Goal: Task Accomplishment & Management: Use online tool/utility

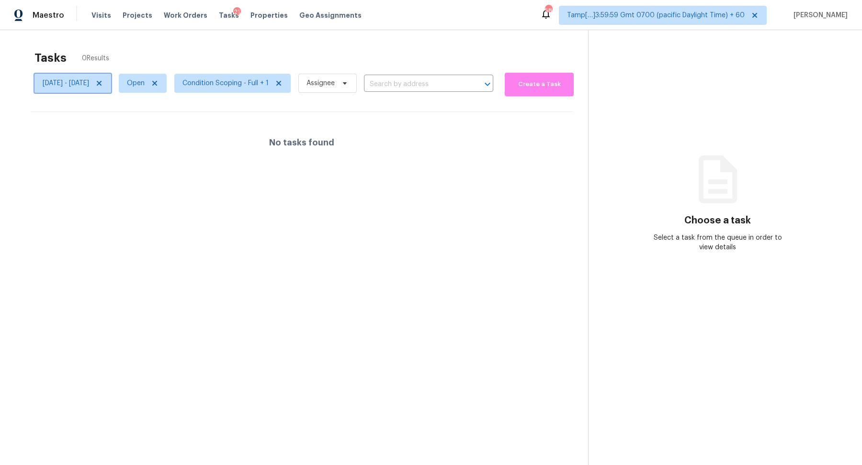
click at [89, 87] on span "Tue, Sep 09 - Tue, Sep 09" at bounding box center [66, 83] width 46 height 10
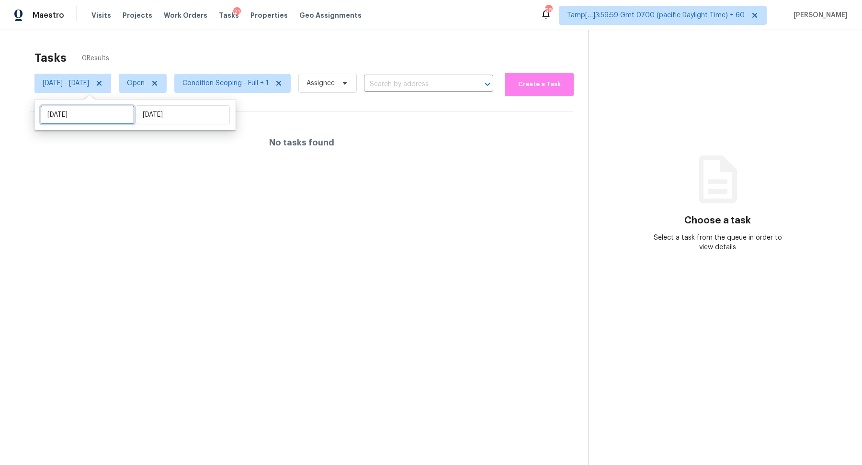
click at [102, 118] on input "Tue, Sep 09" at bounding box center [87, 114] width 94 height 19
select select "8"
select select "2025"
select select "9"
select select "2025"
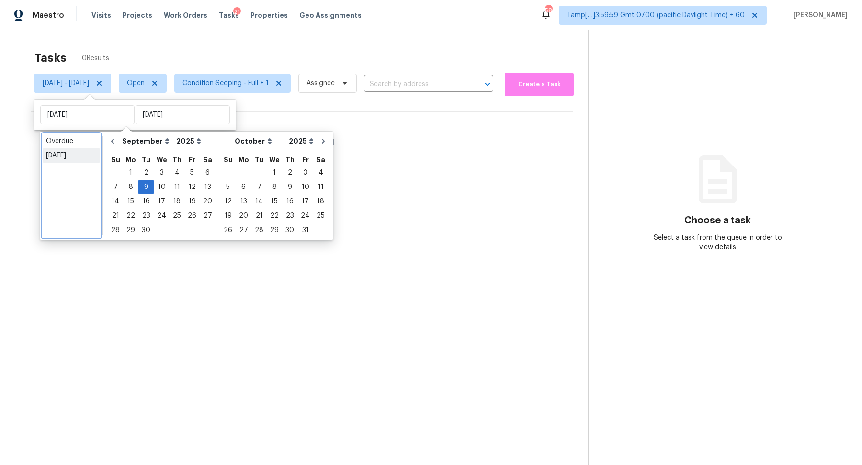
click at [94, 162] on ul "Overdue Today" at bounding box center [71, 185] width 57 height 103
click at [79, 157] on div "Today" at bounding box center [71, 156] width 51 height 10
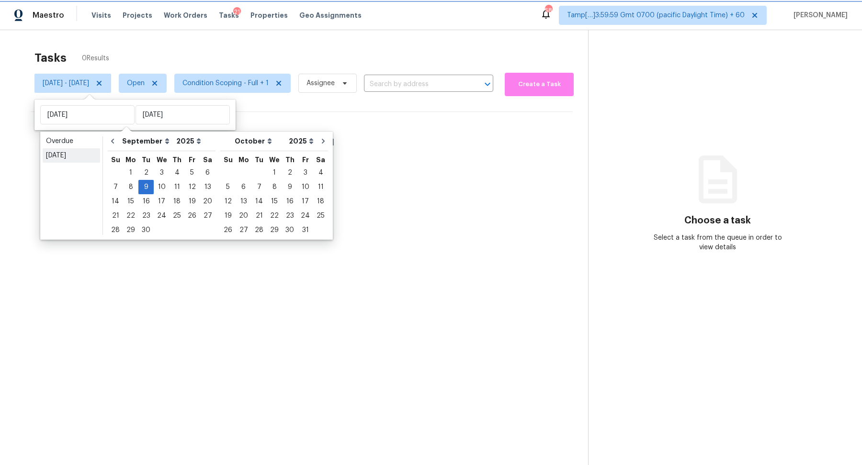
type input "[DATE]"
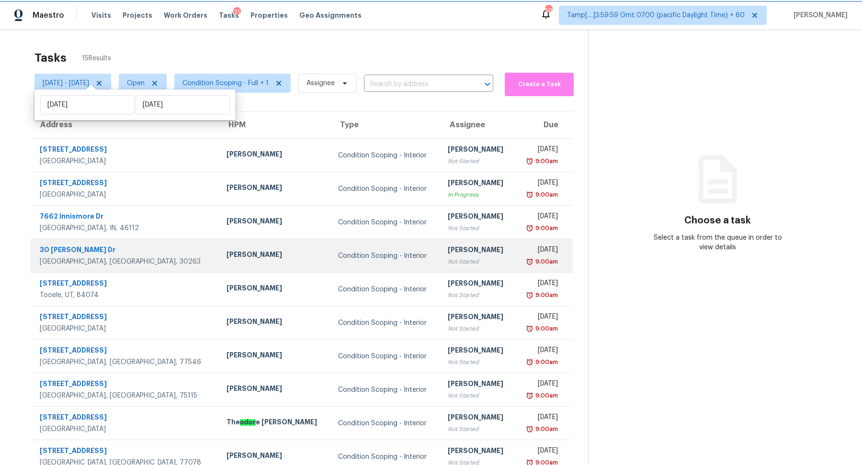
scroll to position [33, 0]
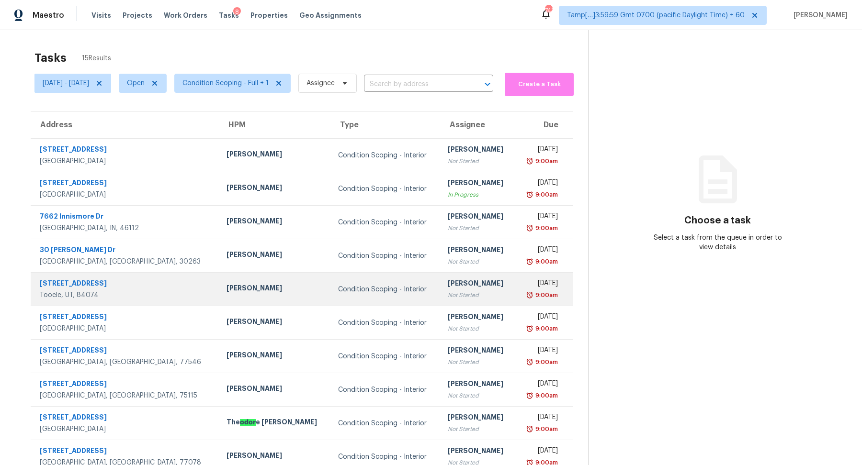
scroll to position [33, 0]
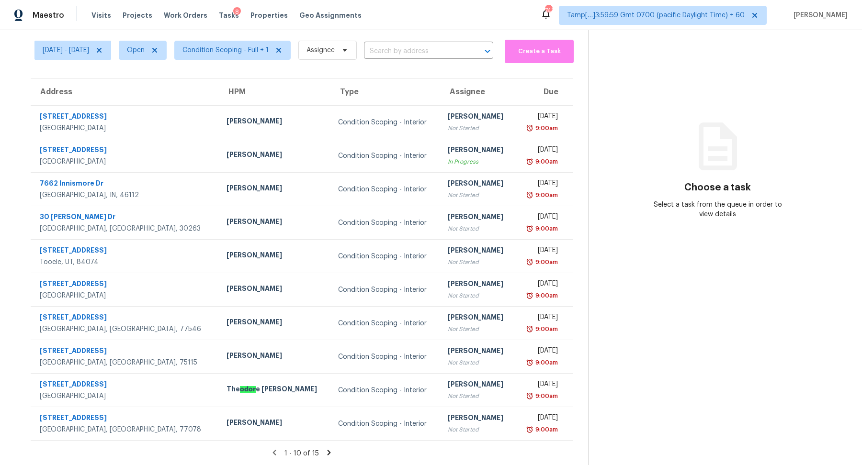
click at [331, 451] on icon at bounding box center [328, 452] width 3 height 5
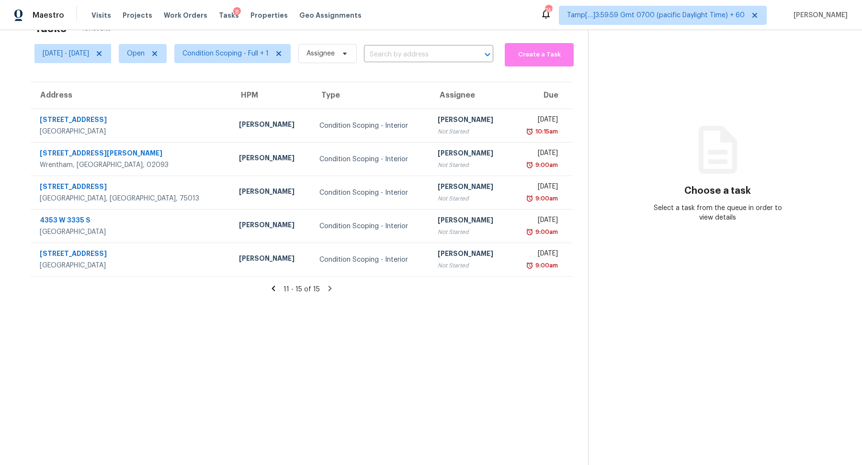
click at [278, 290] on icon at bounding box center [273, 288] width 9 height 9
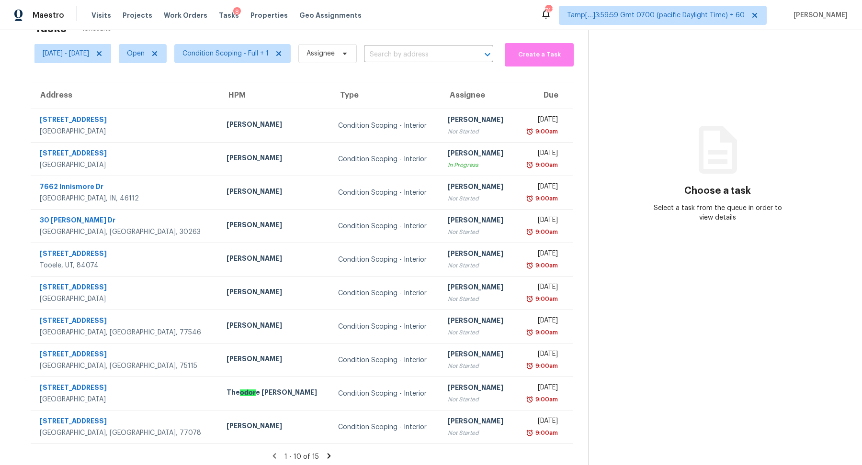
scroll to position [33, 0]
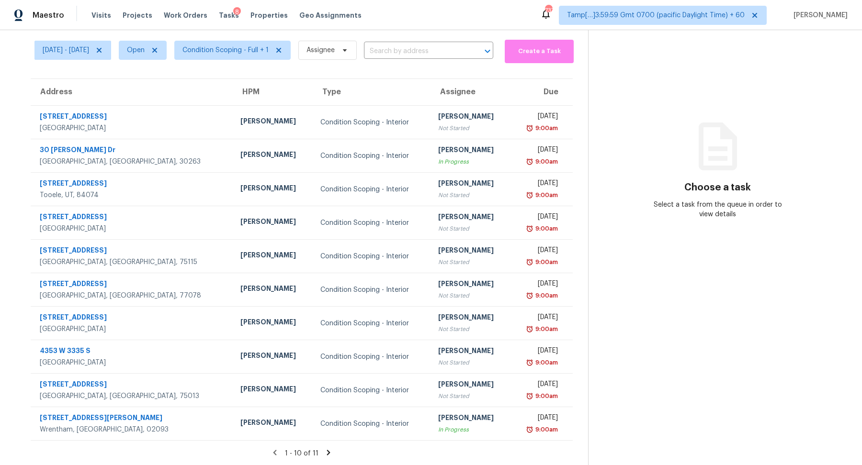
click at [221, 59] on span "Condition Scoping - Full + 1" at bounding box center [229, 50] width 124 height 25
click at [251, 50] on span "Condition Scoping - Full + 1" at bounding box center [225, 50] width 86 height 10
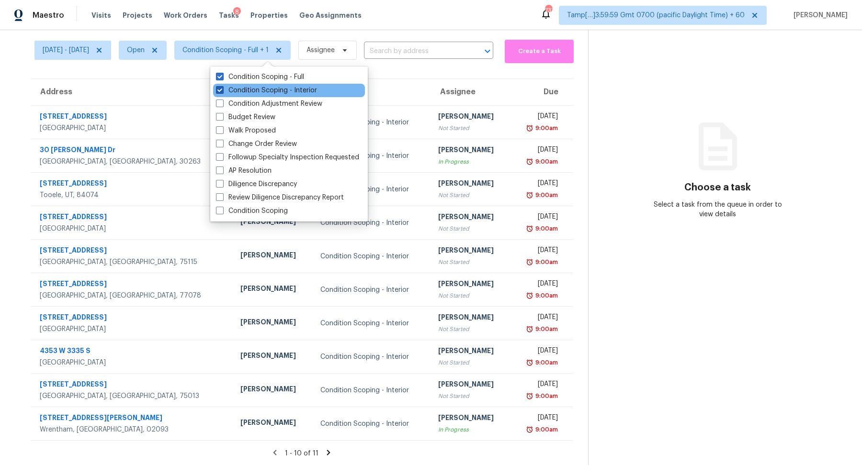
click at [257, 89] on label "Condition Scoping - Interior" at bounding box center [266, 91] width 101 height 10
click at [222, 89] on input "Condition Scoping - Interior" at bounding box center [219, 89] width 6 height 6
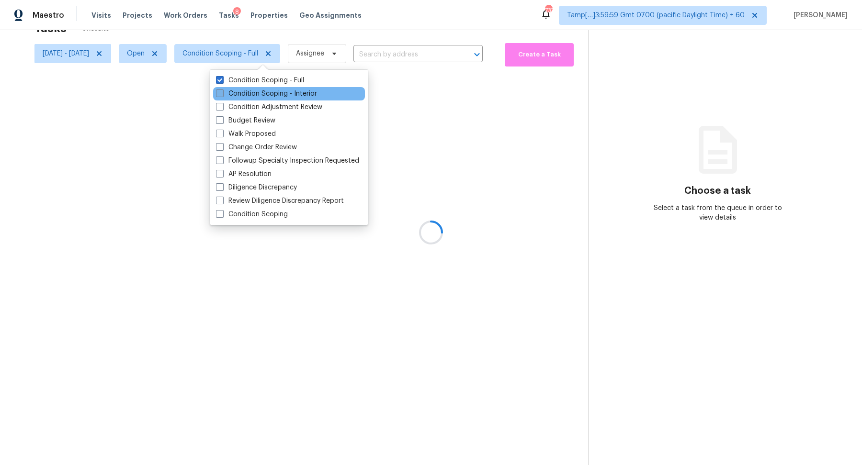
click at [257, 89] on div "Condition Scoping - Interior" at bounding box center [289, 93] width 152 height 13
click at [315, 92] on label "Condition Scoping - Interior" at bounding box center [266, 94] width 101 height 10
click at [222, 92] on input "Condition Scoping - Interior" at bounding box center [219, 92] width 6 height 6
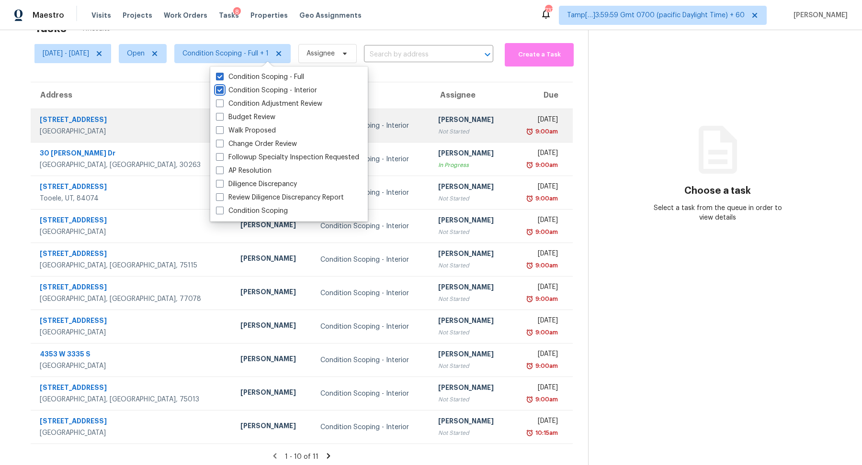
scroll to position [33, 0]
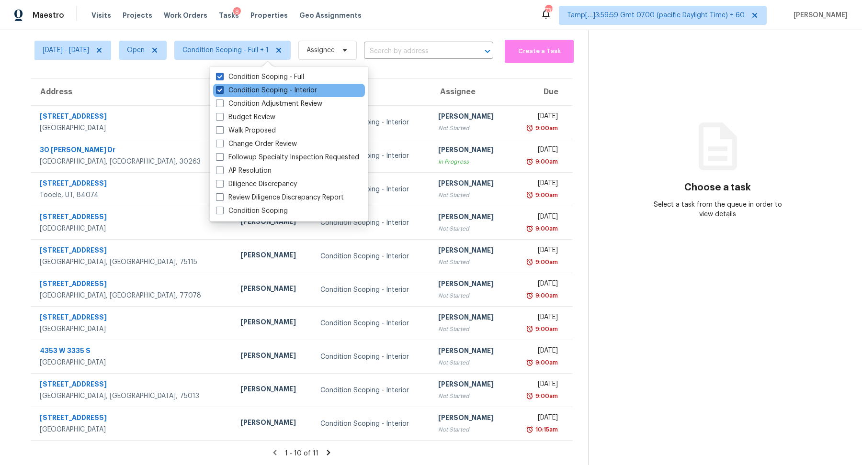
click at [298, 91] on label "Condition Scoping - Interior" at bounding box center [266, 91] width 101 height 10
click at [222, 91] on input "Condition Scoping - Interior" at bounding box center [219, 89] width 6 height 6
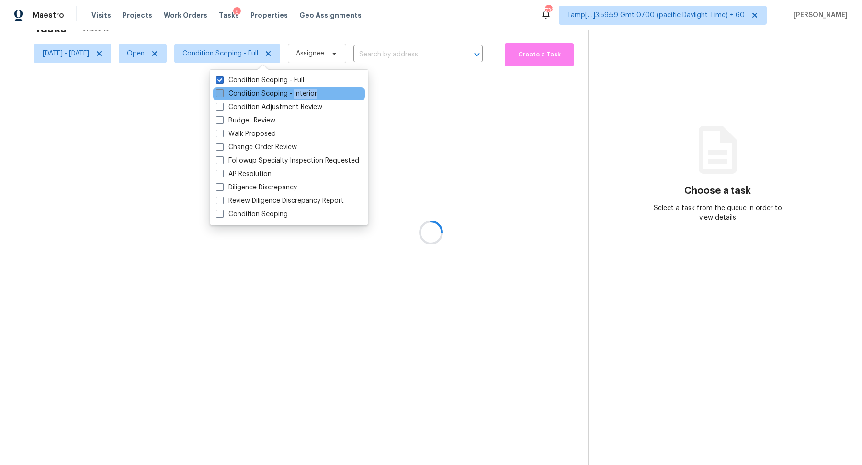
click at [298, 91] on label "Condition Scoping - Interior" at bounding box center [266, 94] width 101 height 10
click at [222, 91] on input "Condition Scoping - Interior" at bounding box center [219, 92] width 6 height 6
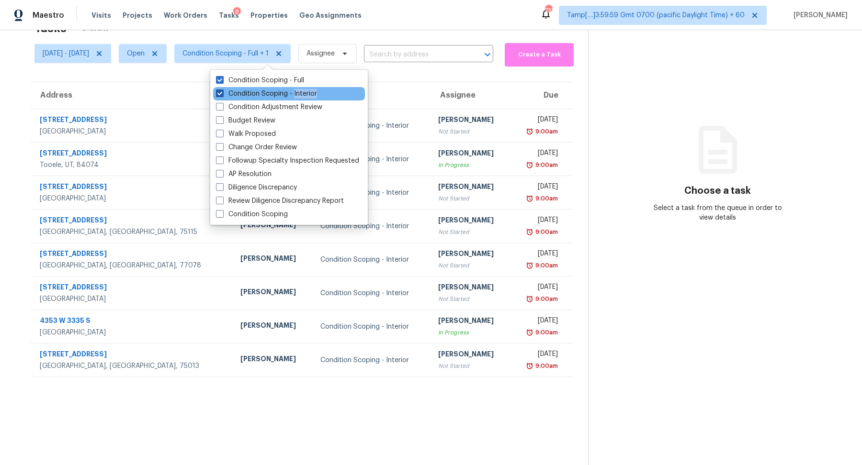
click at [313, 95] on label "Condition Scoping - Interior" at bounding box center [266, 94] width 101 height 10
click at [222, 95] on input "Condition Scoping - Interior" at bounding box center [219, 92] width 6 height 6
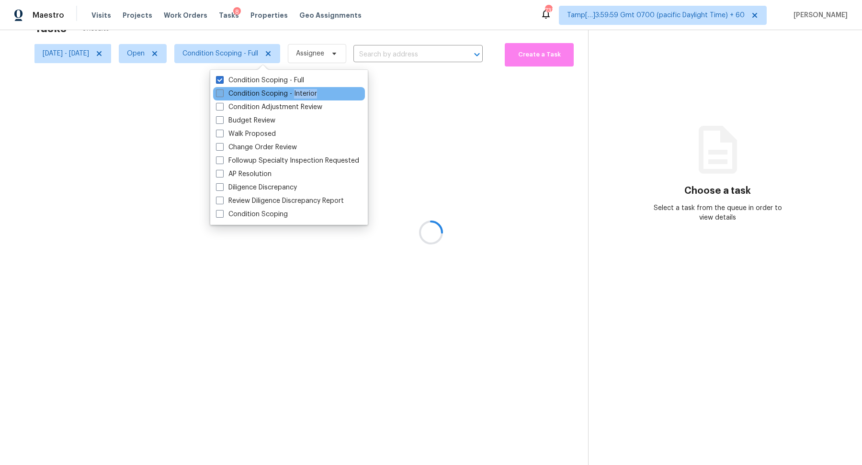
click at [313, 95] on label "Condition Scoping - Interior" at bounding box center [266, 94] width 101 height 10
click at [222, 95] on input "Condition Scoping - Interior" at bounding box center [219, 92] width 6 height 6
checkbox input "true"
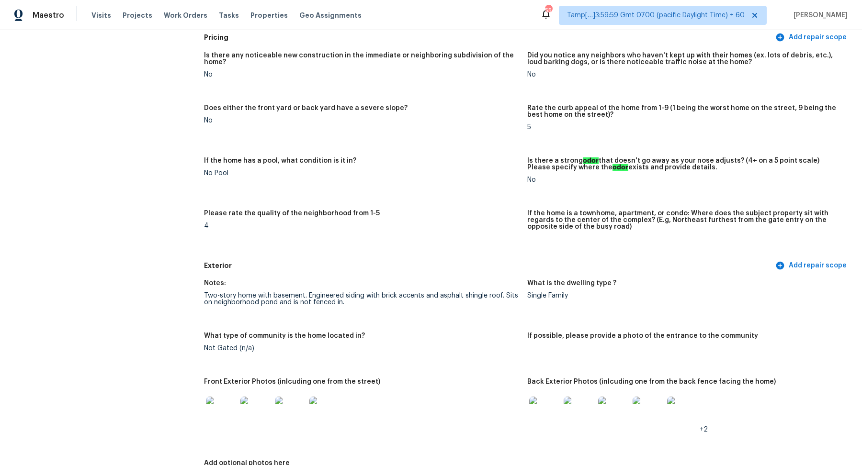
scroll to position [290, 0]
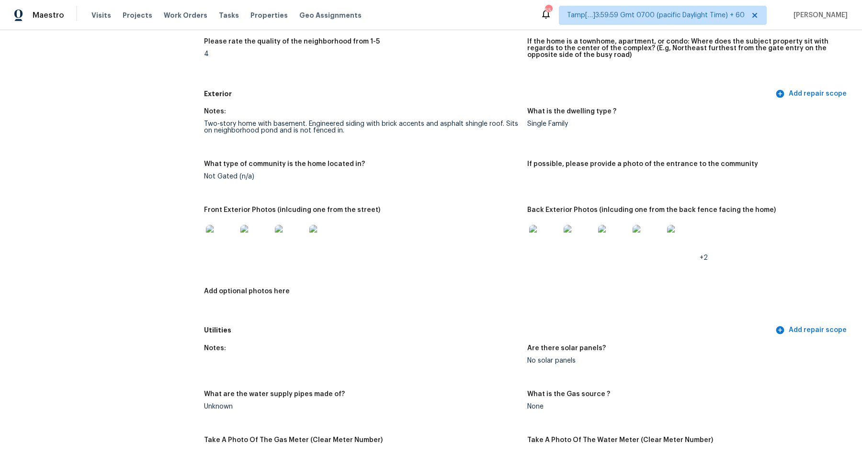
click at [550, 248] on img at bounding box center [544, 240] width 31 height 31
click at [617, 246] on img at bounding box center [613, 240] width 31 height 31
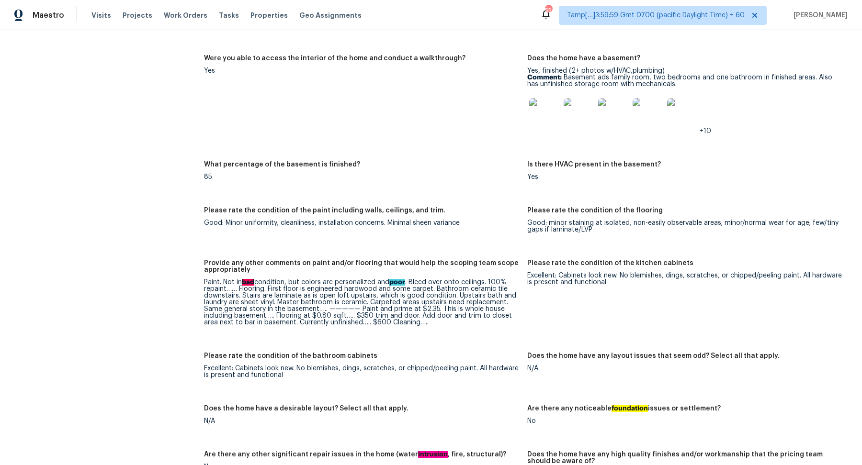
scroll to position [1300, 0]
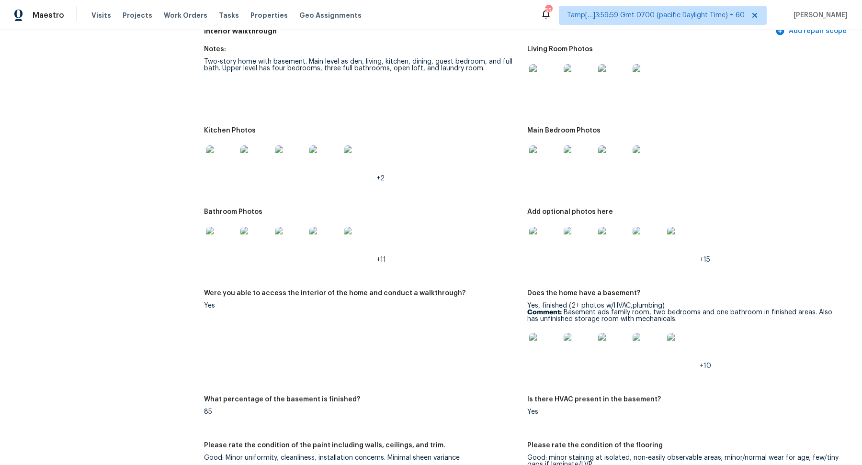
click at [536, 74] on img at bounding box center [544, 79] width 31 height 31
click at [226, 156] on img at bounding box center [221, 161] width 31 height 31
click at [558, 160] on img at bounding box center [544, 161] width 31 height 31
click at [219, 235] on img at bounding box center [221, 242] width 31 height 31
click at [529, 231] on img at bounding box center [544, 242] width 31 height 31
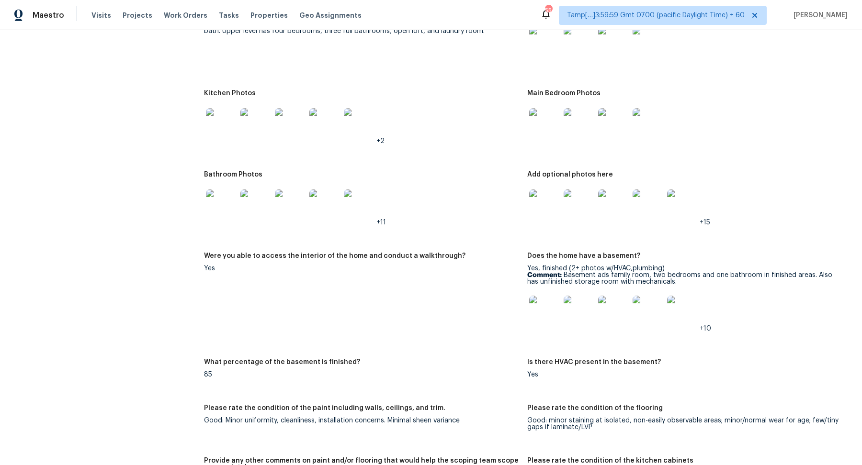
scroll to position [1357, 0]
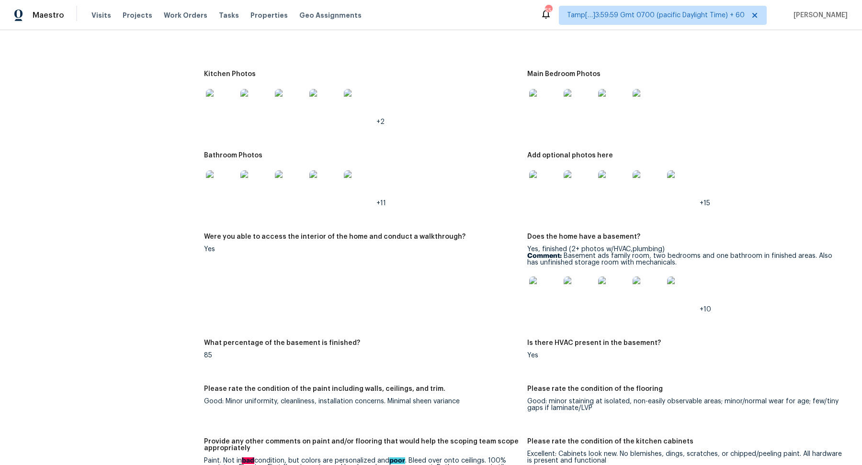
click at [550, 298] on img at bounding box center [544, 292] width 31 height 31
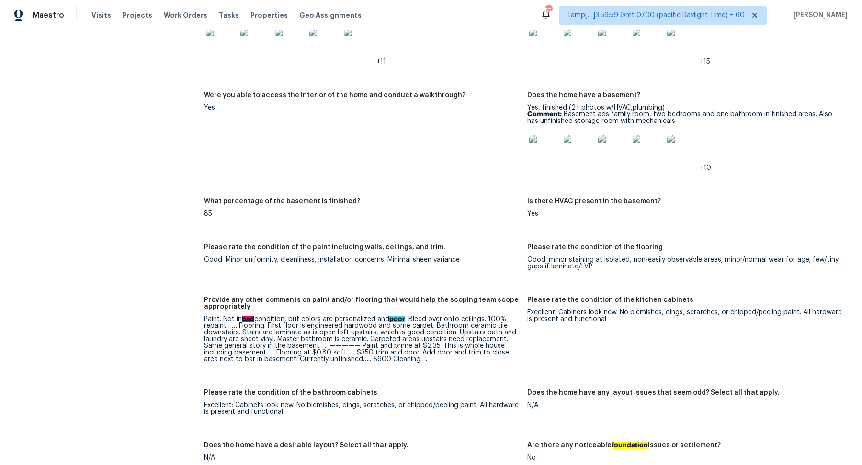
scroll to position [1513, 0]
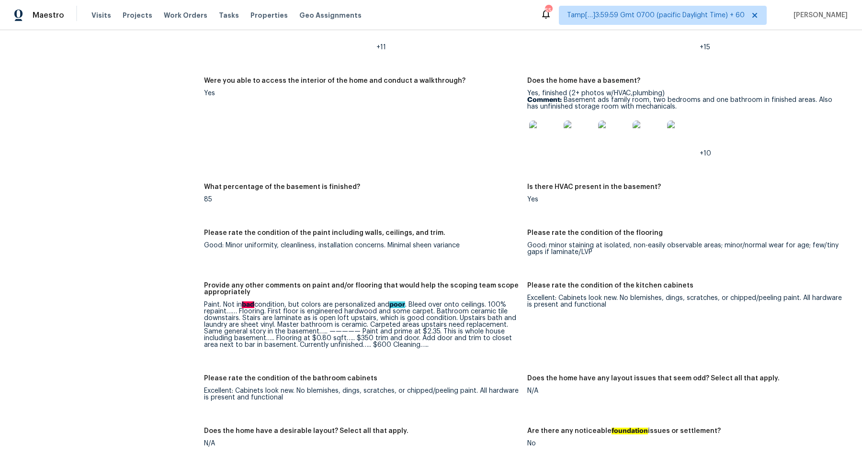
click at [542, 133] on img at bounding box center [544, 136] width 31 height 31
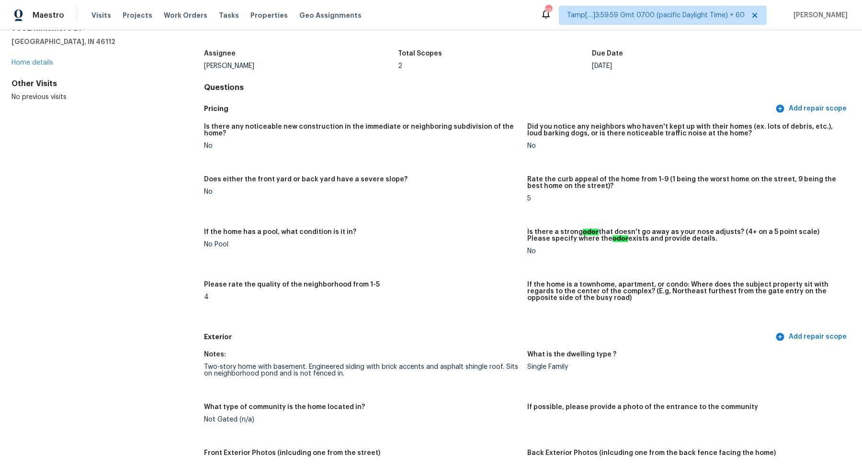
scroll to position [0, 0]
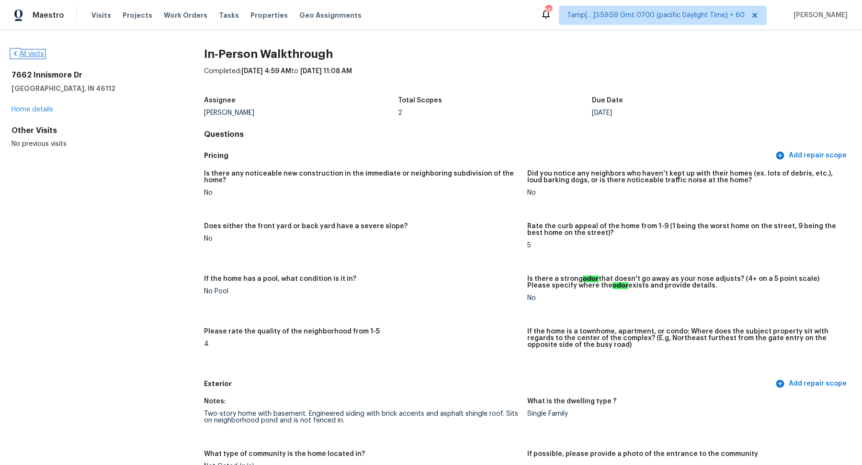
click at [39, 55] on link "All visits" at bounding box center [27, 54] width 33 height 7
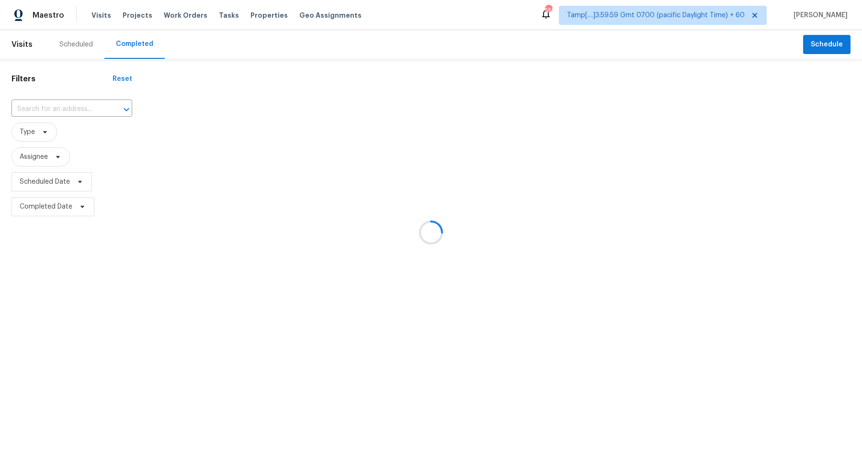
click at [69, 96] on div at bounding box center [431, 232] width 862 height 465
click at [69, 99] on div at bounding box center [431, 232] width 862 height 465
click at [72, 103] on div at bounding box center [431, 232] width 862 height 465
click at [81, 109] on div at bounding box center [431, 232] width 862 height 465
click at [49, 110] on div at bounding box center [431, 232] width 862 height 465
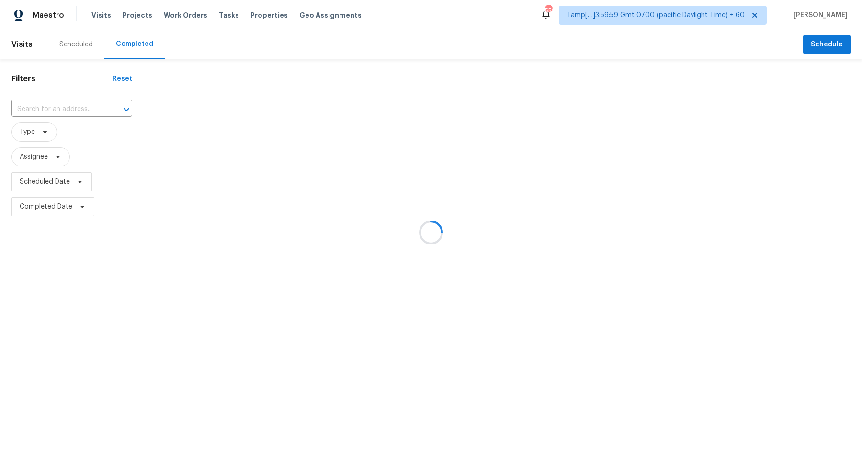
click at [56, 110] on div at bounding box center [431, 232] width 862 height 465
click at [65, 107] on div at bounding box center [431, 232] width 862 height 465
click at [72, 110] on div at bounding box center [431, 232] width 862 height 465
click at [38, 112] on div at bounding box center [431, 232] width 862 height 465
click at [57, 109] on div at bounding box center [431, 232] width 862 height 465
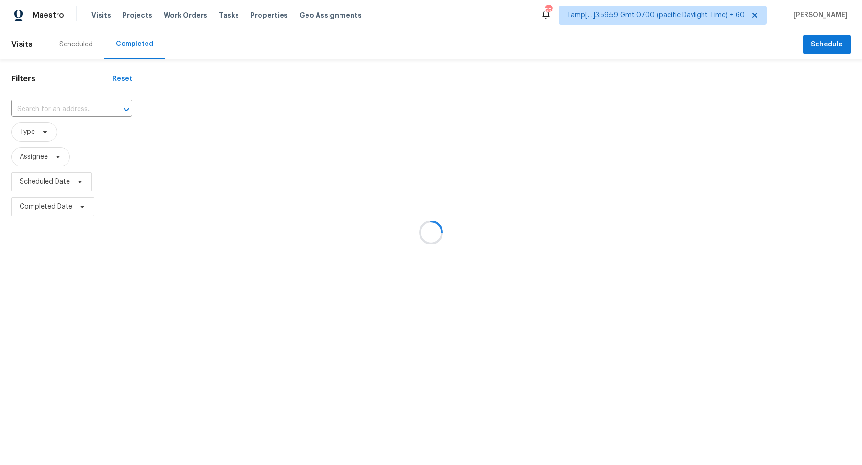
click at [73, 109] on div at bounding box center [431, 232] width 862 height 465
click at [82, 110] on div at bounding box center [431, 232] width 862 height 465
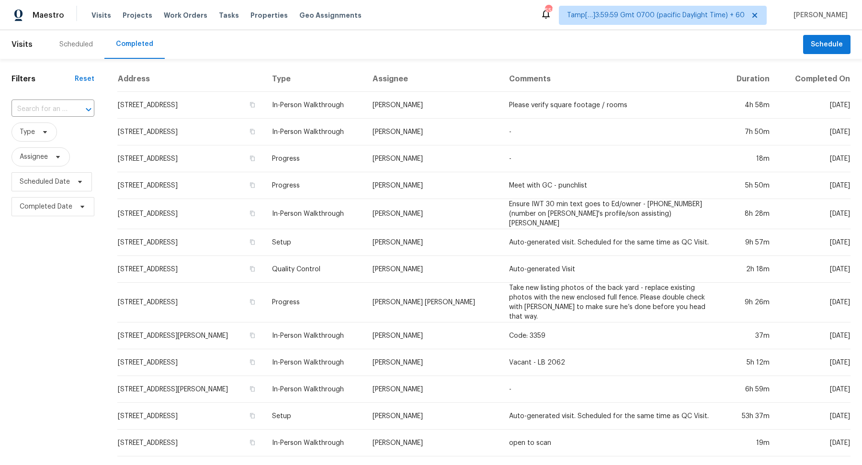
click at [83, 110] on icon "Open" at bounding box center [88, 109] width 11 height 11
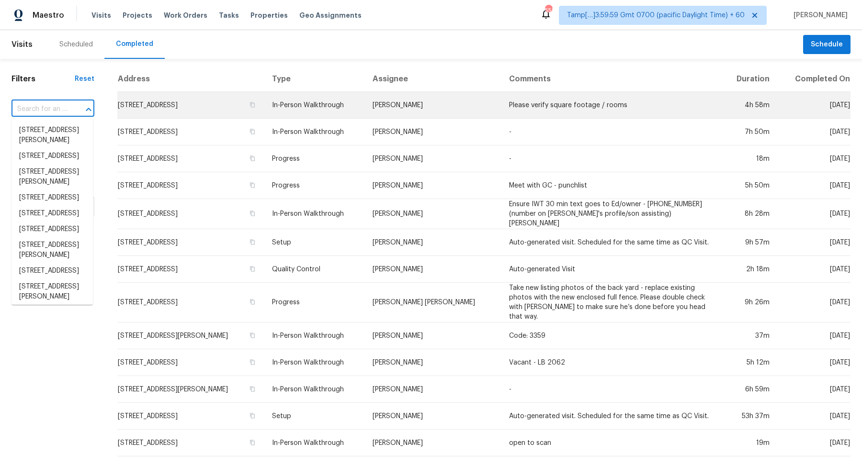
paste input "4327 Duquesne Ave Culver City CA 90232"
type input "4327 Duquesne Ave Culver City CA 90232"
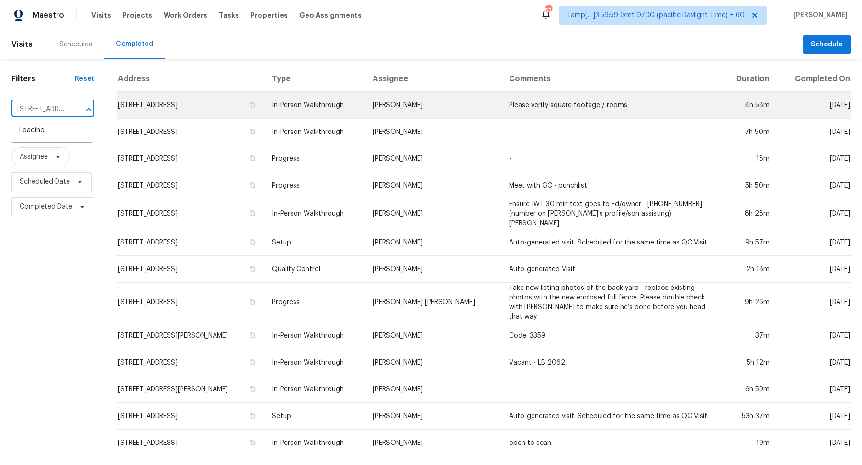
scroll to position [0, 83]
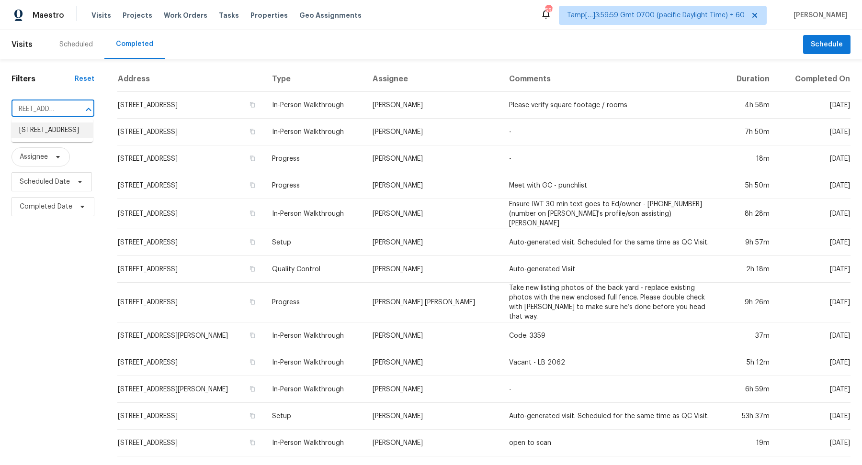
click at [35, 128] on li "4327 Duquesne Ave, Culver City, CA 90232" at bounding box center [51, 131] width 81 height 16
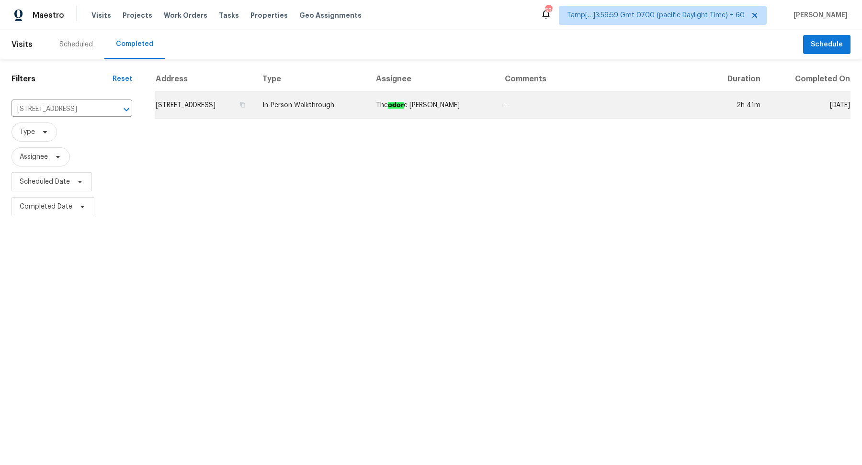
click at [236, 103] on td "4327 Duquesne Ave, Culver City, CA 90232" at bounding box center [205, 105] width 100 height 27
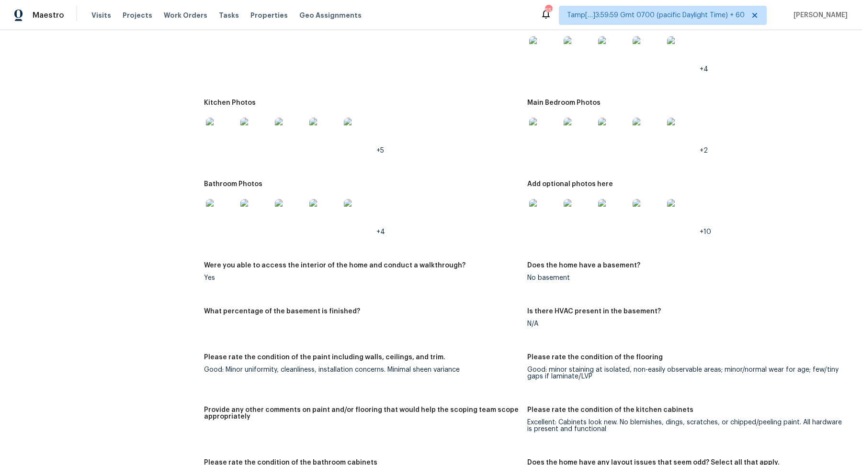
scroll to position [1291, 0]
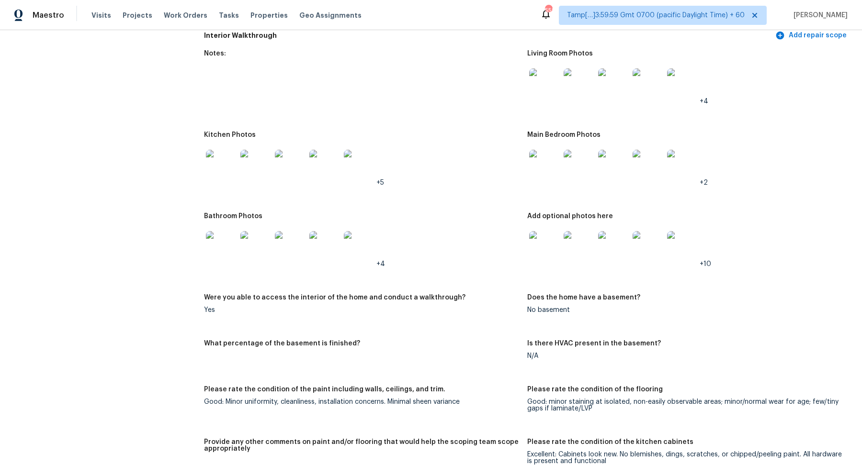
click at [550, 83] on img at bounding box center [544, 83] width 31 height 31
click at [217, 153] on img at bounding box center [221, 165] width 31 height 31
click at [564, 157] on img at bounding box center [578, 165] width 31 height 31
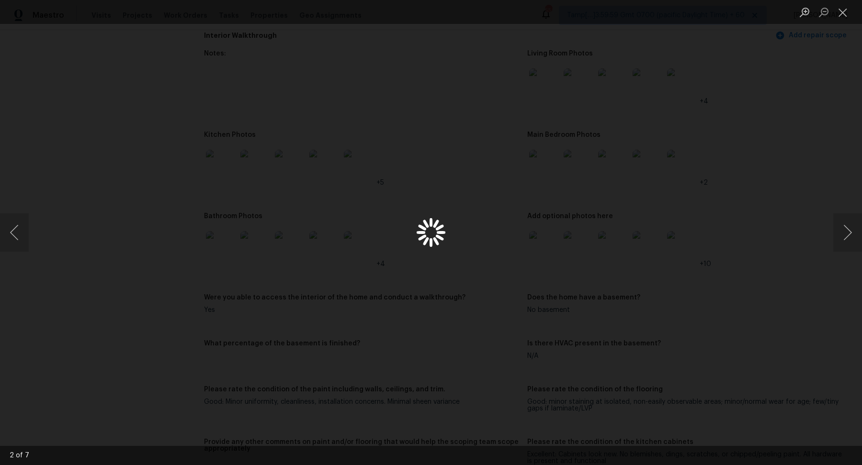
click at [543, 160] on div "Lightbox" at bounding box center [431, 232] width 862 height 465
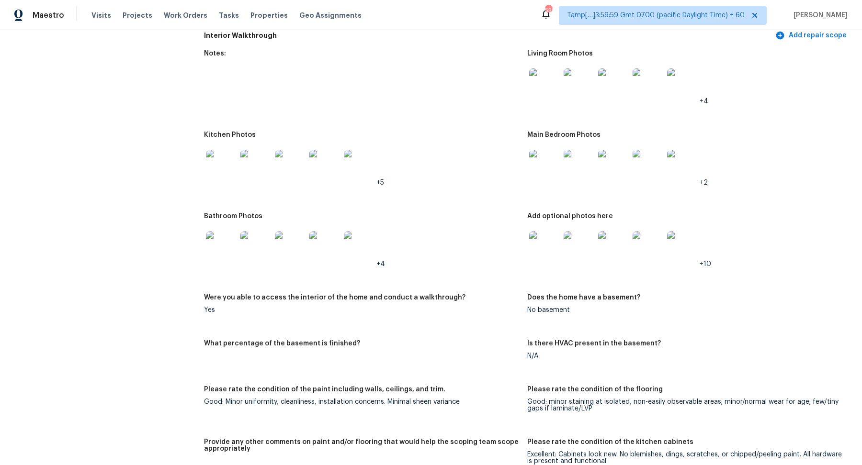
click at [226, 232] on img at bounding box center [221, 246] width 31 height 31
click at [551, 242] on img at bounding box center [544, 246] width 31 height 31
click at [544, 237] on img at bounding box center [544, 246] width 31 height 31
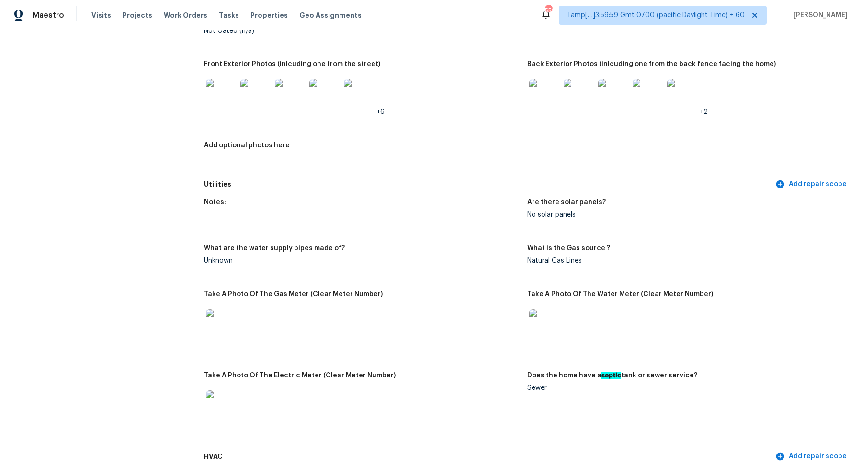
scroll to position [0, 0]
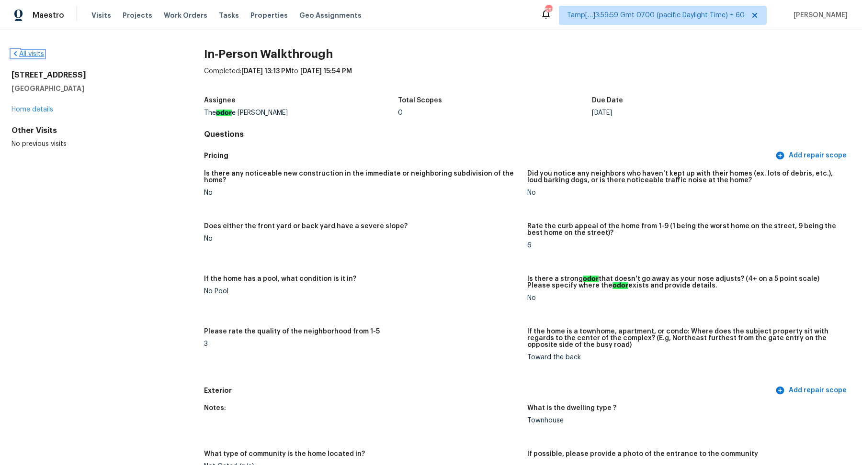
click at [24, 55] on link "All visits" at bounding box center [27, 54] width 33 height 7
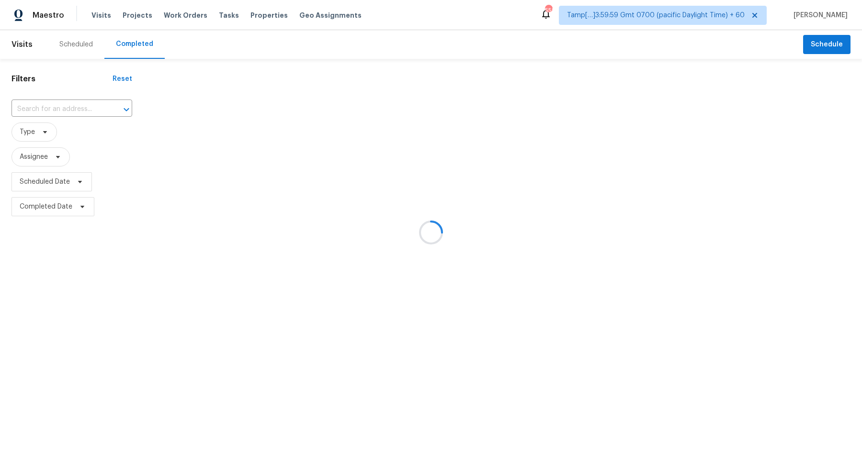
click at [67, 104] on div at bounding box center [431, 232] width 862 height 465
click at [58, 109] on div at bounding box center [431, 232] width 862 height 465
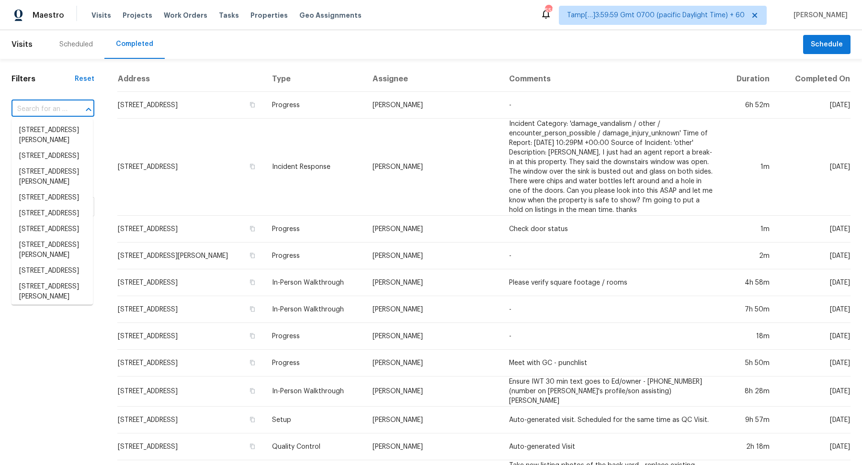
click at [58, 109] on input "text" at bounding box center [39, 109] width 56 height 15
paste input "25152 Pleasant Creek Dr Flat Rock MI 48134"
type input "25152 Pleasant Creek Dr Flat Rock MI 48134"
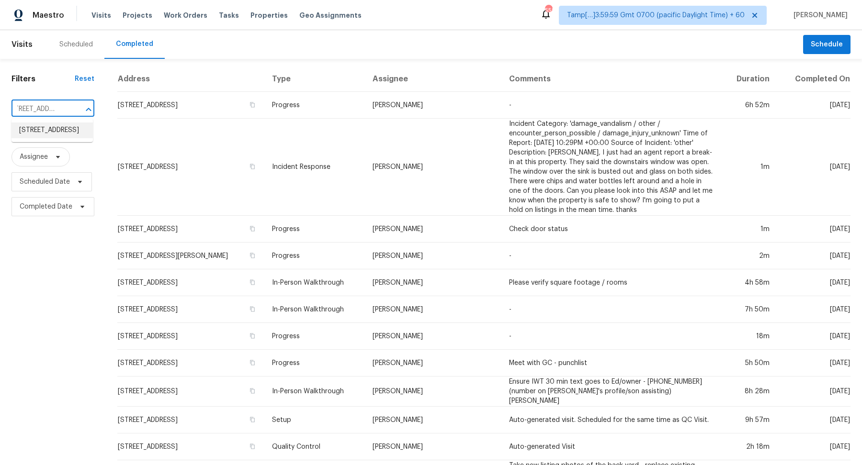
click at [50, 136] on li "25152 Pleasant Creek Dr, Flat Rock, MI 48134" at bounding box center [51, 131] width 81 height 16
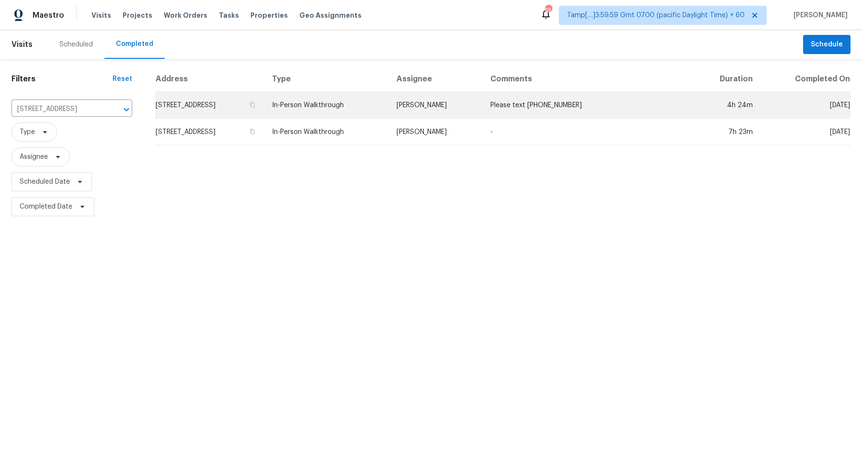
click at [205, 101] on td "25152 Pleasant Creek Dr, Flat Rock, MI 48134" at bounding box center [209, 105] width 109 height 27
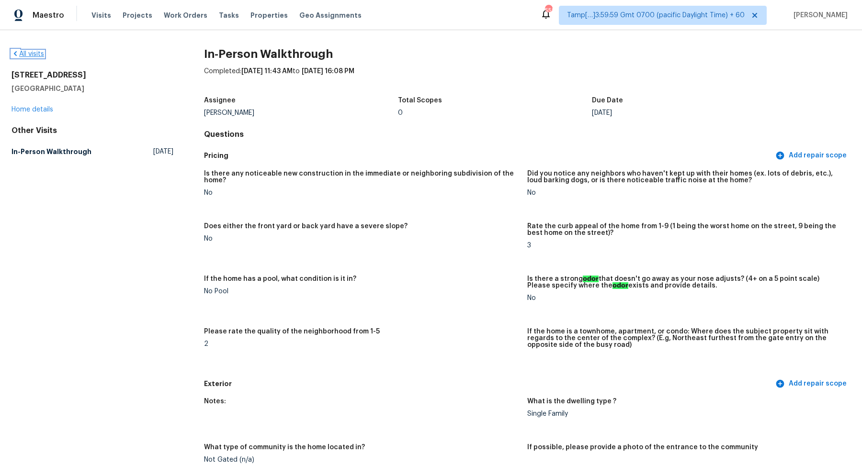
click at [25, 52] on link "All visits" at bounding box center [27, 54] width 33 height 7
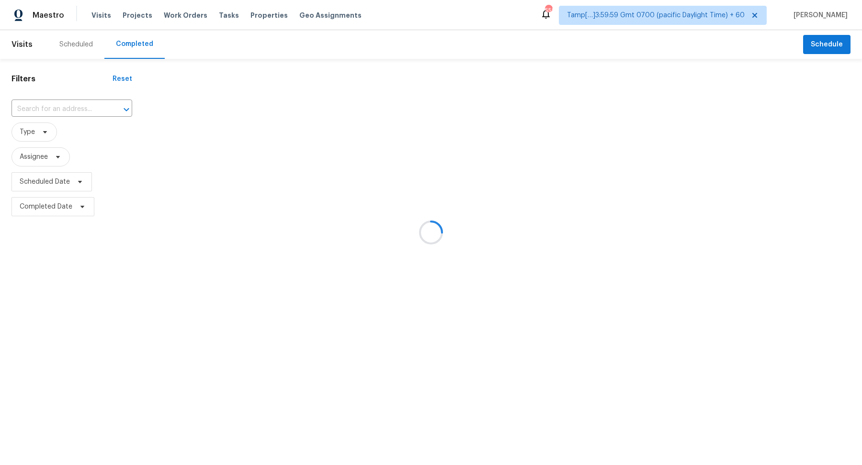
click at [45, 104] on div at bounding box center [431, 232] width 862 height 465
click at [56, 104] on div at bounding box center [431, 232] width 862 height 465
click at [67, 115] on div at bounding box center [431, 232] width 862 height 465
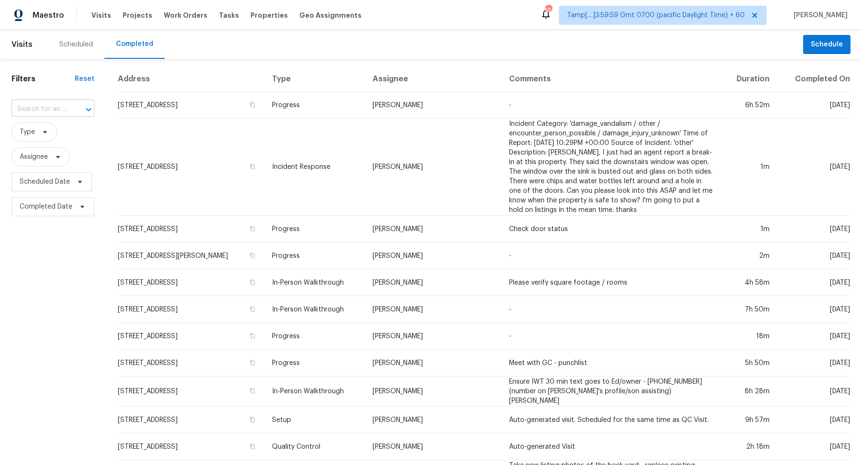
click at [83, 105] on icon "Open" at bounding box center [88, 109] width 11 height 11
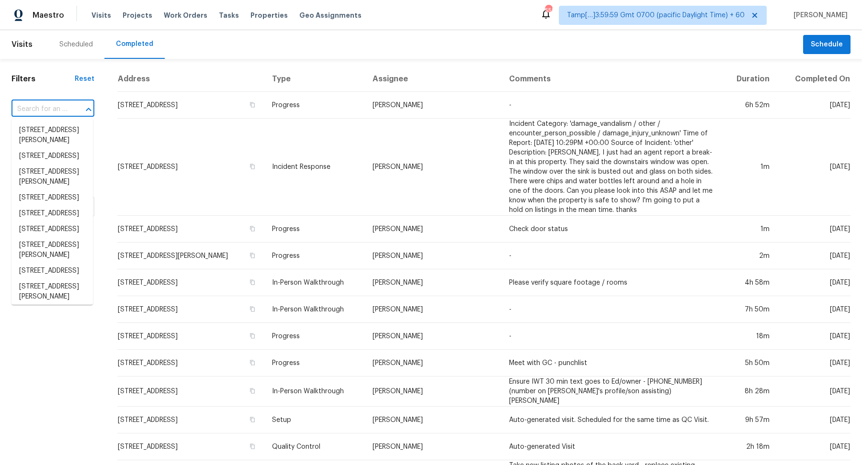
paste input "4353 W 3335 S West Valley City UT 84120"
type input "4353 W 3335 S West Valley City UT 84120"
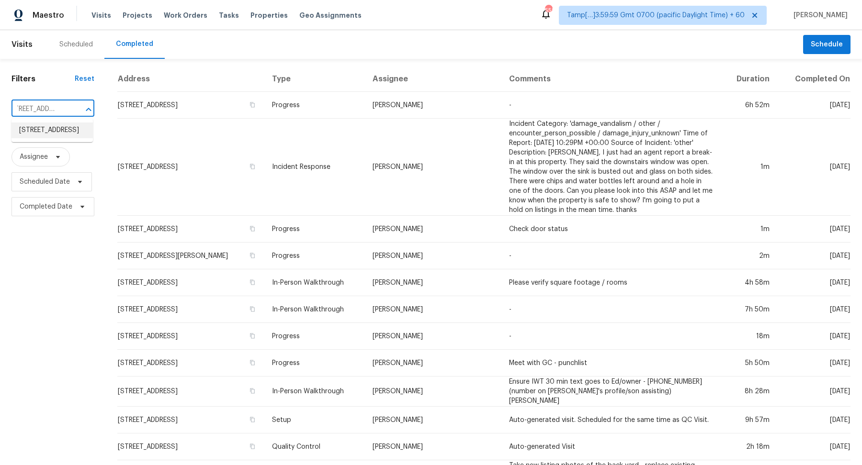
click at [34, 134] on li "4353 W 3335 S, West Valley City, UT 84120" at bounding box center [51, 131] width 81 height 16
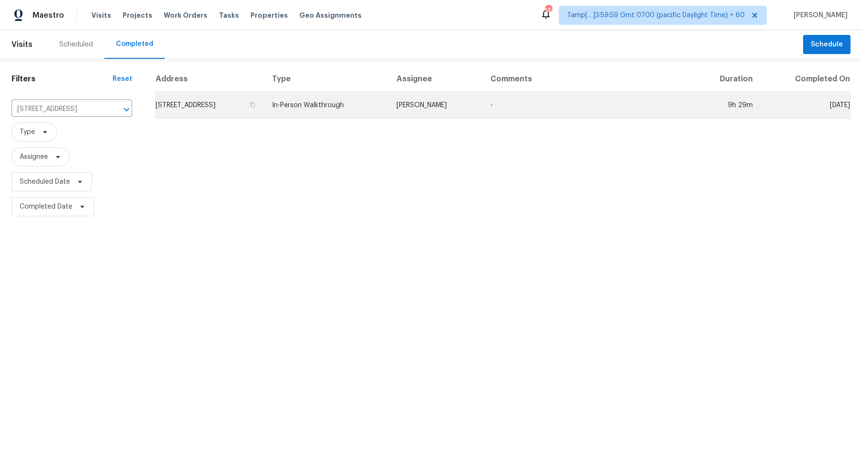
click at [198, 98] on td "4353 W 3335 S, West Valley City, UT 84120" at bounding box center [209, 105] width 109 height 27
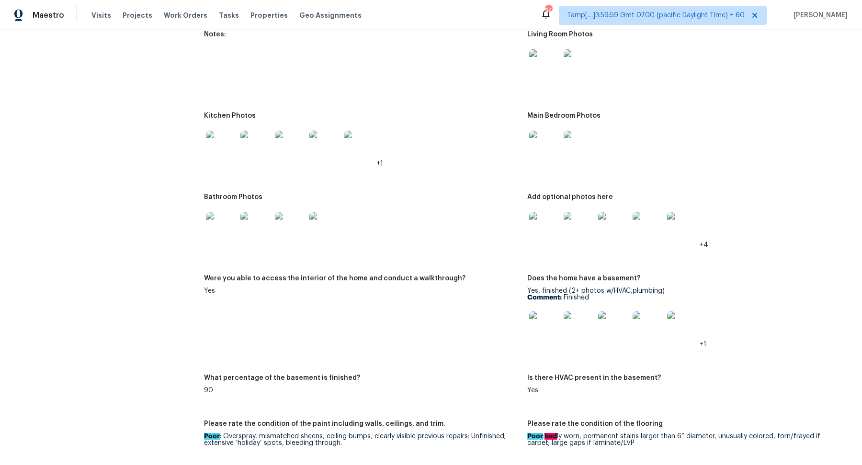
scroll to position [1254, 0]
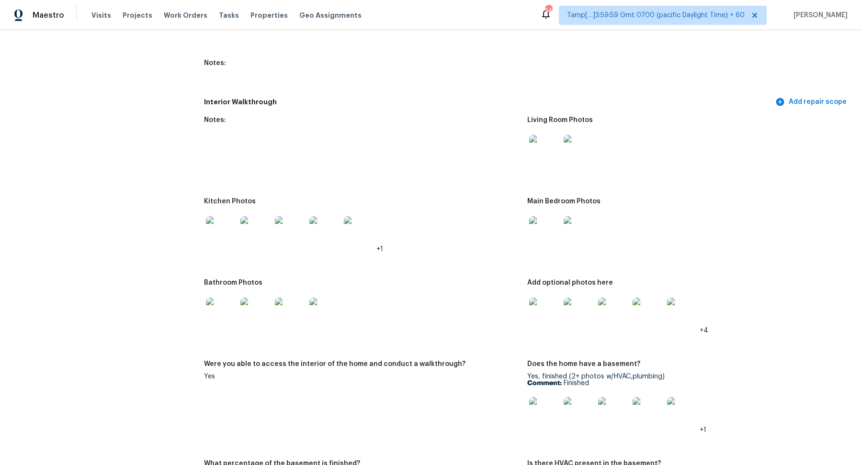
click at [543, 152] on img at bounding box center [544, 150] width 31 height 31
click at [226, 234] on img at bounding box center [221, 231] width 31 height 31
click at [549, 240] on img at bounding box center [544, 231] width 31 height 31
click at [236, 303] on div at bounding box center [221, 313] width 34 height 42
click at [234, 298] on img at bounding box center [221, 313] width 31 height 31
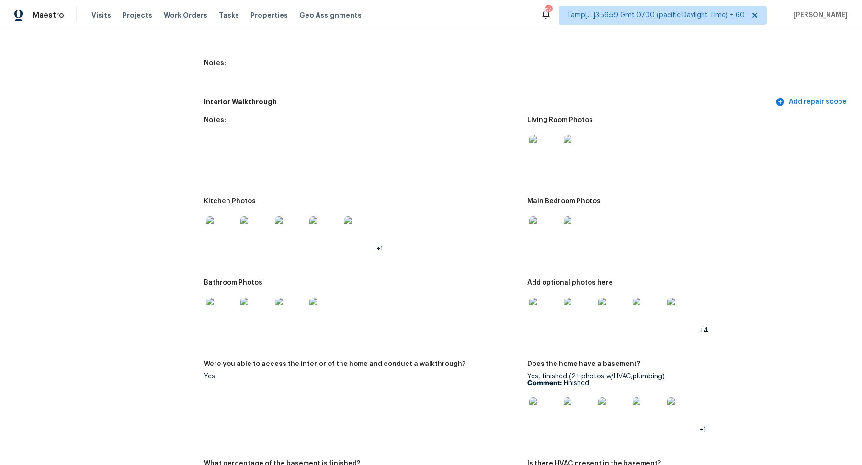
click at [542, 299] on img at bounding box center [544, 313] width 31 height 31
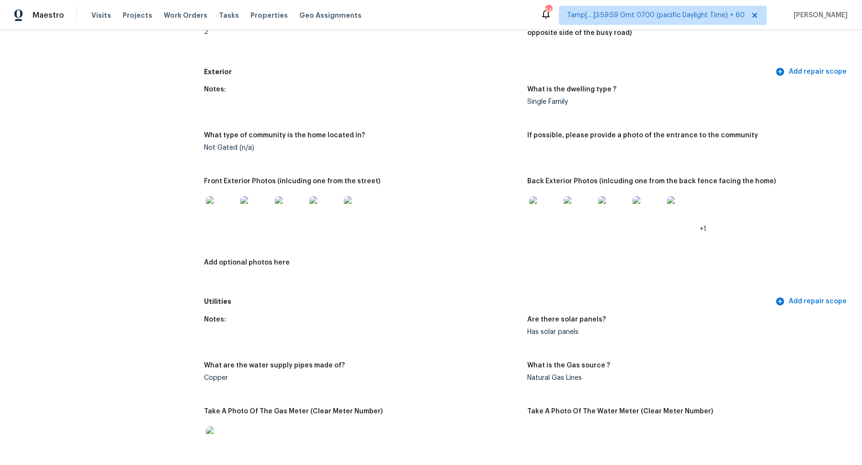
scroll to position [297, 0]
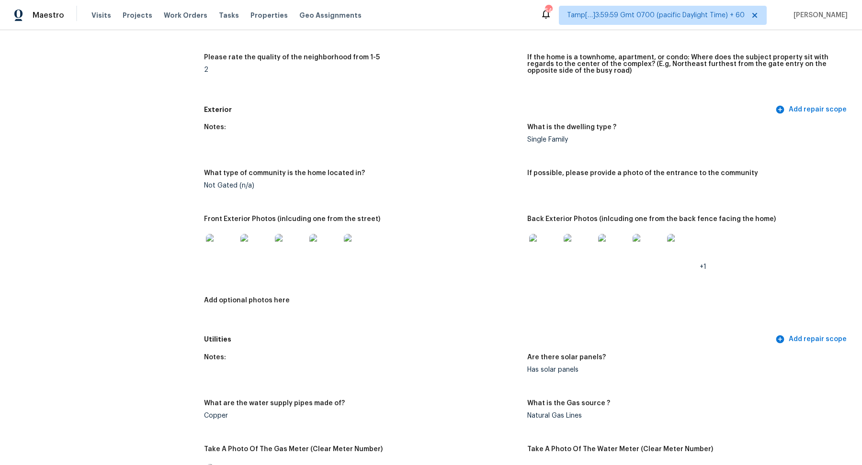
click at [557, 247] on img at bounding box center [544, 249] width 31 height 31
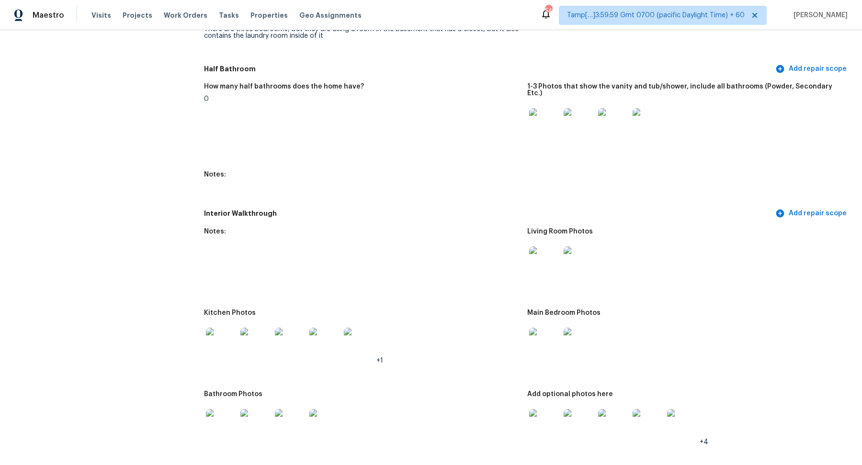
scroll to position [1445, 0]
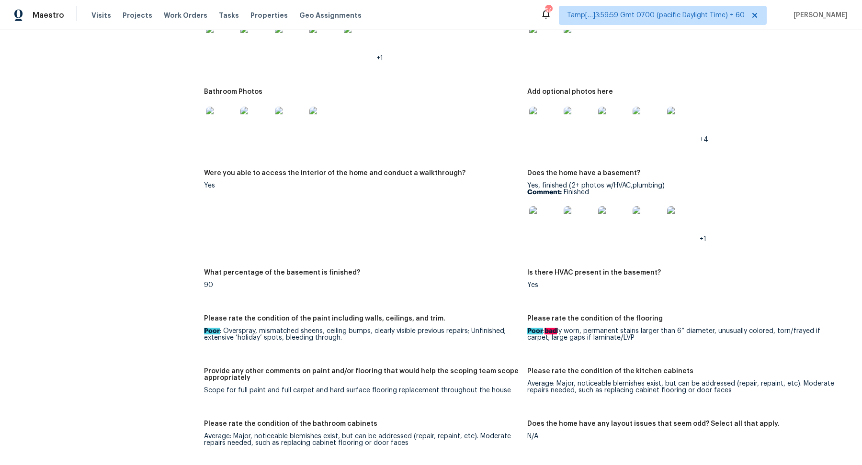
click at [540, 122] on img at bounding box center [544, 122] width 31 height 31
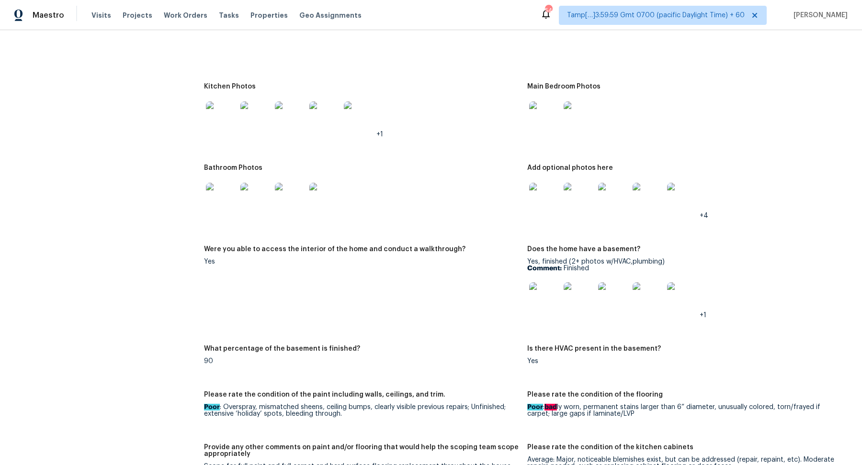
scroll to position [1276, 0]
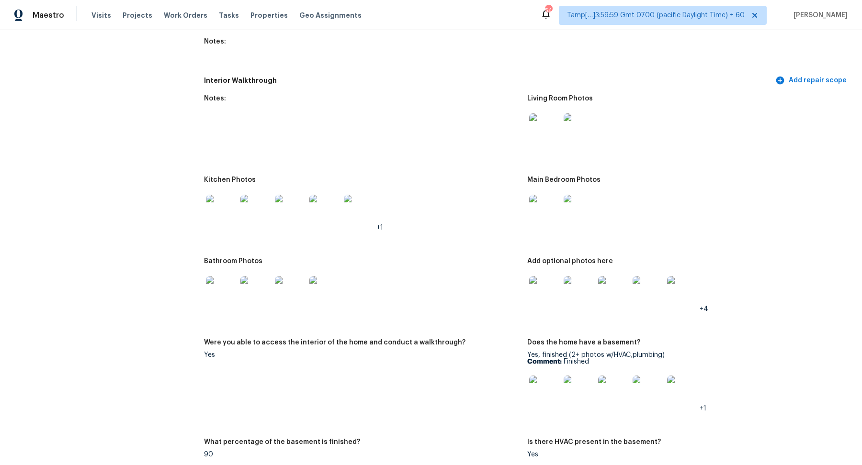
click at [224, 198] on img at bounding box center [221, 210] width 31 height 31
click at [317, 204] on img at bounding box center [324, 210] width 31 height 31
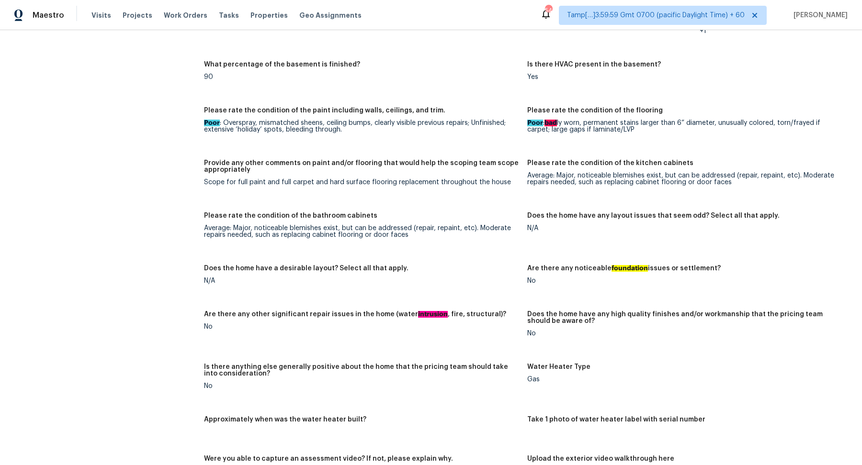
scroll to position [1929, 0]
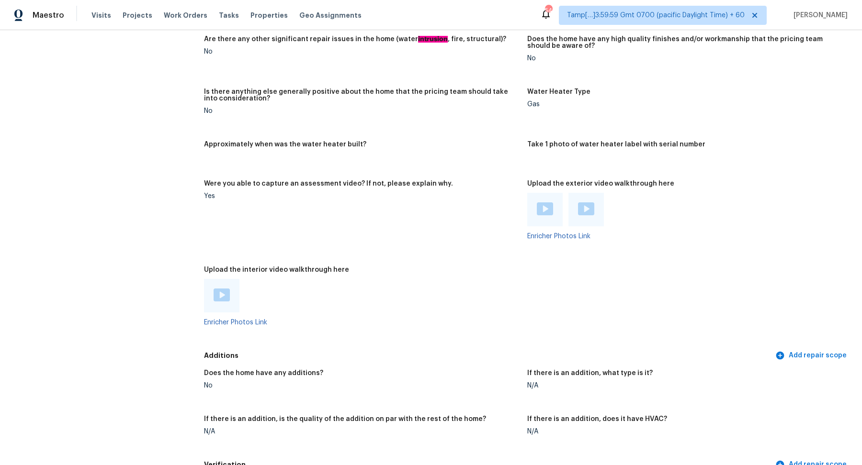
click at [221, 289] on img at bounding box center [221, 295] width 16 height 13
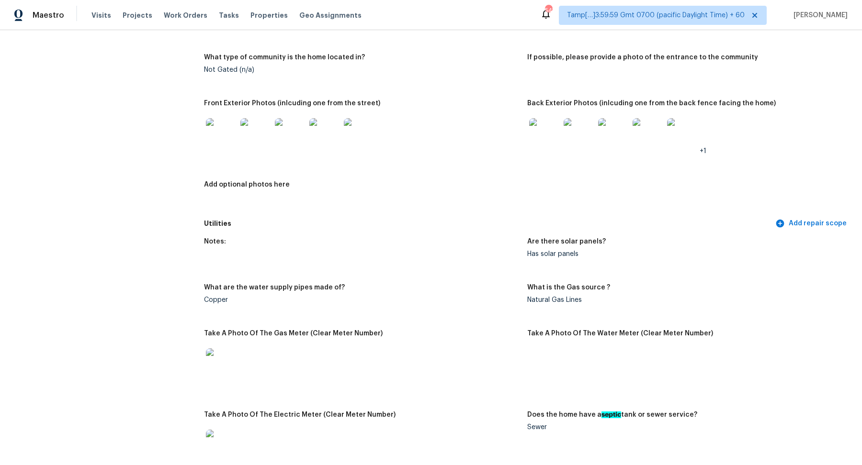
scroll to position [0, 0]
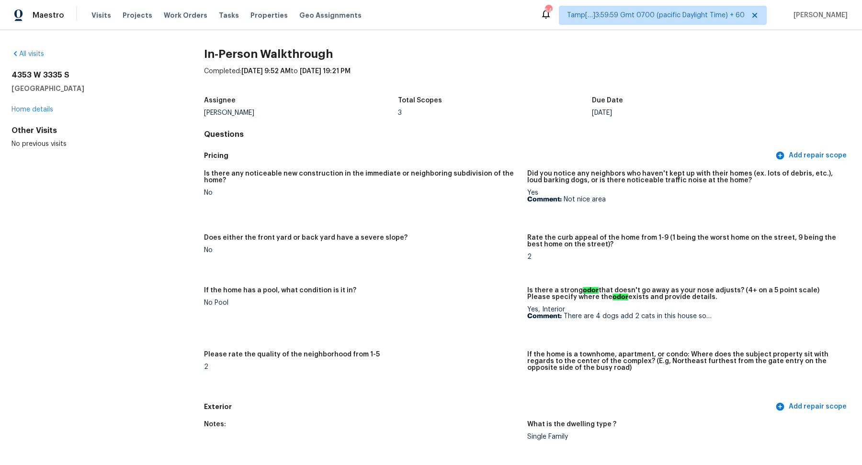
click at [37, 60] on div "All visits 4353 W 3335 S West Valley City, UT 84120 Home details Other Visits N…" at bounding box center [92, 99] width 162 height 100
click at [36, 56] on link "All visits" at bounding box center [27, 54] width 33 height 7
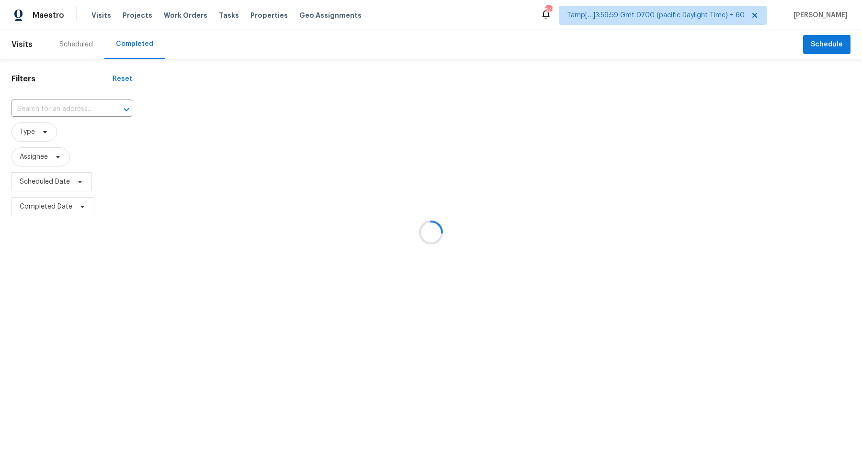
click at [68, 112] on div at bounding box center [431, 232] width 862 height 465
click at [72, 112] on div at bounding box center [431, 232] width 862 height 465
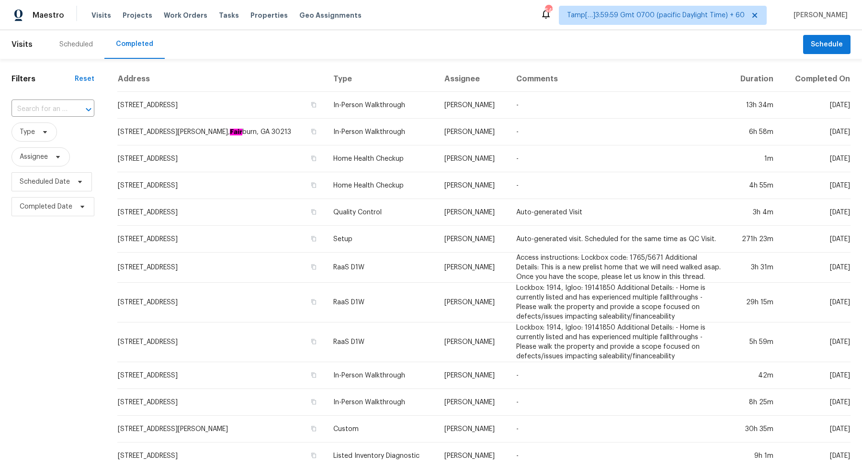
click at [72, 112] on div at bounding box center [81, 109] width 25 height 13
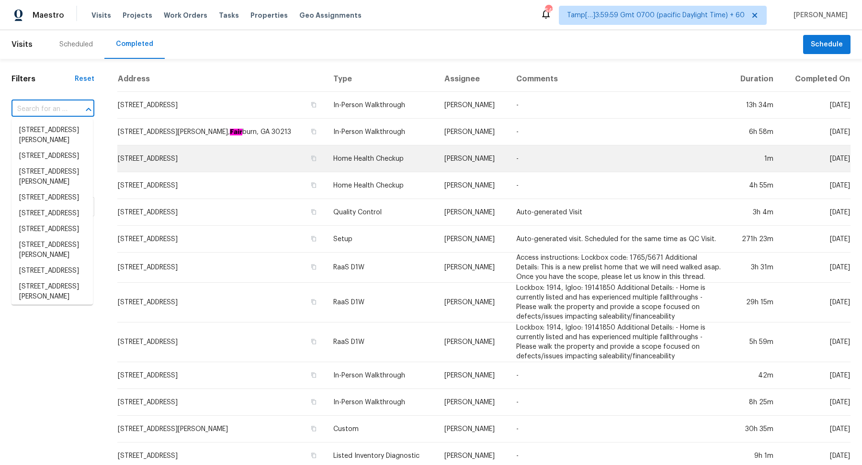
paste input "25152 Pleasant Creek Dr Flat Rock MI 48134"
type input "25152 Pleasant Creek Dr Flat Rock MI 48134"
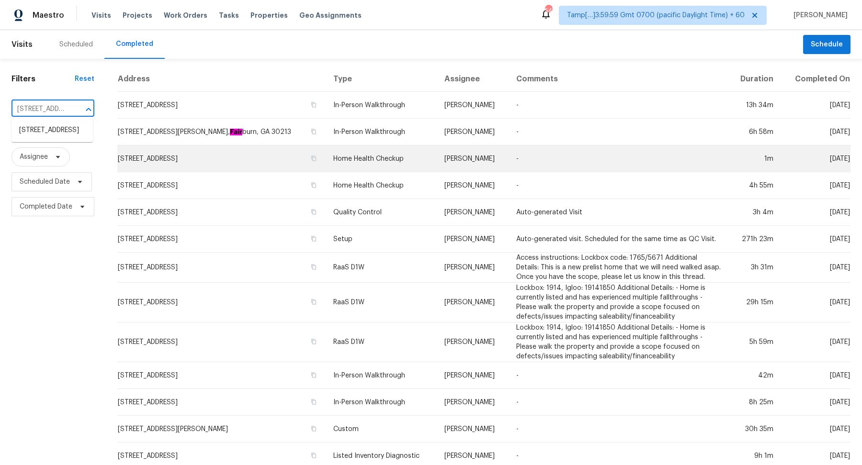
scroll to position [0, 87]
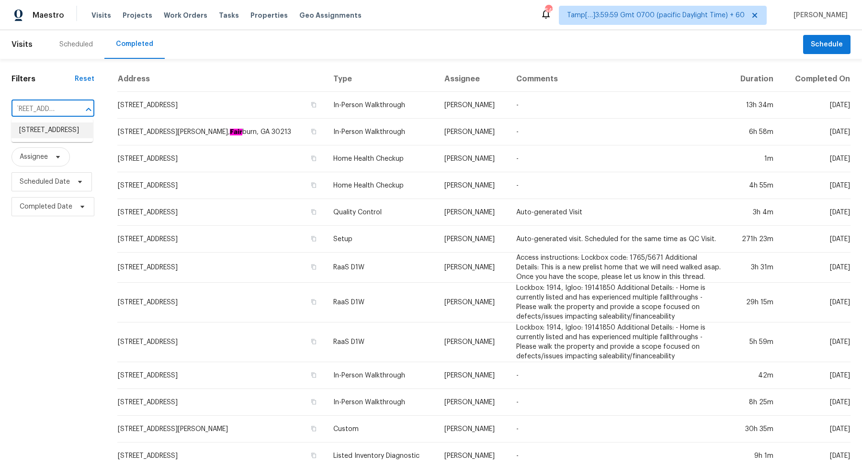
click at [57, 134] on li "25152 Pleasant Creek Dr, Flat Rock, MI 48134" at bounding box center [51, 131] width 81 height 16
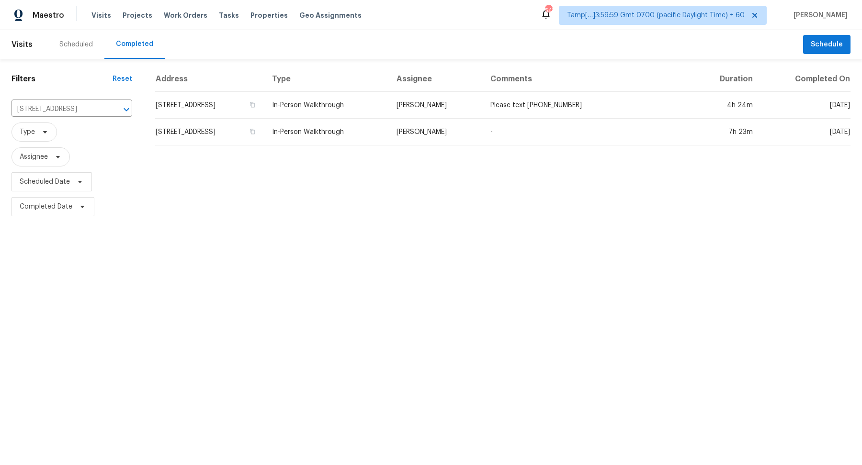
click at [189, 106] on td "25152 Pleasant Creek Dr, Flat Rock, MI 48134" at bounding box center [209, 105] width 109 height 27
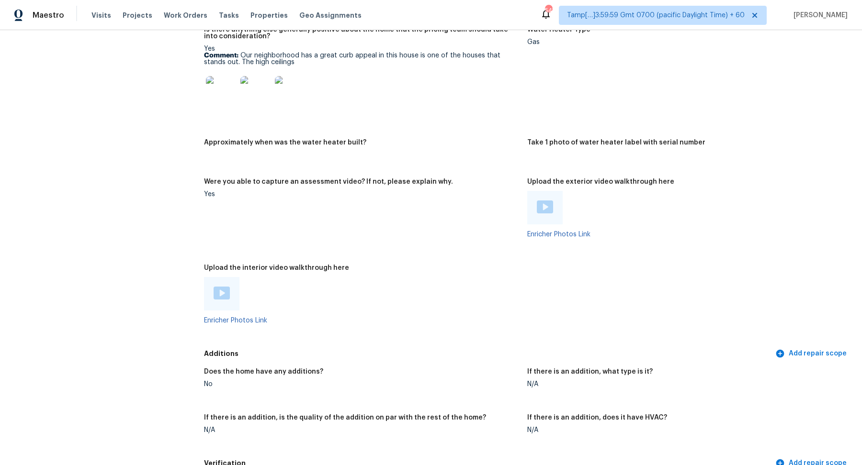
scroll to position [1832, 0]
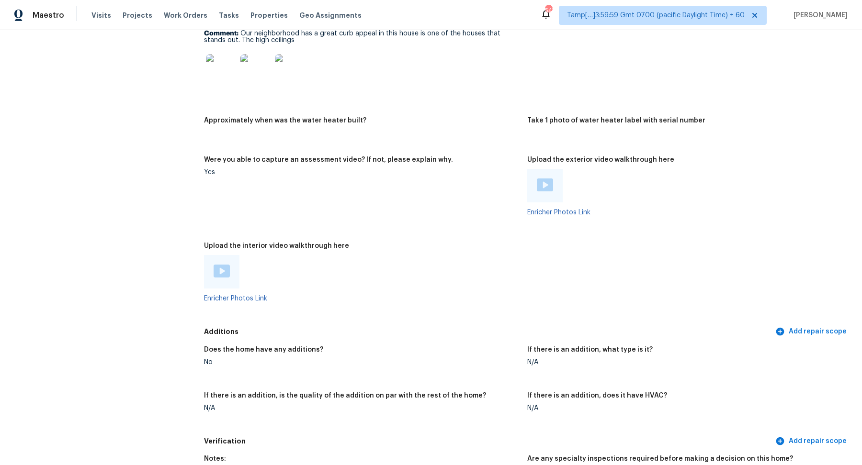
click at [224, 273] on div at bounding box center [221, 272] width 16 height 14
click at [532, 179] on div at bounding box center [544, 186] width 35 height 34
click at [539, 179] on img at bounding box center [545, 185] width 16 height 13
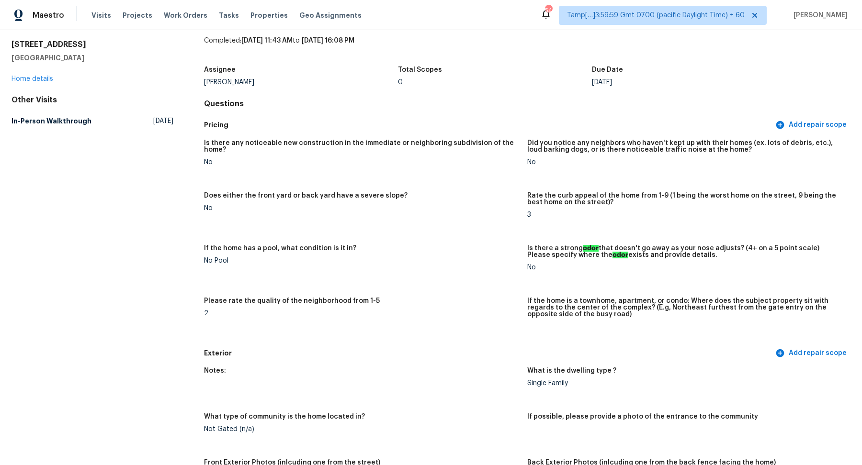
scroll to position [337, 0]
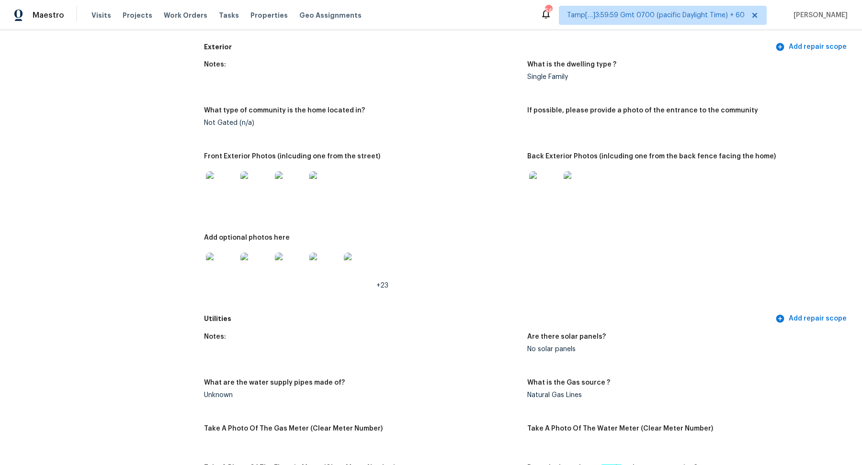
click at [228, 189] on img at bounding box center [221, 186] width 31 height 31
click at [567, 185] on img at bounding box center [578, 186] width 31 height 31
click at [221, 277] on img at bounding box center [221, 268] width 31 height 31
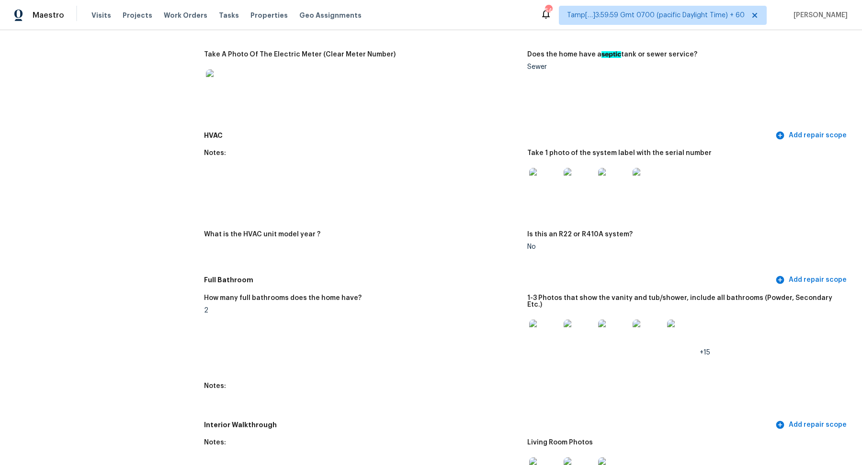
scroll to position [751, 0]
click at [548, 170] on img at bounding box center [544, 183] width 31 height 31
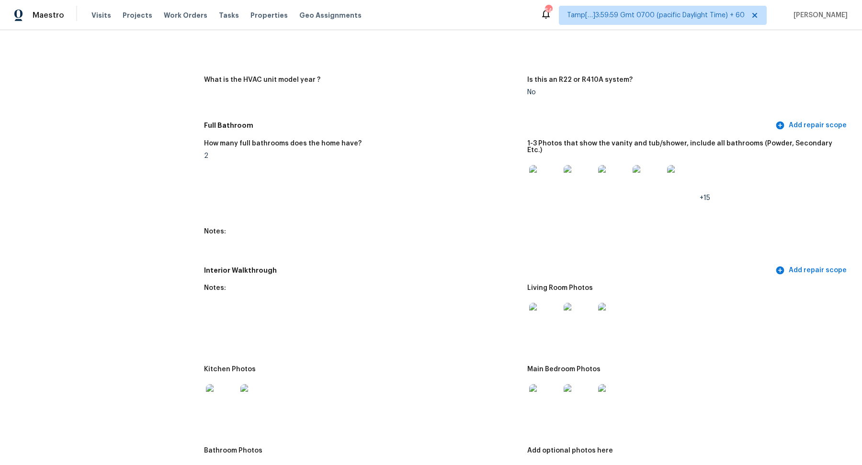
click at [545, 177] on img at bounding box center [544, 180] width 31 height 31
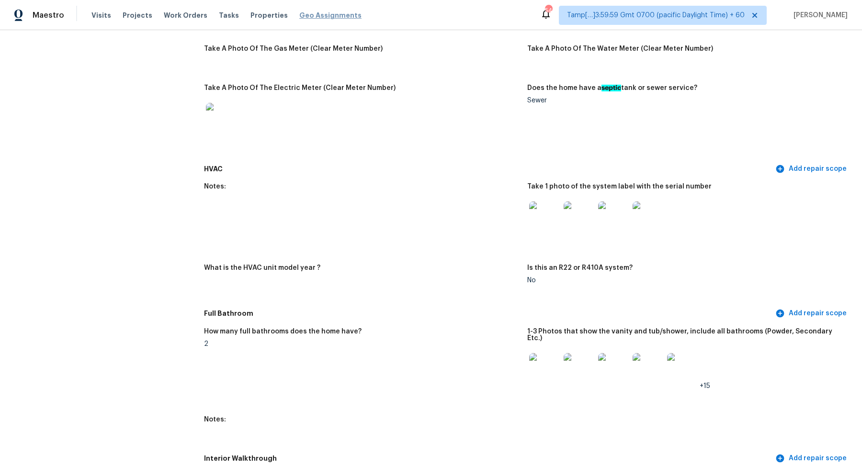
scroll to position [37, 0]
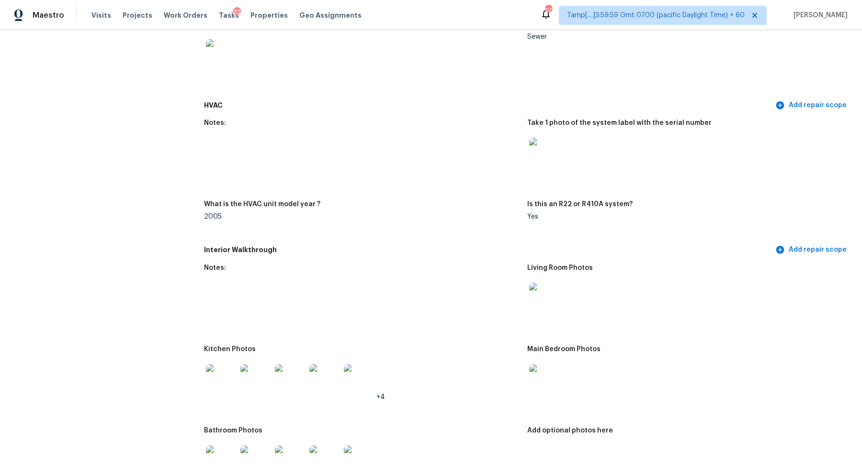
scroll to position [793, 0]
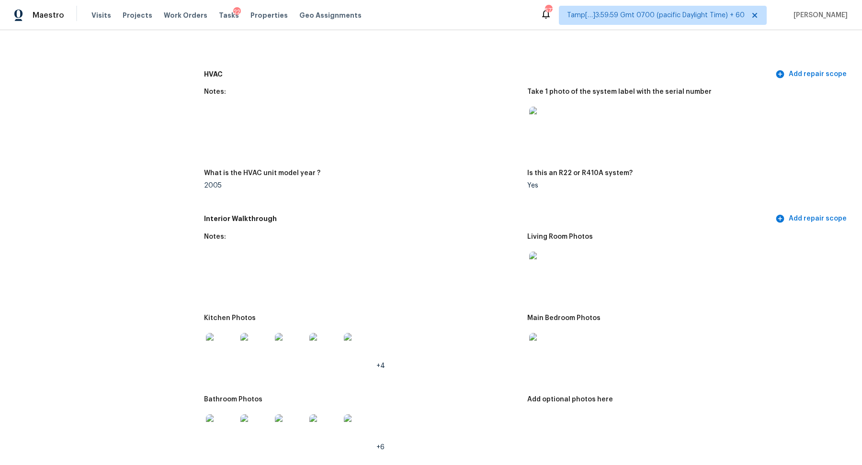
click at [548, 124] on img at bounding box center [544, 122] width 31 height 31
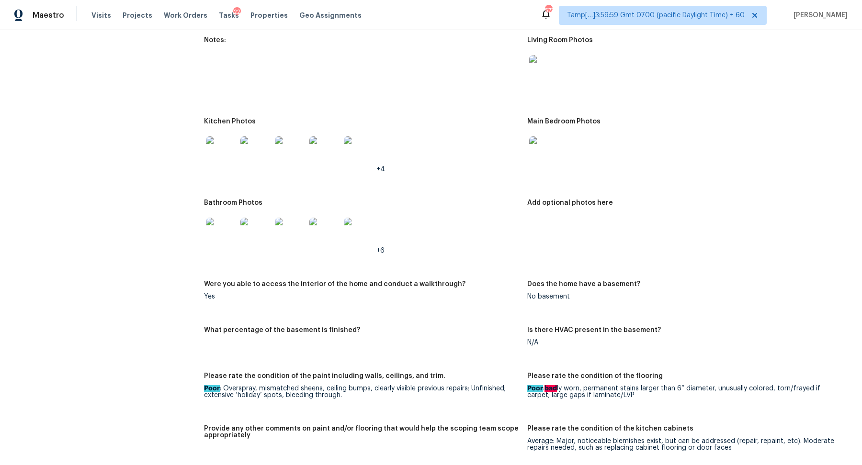
click at [231, 146] on img at bounding box center [221, 151] width 31 height 31
click at [538, 146] on img at bounding box center [544, 151] width 31 height 31
click at [218, 227] on img at bounding box center [221, 233] width 31 height 31
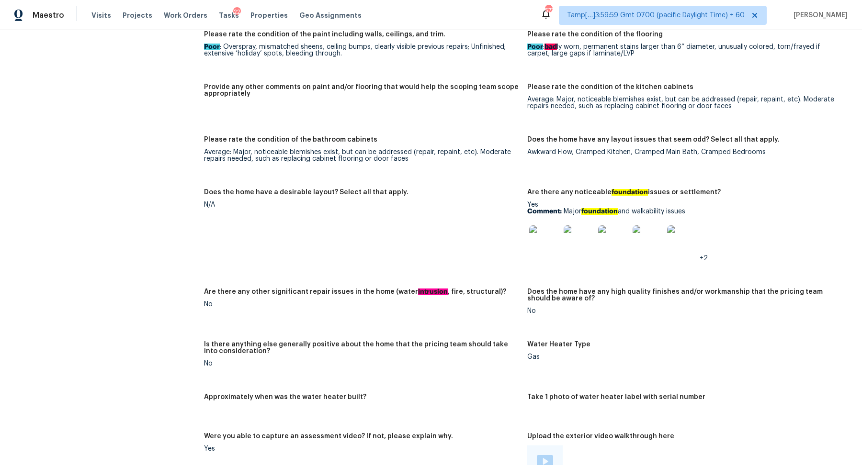
scroll to position [1357, 0]
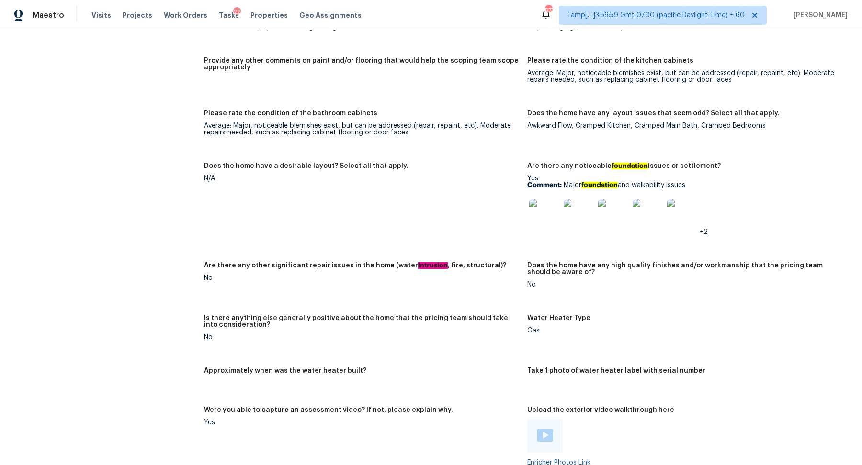
click at [553, 191] on div "Yes Comment: Major foundation and walkability issues +2" at bounding box center [684, 205] width 315 height 60
click at [542, 208] on img at bounding box center [544, 214] width 31 height 31
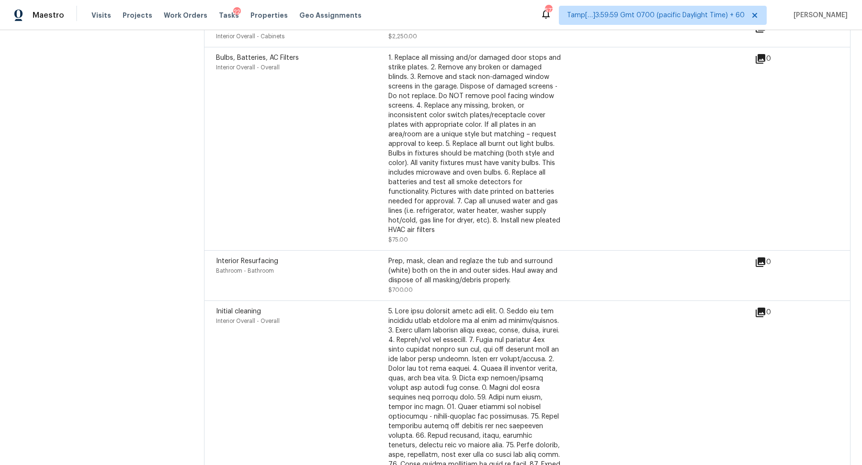
scroll to position [3058, 0]
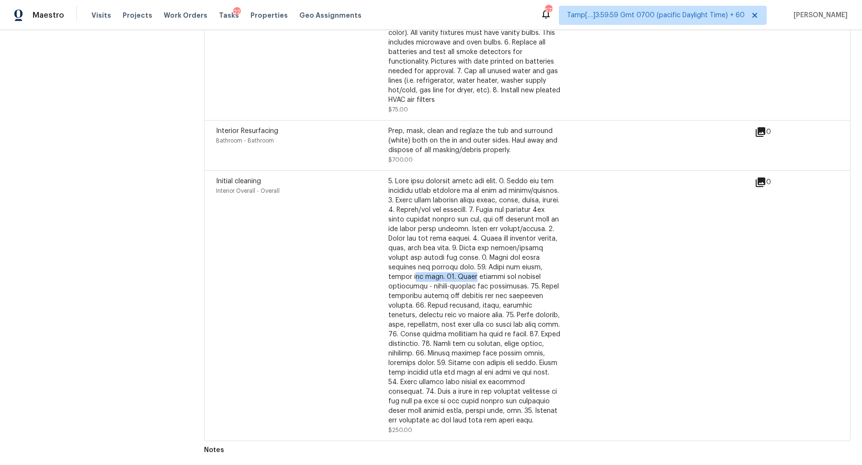
drag, startPoint x: 493, startPoint y: 269, endPoint x: 673, endPoint y: 269, distance: 180.9
click at [660, 269] on div "Initial cleaning Interior Overall - Overall $250.00" at bounding box center [485, 306] width 538 height 258
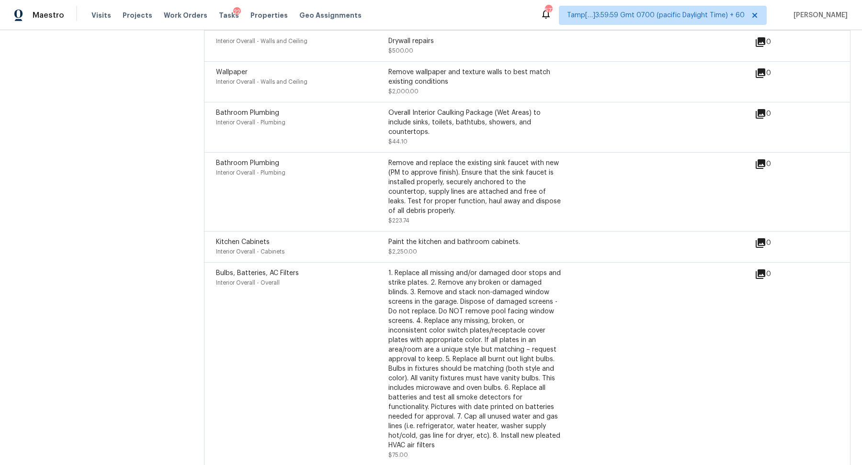
scroll to position [2700, 0]
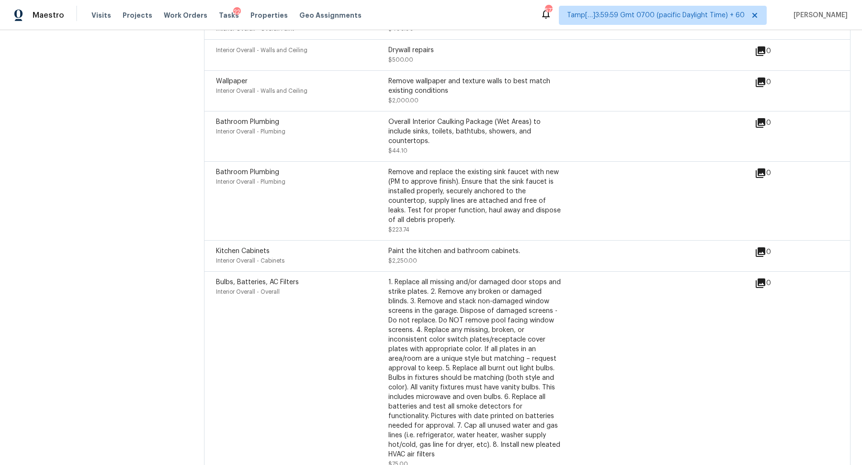
drag, startPoint x: 475, startPoint y: 196, endPoint x: 600, endPoint y: 196, distance: 124.9
click at [538, 196] on div "Remove and replace the existing sink faucet with new (PM to approve finish). En…" at bounding box center [474, 196] width 172 height 57
drag, startPoint x: 450, startPoint y: 182, endPoint x: 575, endPoint y: 183, distance: 124.9
click at [569, 183] on div "Bathroom Plumbing Interior Overall - Plumbing Remove and replace the existing s…" at bounding box center [485, 201] width 538 height 67
drag, startPoint x: 479, startPoint y: 134, endPoint x: 611, endPoint y: 134, distance: 132.1
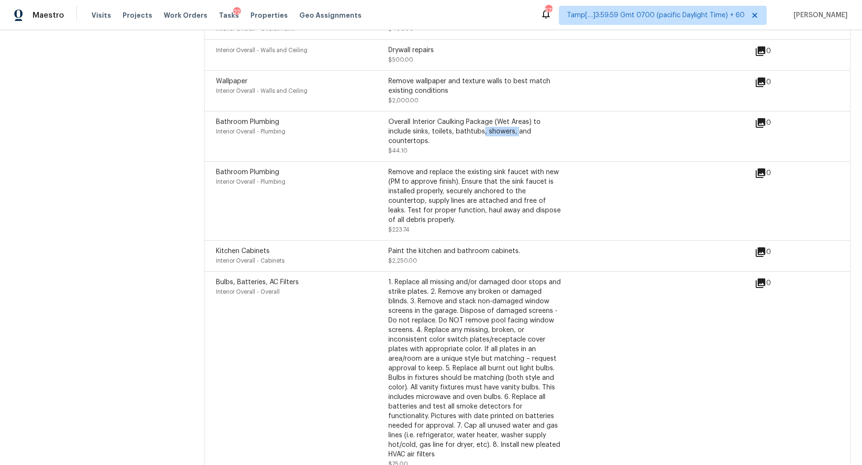
click at [606, 134] on div "Bathroom Plumbing Interior Overall - Plumbing Overall Interior Caulking Package…" at bounding box center [485, 136] width 538 height 38
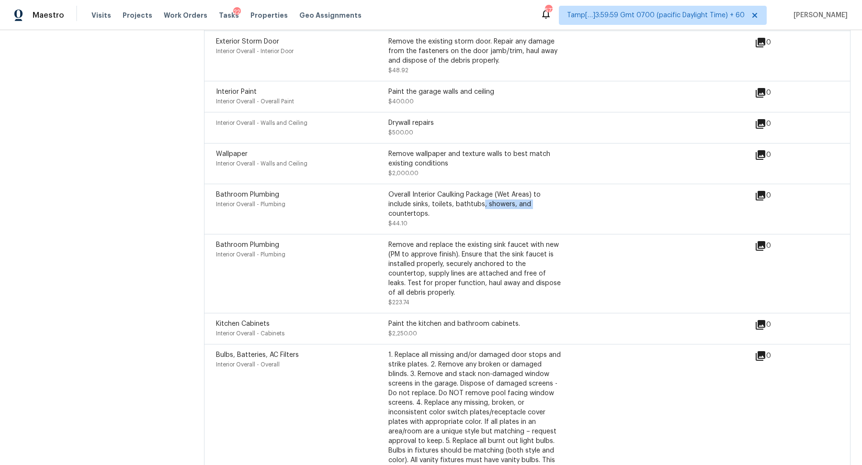
scroll to position [2613, 0]
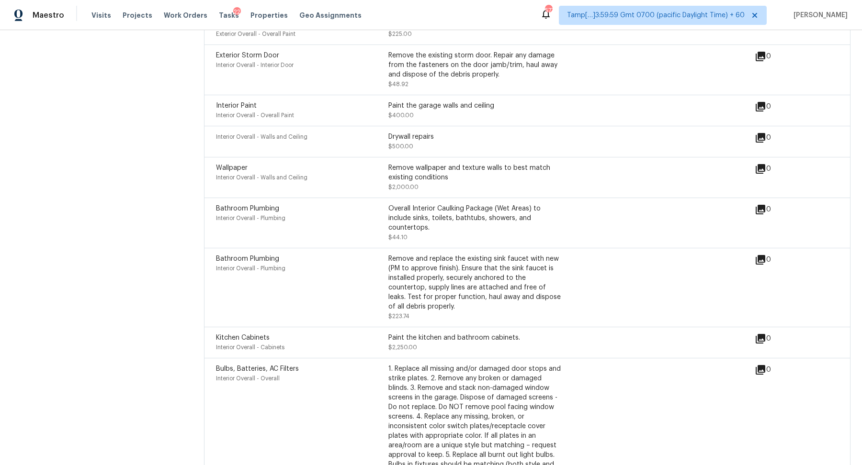
drag, startPoint x: 466, startPoint y: 169, endPoint x: 570, endPoint y: 173, distance: 103.5
click at [507, 169] on div "Remove wallpaper and texture walls to best match existing conditions" at bounding box center [474, 172] width 172 height 19
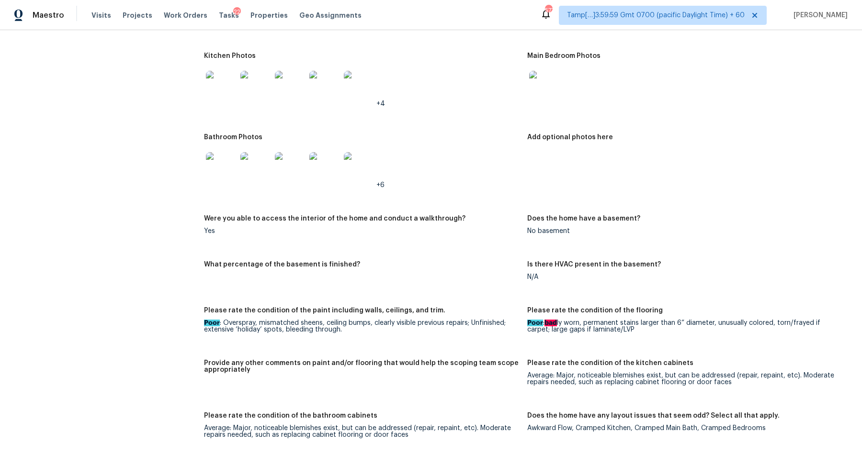
scroll to position [1057, 0]
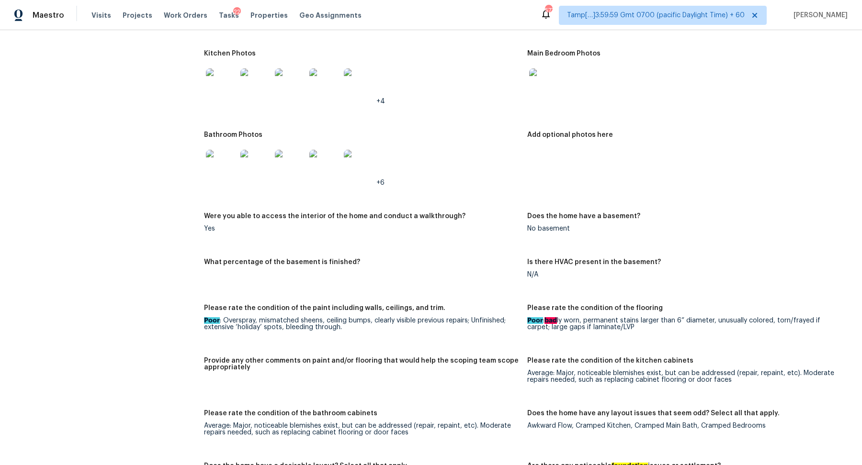
click at [253, 102] on div at bounding box center [255, 84] width 34 height 42
click at [270, 77] on img at bounding box center [255, 83] width 31 height 31
click at [217, 162] on img at bounding box center [221, 165] width 31 height 31
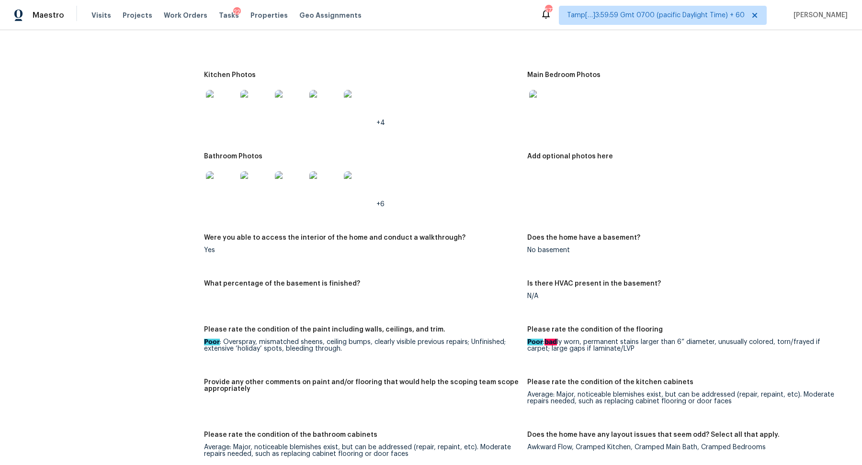
scroll to position [1021, 0]
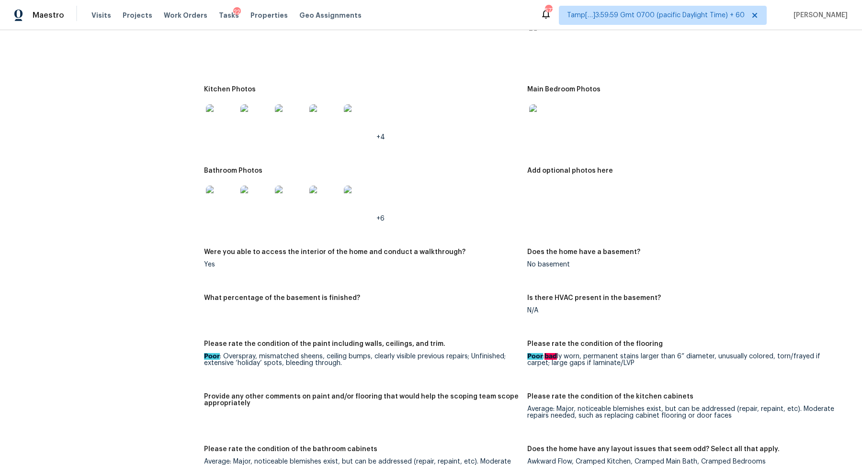
click at [549, 127] on img at bounding box center [544, 119] width 31 height 31
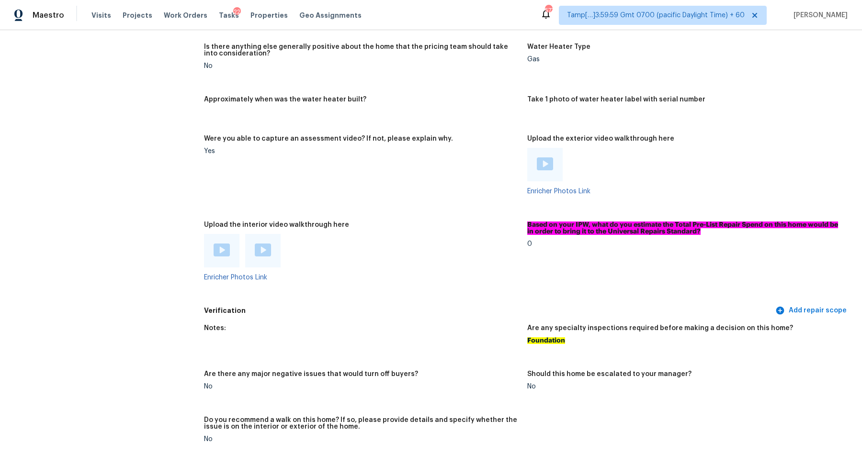
scroll to position [1583, 0]
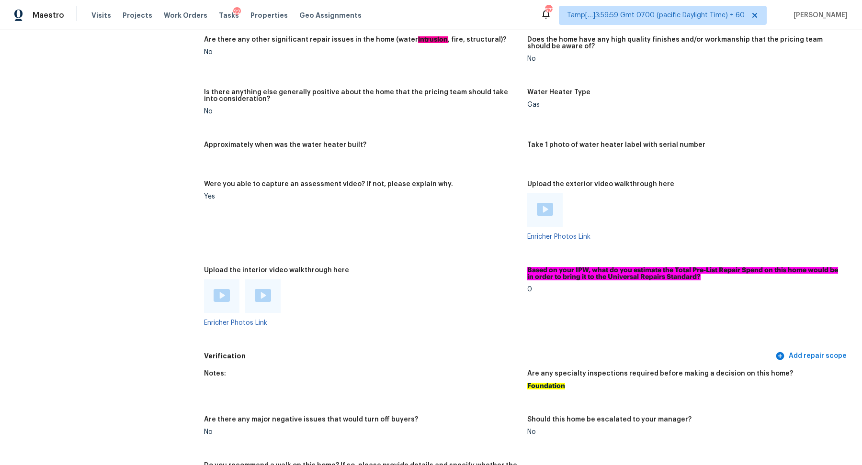
click at [253, 290] on div at bounding box center [262, 297] width 35 height 34
click at [272, 297] on div at bounding box center [262, 297] width 35 height 34
click at [259, 297] on img at bounding box center [263, 295] width 16 height 13
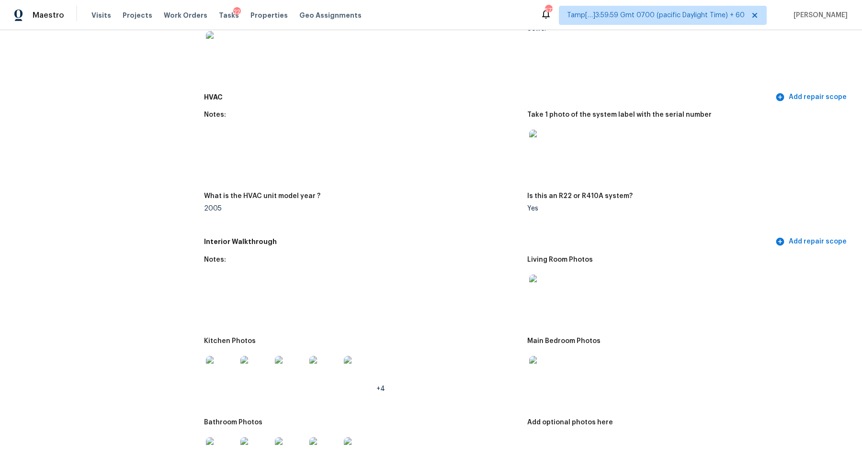
scroll to position [392, 0]
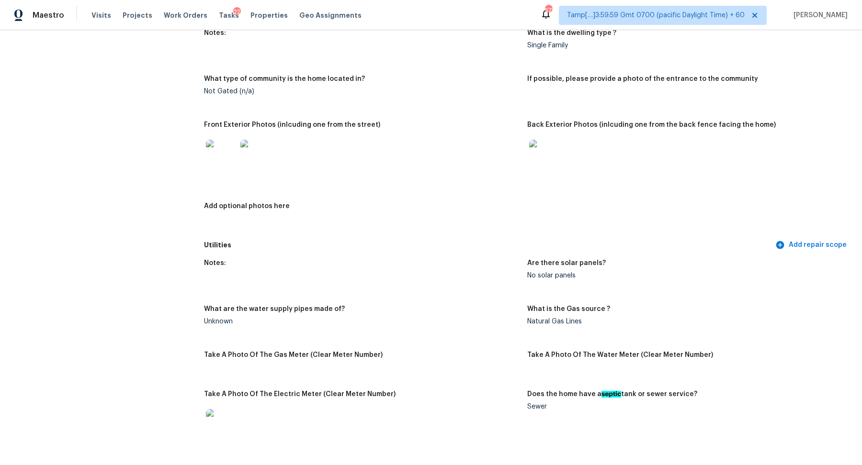
click at [548, 159] on img at bounding box center [544, 155] width 31 height 31
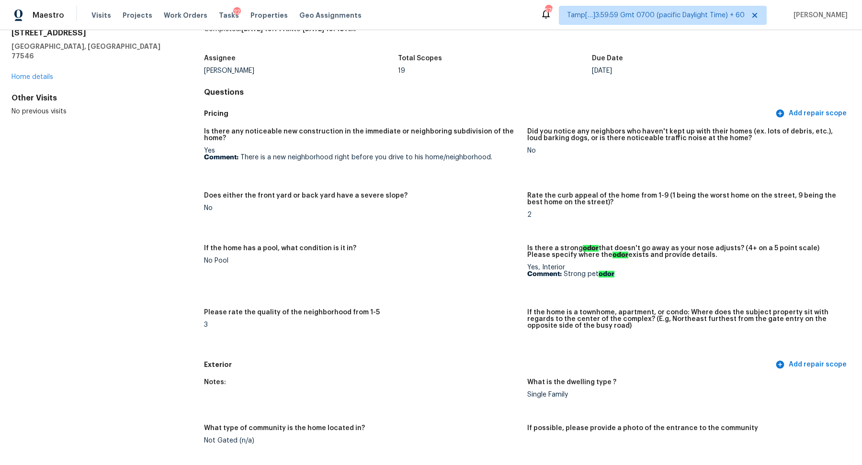
scroll to position [0, 0]
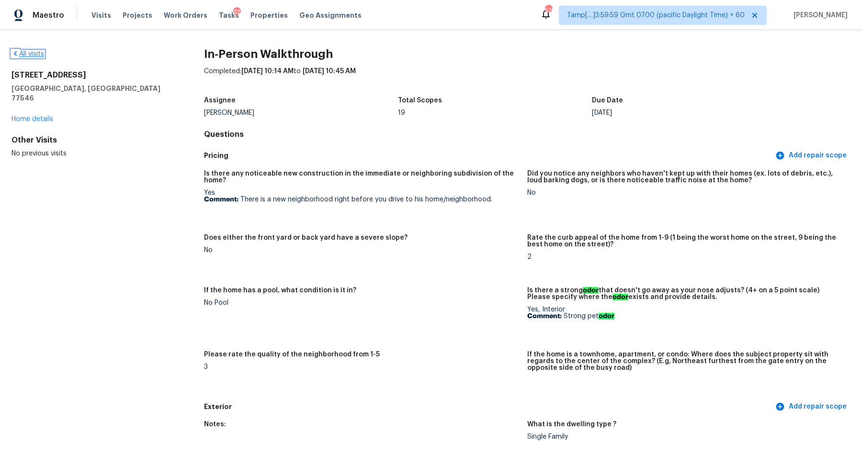
click at [31, 55] on link "All visits" at bounding box center [27, 54] width 33 height 7
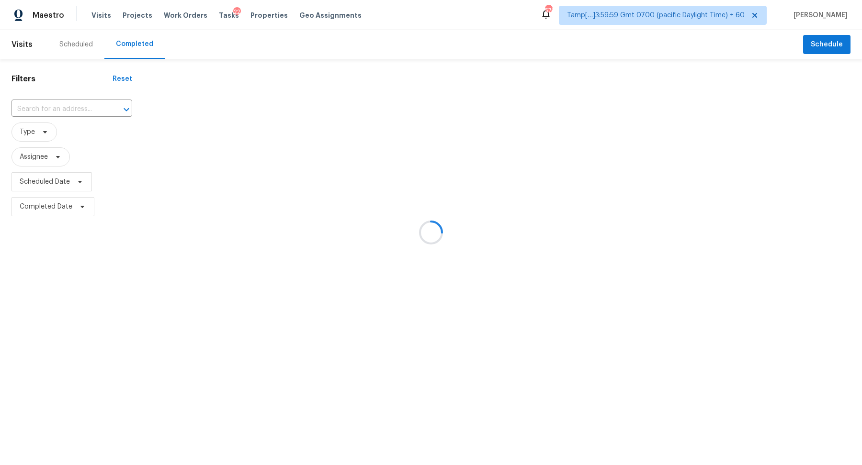
click at [52, 117] on div at bounding box center [431, 232] width 862 height 465
click at [56, 110] on div at bounding box center [431, 232] width 862 height 465
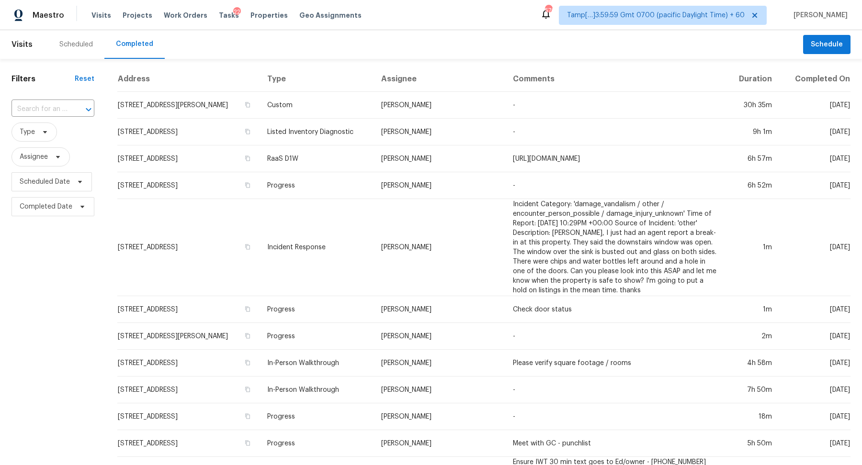
click at [56, 110] on input "text" at bounding box center [39, 109] width 56 height 15
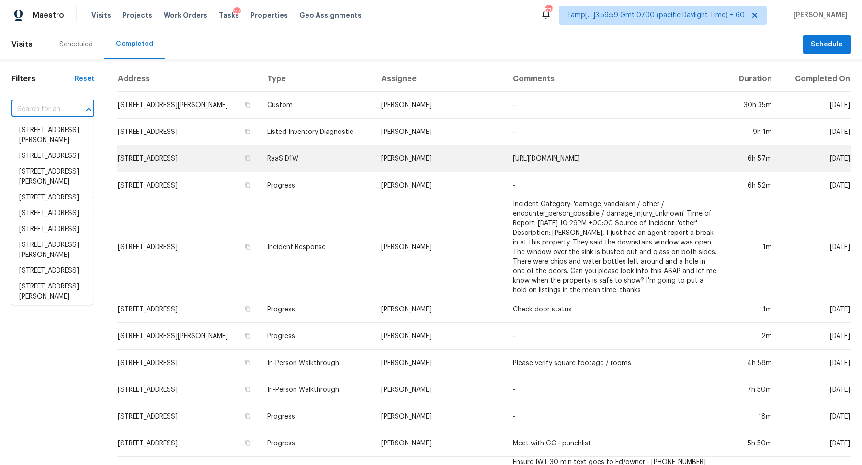
paste input "155 Clark Rd Wrentham MA 02093"
type input "155 Clark Rd Wrentham MA 02093"
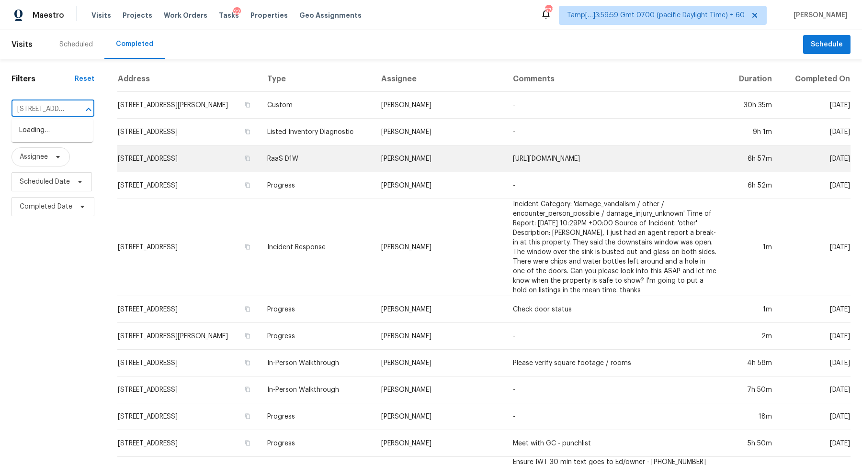
scroll to position [0, 58]
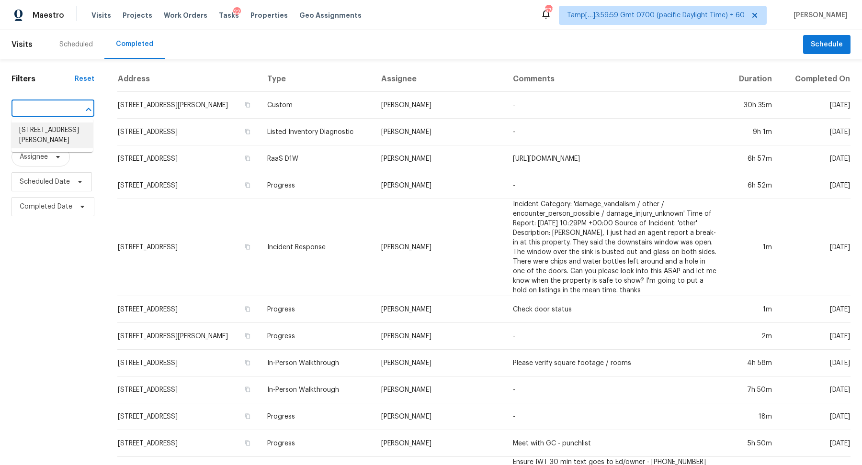
click at [59, 141] on li "155 Clark Rd, Wrentham, MA 02093" at bounding box center [51, 136] width 81 height 26
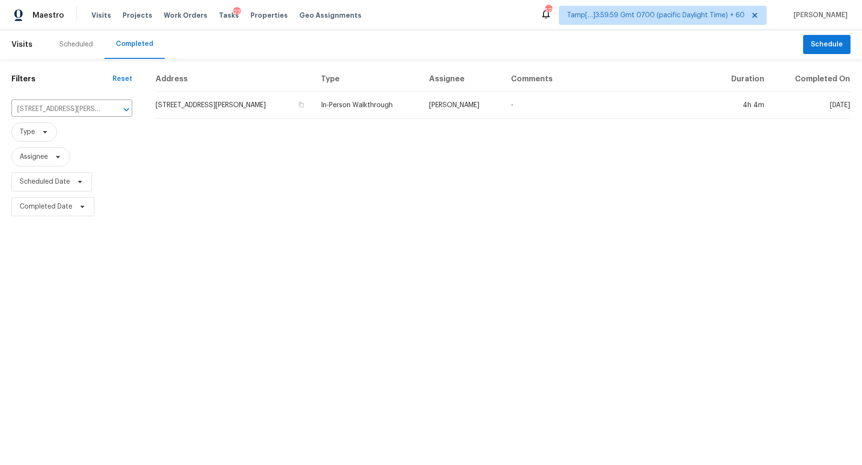
click at [224, 114] on td "155 Clark Rd, Wrentham, MA 02093" at bounding box center [234, 105] width 158 height 27
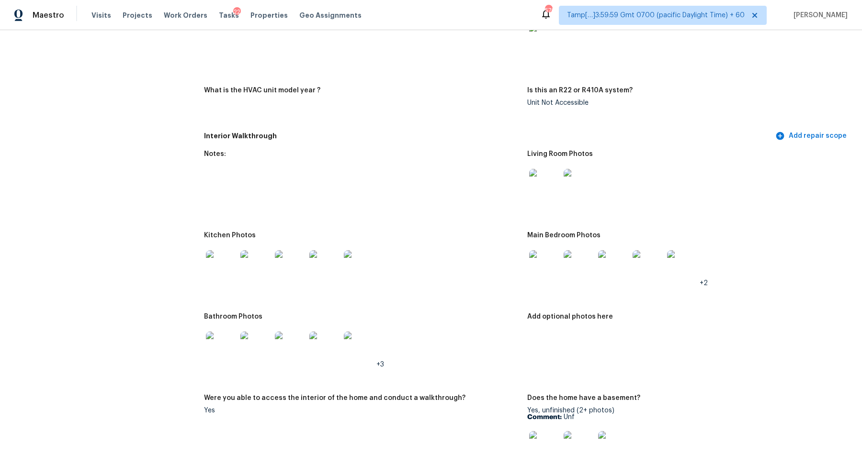
scroll to position [793, 0]
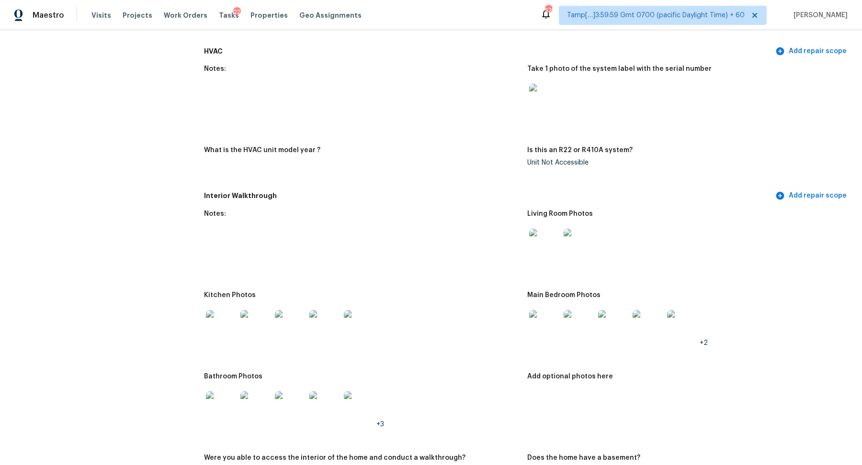
click at [553, 110] on img at bounding box center [544, 99] width 31 height 31
click at [531, 256] on img at bounding box center [544, 244] width 31 height 31
click at [235, 316] on img at bounding box center [221, 325] width 31 height 31
click at [554, 334] on img at bounding box center [544, 325] width 31 height 31
click at [228, 405] on img at bounding box center [221, 407] width 31 height 31
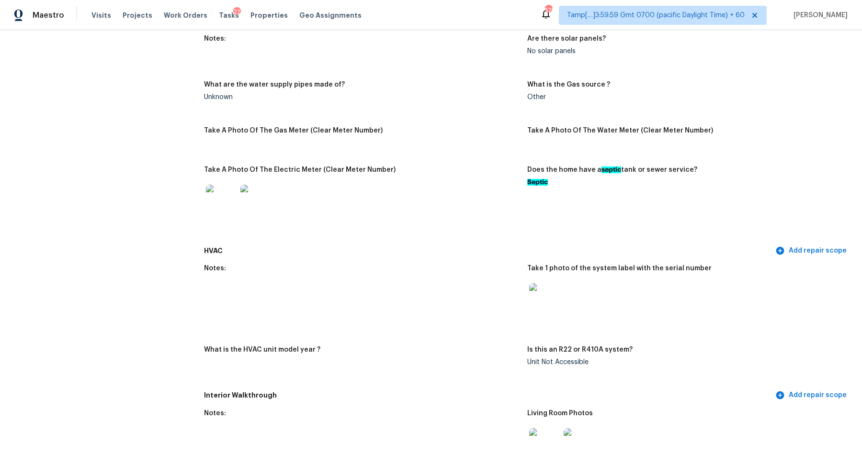
scroll to position [591, 0]
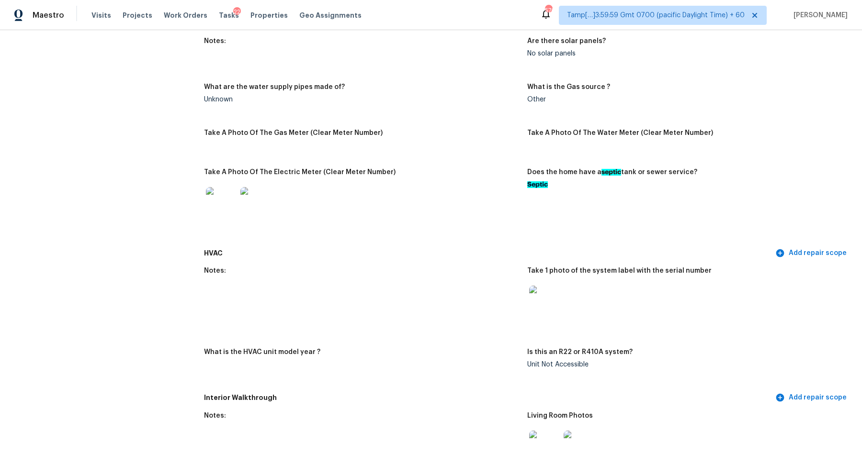
click at [230, 199] on img at bounding box center [221, 202] width 31 height 31
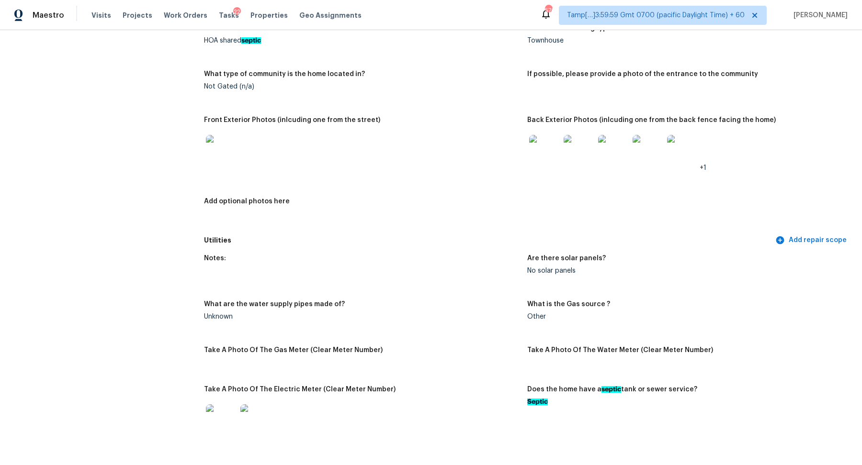
scroll to position [357, 0]
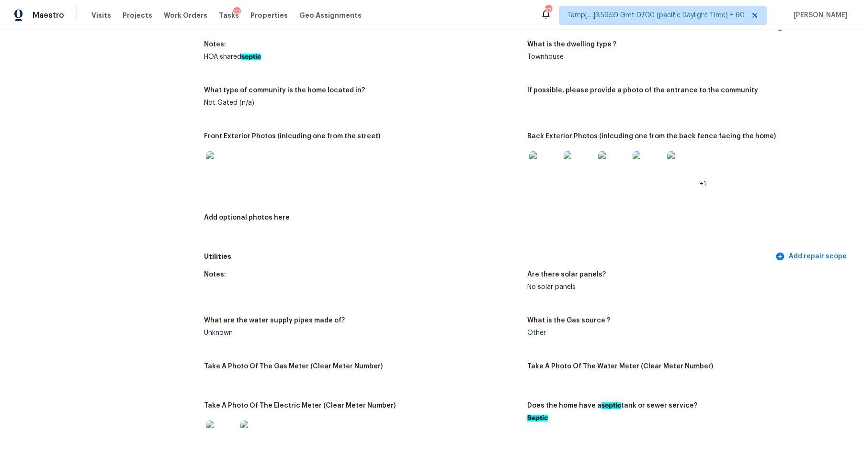
click at [215, 169] on img at bounding box center [221, 166] width 31 height 31
click at [532, 170] on img at bounding box center [544, 166] width 31 height 31
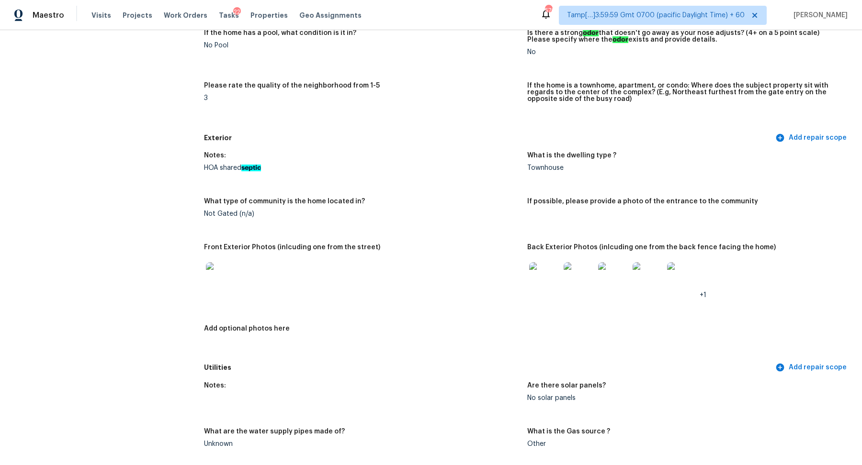
scroll to position [0, 0]
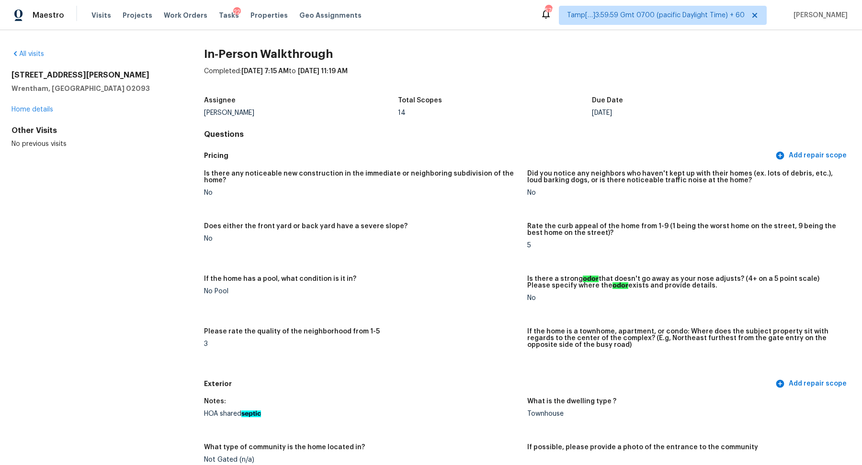
click at [23, 57] on div "All visits" at bounding box center [92, 54] width 162 height 10
click at [26, 57] on div "All visits" at bounding box center [92, 54] width 162 height 10
click at [33, 54] on link "All visits" at bounding box center [27, 54] width 33 height 7
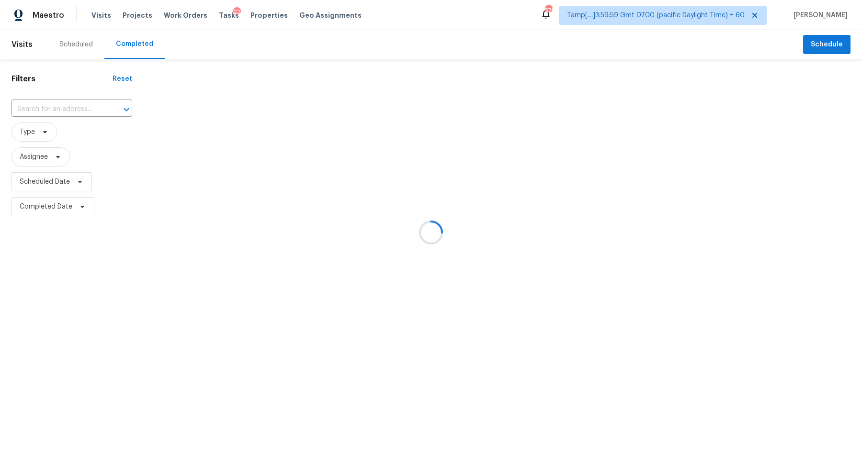
click at [62, 86] on div at bounding box center [431, 232] width 862 height 465
click at [62, 106] on div at bounding box center [431, 232] width 862 height 465
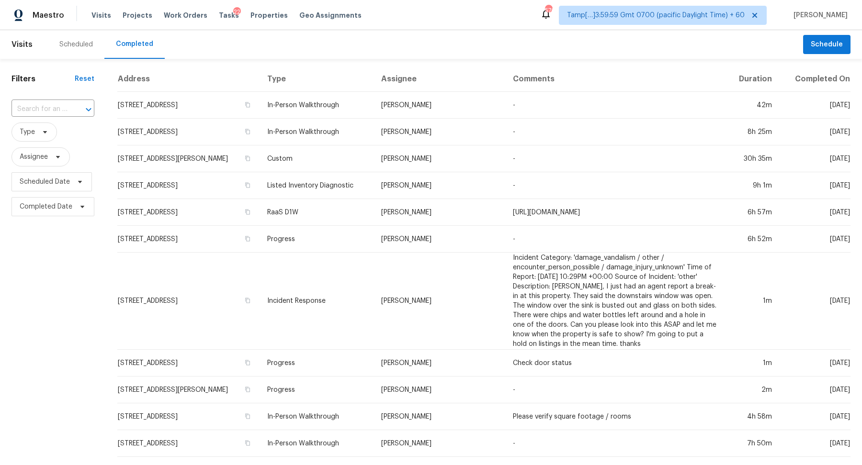
click at [46, 118] on div "​" at bounding box center [52, 109] width 83 height 21
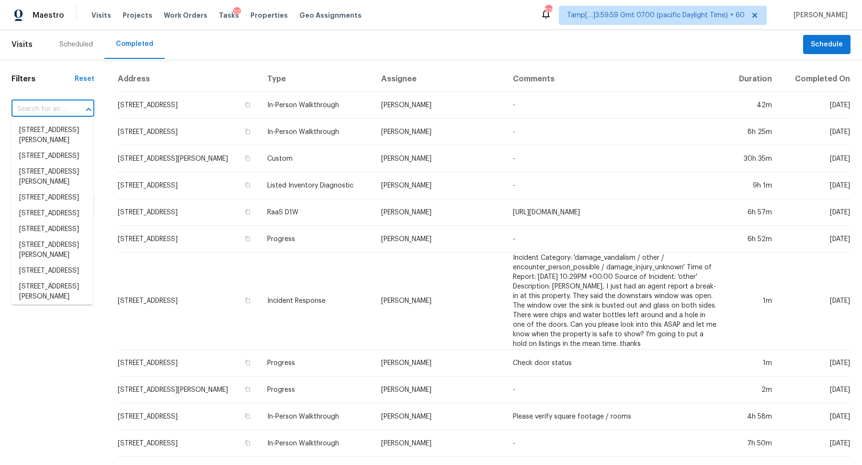
click at [56, 106] on input "text" at bounding box center [39, 109] width 56 height 15
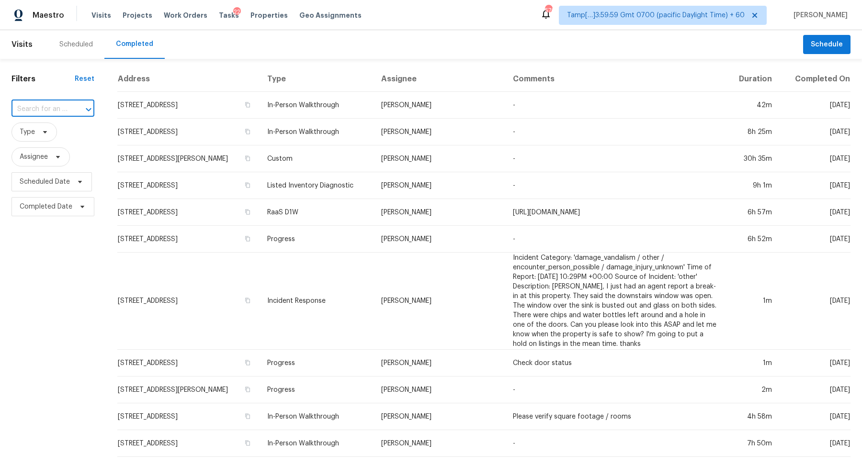
paste input "1339 Parkside Dr West Covina CA 91792"
type input "1339 Parkside Dr West Covina CA 91792"
click at [53, 134] on li "1339 Parkside Dr, West Covina, CA 91792" at bounding box center [51, 131] width 81 height 16
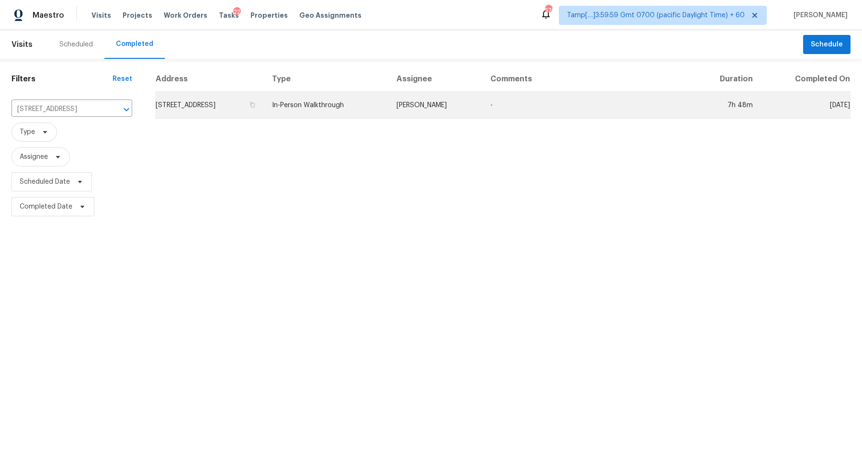
click at [192, 109] on td "1339 Parkside Dr, West Covina, CA 91792" at bounding box center [209, 105] width 109 height 27
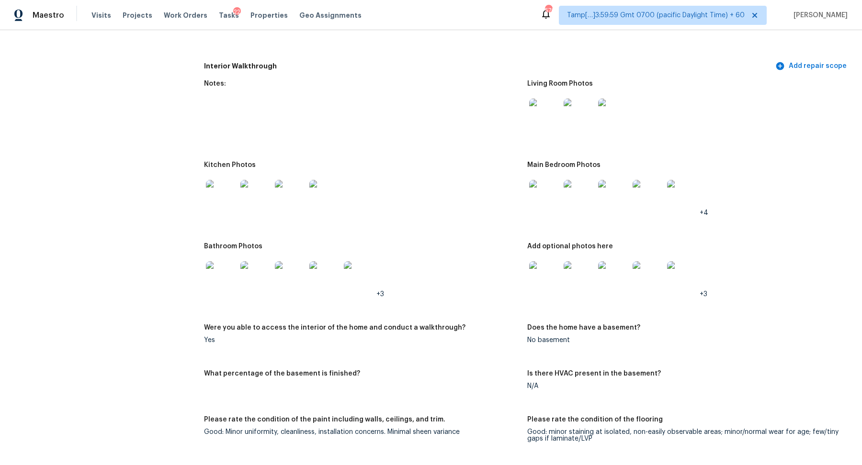
scroll to position [1393, 0]
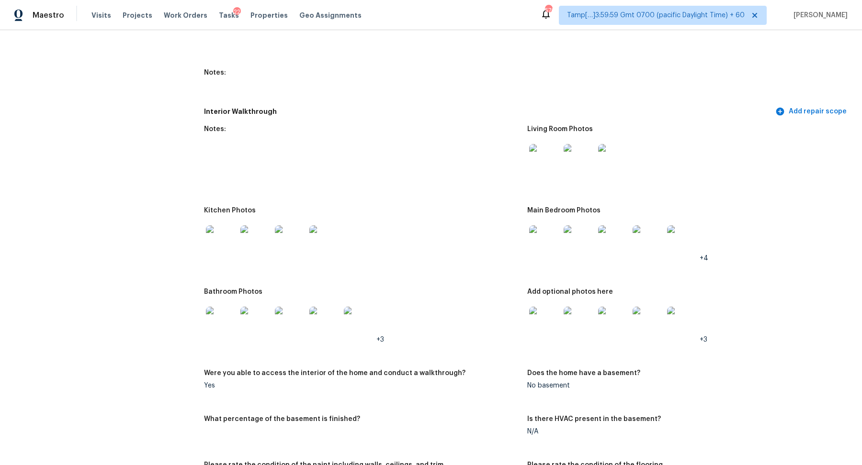
click at [540, 146] on img at bounding box center [544, 159] width 31 height 31
click at [216, 228] on img at bounding box center [221, 240] width 31 height 31
click at [549, 228] on img at bounding box center [544, 240] width 31 height 31
click at [535, 307] on img at bounding box center [544, 322] width 31 height 31
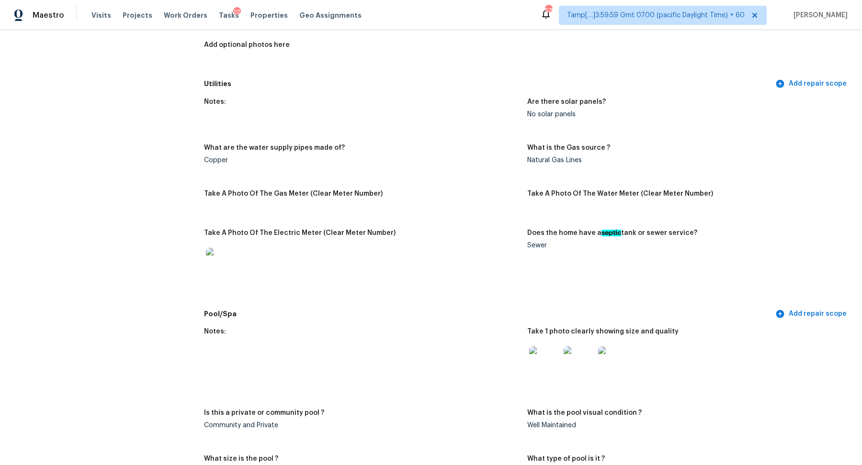
scroll to position [447, 0]
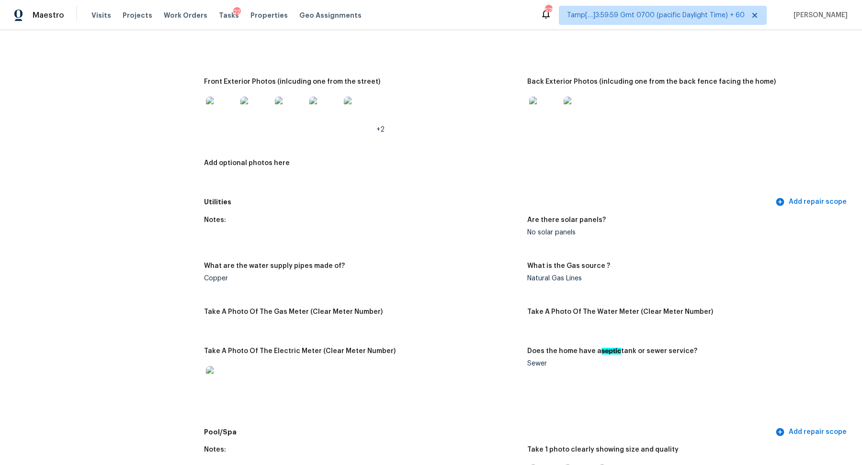
click at [316, 91] on div at bounding box center [324, 112] width 34 height 42
click at [317, 111] on img at bounding box center [324, 112] width 31 height 31
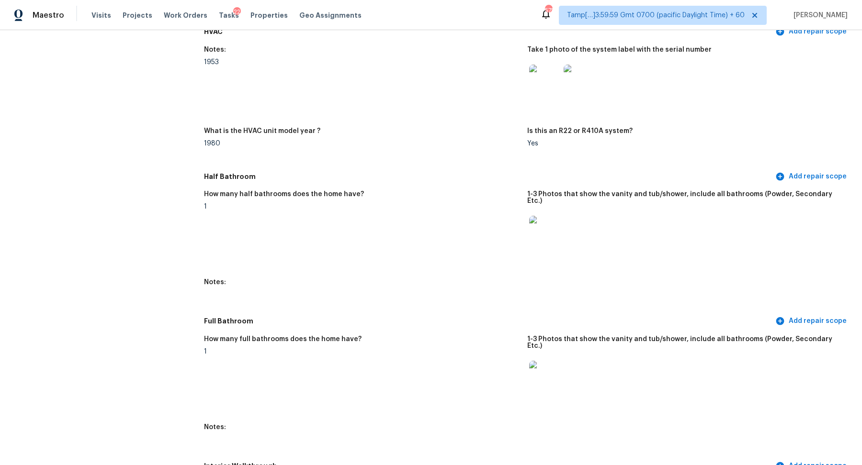
scroll to position [1387, 0]
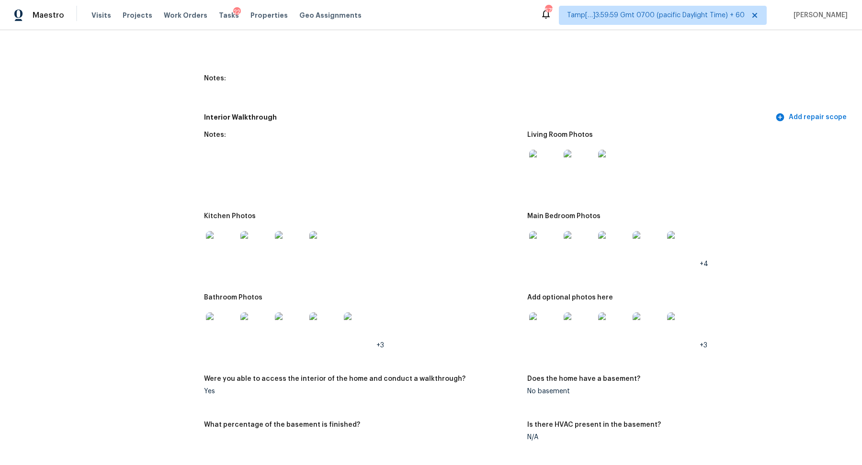
click at [540, 162] on img at bounding box center [544, 165] width 31 height 31
click at [554, 246] on img at bounding box center [544, 246] width 31 height 31
click at [529, 313] on img at bounding box center [544, 328] width 31 height 31
click at [214, 313] on img at bounding box center [221, 328] width 31 height 31
click at [211, 236] on img at bounding box center [221, 246] width 31 height 31
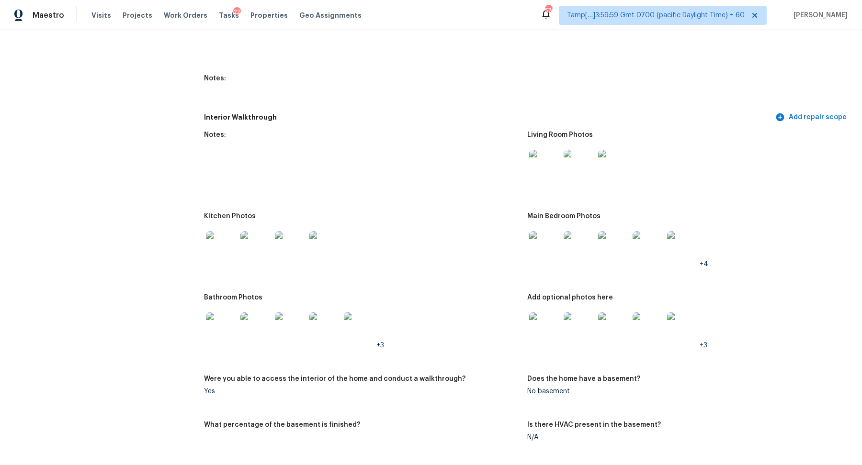
click at [234, 313] on img at bounding box center [221, 328] width 31 height 31
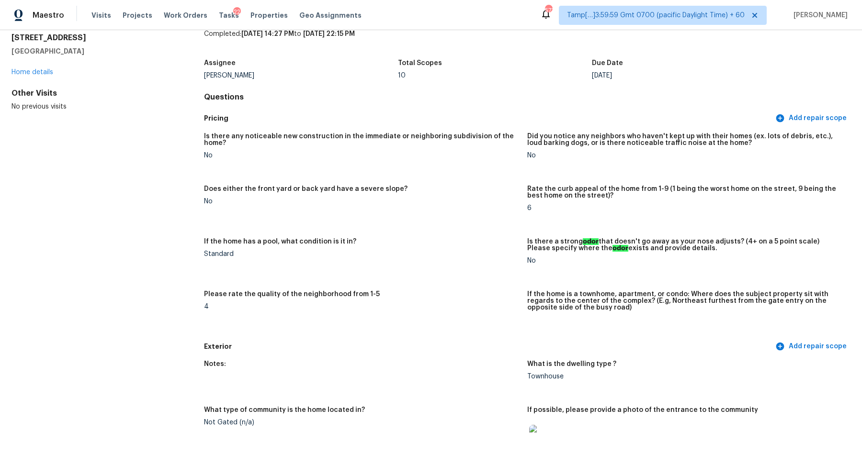
scroll to position [0, 0]
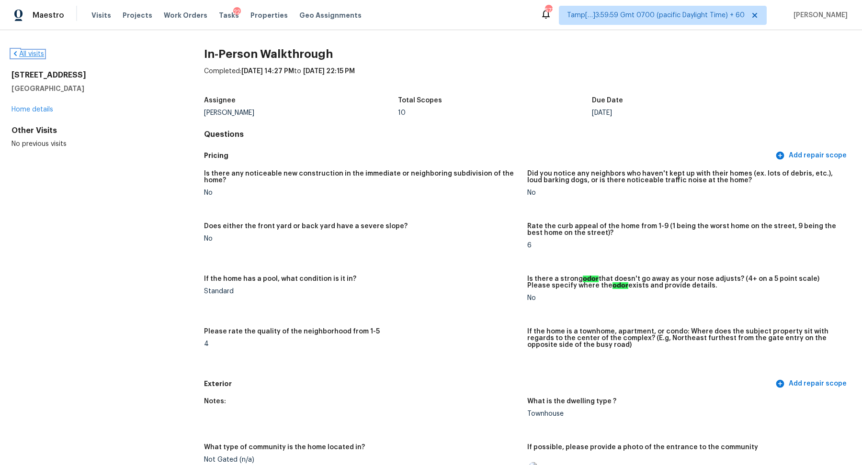
click at [34, 53] on link "All visits" at bounding box center [27, 54] width 33 height 7
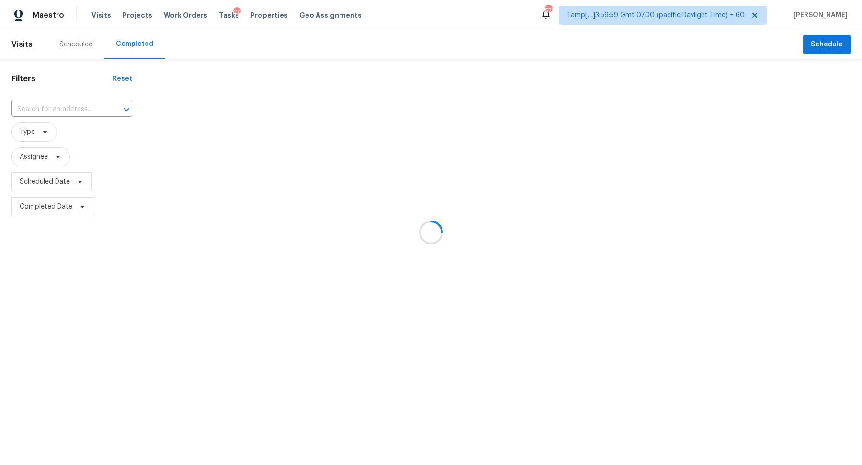
click at [30, 100] on div at bounding box center [431, 232] width 862 height 465
click at [44, 103] on div at bounding box center [431, 232] width 862 height 465
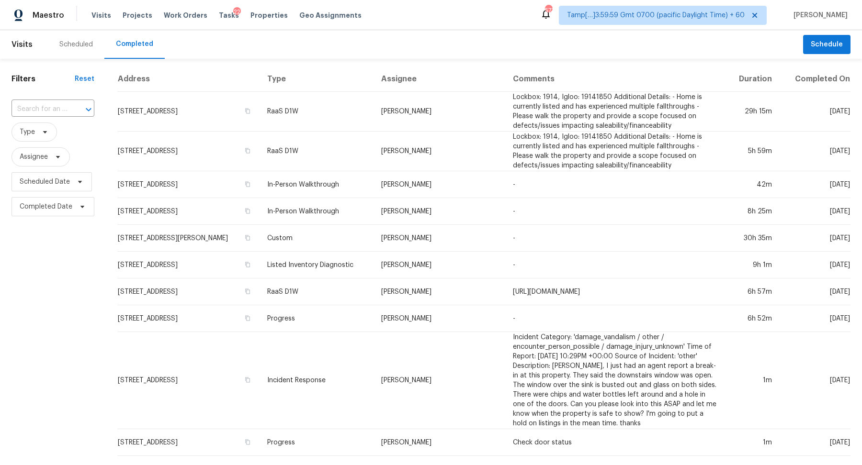
click at [44, 103] on input "text" at bounding box center [39, 109] width 56 height 15
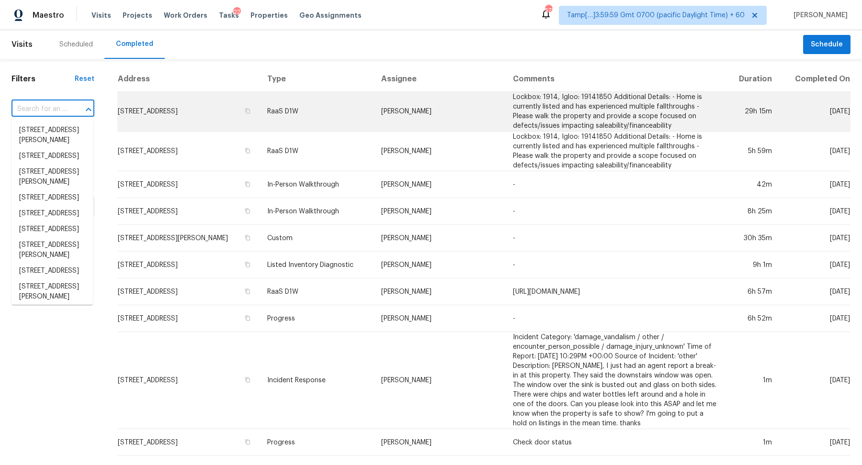
paste input "6624 Belvoir Ct Concord Township OH 44077"
type input "6624 Belvoir Ct Concord Township OH 44077"
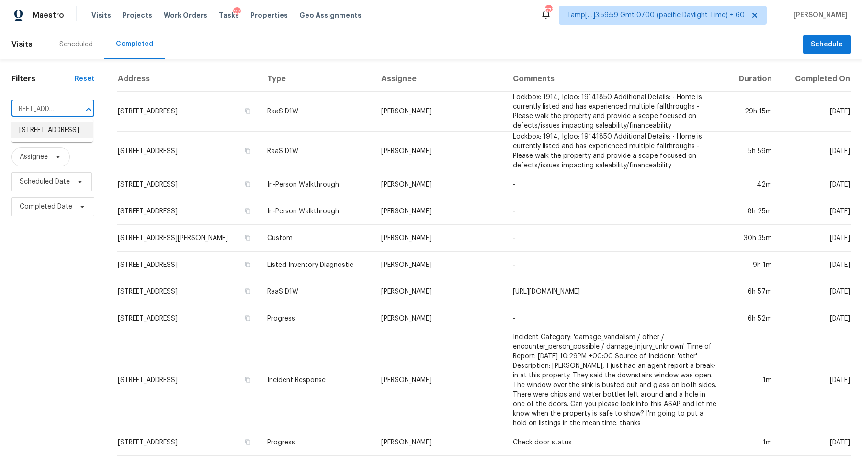
click at [62, 138] on li "6624 Belvoir Ct, Concord Township, OH 44077" at bounding box center [51, 131] width 81 height 16
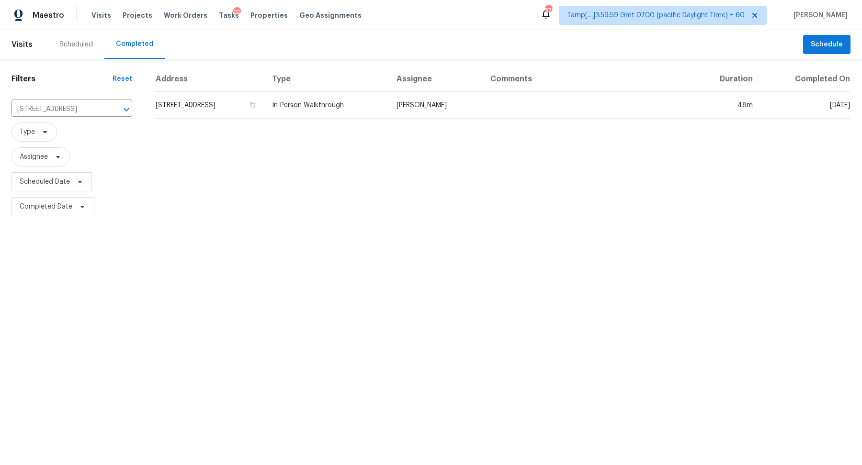
click at [207, 111] on td "6624 Belvoir Ct, Concord Township, OH 44077" at bounding box center [209, 105] width 109 height 27
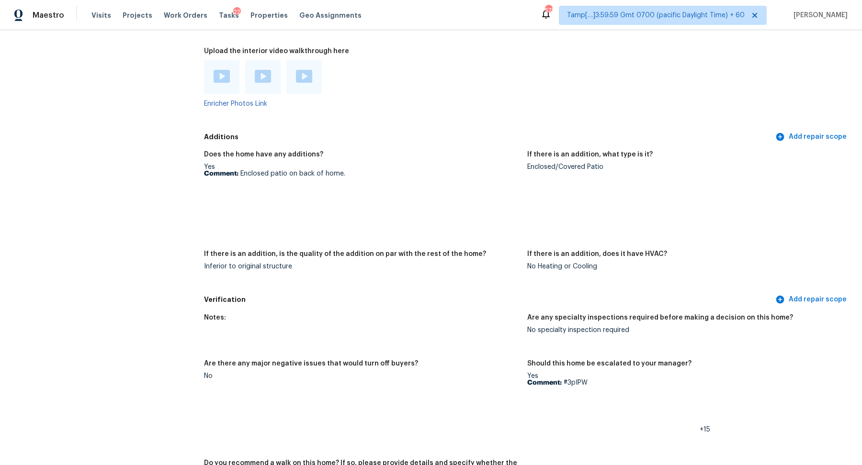
scroll to position [2022, 0]
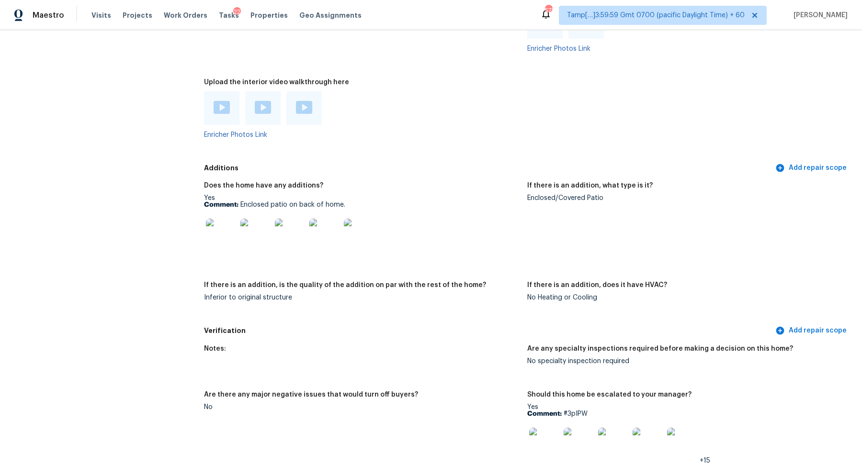
click at [225, 114] on img at bounding box center [221, 107] width 16 height 13
click at [270, 101] on div at bounding box center [262, 108] width 35 height 34
click at [265, 108] on img at bounding box center [263, 107] width 16 height 13
click at [301, 107] on img at bounding box center [304, 107] width 16 height 13
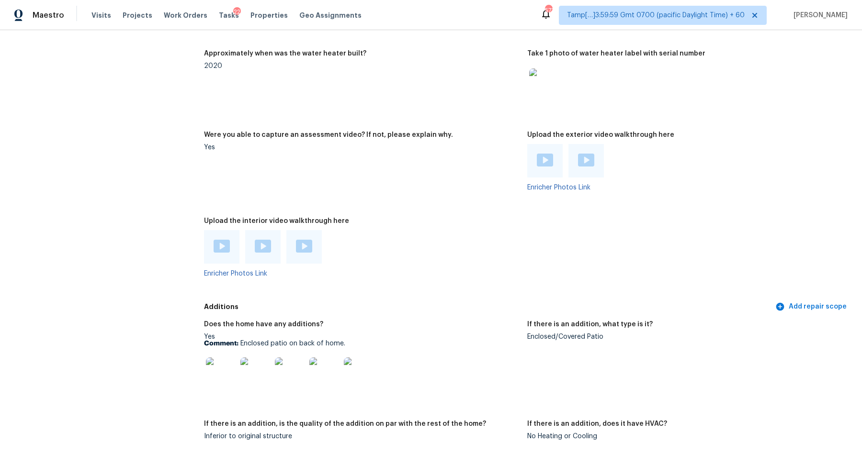
scroll to position [1850, 0]
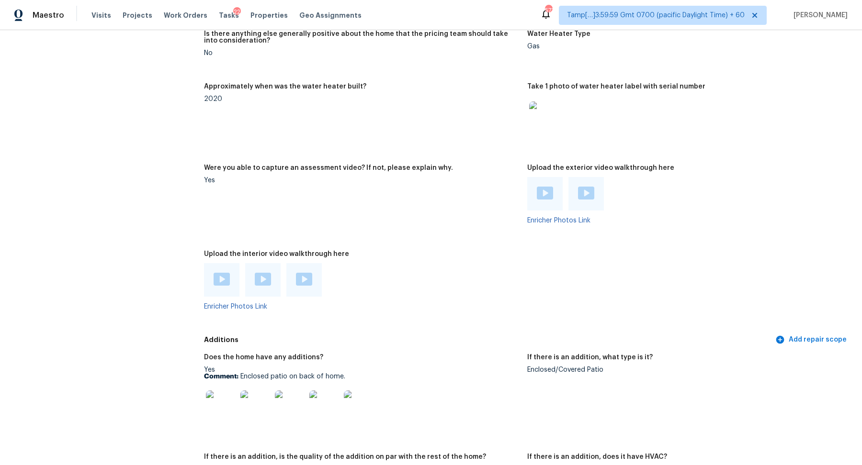
click at [550, 192] on img at bounding box center [545, 193] width 16 height 13
click at [588, 203] on div at bounding box center [585, 194] width 35 height 34
click at [587, 200] on img at bounding box center [586, 193] width 16 height 13
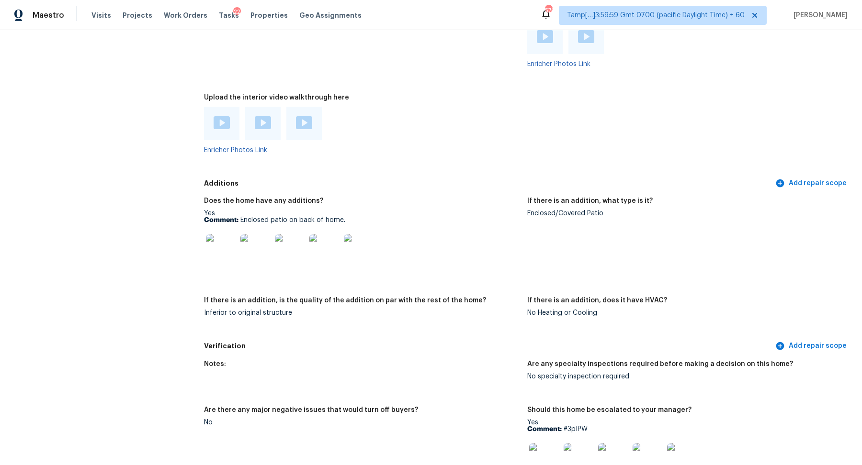
scroll to position [2064, 0]
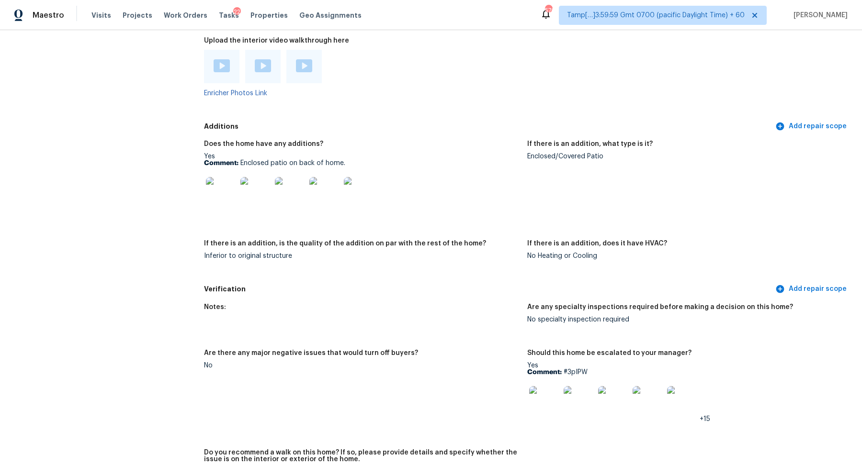
click at [223, 204] on img at bounding box center [221, 192] width 31 height 31
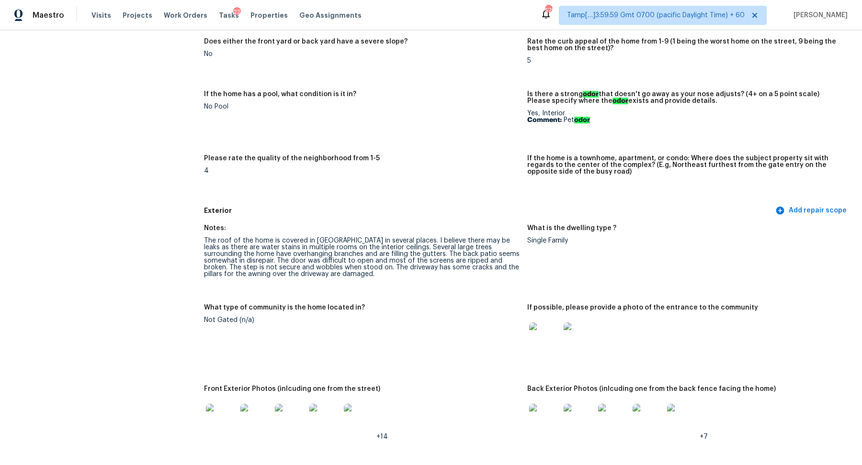
scroll to position [238, 0]
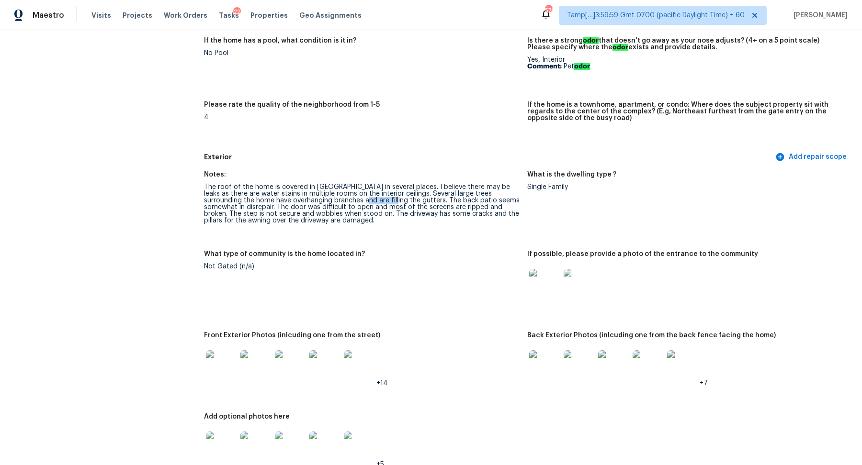
drag, startPoint x: 330, startPoint y: 199, endPoint x: 406, endPoint y: 201, distance: 76.6
click at [386, 199] on div "The roof of the home is covered in moss in several places. I believe there may …" at bounding box center [361, 204] width 315 height 40
click at [328, 192] on div "The roof of the home is covered in moss in several places. I believe there may …" at bounding box center [361, 204] width 315 height 40
click at [335, 187] on div "The roof of the home is covered in moss in several places. I believe there may …" at bounding box center [361, 204] width 315 height 40
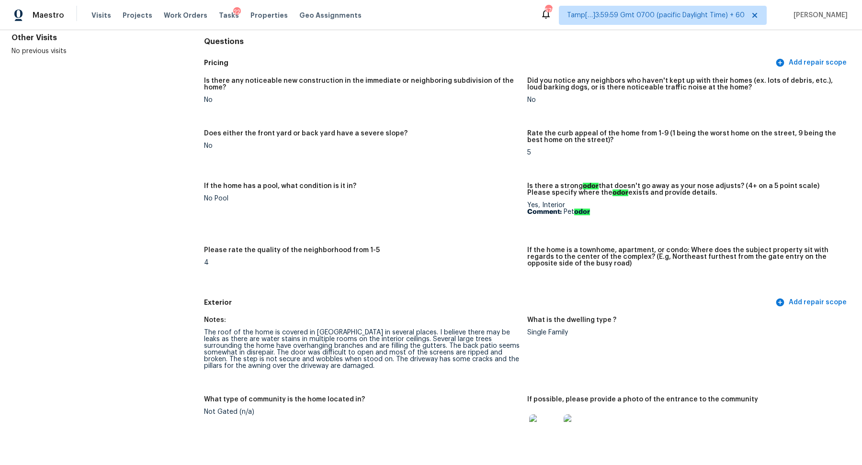
scroll to position [134, 0]
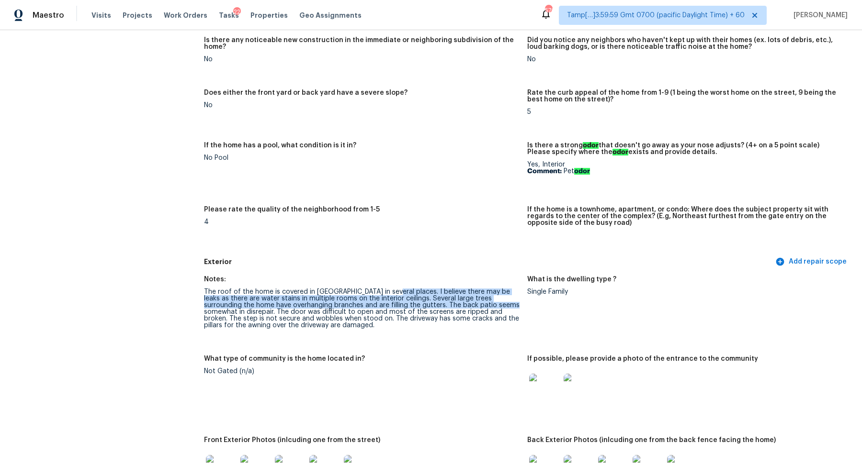
drag, startPoint x: 387, startPoint y: 291, endPoint x: 488, endPoint y: 308, distance: 102.4
click at [488, 308] on div "The roof of the home is covered in moss in several places. I believe there may …" at bounding box center [361, 309] width 315 height 40
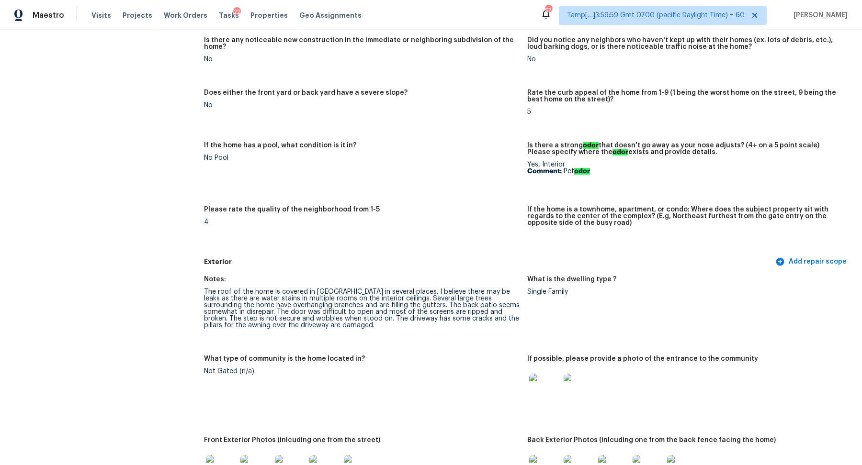
click at [412, 319] on div "The roof of the home is covered in moss in several places. I believe there may …" at bounding box center [361, 309] width 315 height 40
drag, startPoint x: 226, startPoint y: 309, endPoint x: 404, endPoint y: 308, distance: 178.0
click at [404, 308] on div "The roof of the home is covered in moss in several places. I believe there may …" at bounding box center [361, 309] width 315 height 40
click at [429, 322] on div "The roof of the home is covered in moss in several places. I believe there may …" at bounding box center [361, 309] width 315 height 40
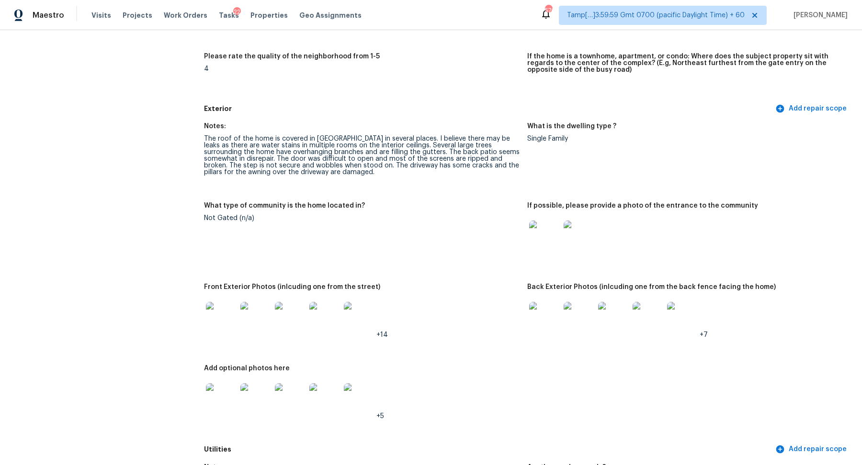
click at [559, 232] on img at bounding box center [544, 236] width 31 height 31
click at [230, 325] on img at bounding box center [221, 317] width 31 height 31
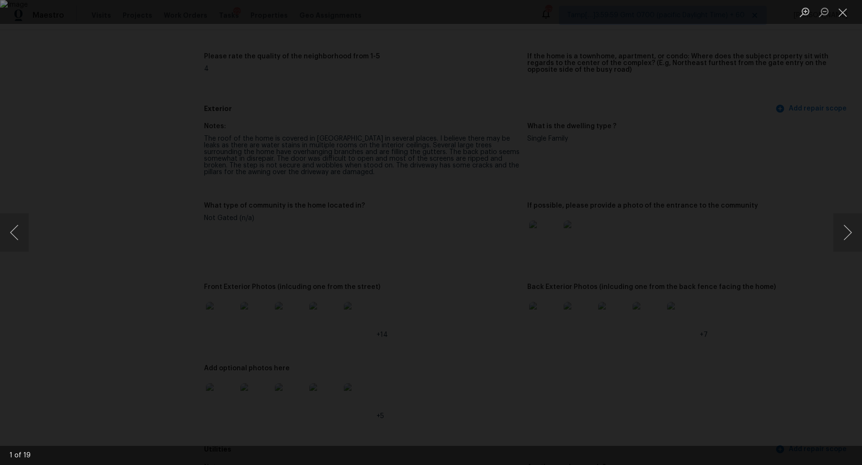
click at [174, 131] on div "Lightbox" at bounding box center [431, 232] width 862 height 465
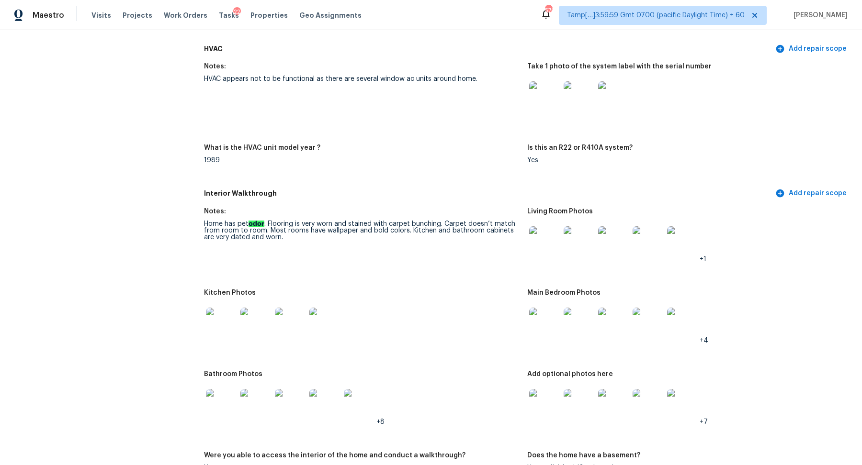
scroll to position [1024, 0]
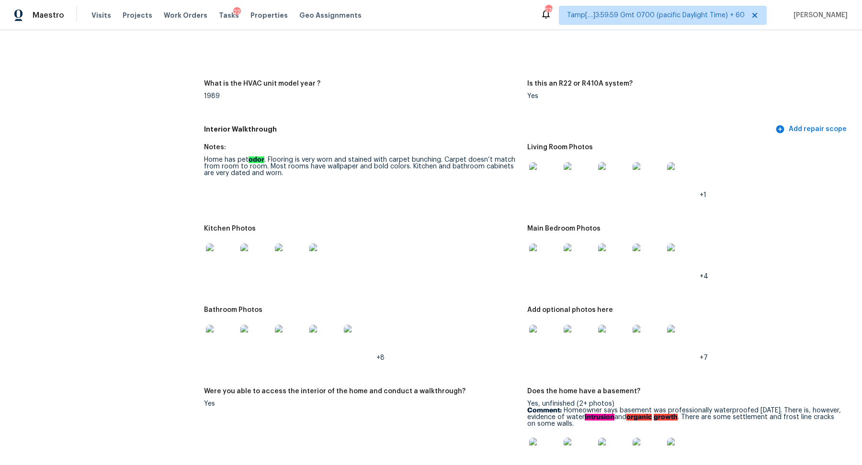
click at [550, 195] on div at bounding box center [544, 178] width 34 height 42
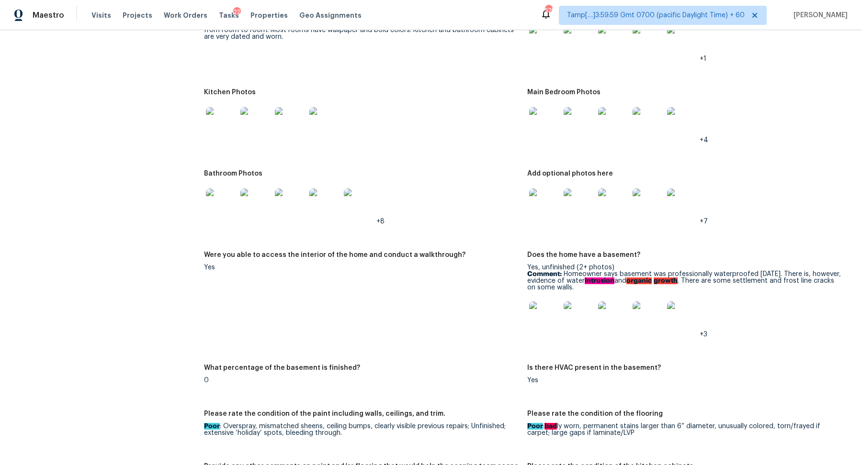
click at [547, 311] on img at bounding box center [544, 317] width 31 height 31
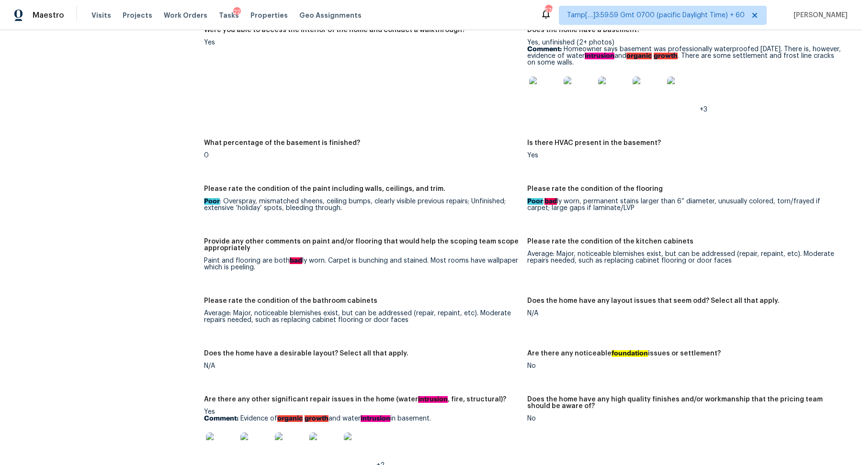
scroll to position [1522, 0]
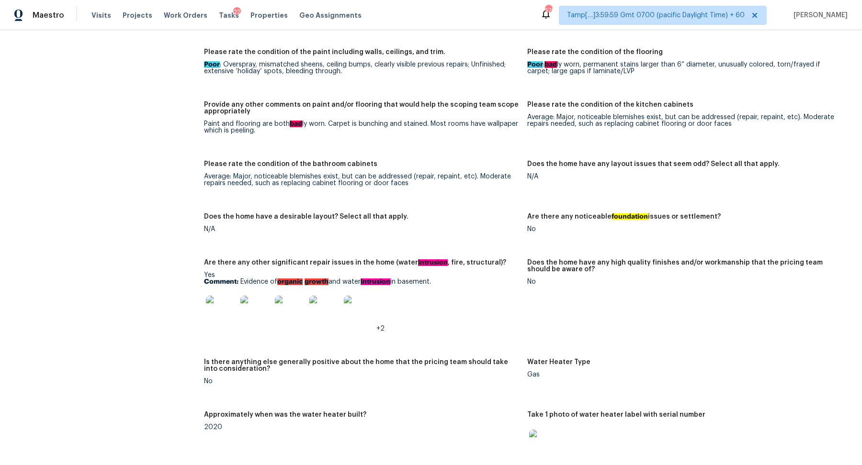
click at [215, 312] on img at bounding box center [221, 311] width 31 height 31
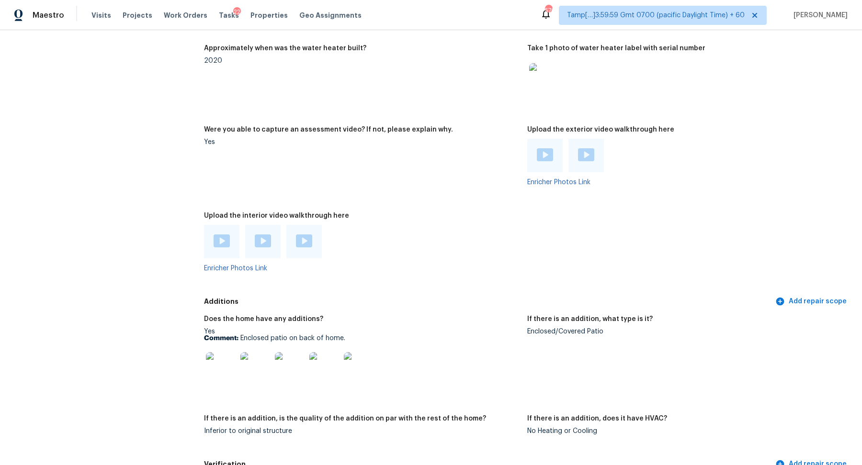
scroll to position [1919, 0]
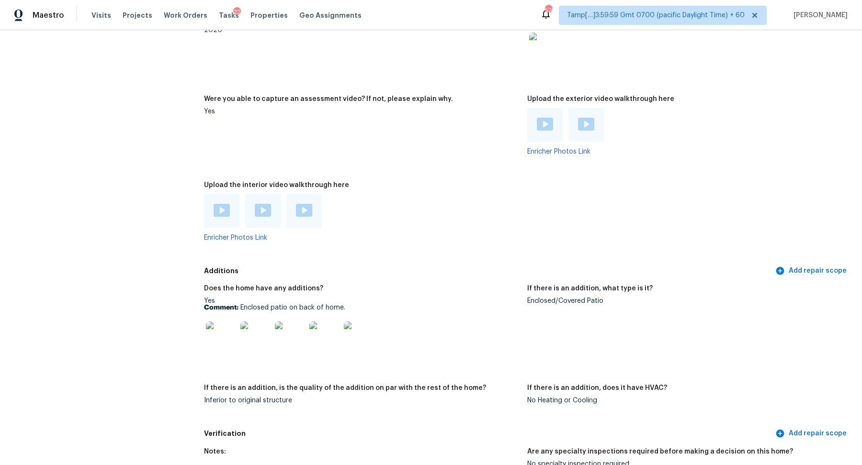
click at [219, 344] on img at bounding box center [221, 337] width 31 height 31
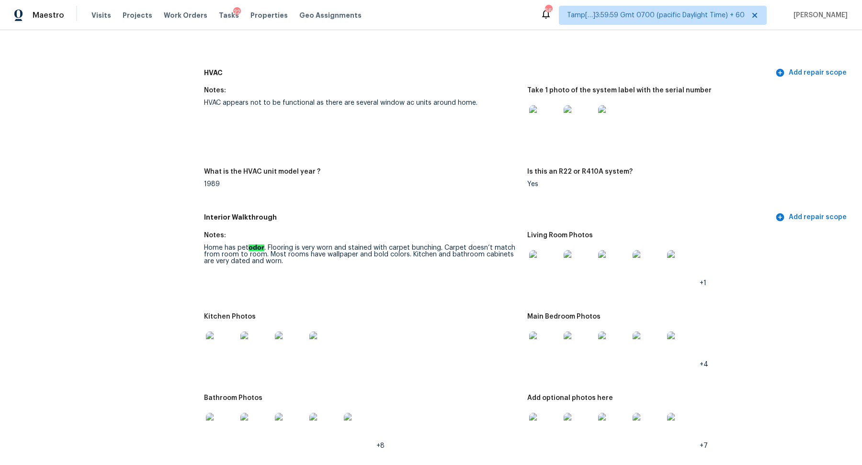
scroll to position [31, 0]
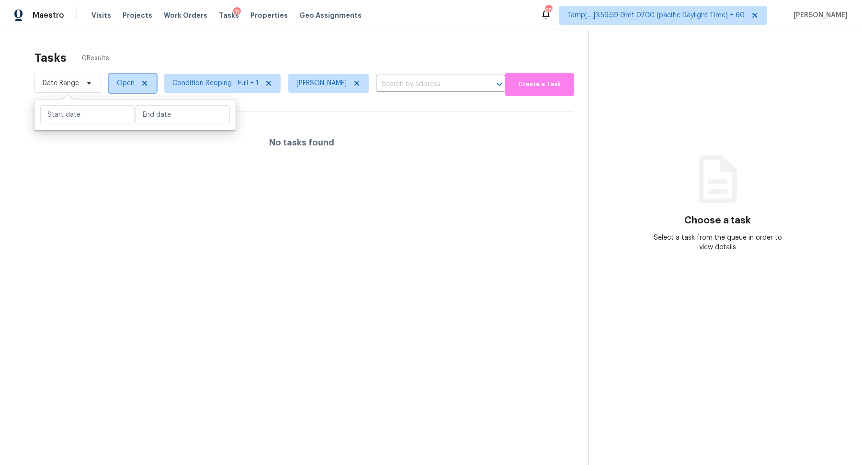
click at [119, 90] on span "Open" at bounding box center [133, 83] width 48 height 19
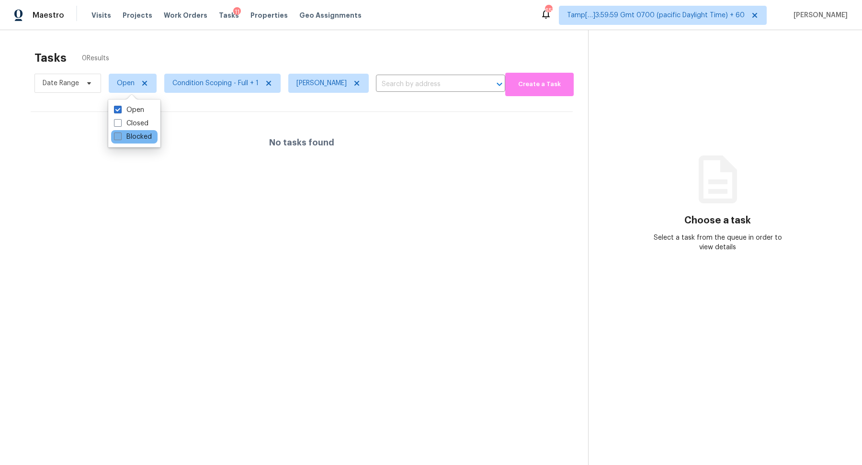
click at [130, 135] on label "Blocked" at bounding box center [133, 137] width 38 height 10
click at [120, 135] on input "Blocked" at bounding box center [117, 135] width 6 height 6
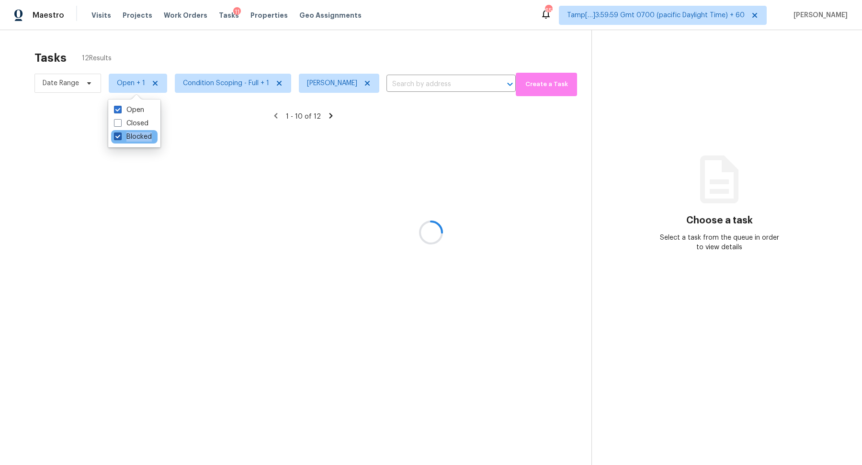
click at [130, 135] on label "Blocked" at bounding box center [133, 137] width 38 height 10
click at [120, 135] on input "Blocked" at bounding box center [117, 135] width 6 height 6
checkbox input "false"
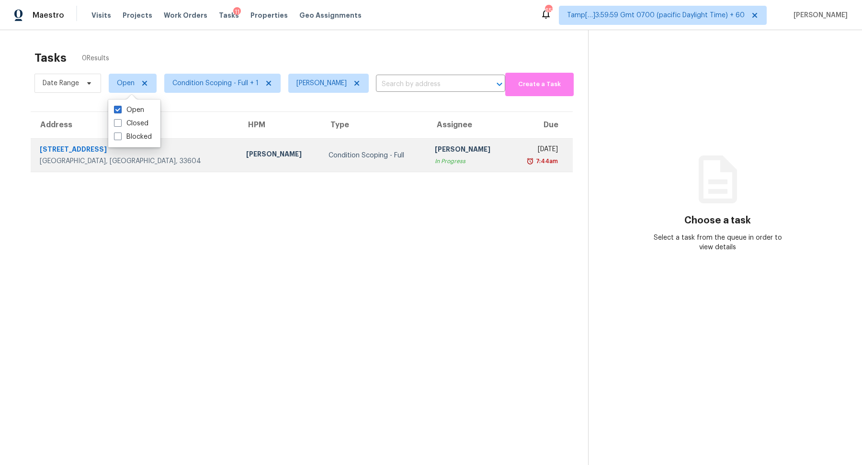
click at [321, 161] on td "Condition Scoping - Full" at bounding box center [374, 156] width 106 height 34
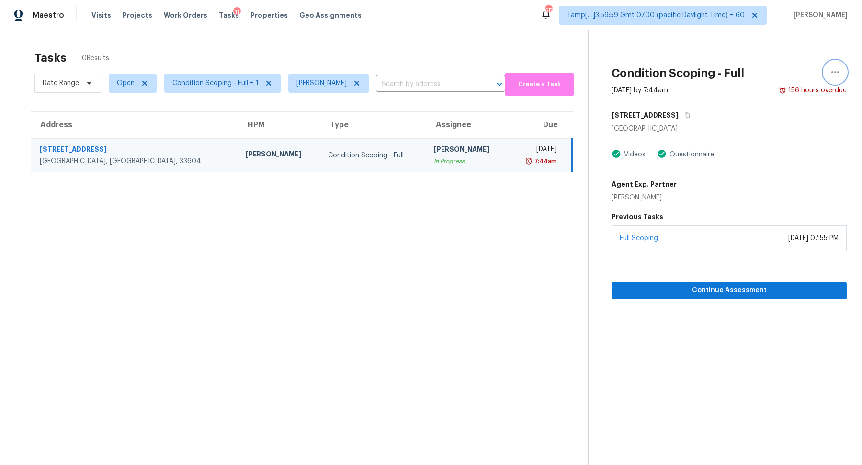
click at [842, 74] on button "button" at bounding box center [834, 72] width 23 height 23
click at [761, 71] on div "Mark as Blocked" at bounding box center [780, 74] width 75 height 10
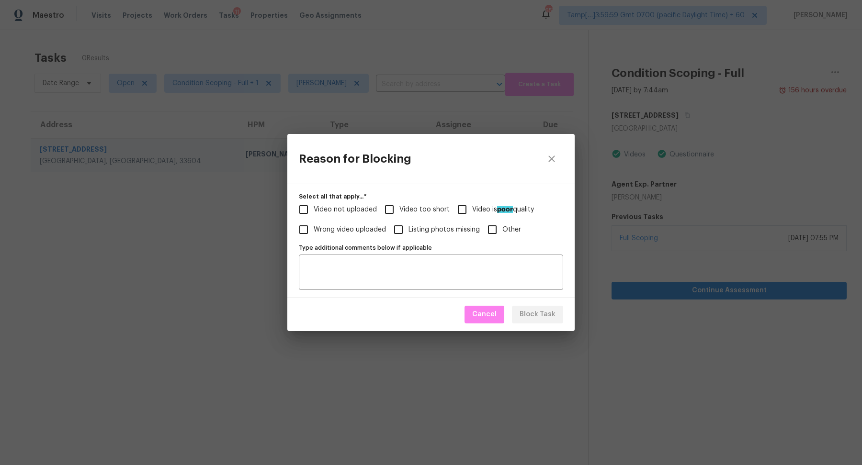
click at [361, 213] on span "Video not uploaded" at bounding box center [344, 210] width 63 height 10
click at [313, 213] on input "Video not uploaded" at bounding box center [303, 210] width 20 height 20
checkbox input "true"
click at [531, 311] on span "Block Task" at bounding box center [537, 315] width 36 height 12
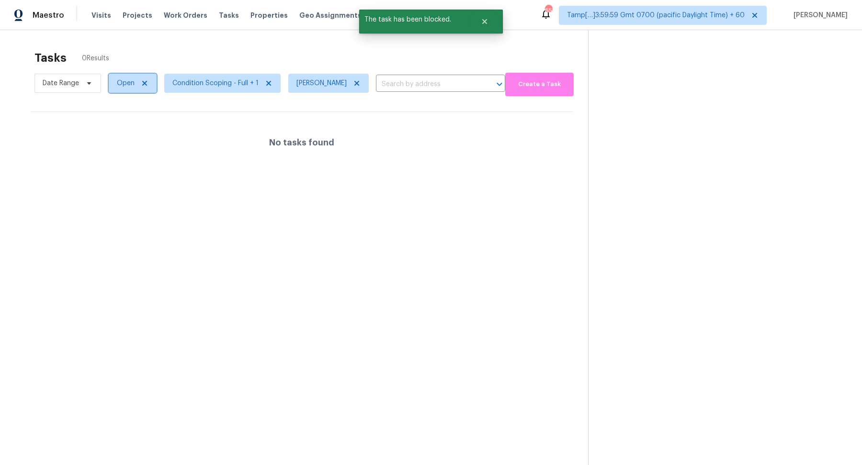
click at [123, 85] on span "Open" at bounding box center [126, 83] width 18 height 10
click at [122, 136] on label "Blocked" at bounding box center [133, 137] width 38 height 10
click at [120, 136] on input "Blocked" at bounding box center [117, 135] width 6 height 6
checkbox input "true"
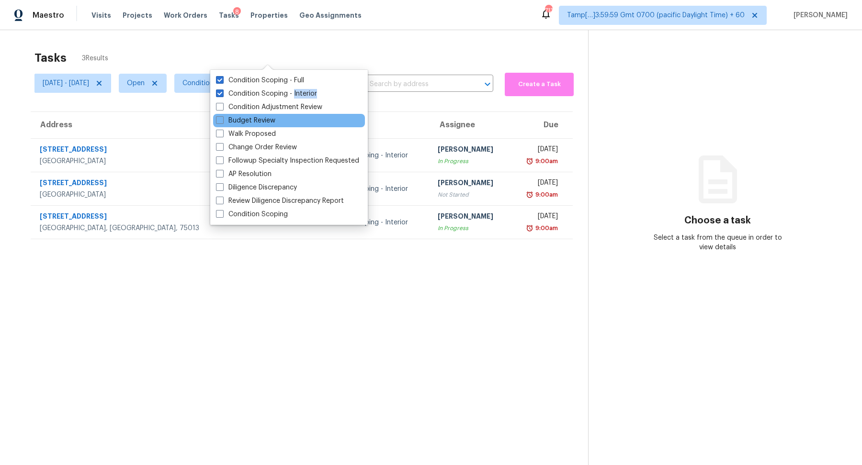
scroll to position [30, 0]
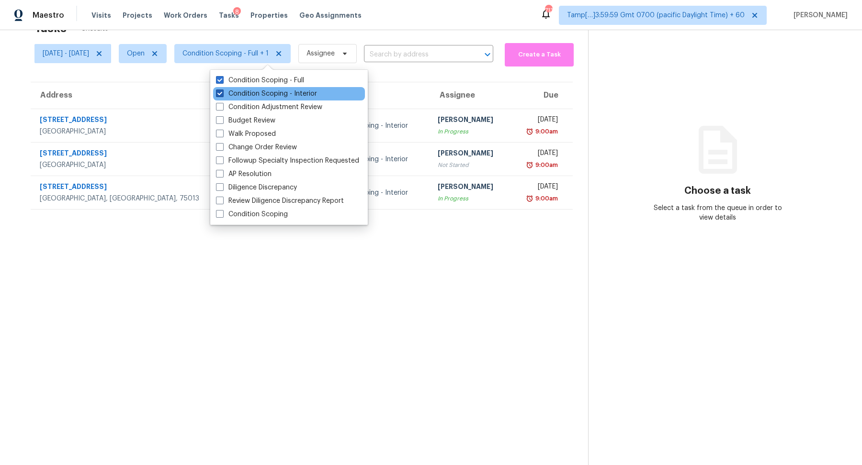
click at [280, 91] on label "Condition Scoping - Interior" at bounding box center [266, 94] width 101 height 10
click at [222, 91] on input "Condition Scoping - Interior" at bounding box center [219, 92] width 6 height 6
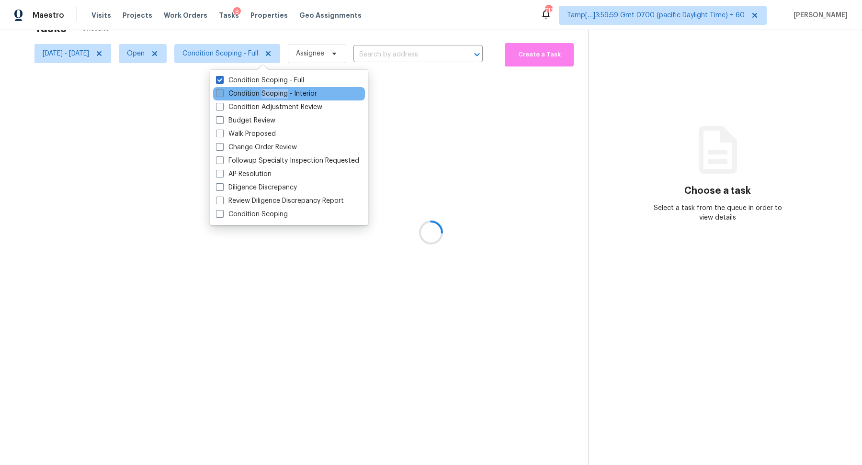
click at [280, 91] on label "Condition Scoping - Interior" at bounding box center [266, 94] width 101 height 10
click at [222, 91] on input "Condition Scoping - Interior" at bounding box center [219, 92] width 6 height 6
checkbox input "true"
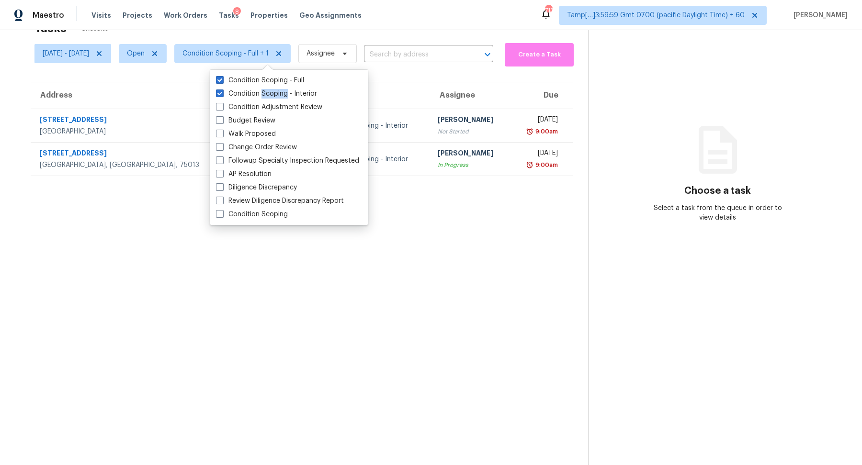
click at [518, 123] on div "Wed, Sep 10th 2025" at bounding box center [538, 121] width 40 height 12
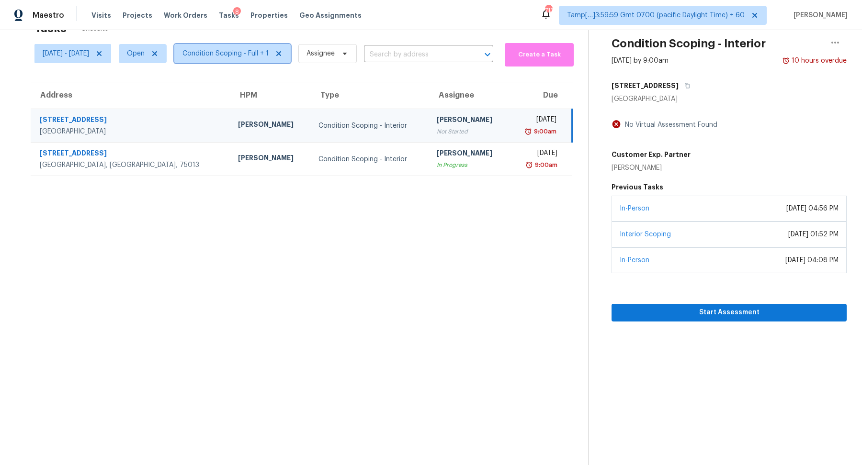
click at [235, 55] on span "Condition Scoping - Full + 1" at bounding box center [225, 54] width 86 height 10
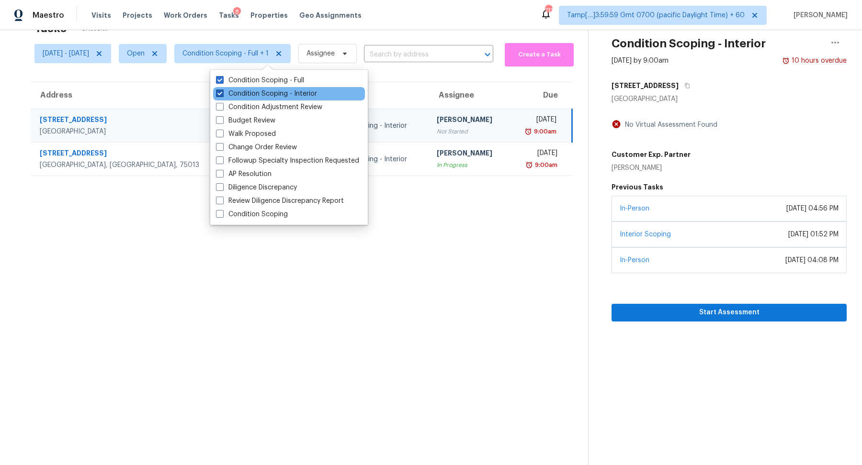
click at [254, 90] on label "Condition Scoping - Interior" at bounding box center [266, 94] width 101 height 10
click at [222, 90] on input "Condition Scoping - Interior" at bounding box center [219, 92] width 6 height 6
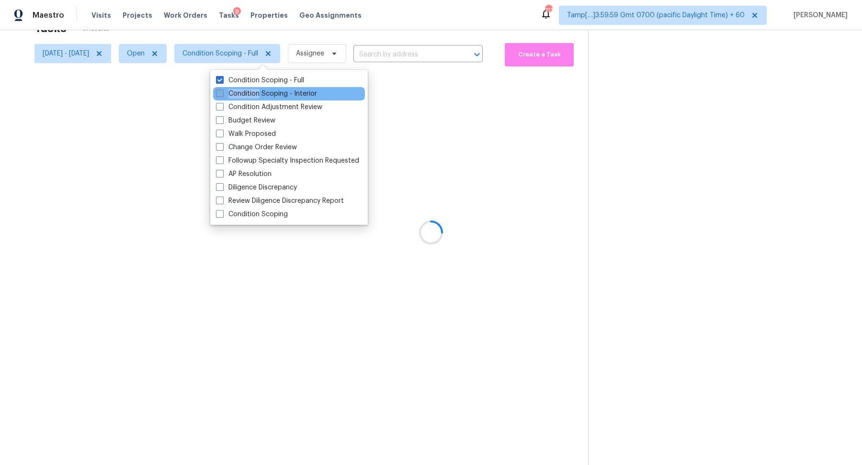
click at [254, 90] on label "Condition Scoping - Interior" at bounding box center [266, 94] width 101 height 10
click at [222, 90] on input "Condition Scoping - Interior" at bounding box center [219, 92] width 6 height 6
checkbox input "true"
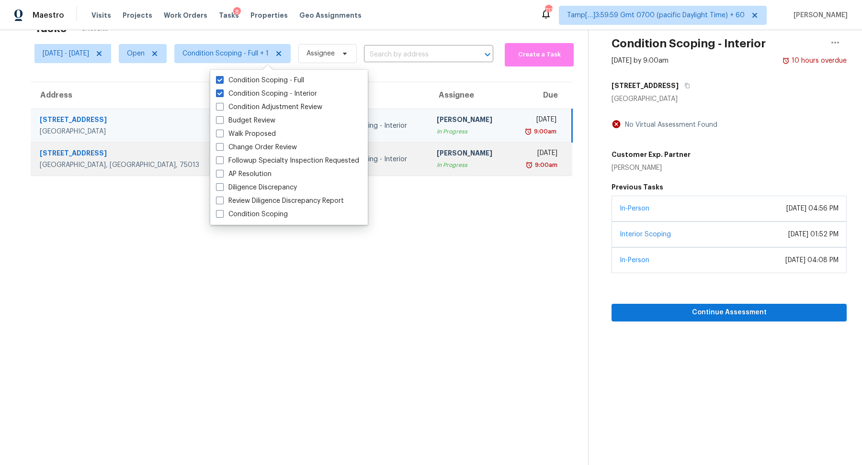
click at [516, 152] on div "Wed, Sep 10th 2025" at bounding box center [536, 154] width 40 height 12
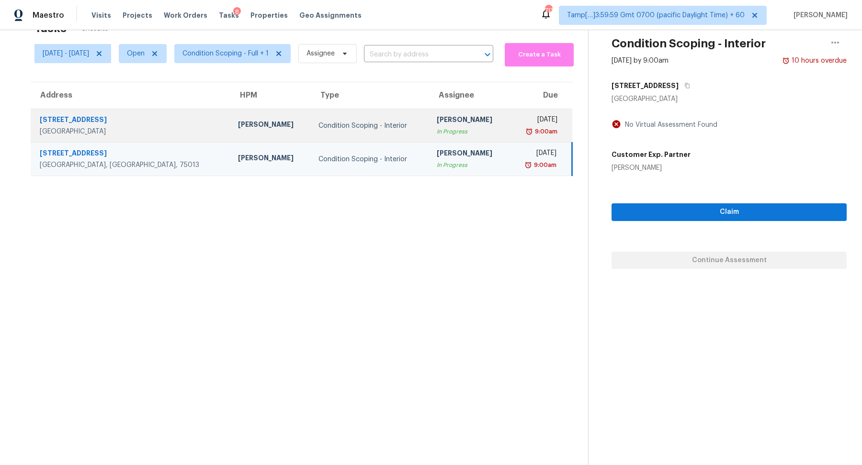
click at [516, 135] on div "9:00am" at bounding box center [536, 132] width 40 height 10
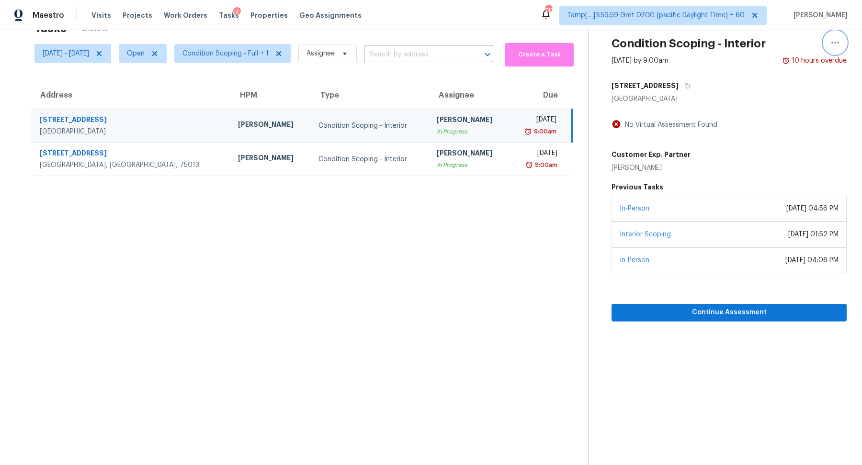
click at [834, 47] on icon "button" at bounding box center [834, 42] width 11 height 11
click at [768, 68] on div "Mark as Blocked" at bounding box center [780, 71] width 75 height 10
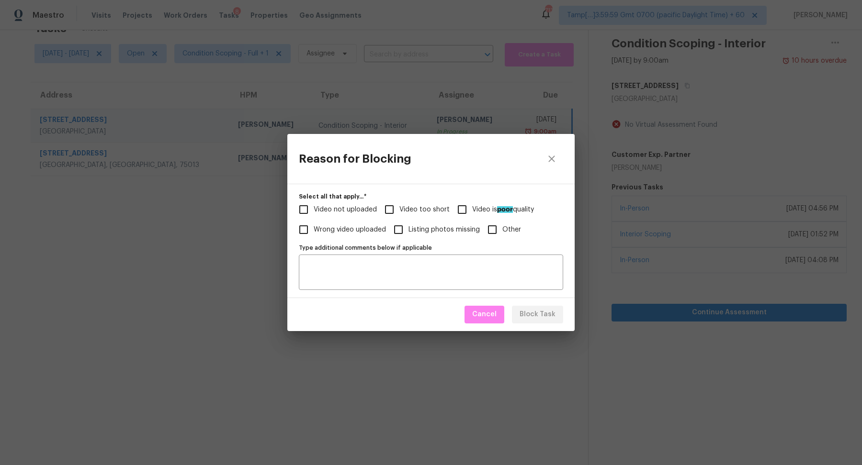
click at [366, 214] on span "Video not uploaded" at bounding box center [344, 210] width 63 height 10
click at [313, 214] on input "Video not uploaded" at bounding box center [303, 210] width 20 height 20
checkbox input "true"
click at [522, 313] on span "Block Task" at bounding box center [537, 315] width 36 height 12
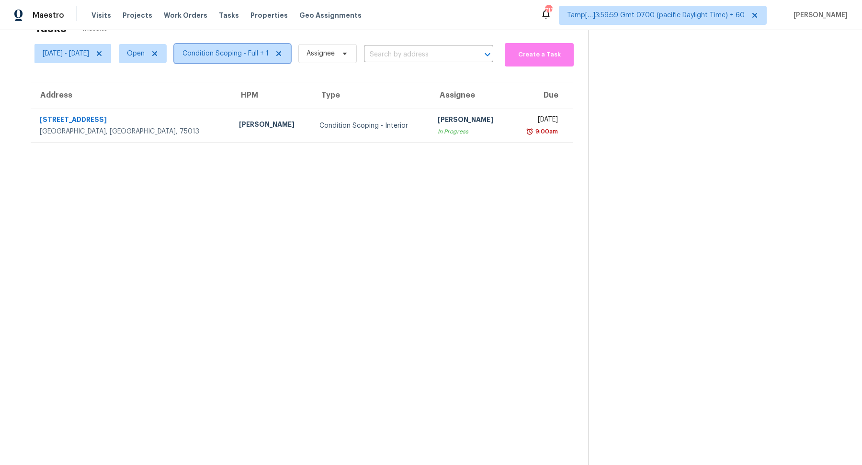
click at [247, 49] on span "Condition Scoping - Full + 1" at bounding box center [225, 54] width 86 height 10
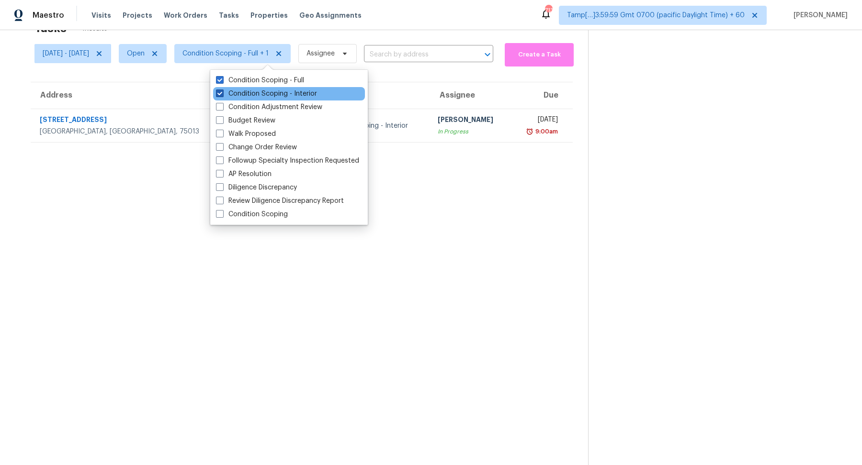
click at [262, 91] on label "Condition Scoping - Interior" at bounding box center [266, 94] width 101 height 10
click at [222, 91] on input "Condition Scoping - Interior" at bounding box center [219, 92] width 6 height 6
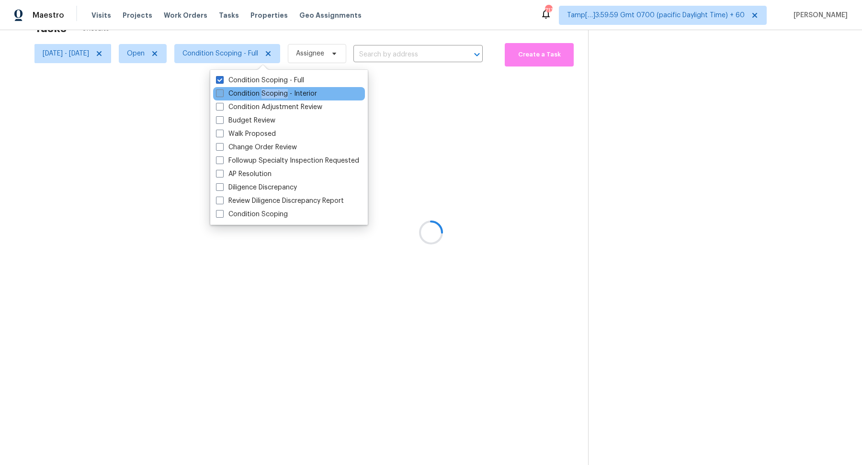
click at [262, 91] on label "Condition Scoping - Interior" at bounding box center [266, 94] width 101 height 10
click at [222, 91] on input "Condition Scoping - Interior" at bounding box center [219, 92] width 6 height 6
checkbox input "true"
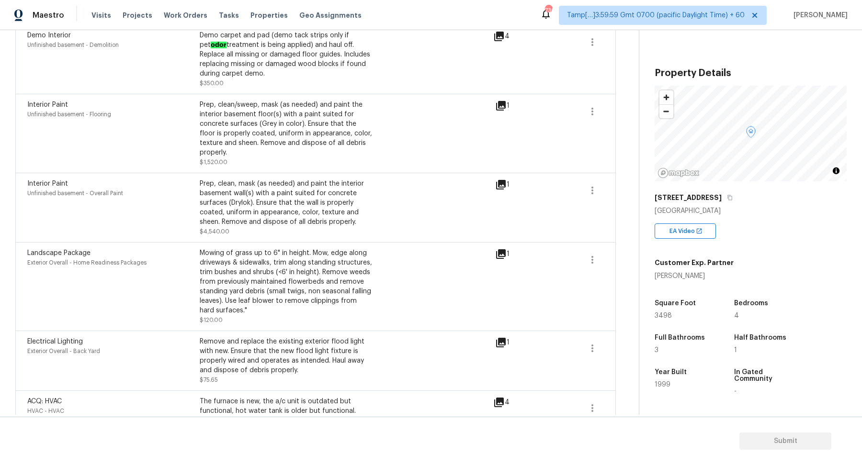
scroll to position [566, 0]
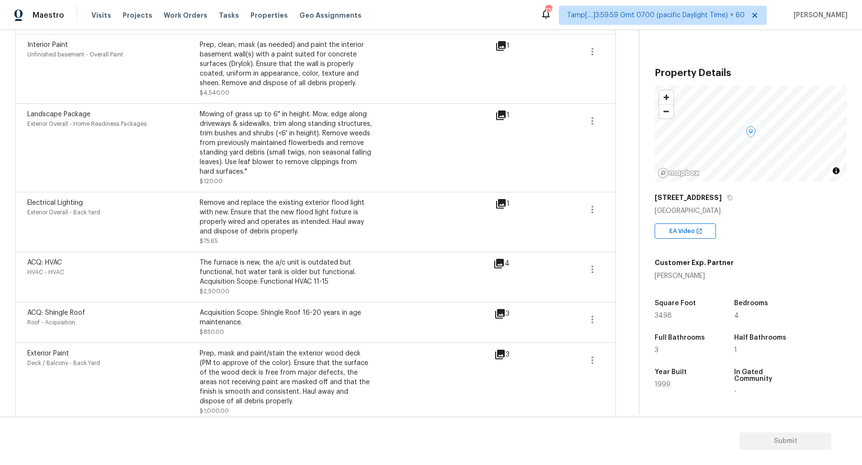
click at [573, 349] on span at bounding box center [558, 382] width 37 height 67
click at [590, 355] on icon "button" at bounding box center [591, 360] width 11 height 11
click at [459, 267] on div "ACQ: HVAC HVAC - HVAC The furnace is new, the a/c unit is outdated but function…" at bounding box center [260, 277] width 466 height 38
click at [502, 259] on icon at bounding box center [499, 264] width 10 height 10
click at [588, 355] on icon "button" at bounding box center [591, 360] width 11 height 11
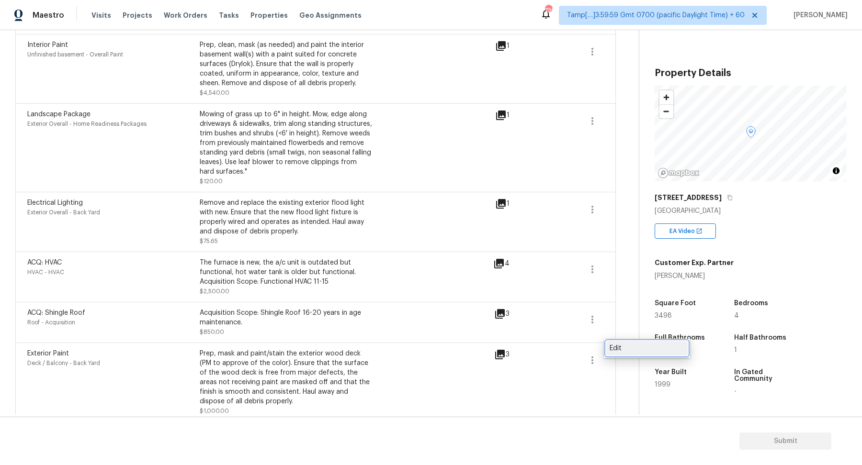
click at [641, 348] on div "Edit" at bounding box center [646, 349] width 75 height 10
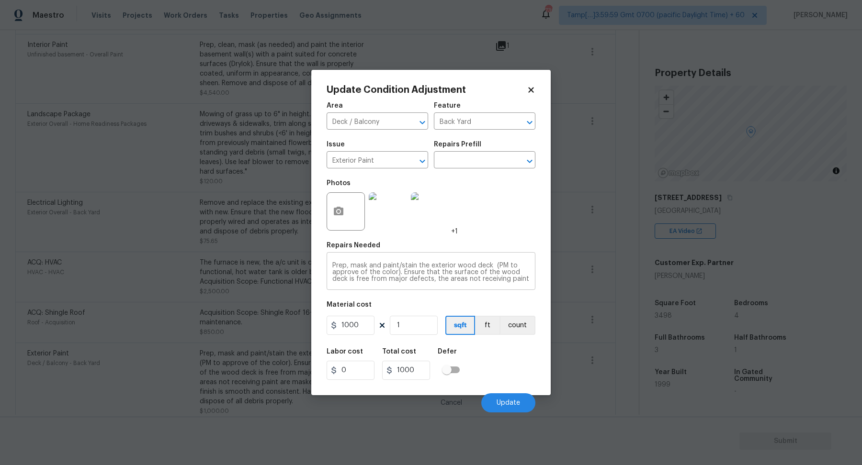
click at [394, 284] on div "Prep, mask and paint/stain the exterior wood deck (PM to approve of the color).…" at bounding box center [430, 272] width 209 height 35
click at [417, 279] on textarea "Prep, mask and paint/stain the exterior wood deck (PM to approve of the color).…" at bounding box center [430, 272] width 197 height 20
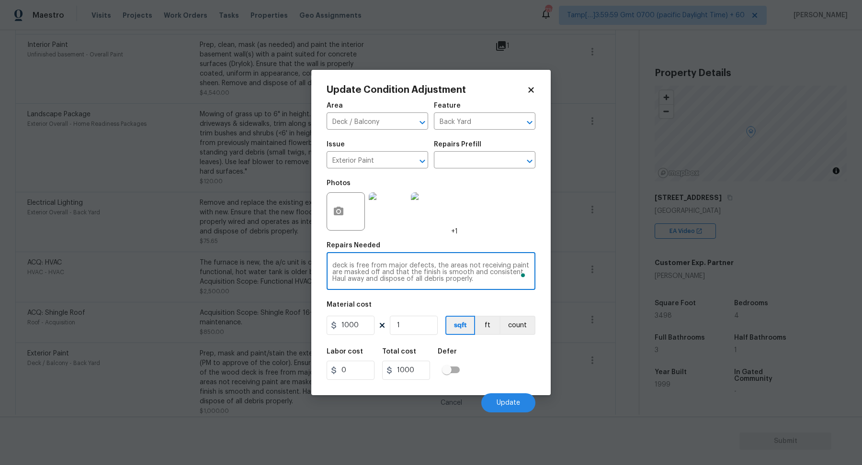
click at [417, 279] on textarea "Prep, mask and paint/stain the exterior wood deck (PM to approve of the color).…" at bounding box center [430, 272] width 197 height 20
type textarea "D"
click at [360, 264] on textarea "Disregard - Old scope" at bounding box center [430, 272] width 197 height 20
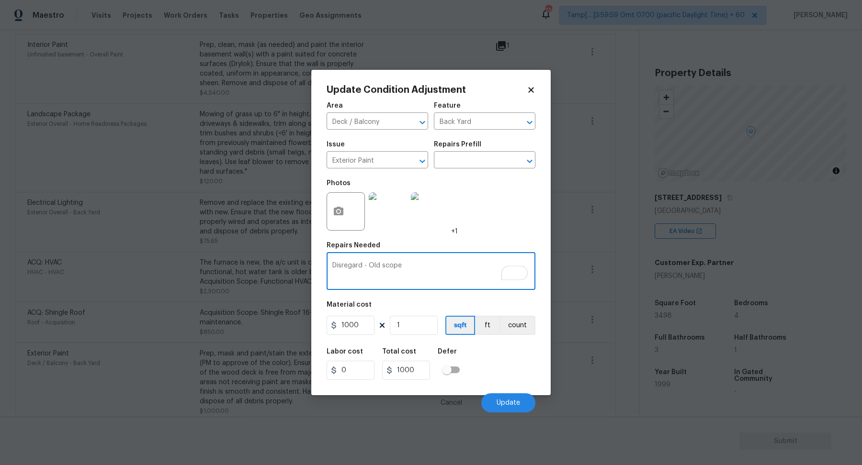
click at [360, 264] on textarea "Disregard - Old scope" at bounding box center [430, 272] width 197 height 20
type textarea "Disregard - Old scope"
click at [367, 329] on input "1000" at bounding box center [350, 325] width 48 height 19
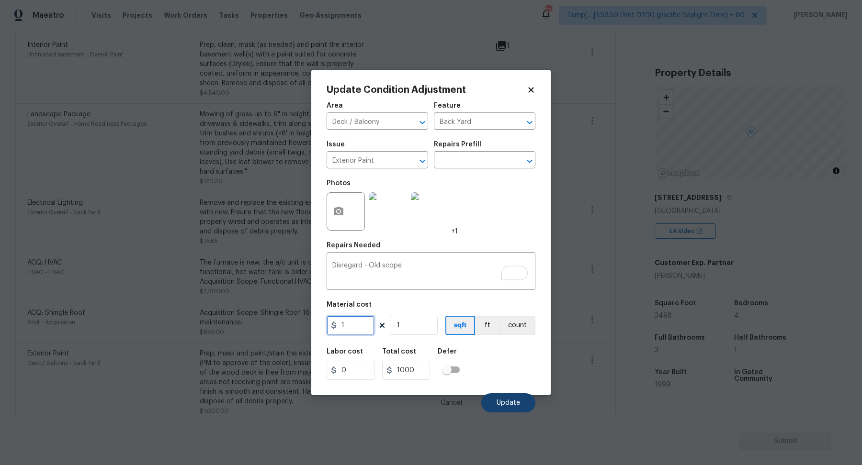
type input "1"
click at [497, 399] on button "Update" at bounding box center [508, 402] width 54 height 19
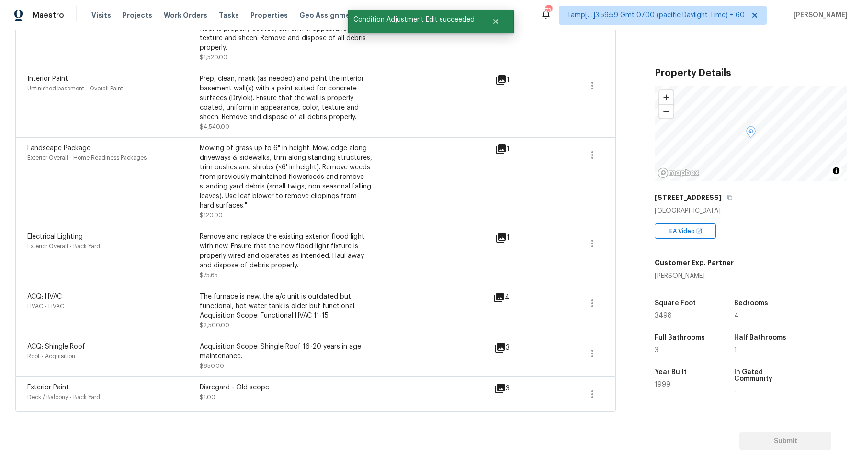
scroll to position [522, 0]
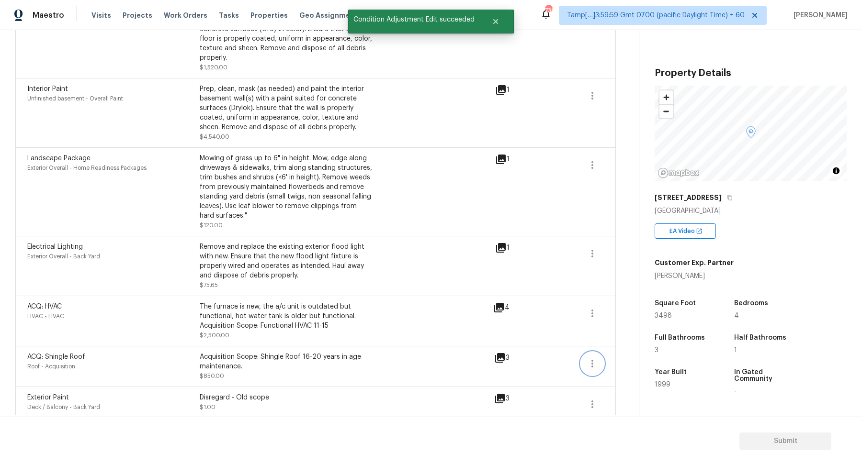
click at [595, 358] on icon "button" at bounding box center [591, 363] width 11 height 11
click at [627, 355] on div "Edit" at bounding box center [646, 352] width 75 height 10
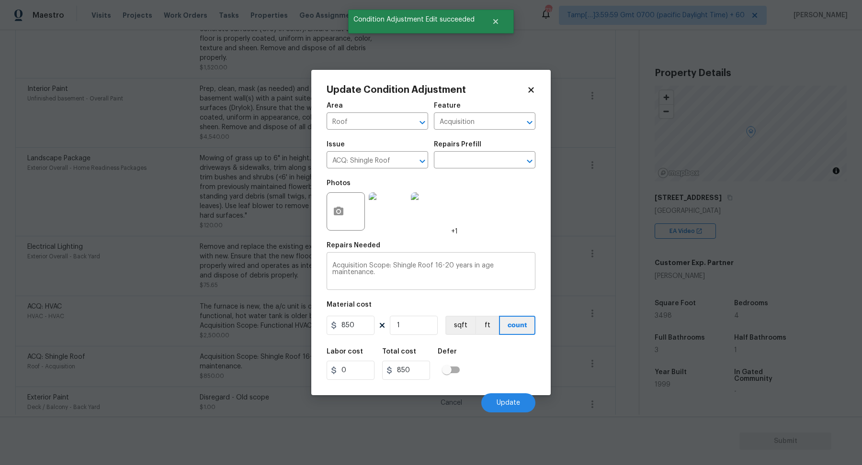
click at [437, 287] on div "Acquisition Scope: Shingle Roof 16-20 years in age maintenance. x ​" at bounding box center [430, 272] width 209 height 35
paste textarea "Disregard - Old scope"
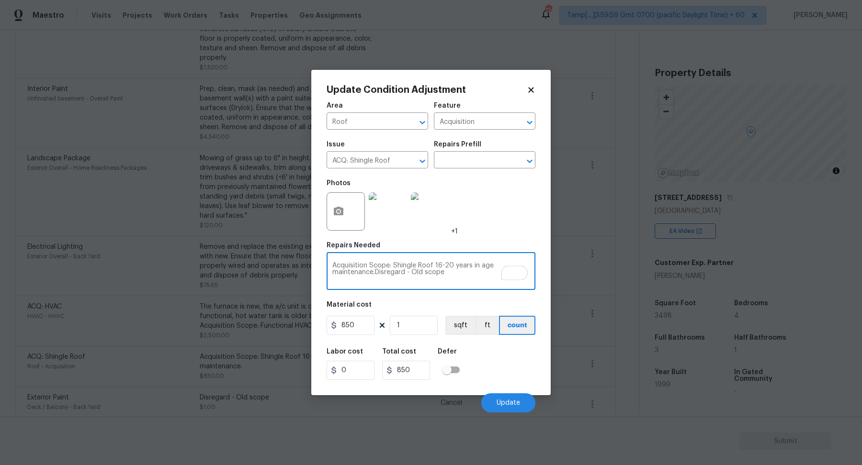
click at [429, 276] on textarea "Acquisition Scope: Shingle Roof 16-20 years in age maintenance.Disregard - Old …" at bounding box center [430, 272] width 197 height 20
paste textarea "To enrich screen reader interactions, please activate Accessibility in Grammarl…"
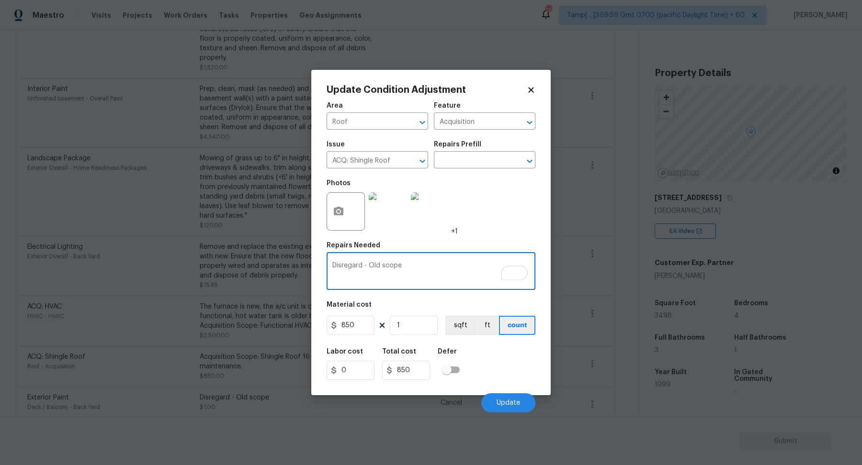
type textarea "Disregard - Old scope"
click at [371, 324] on input "850" at bounding box center [350, 325] width 48 height 19
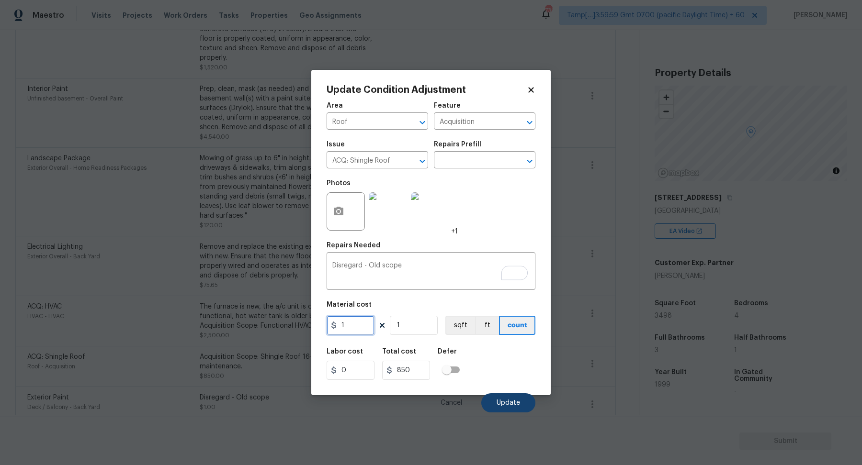
type input "1"
click at [492, 398] on button "Update" at bounding box center [508, 402] width 54 height 19
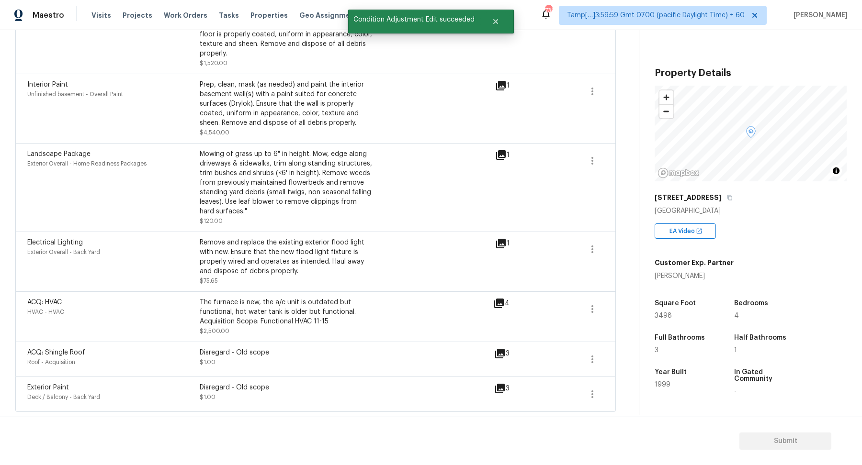
scroll to position [516, 0]
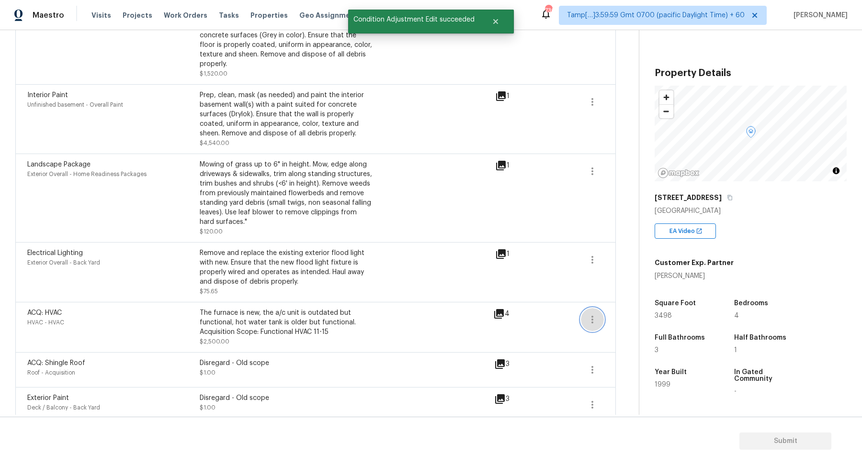
click at [593, 314] on icon "button" at bounding box center [591, 319] width 11 height 11
click at [616, 312] on div "Edit" at bounding box center [646, 308] width 75 height 10
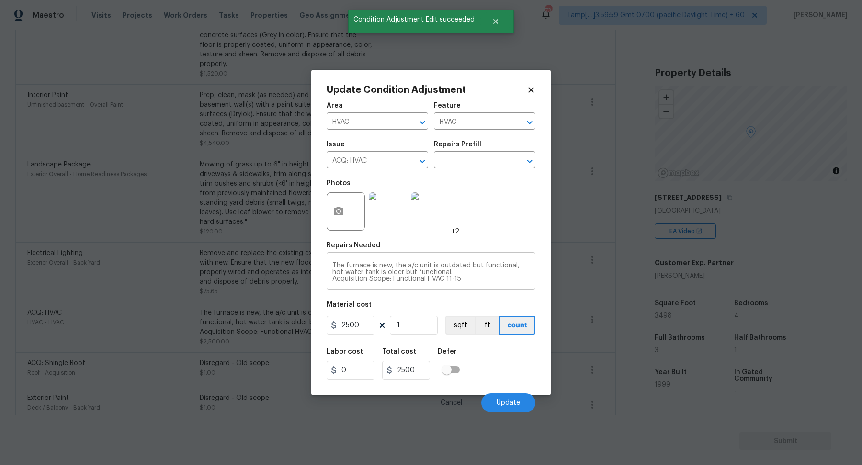
click at [441, 264] on textarea "The furnace is new, the a/c unit is outdated but functional, hot water tank is …" at bounding box center [430, 272] width 197 height 20
paste textarea "Disregard - Old scope"
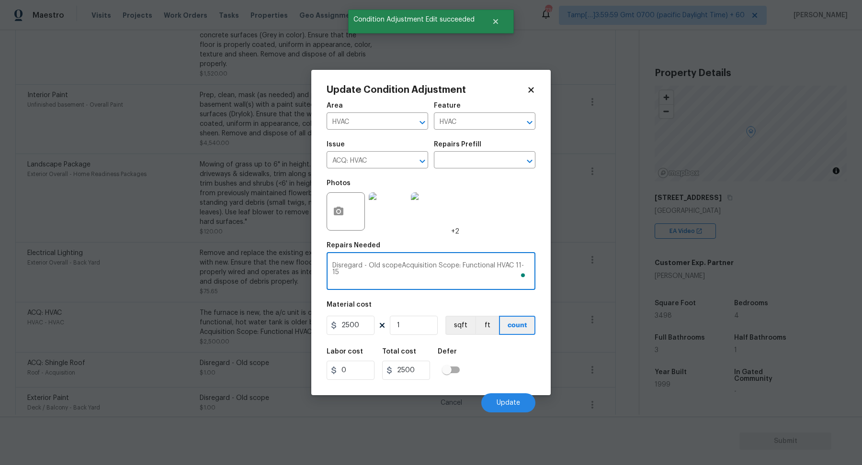
click at [420, 270] on textarea "Disregard - Old scopeAcquisition Scope: Functional HVAC 11-15" at bounding box center [430, 272] width 197 height 20
paste textarea "To enrich screen reader interactions, please activate Accessibility in Grammarl…"
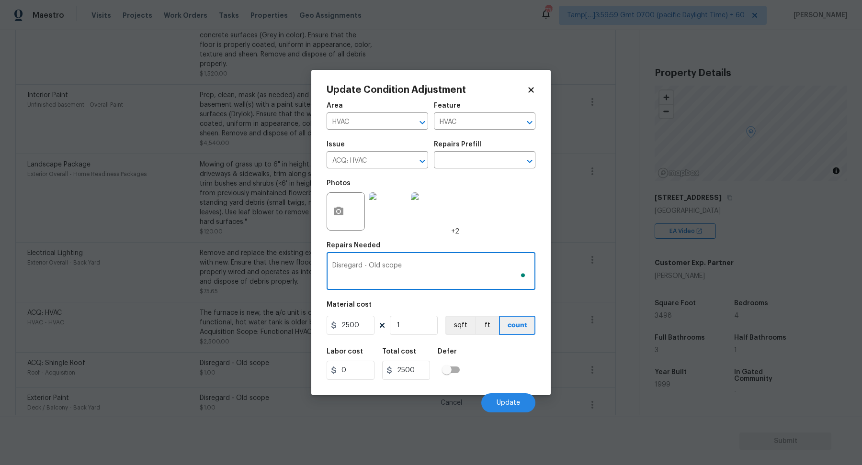
type textarea "Disregard - Old scope"
click at [370, 325] on input "2500" at bounding box center [350, 325] width 48 height 19
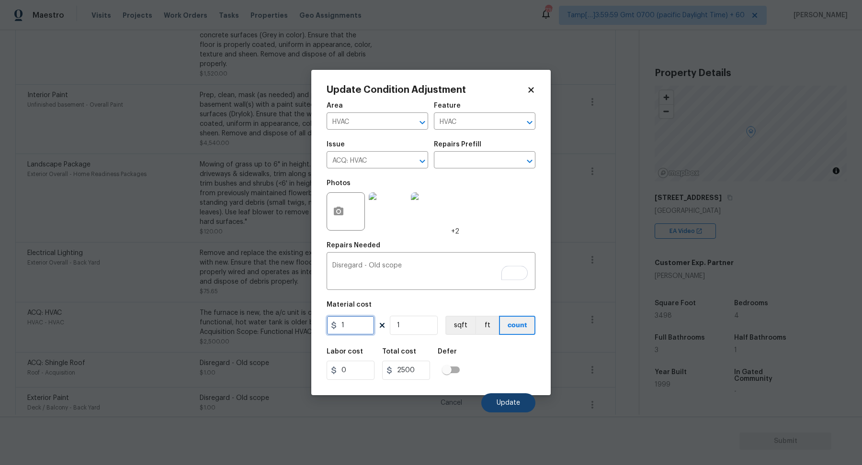
type input "1"
click at [494, 399] on button "Update" at bounding box center [508, 402] width 54 height 19
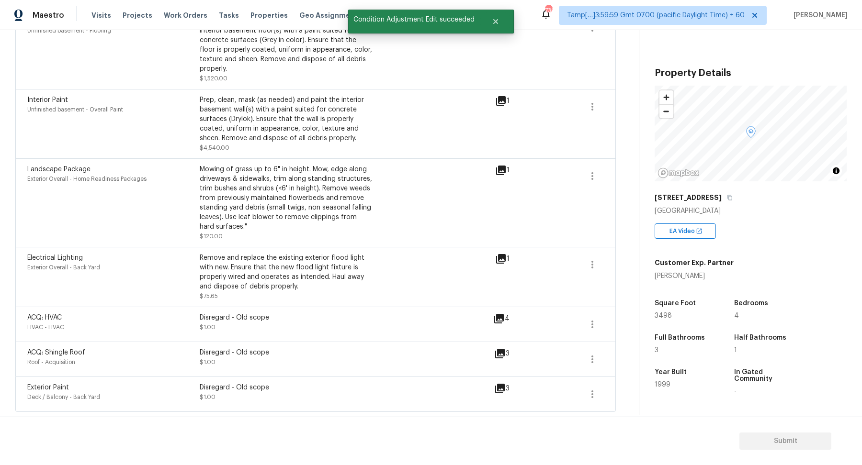
scroll to position [500, 0]
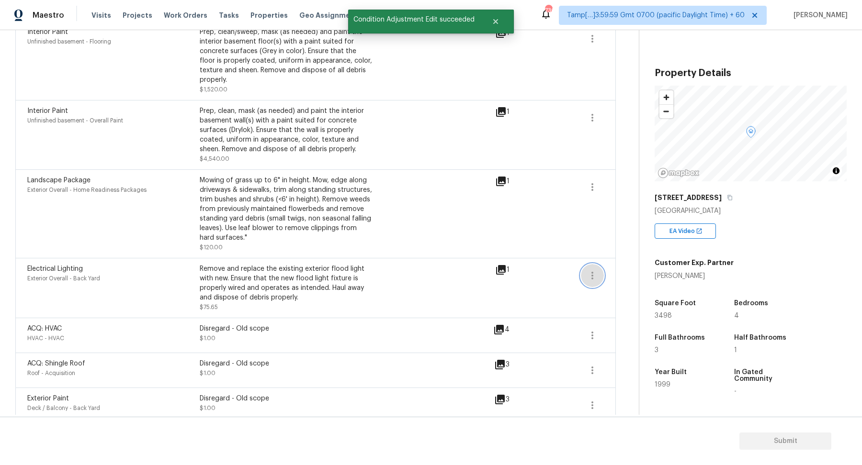
click at [598, 273] on button "button" at bounding box center [592, 275] width 23 height 23
click at [621, 264] on div "Edit" at bounding box center [646, 264] width 75 height 10
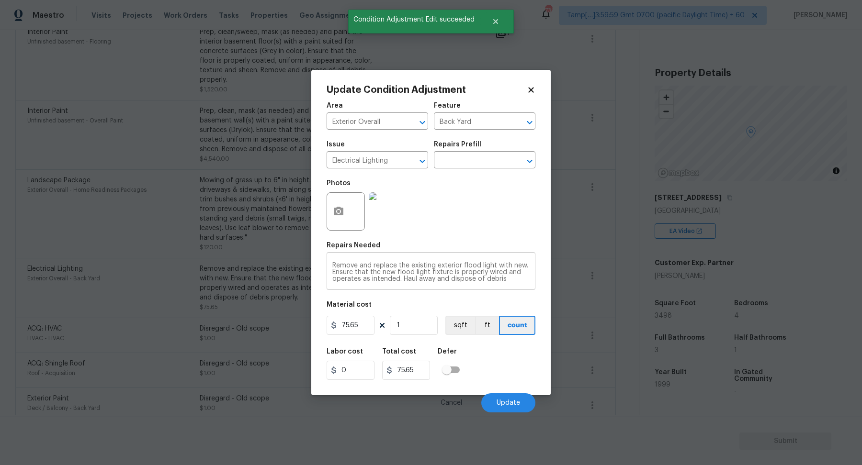
click at [425, 258] on div "Remove and replace the existing exterior flood light with new. Ensure that the …" at bounding box center [430, 272] width 209 height 35
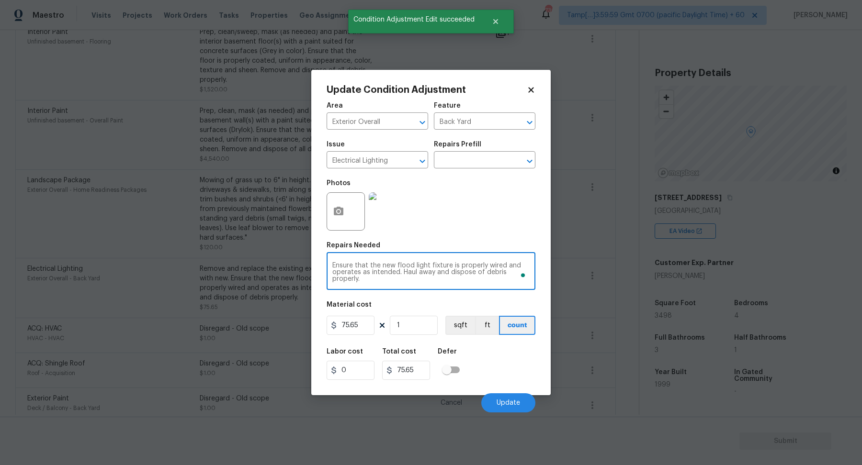
click at [425, 266] on textarea "Remove and replace the existing exterior flood light with new. Ensure that the …" at bounding box center [430, 272] width 197 height 20
paste textarea "Disregard - Old scope"
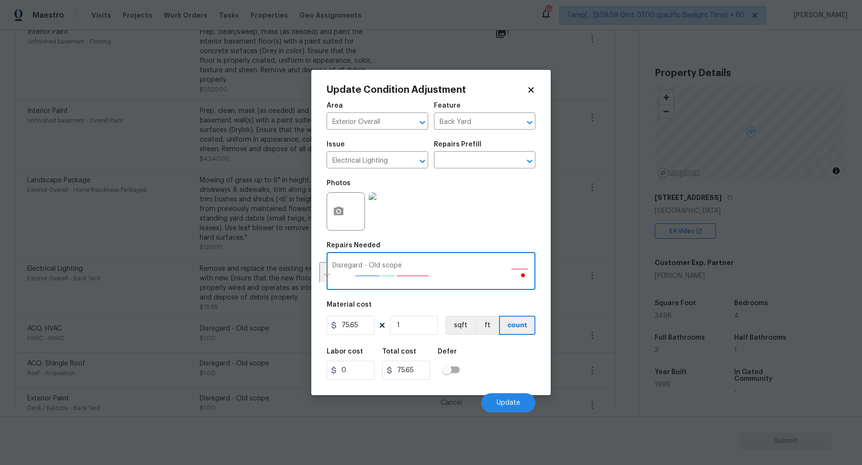
scroll to position [0, 0]
type textarea "Disregard - Old scope"
click at [365, 319] on input "75.65" at bounding box center [350, 325] width 48 height 19
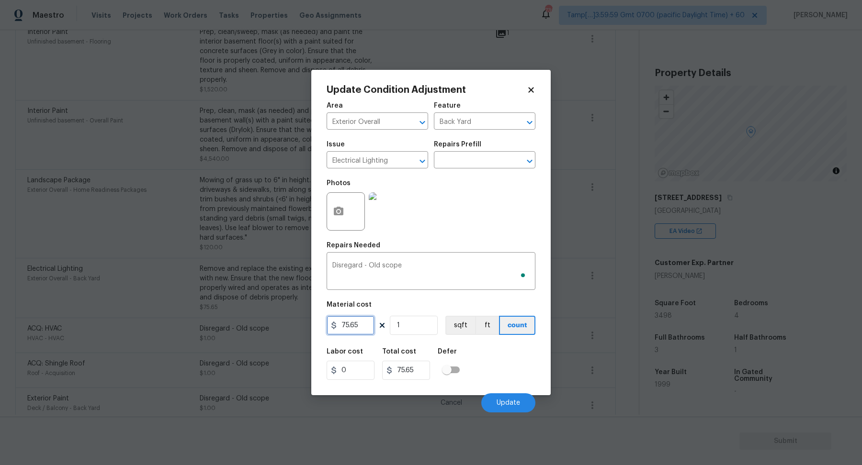
click at [365, 319] on input "75.65" at bounding box center [350, 325] width 48 height 19
type input "1"
click at [498, 397] on button "Update" at bounding box center [508, 402] width 54 height 19
type input "1"
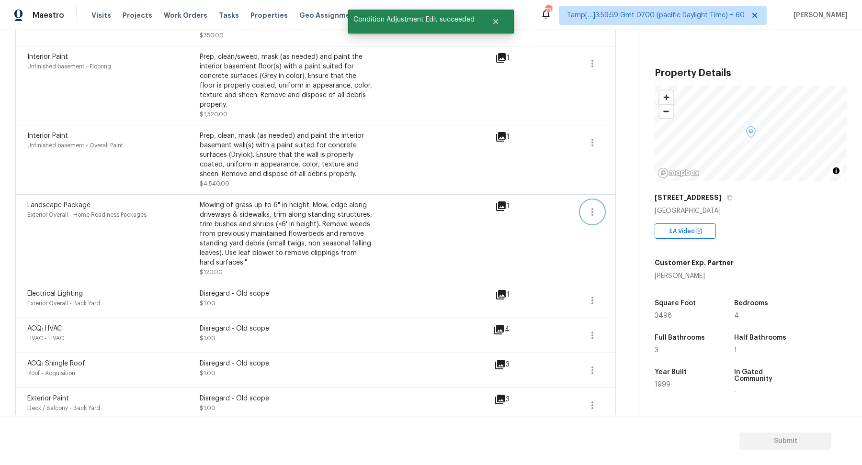
click at [592, 206] on icon "button" at bounding box center [591, 211] width 11 height 11
click at [616, 202] on div "Edit" at bounding box center [646, 200] width 75 height 10
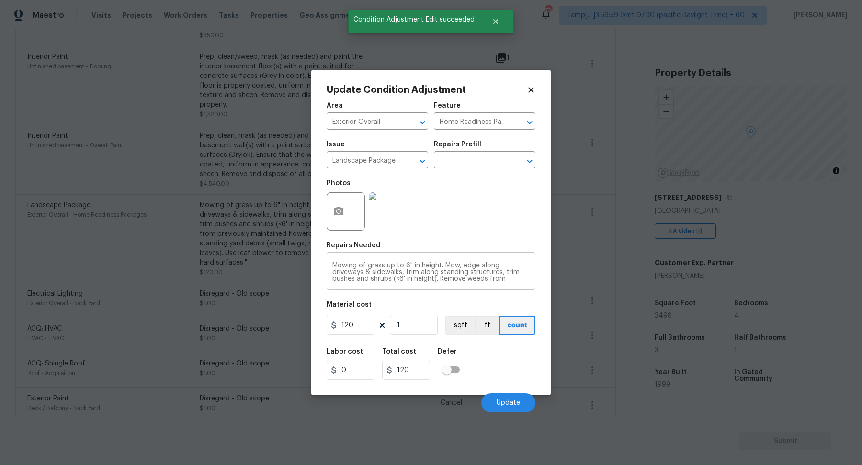
click at [394, 258] on div "Mowing of grass up to 6" in height. Mow, edge along driveways & sidewalks, trim…" at bounding box center [430, 272] width 209 height 35
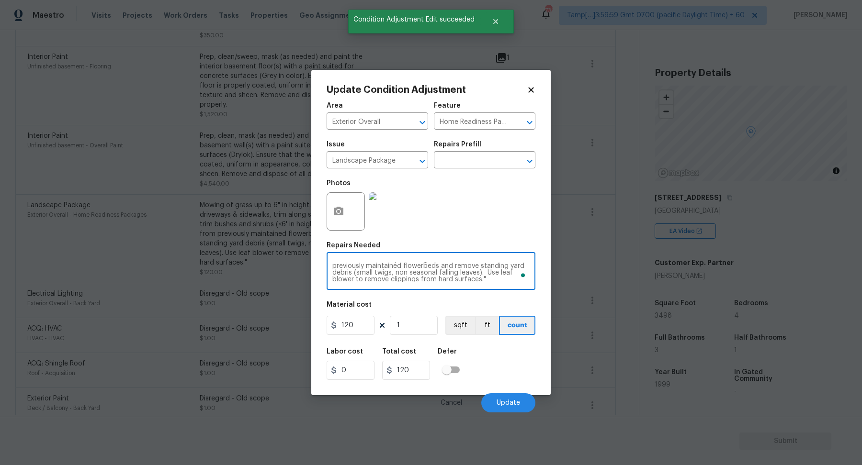
click at [400, 268] on textarea "Mowing of grass up to 6" in height. Mow, edge along driveways & sidewalks, trim…" at bounding box center [430, 272] width 197 height 20
paste textarea "Disregard - Old scope"
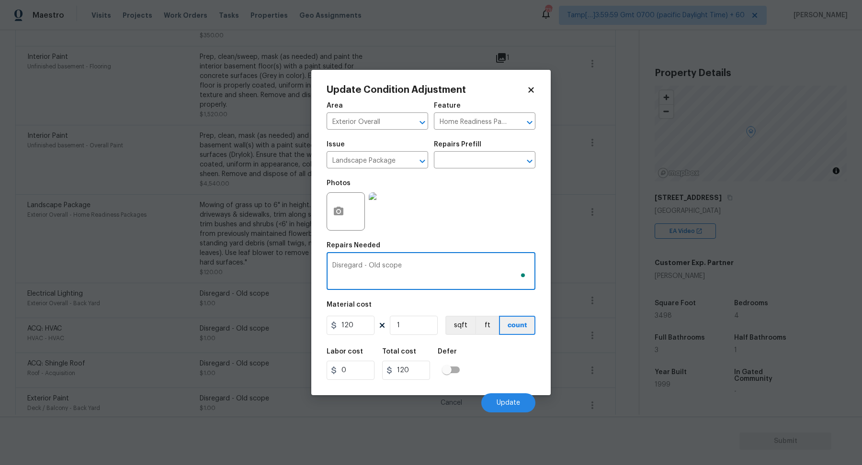
scroll to position [0, 0]
type textarea "Disregard - Old scope"
click at [375, 327] on div "120 1 sqft ft count" at bounding box center [430, 325] width 209 height 19
click at [365, 326] on input "120" at bounding box center [350, 325] width 48 height 19
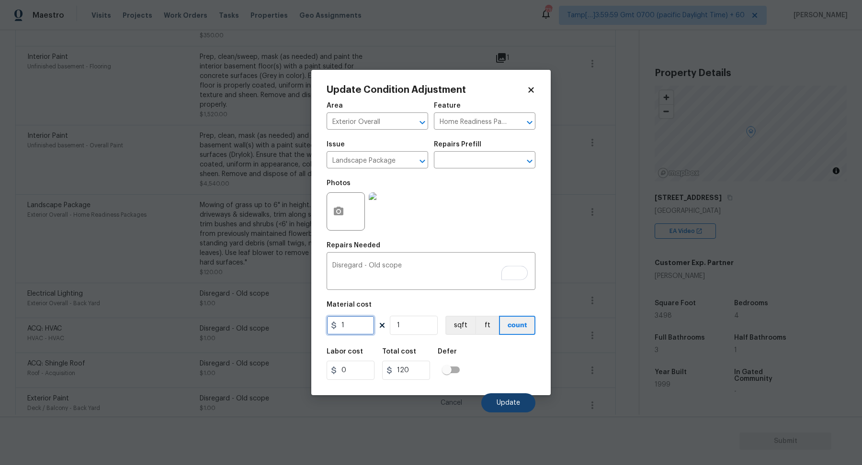
type input "1"
click at [500, 400] on span "Update" at bounding box center [507, 403] width 23 height 7
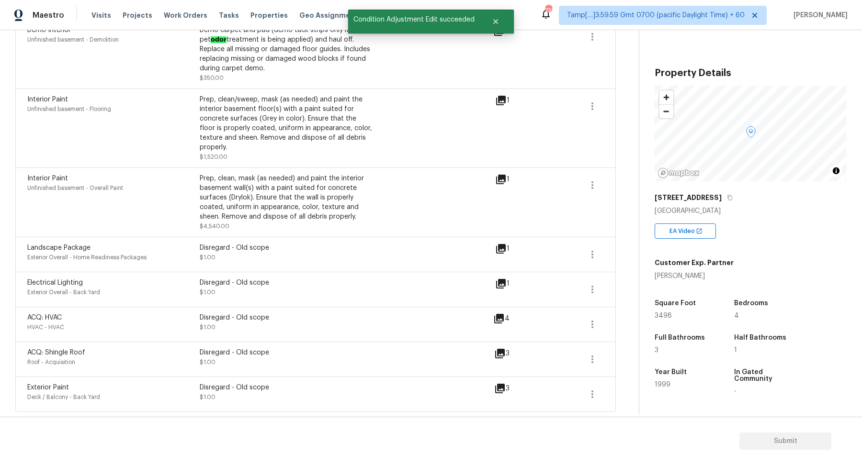
scroll to position [421, 0]
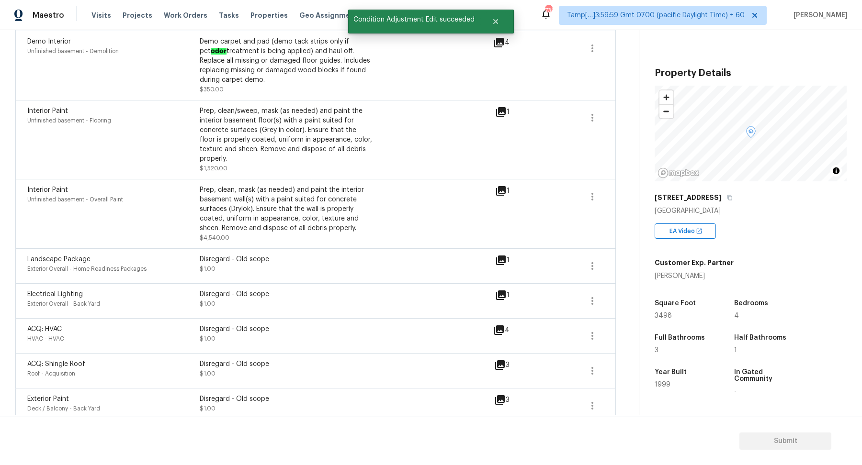
click at [310, 261] on div "Disregard - Old scope $1.00" at bounding box center [286, 266] width 172 height 23
click at [591, 191] on icon "button" at bounding box center [591, 196] width 11 height 11
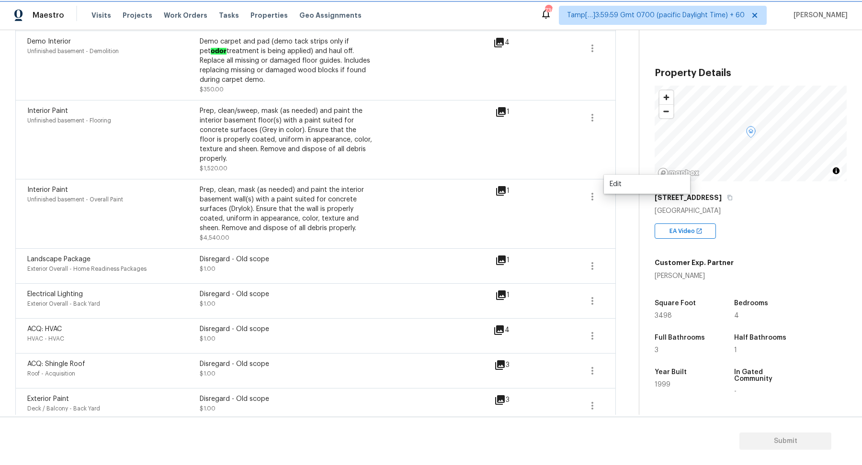
click at [595, 191] on icon "button" at bounding box center [591, 196] width 11 height 11
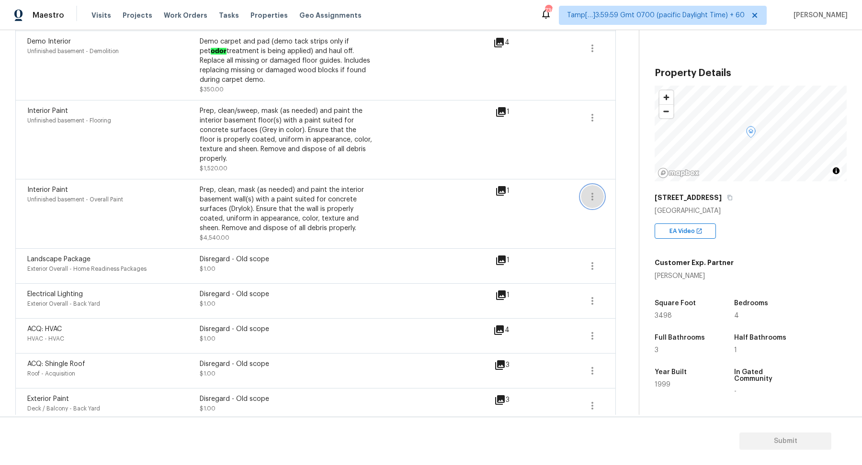
click at [595, 191] on icon "button" at bounding box center [591, 196] width 11 height 11
click at [617, 186] on div "Edit" at bounding box center [646, 184] width 75 height 10
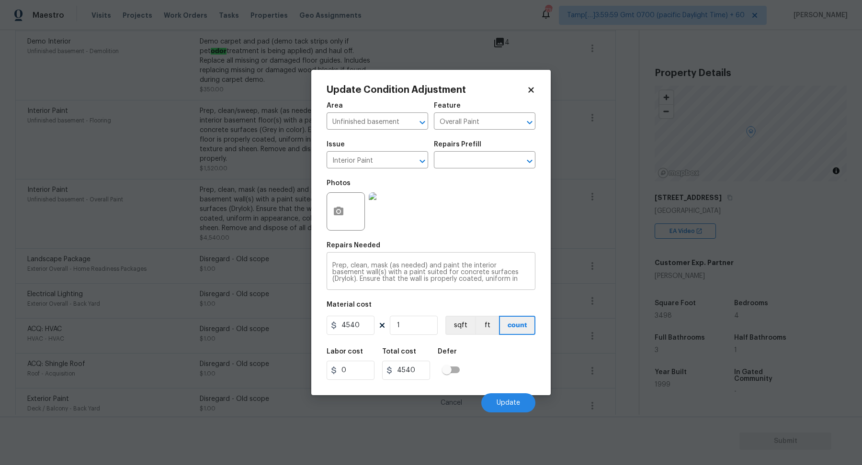
click at [411, 283] on div "Prep, clean, mask (as needed) and paint the interior basement wall(s) with a pa…" at bounding box center [430, 272] width 209 height 35
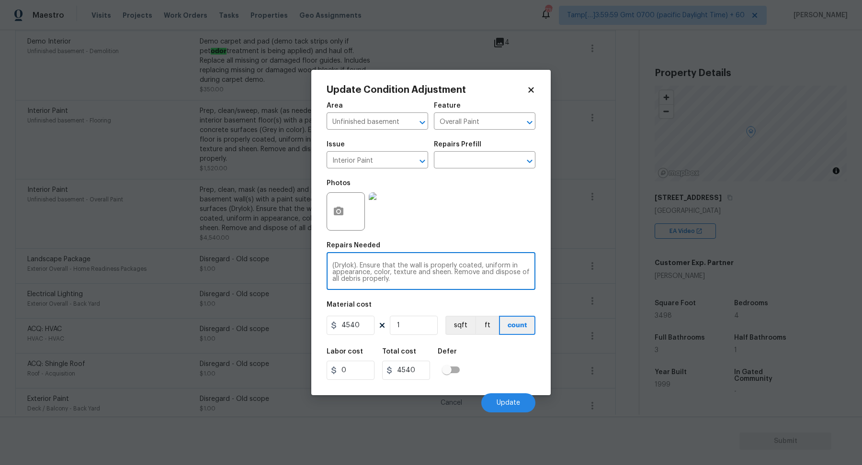
click at [411, 283] on div "Prep, clean, mask (as needed) and paint the interior basement wall(s) with a pa…" at bounding box center [430, 272] width 209 height 35
click at [437, 266] on textarea "Prep, clean, mask (as needed) and paint the interior basement wall(s) with a pa…" at bounding box center [430, 272] width 197 height 20
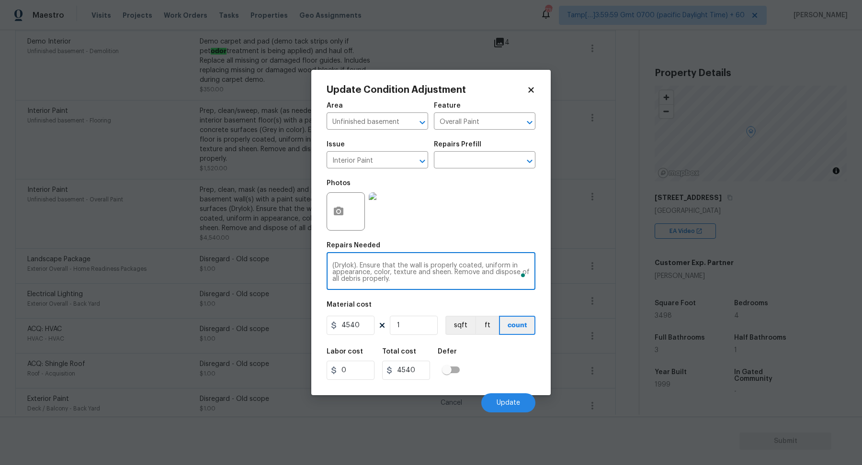
click at [437, 266] on textarea "Prep, clean, mask (as needed) and paint the interior basement wall(s) with a pa…" at bounding box center [430, 272] width 197 height 20
paste textarea "Disregard - Old scope"
type textarea "Disregard - Old scope"
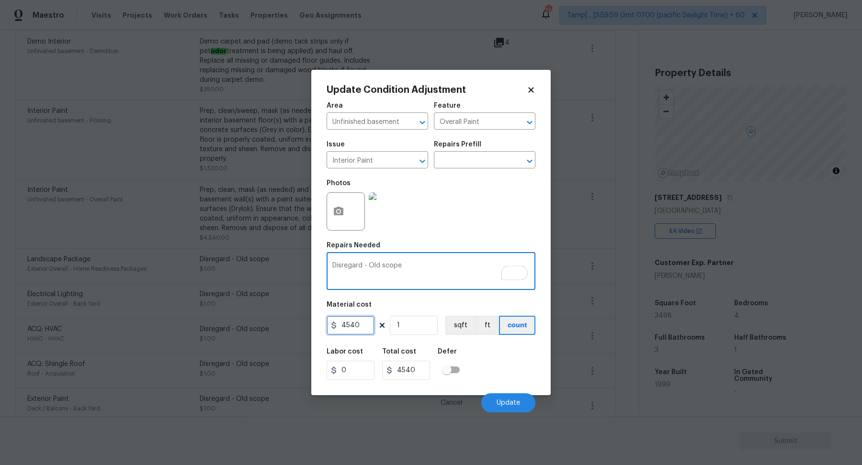
click at [360, 324] on input "4540" at bounding box center [350, 325] width 48 height 19
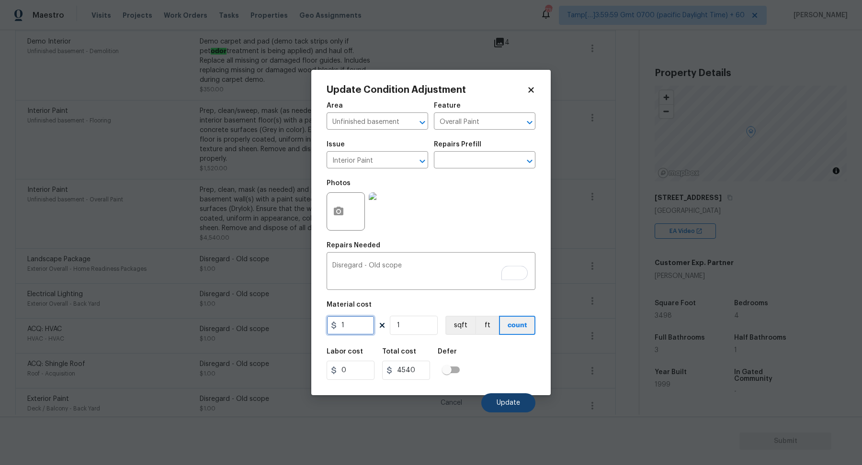
type input "1"
click at [496, 396] on button "Update" at bounding box center [508, 402] width 54 height 19
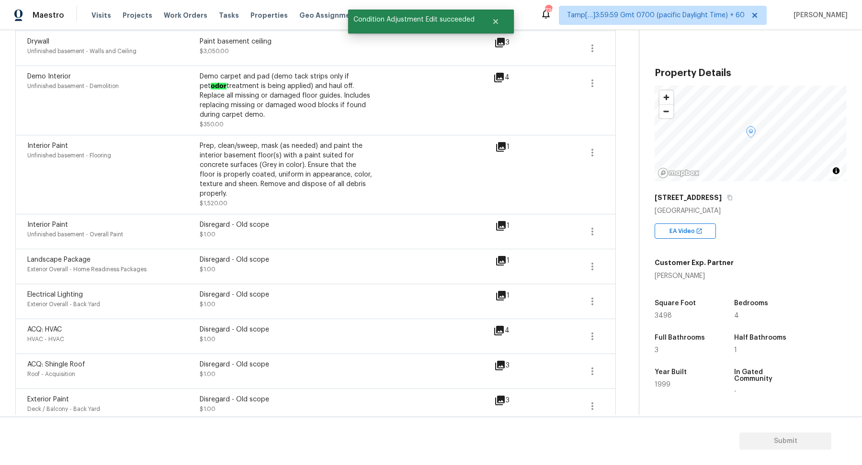
scroll to position [347, 0]
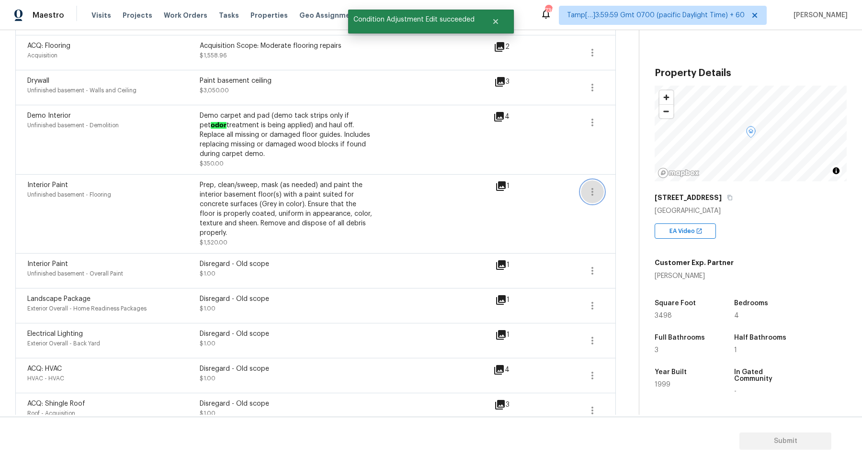
click at [590, 186] on icon "button" at bounding box center [591, 191] width 11 height 11
click at [627, 181] on div "Edit" at bounding box center [646, 180] width 75 height 10
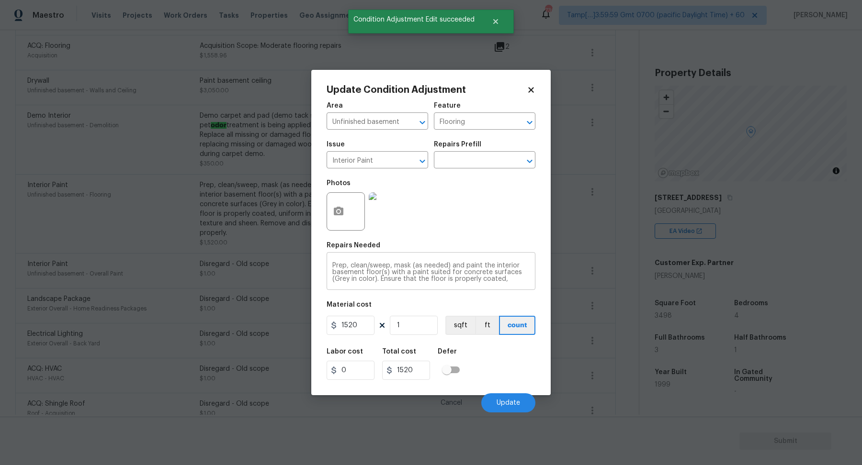
click at [414, 258] on div "Prep, clean/sweep, mask (as needed) and paint the interior basement floor(s) wi…" at bounding box center [430, 272] width 209 height 35
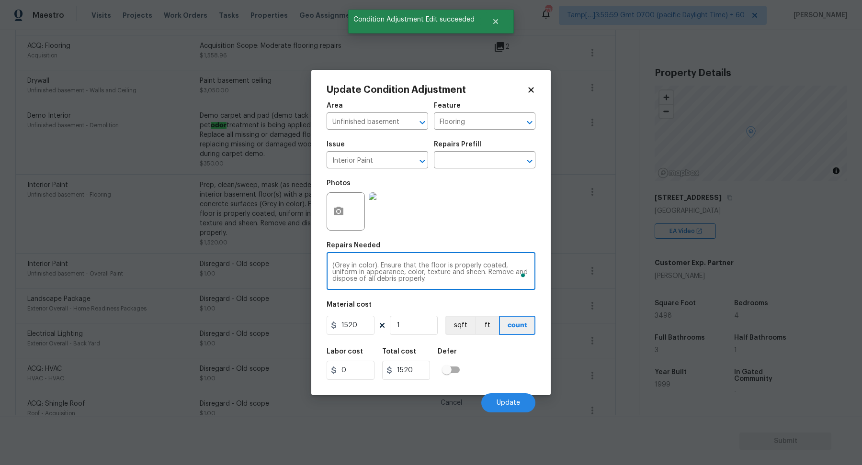
click at [416, 266] on textarea "Prep, clean/sweep, mask (as needed) and paint the interior basement floor(s) wi…" at bounding box center [430, 272] width 197 height 20
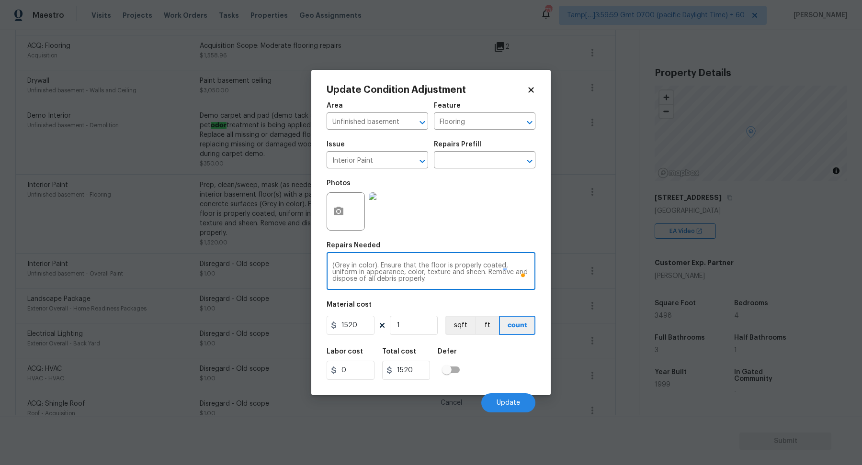
paste textarea "Disregard - Old scope"
type textarea "Disregard - Old scope"
click at [381, 311] on div "Material cost" at bounding box center [430, 308] width 209 height 12
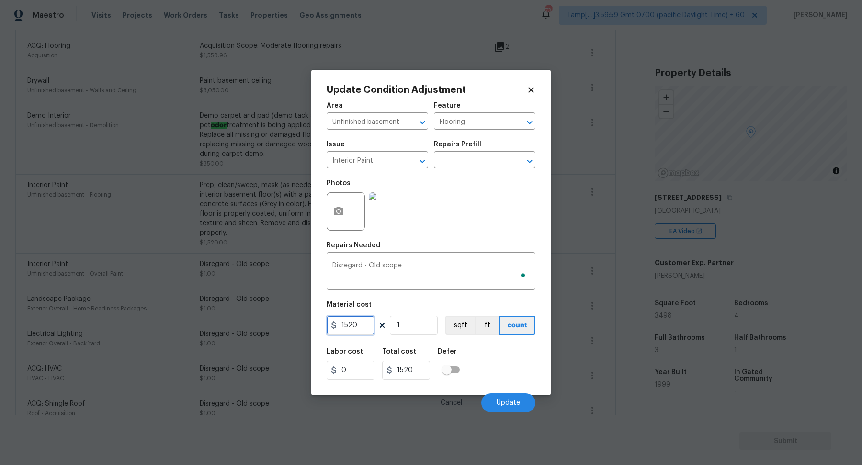
click at [364, 324] on input "1520" at bounding box center [350, 325] width 48 height 19
type input "1"
click at [511, 406] on span "Update" at bounding box center [507, 403] width 23 height 7
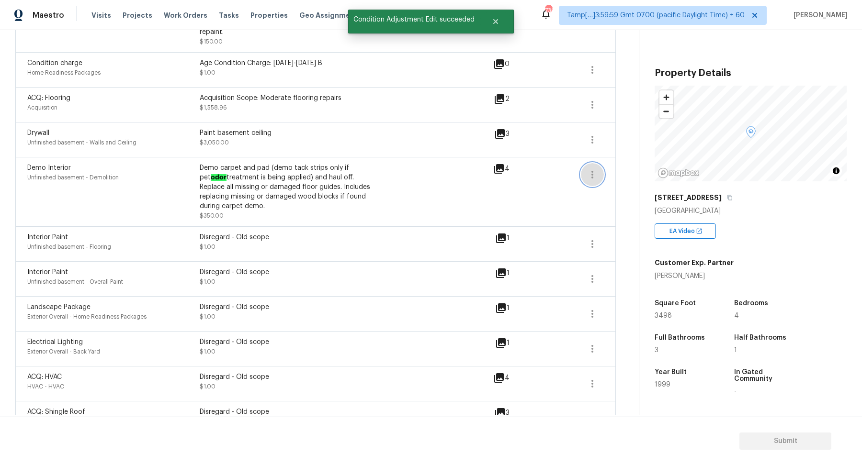
click at [589, 169] on icon "button" at bounding box center [591, 174] width 11 height 11
click at [619, 162] on div "Edit" at bounding box center [646, 162] width 75 height 10
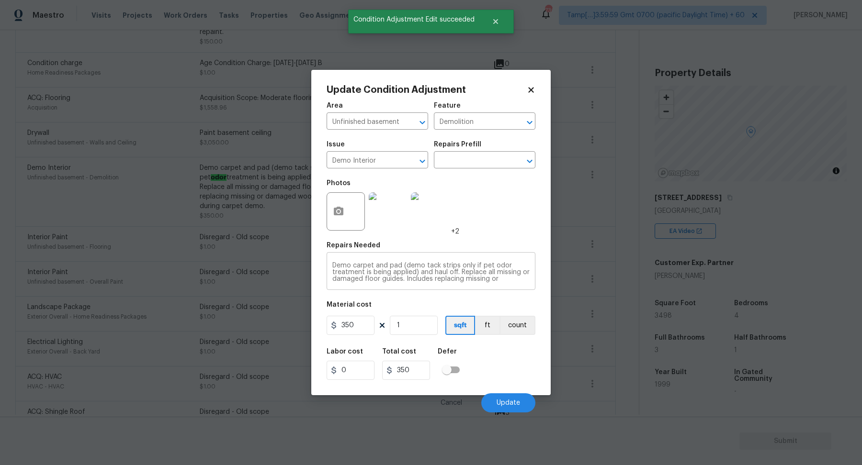
click at [406, 262] on textarea "Demo carpet and pad (demo tack strips only if pet odor treatment is being appli…" at bounding box center [430, 272] width 197 height 20
paste textarea "isregard - Old scope"
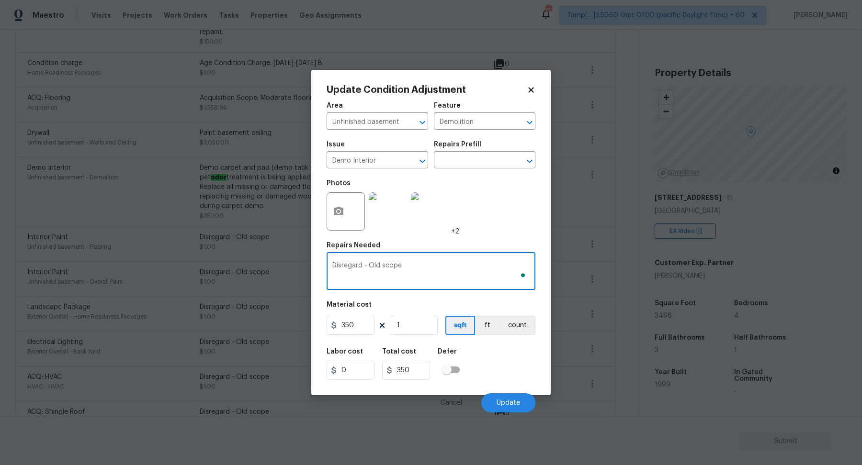
type textarea "Disregard - Old scope"
click at [370, 329] on input "350" at bounding box center [350, 325] width 48 height 19
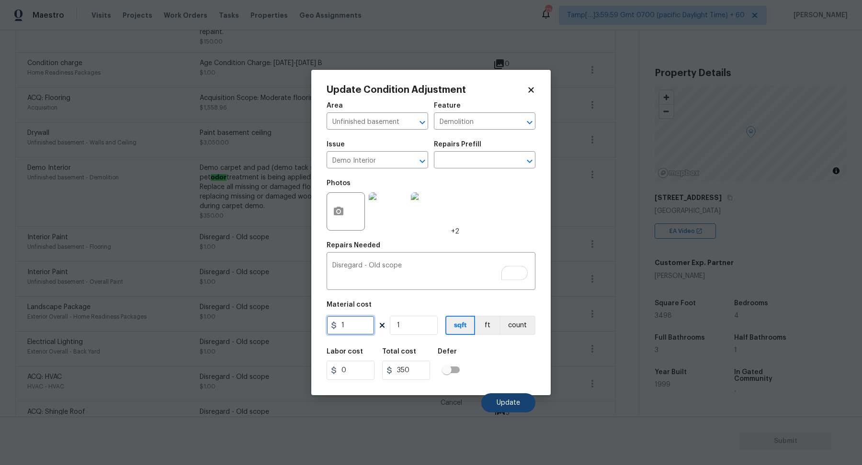
type input "1"
click at [502, 396] on button "Update" at bounding box center [508, 402] width 54 height 19
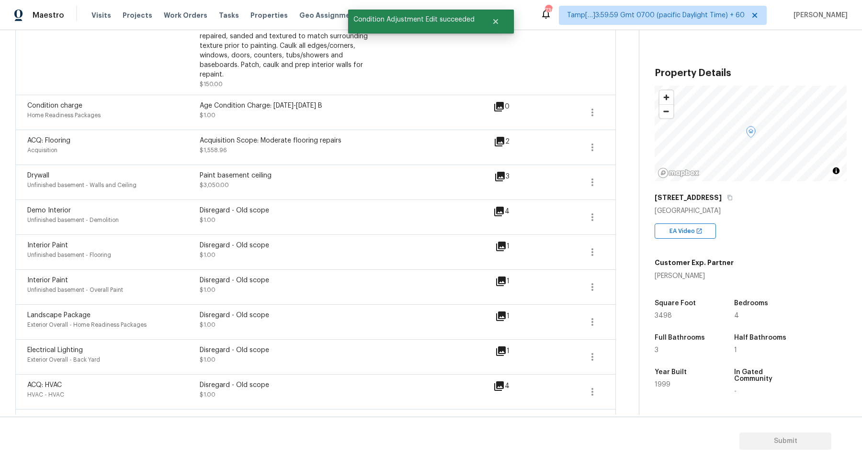
click at [578, 171] on div "Drywall Unfinished basement - Walls and Ceiling Paint basement ceiling $3,050.0…" at bounding box center [315, 182] width 576 height 23
click at [585, 171] on button "button" at bounding box center [592, 182] width 23 height 23
click at [624, 168] on div "Edit" at bounding box center [646, 170] width 75 height 10
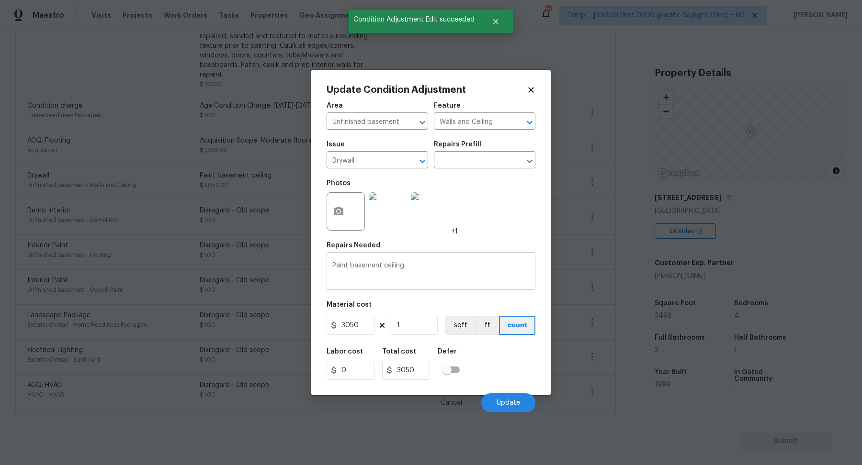
click at [415, 272] on textarea "Paint basement ceiling" at bounding box center [430, 272] width 197 height 20
paste textarea "Disregard - Old scope"
type textarea "Disregard - Old scope"
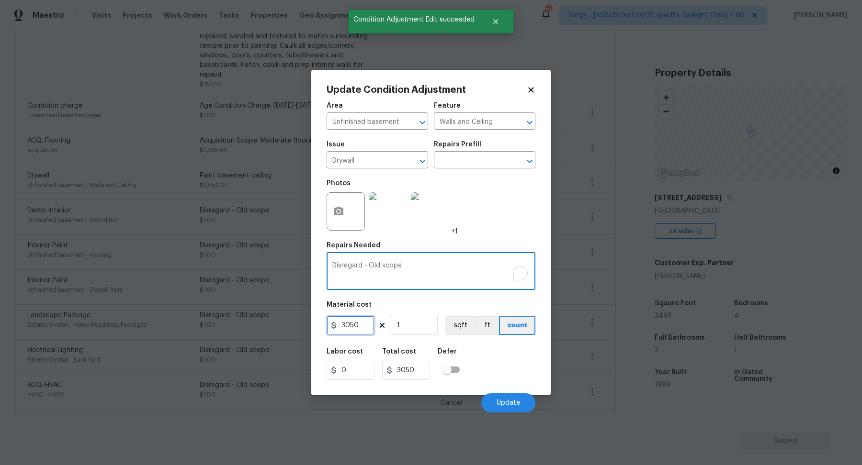
click at [369, 323] on input "3050" at bounding box center [350, 325] width 48 height 19
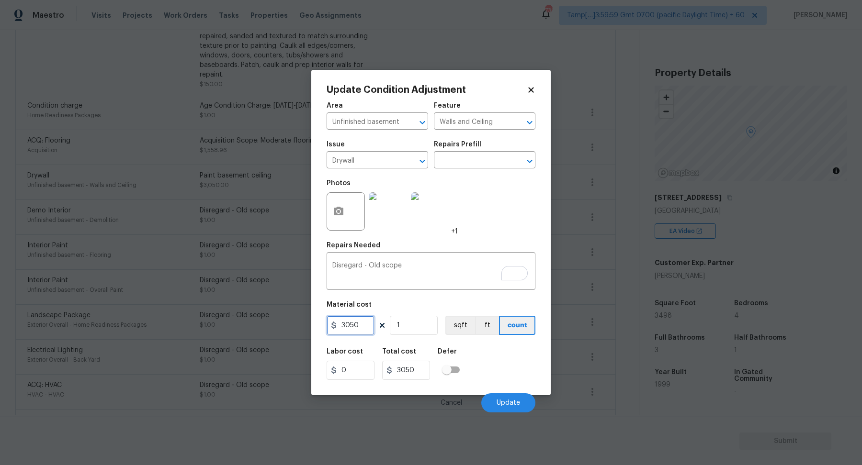
click at [369, 323] on input "3050" at bounding box center [350, 325] width 48 height 19
type input "1"
click at [498, 398] on button "Update" at bounding box center [508, 402] width 54 height 19
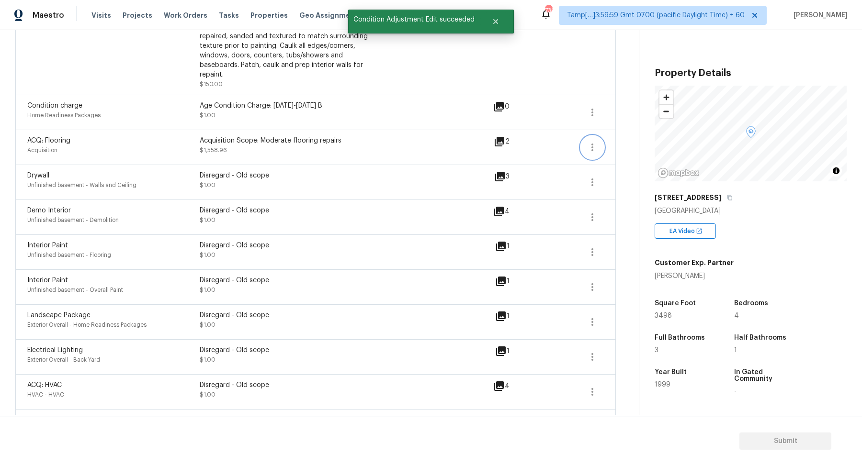
click at [588, 142] on icon "button" at bounding box center [591, 147] width 11 height 11
click at [621, 139] on div "Edit" at bounding box center [646, 135] width 75 height 10
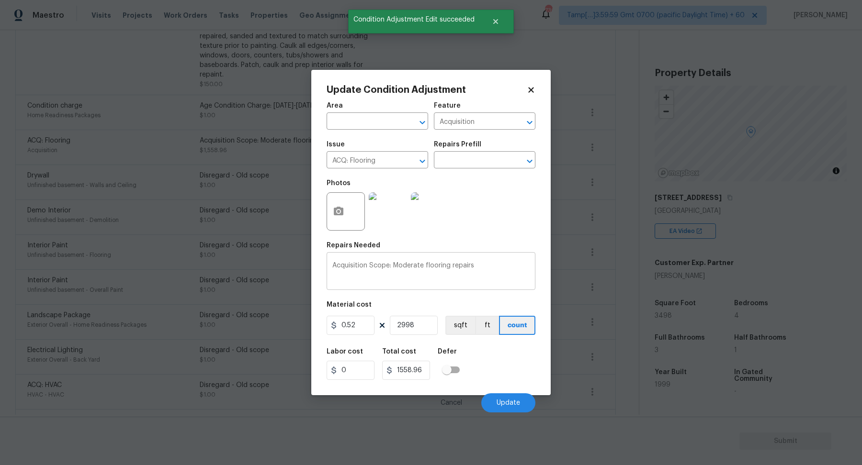
click at [417, 259] on div "Acquisition Scope: Moderate flooring repairs x ​" at bounding box center [430, 272] width 209 height 35
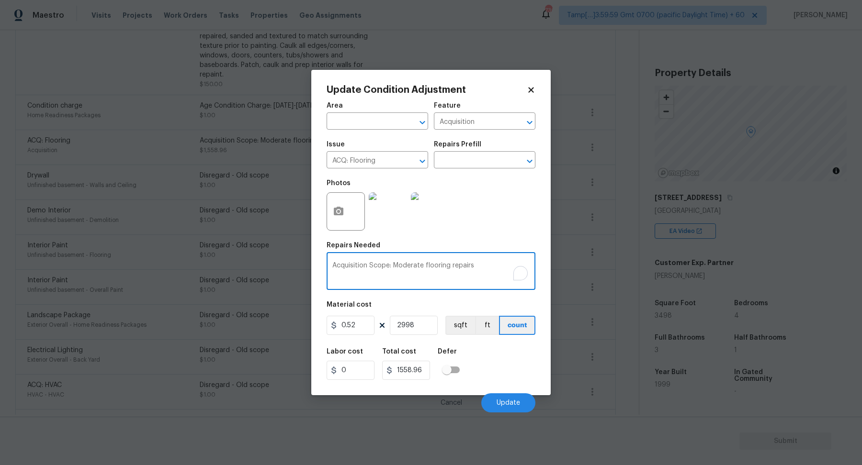
click at [422, 269] on textarea "Acquisition Scope: Moderate flooring repairs" at bounding box center [430, 272] width 197 height 20
paste textarea "Disregard - Old scope"
type textarea "Disregard - Old scope"
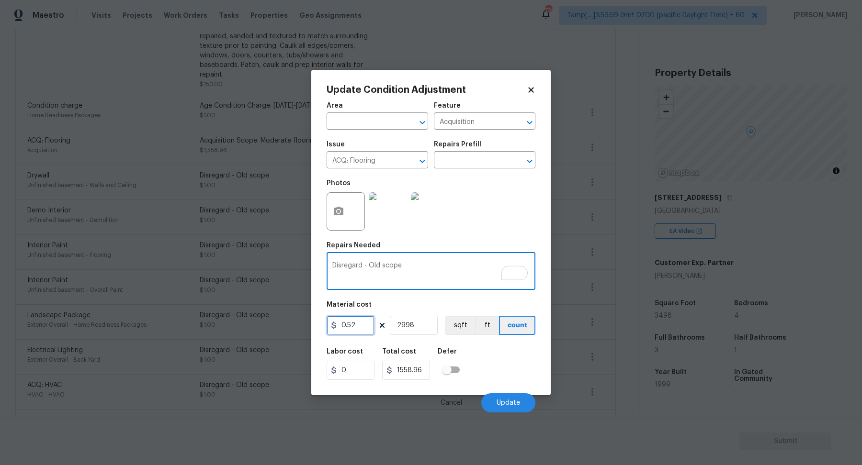
click at [366, 322] on input "0.52" at bounding box center [350, 325] width 48 height 19
type input "1"
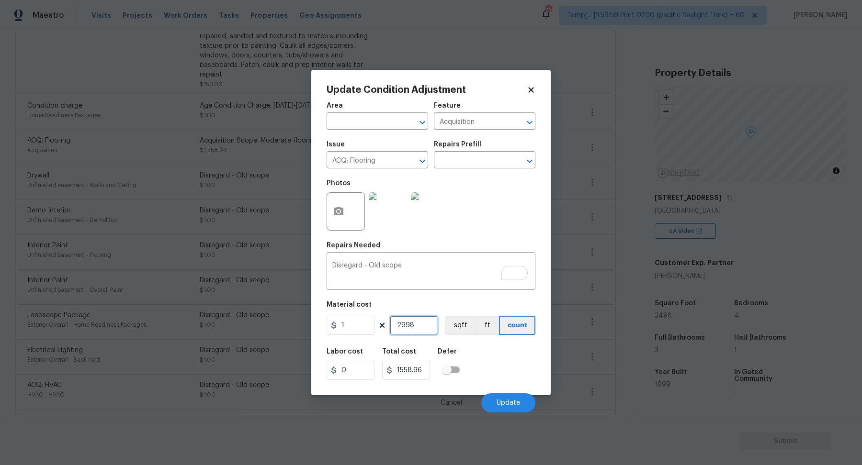
click at [400, 322] on input "2998" at bounding box center [414, 325] width 48 height 19
type input "2998"
click at [400, 322] on input "2998" at bounding box center [414, 325] width 48 height 19
type input "1"
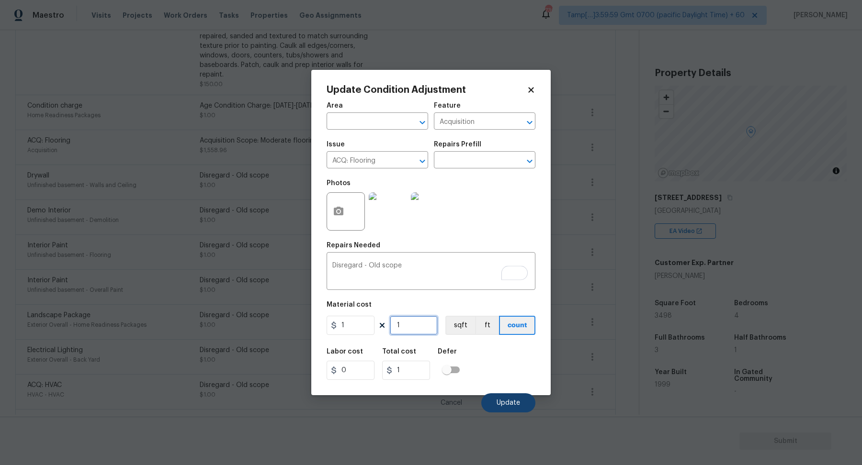
type input "1"
click at [527, 407] on button "Update" at bounding box center [508, 402] width 54 height 19
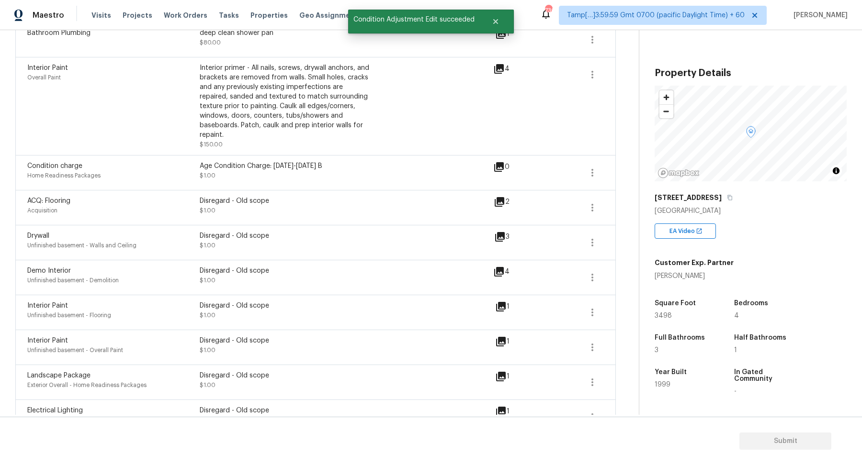
scroll to position [188, 0]
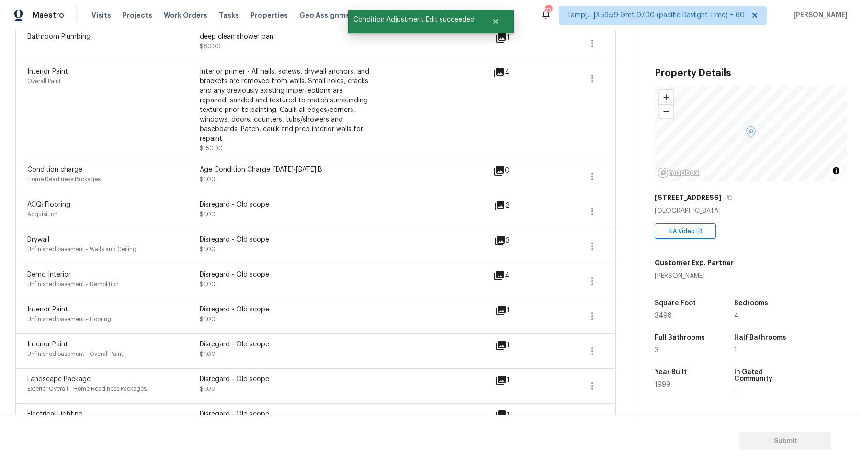
click at [607, 171] on div "Condition charge Home Readiness Packages Age Condition Charge: 1993-2008 B $1.0…" at bounding box center [315, 176] width 600 height 35
click at [600, 171] on button "button" at bounding box center [592, 176] width 23 height 23
click at [616, 171] on ul "Edit" at bounding box center [647, 164] width 86 height 19
click at [618, 170] on link "Edit" at bounding box center [646, 164] width 81 height 14
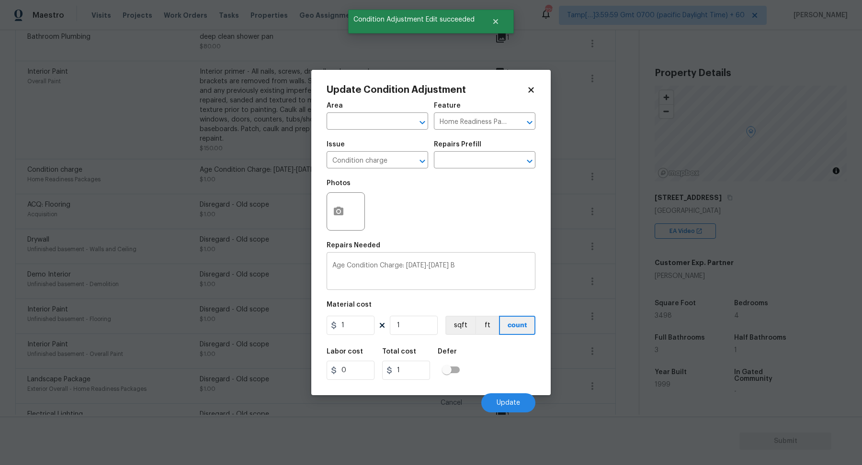
click at [416, 273] on textarea "Age Condition Charge: 1993-2008 B" at bounding box center [430, 272] width 197 height 20
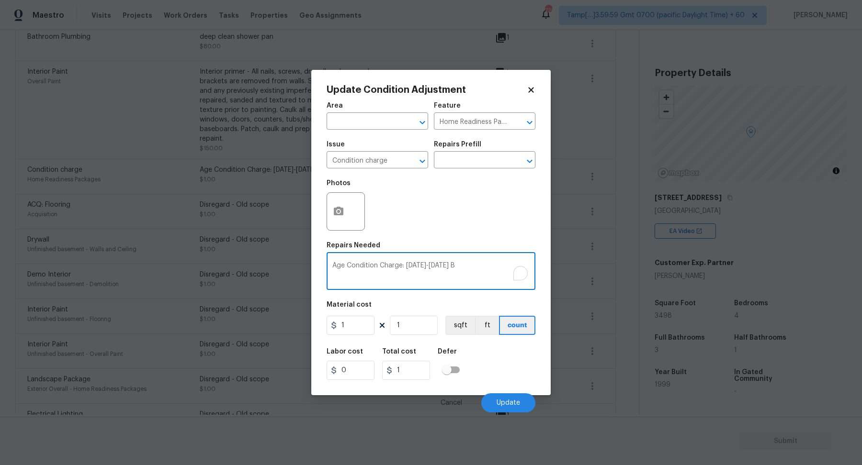
paste textarea "Disregard - Old scope"
type textarea "Disregard - Old scope"
click at [513, 404] on span "Update" at bounding box center [507, 403] width 23 height 7
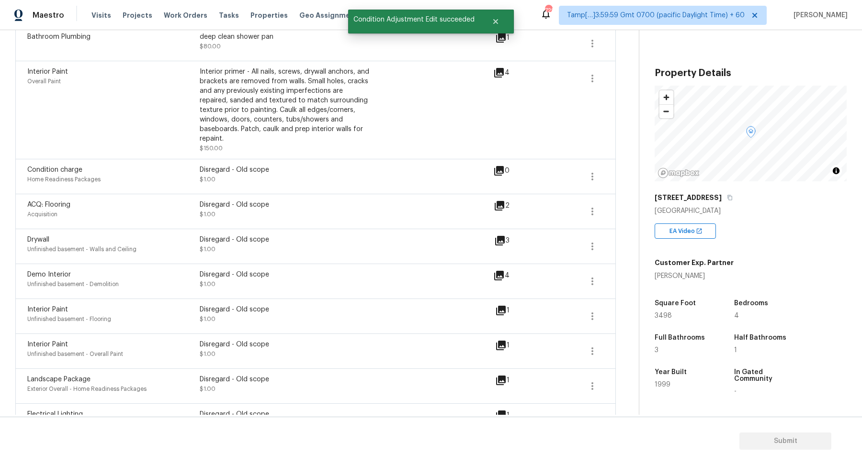
scroll to position [99, 0]
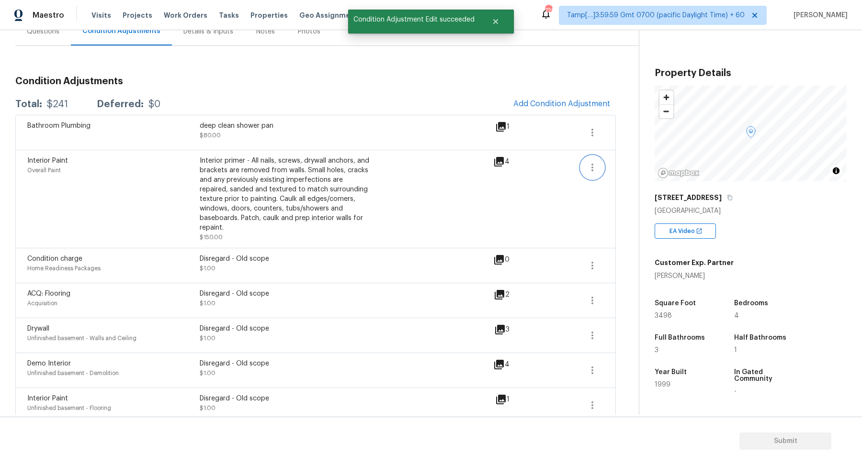
click at [581, 166] on button "button" at bounding box center [592, 167] width 23 height 23
click at [604, 166] on ul "Edit" at bounding box center [647, 164] width 86 height 19
click at [608, 166] on link "Edit" at bounding box center [646, 164] width 81 height 14
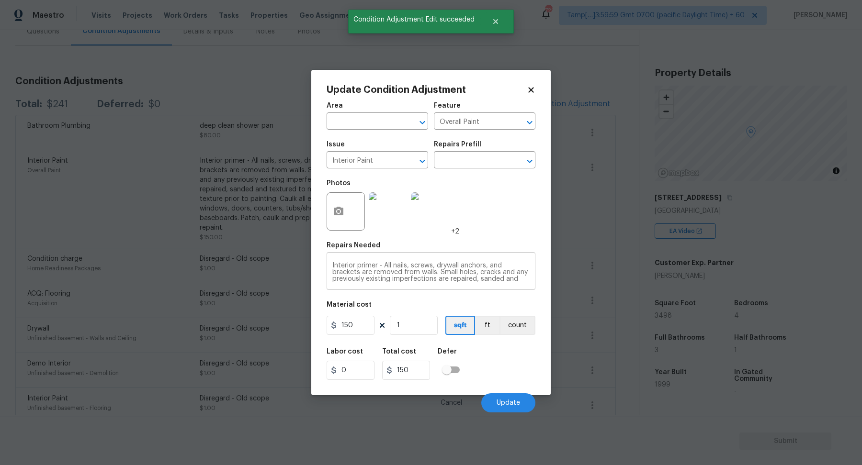
click at [411, 281] on textarea "Interior primer - All nails, screws, drywall anchors, and brackets are removed …" at bounding box center [430, 272] width 197 height 20
paste textarea "Disregard - Old scope"
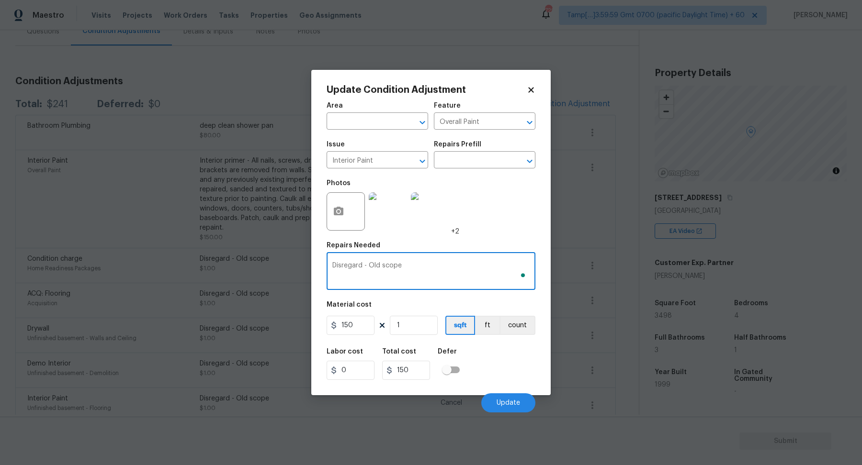
type textarea "Disregard - Old scope"
click at [370, 329] on input "150" at bounding box center [350, 325] width 48 height 19
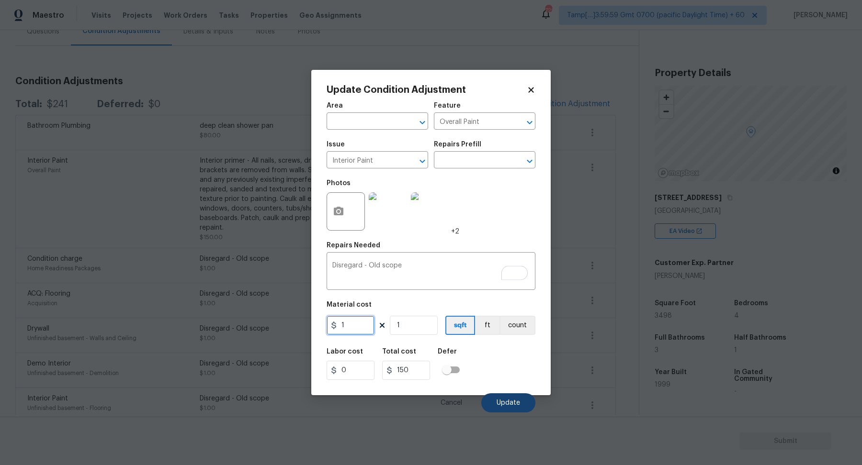
type input "1"
click at [493, 396] on button "Update" at bounding box center [508, 402] width 54 height 19
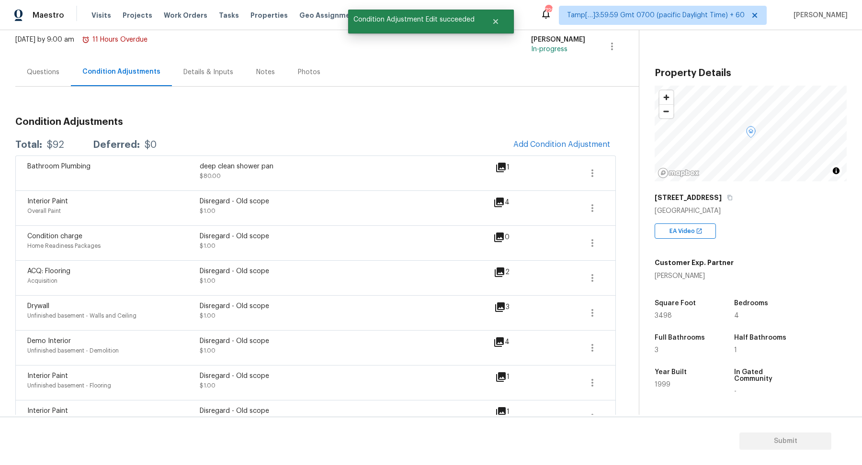
scroll to position [17, 0]
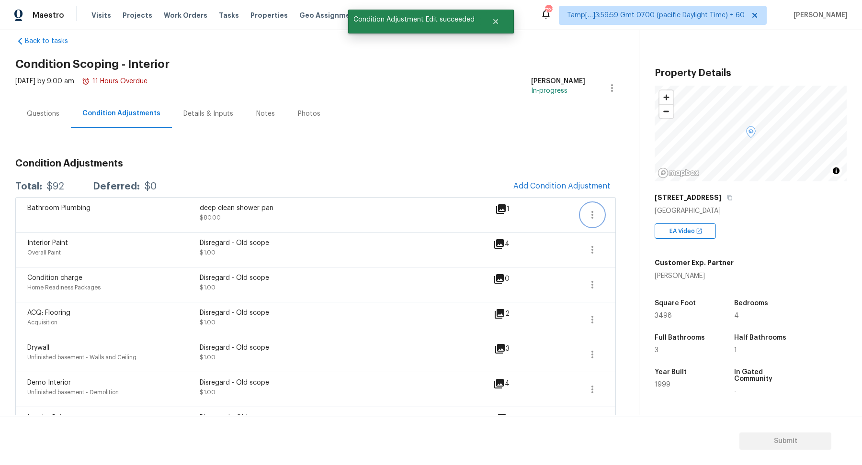
click at [596, 207] on button "button" at bounding box center [592, 214] width 23 height 23
click at [621, 207] on link "Edit" at bounding box center [646, 212] width 81 height 14
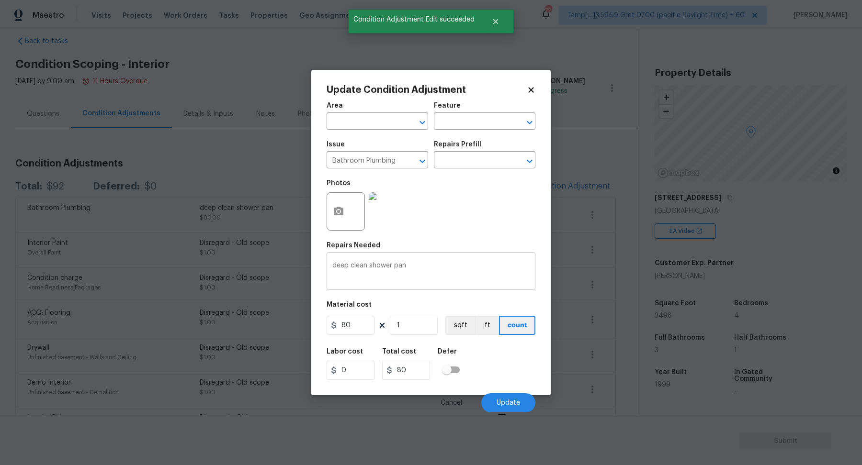
click at [415, 271] on textarea "deep clean shower pan" at bounding box center [430, 272] width 197 height 20
paste textarea "Disregard - Old scope"
type textarea "Disregard - Old scope"
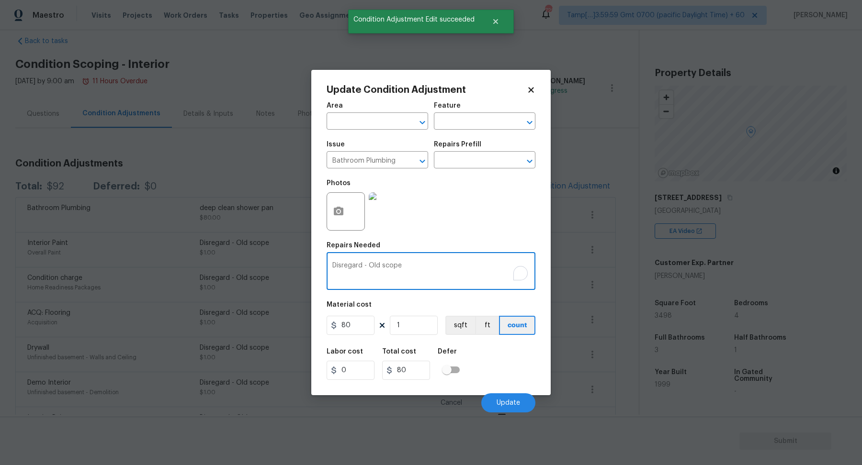
click at [375, 323] on div "80 1 sqft ft count" at bounding box center [430, 325] width 209 height 19
click at [366, 327] on input "80" at bounding box center [350, 325] width 48 height 19
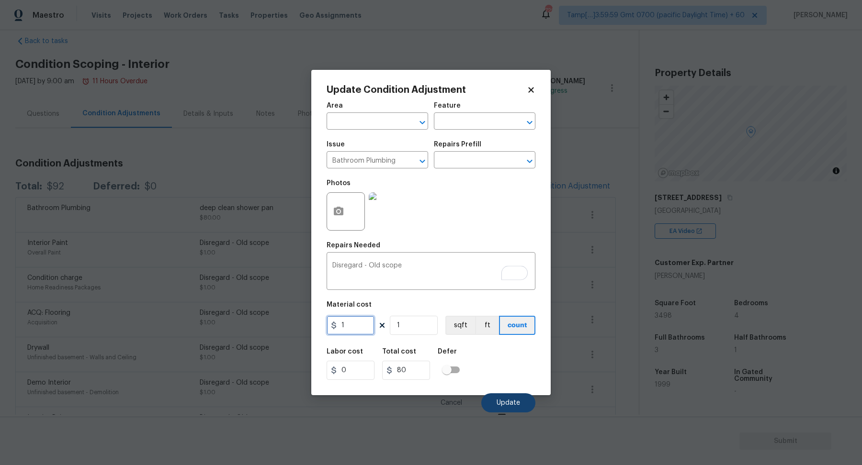
type input "1"
click at [503, 396] on button "Update" at bounding box center [508, 402] width 54 height 19
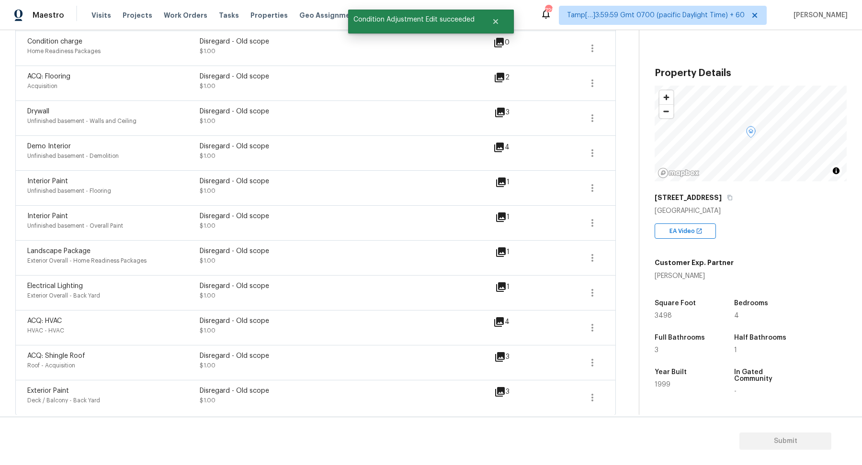
scroll to position [0, 0]
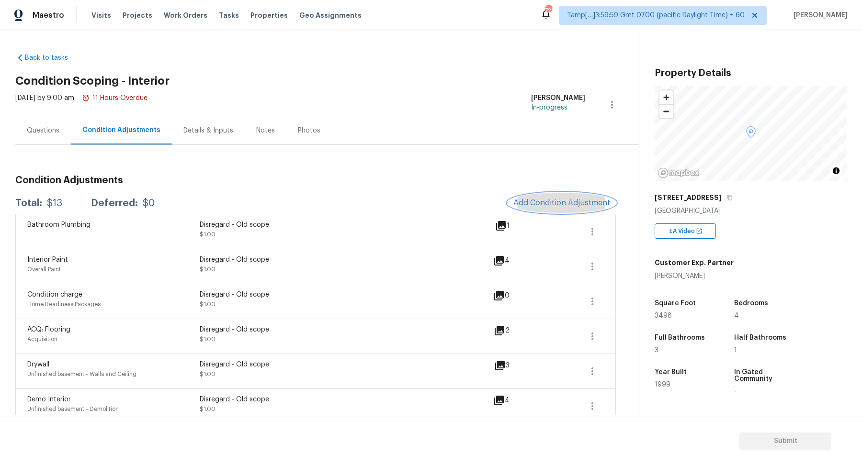
click at [566, 202] on span "Add Condition Adjustment" at bounding box center [561, 203] width 97 height 9
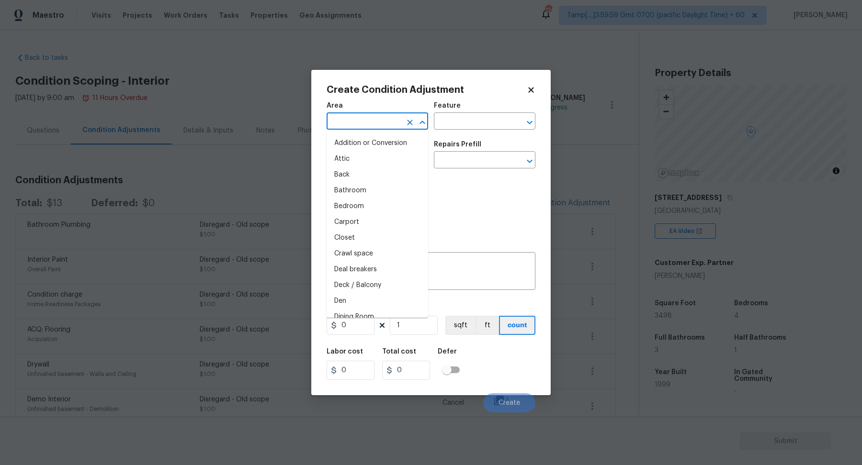
click at [356, 128] on input "text" at bounding box center [363, 122] width 75 height 15
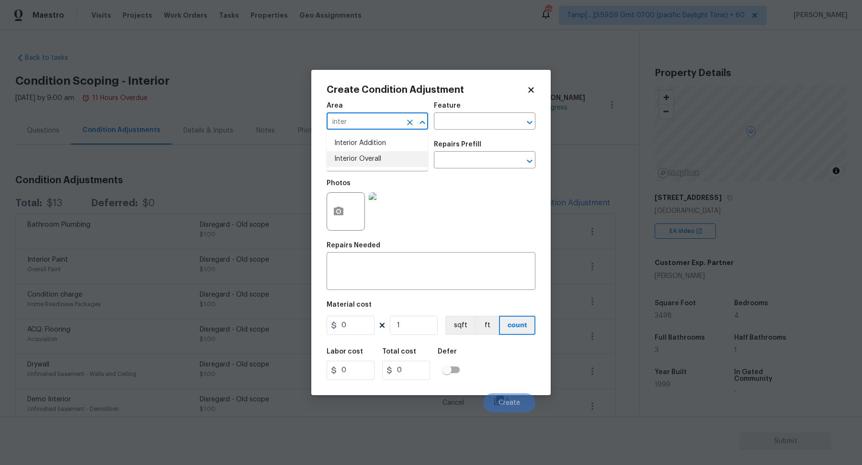
click at [388, 162] on li "Interior Overall" at bounding box center [376, 159] width 101 height 16
type input "Interior Overall"
click at [388, 162] on input "text" at bounding box center [363, 161] width 75 height 15
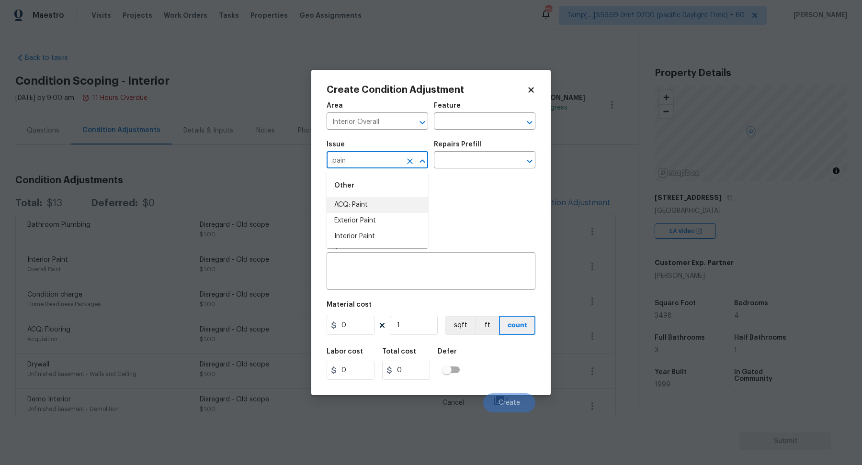
click at [367, 192] on div "Other" at bounding box center [376, 185] width 101 height 23
click at [369, 201] on li "ACQ: Paint" at bounding box center [376, 205] width 101 height 16
type input "ACQ: Paint"
click at [465, 166] on input "text" at bounding box center [471, 161] width 75 height 15
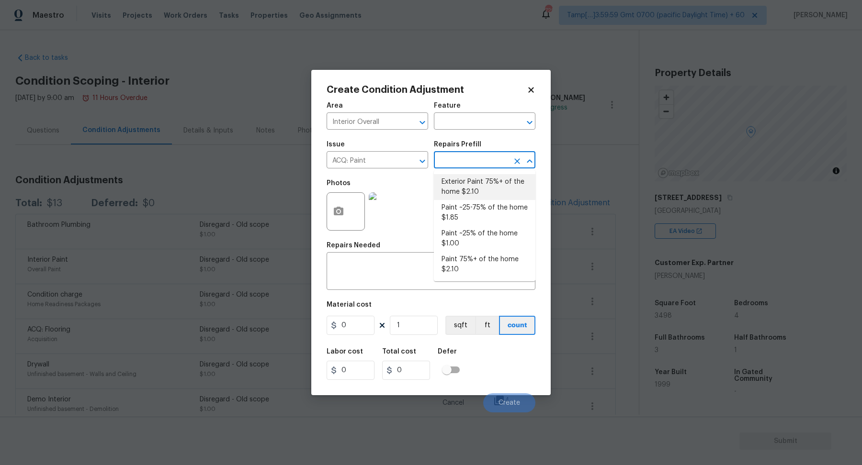
click at [154, 158] on body "Maestro Visits Projects Work Orders Tasks Properties Geo Assignments 729 Tamp[……" at bounding box center [431, 232] width 862 height 465
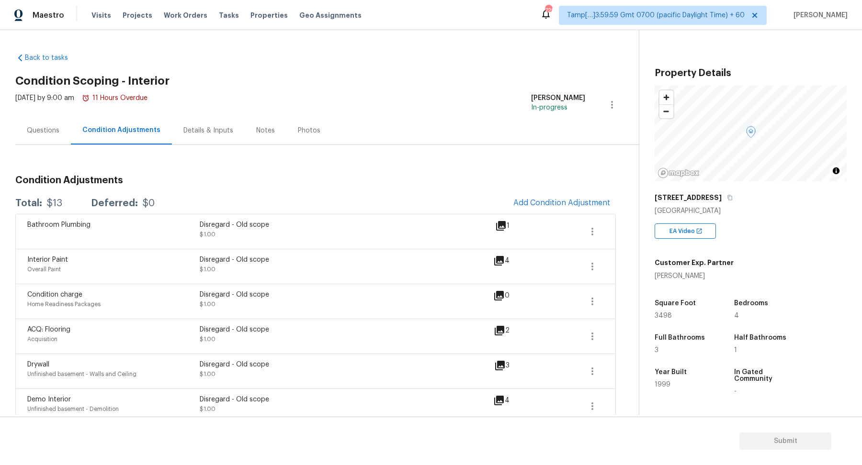
click at [57, 143] on div "Questions" at bounding box center [43, 130] width 56 height 28
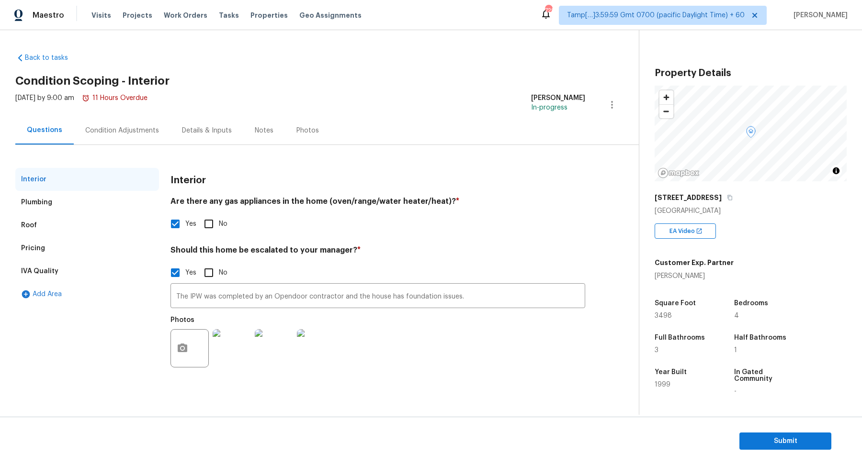
click at [138, 143] on div "Condition Adjustments" at bounding box center [122, 130] width 97 height 28
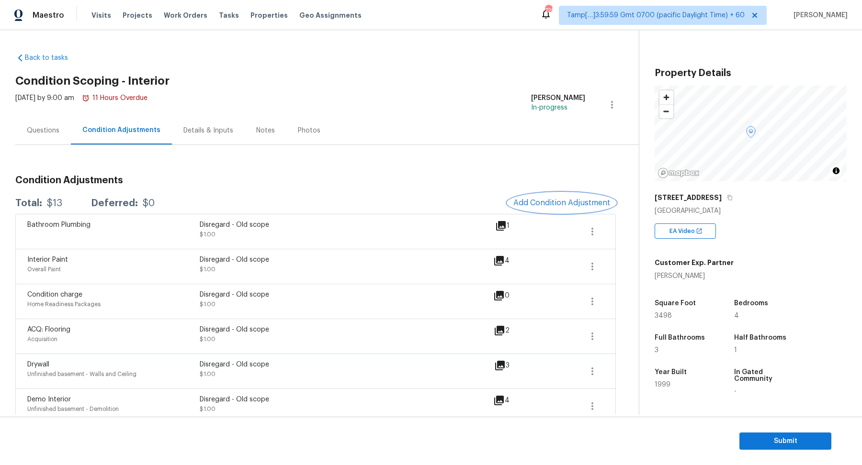
click at [557, 202] on span "Add Condition Adjustment" at bounding box center [561, 203] width 97 height 9
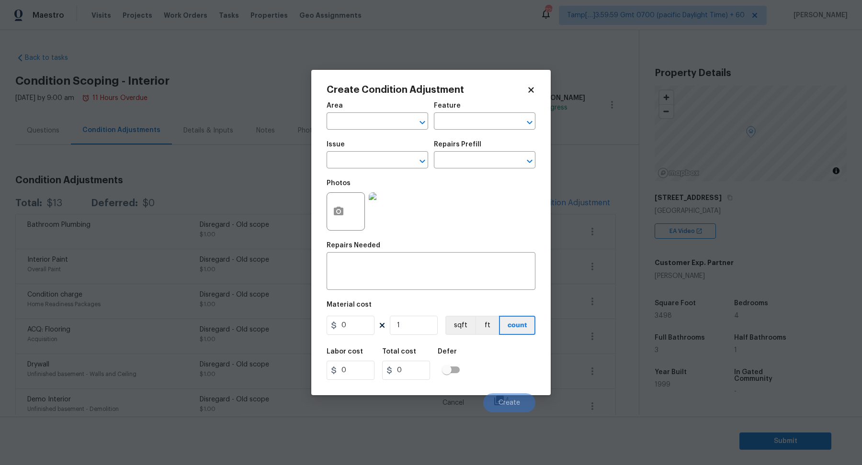
click at [392, 132] on span "Area ​" at bounding box center [376, 116] width 101 height 39
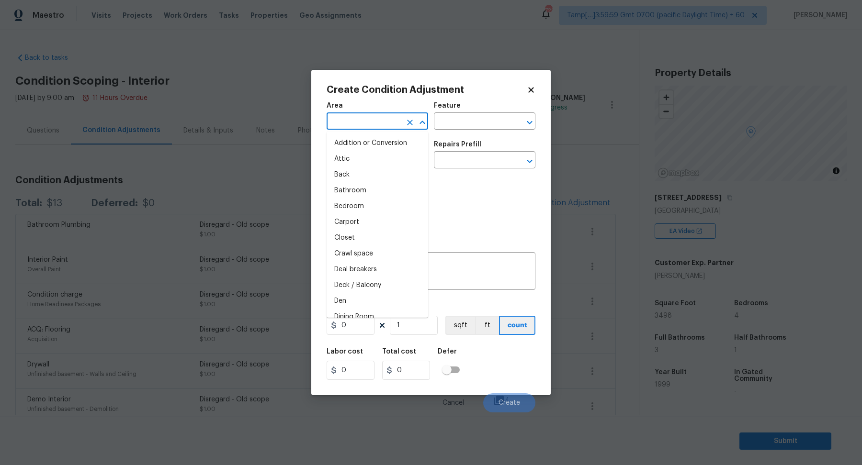
click at [379, 124] on input "text" at bounding box center [363, 122] width 75 height 15
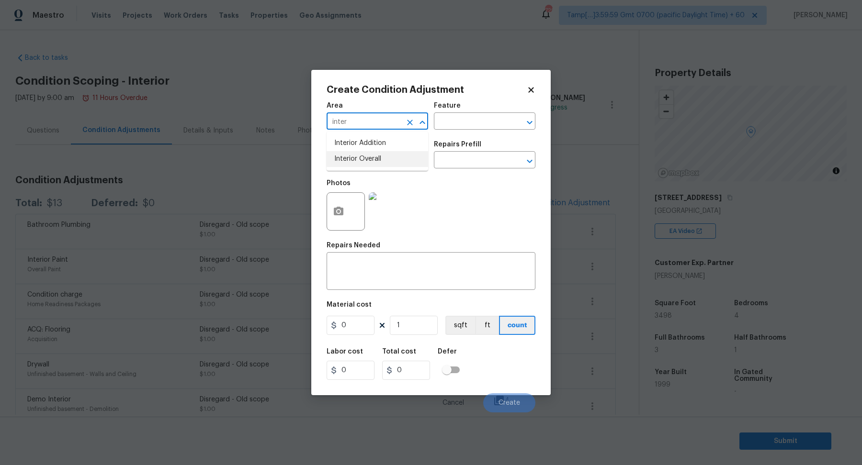
click at [365, 158] on li "Interior Overall" at bounding box center [376, 159] width 101 height 16
type input "Interior Overall"
click at [365, 158] on input "text" at bounding box center [363, 161] width 75 height 15
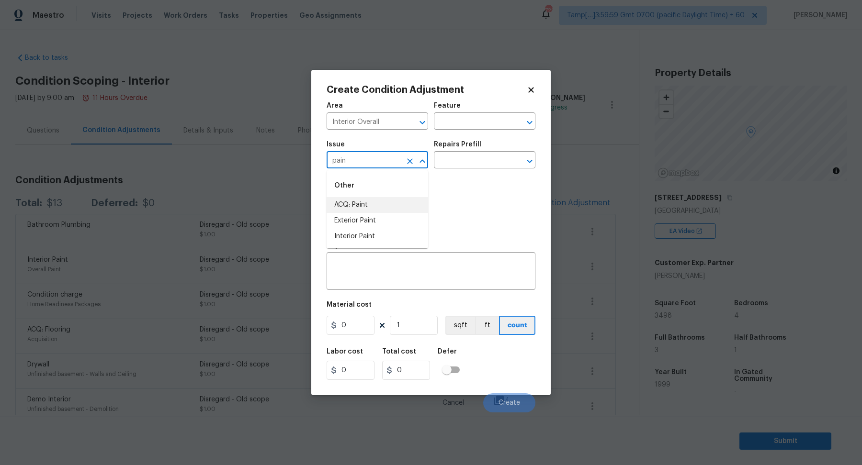
click at [387, 208] on li "ACQ: Paint" at bounding box center [376, 205] width 101 height 16
type input "ACQ: Paint"
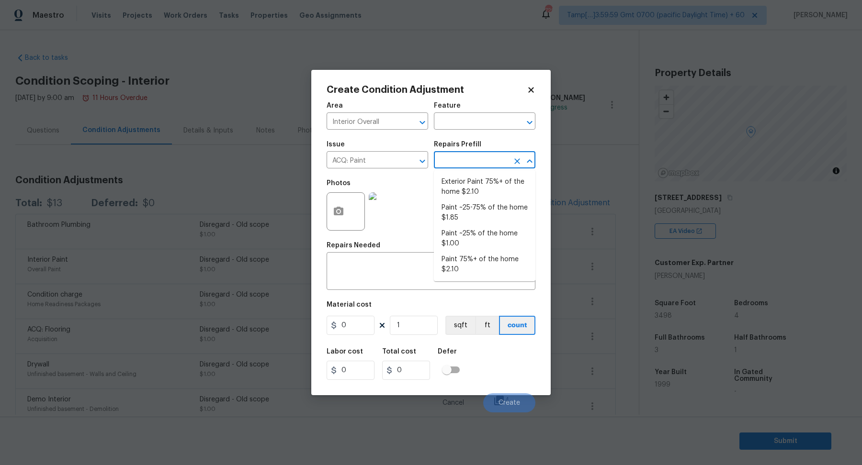
click at [495, 166] on input "text" at bounding box center [471, 161] width 75 height 15
click at [468, 252] on li "Paint 75%+ of the home $2.10" at bounding box center [484, 265] width 101 height 26
type input "Acquisition"
type textarea "Acquisition Scope: 75%+ of the home will likely require interior paint"
type input "2.1"
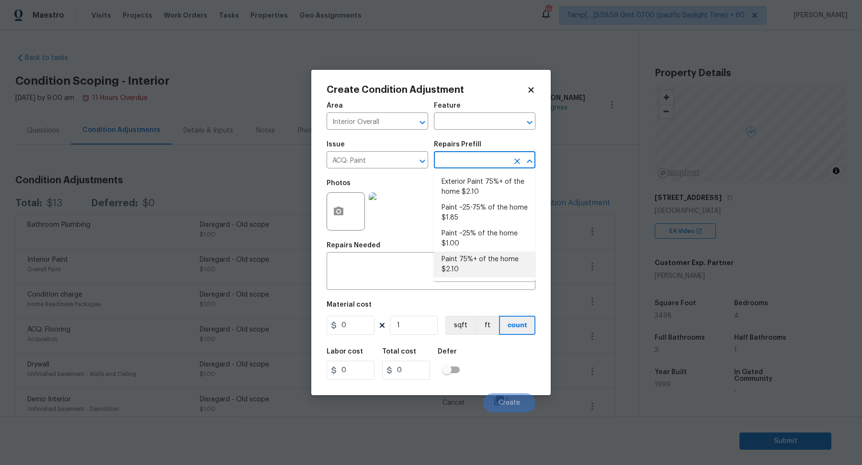
type input "2.1"
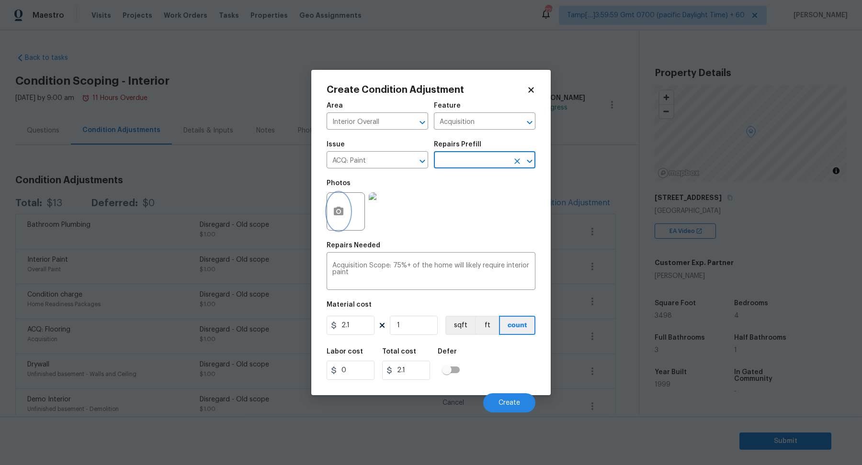
click at [346, 211] on button "button" at bounding box center [338, 211] width 23 height 37
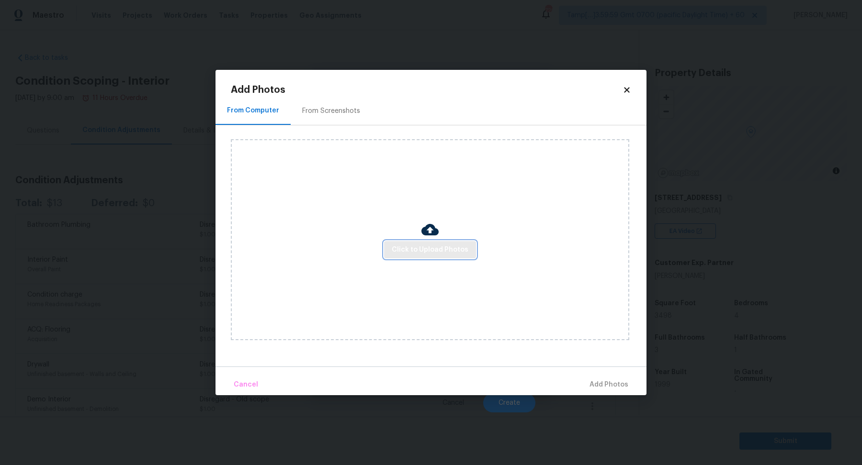
click at [453, 243] on button "Click to Upload Photos" at bounding box center [430, 250] width 92 height 18
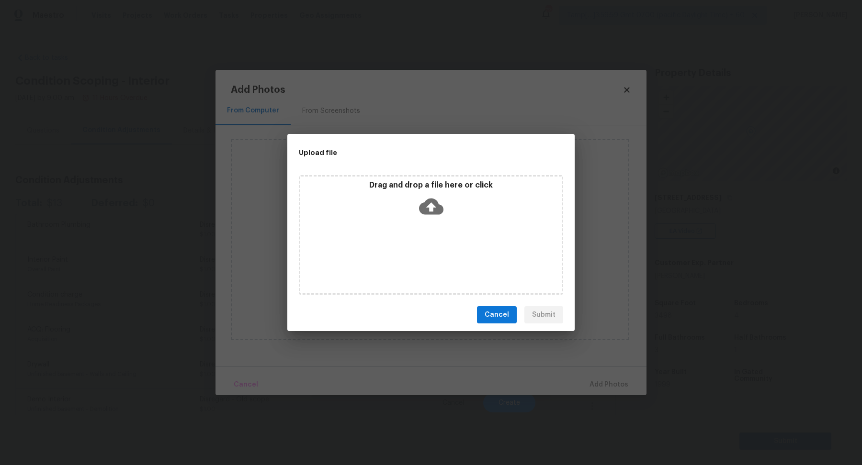
click at [453, 215] on div "Drag and drop a file here or click" at bounding box center [430, 200] width 261 height 41
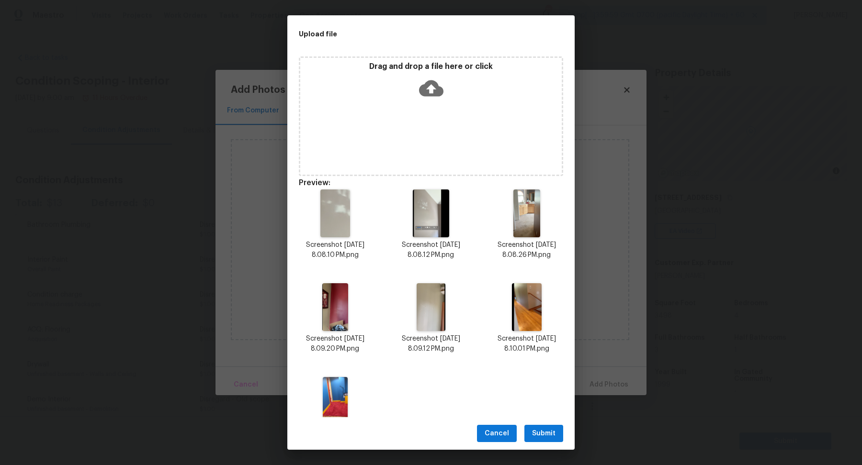
click at [545, 434] on span "Submit" at bounding box center [543, 434] width 23 height 12
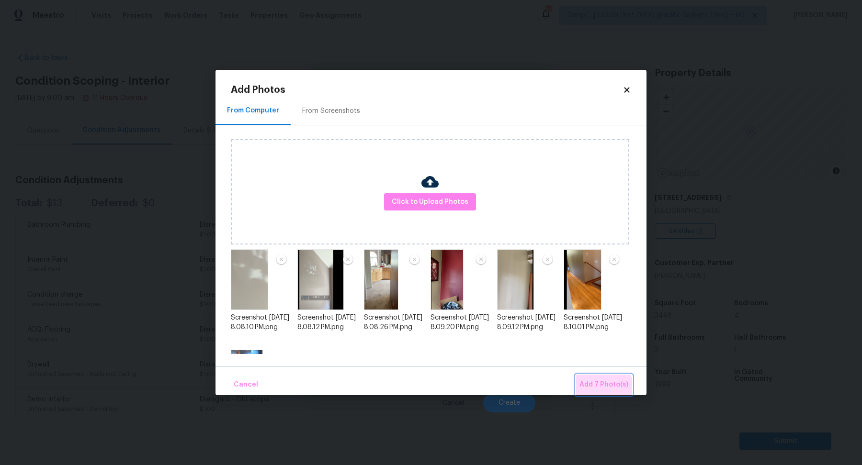
click at [598, 388] on span "Add 7 Photo(s)" at bounding box center [603, 385] width 49 height 12
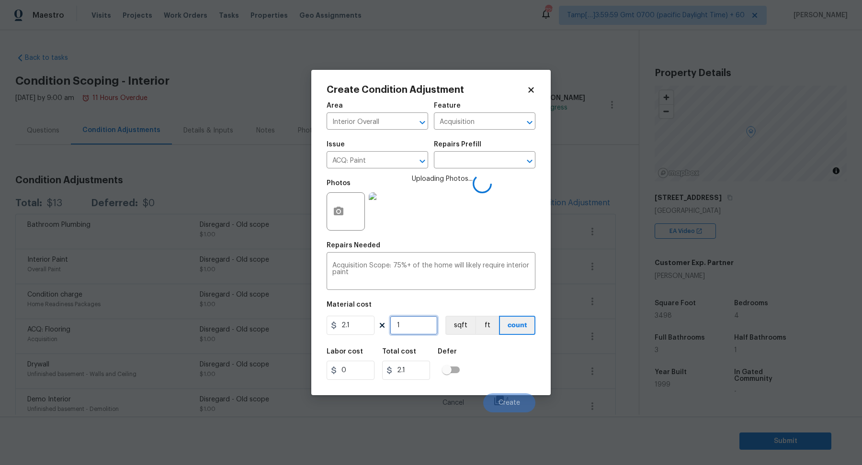
click at [411, 327] on input "1" at bounding box center [414, 325] width 48 height 19
type input "3"
type input "6.3"
type input "34"
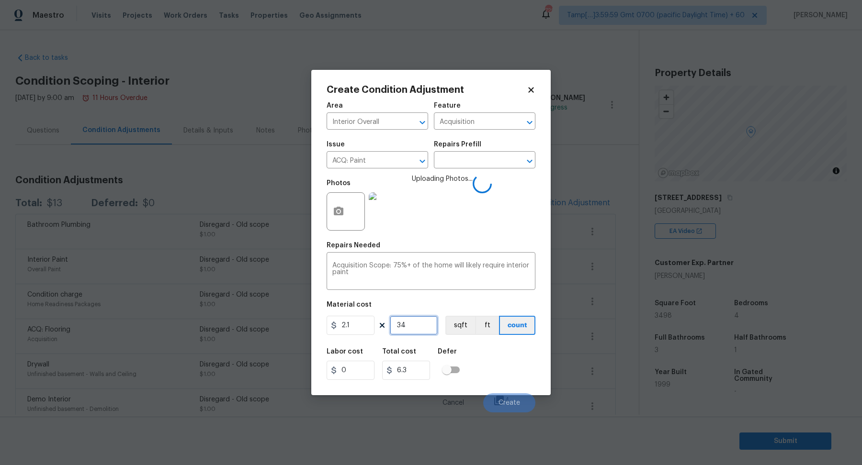
type input "71.4"
type input "349"
type input "732.9"
type input "3498"
type input "7345.8"
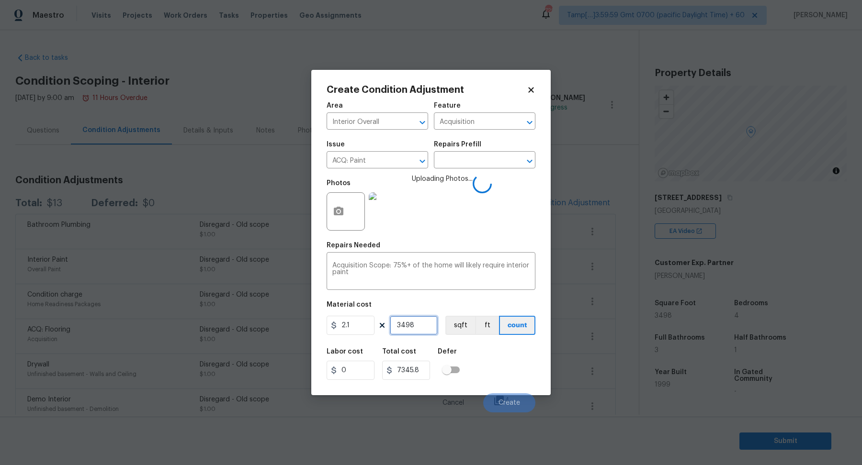
type input "3498"
click at [493, 400] on button "Create" at bounding box center [509, 402] width 52 height 19
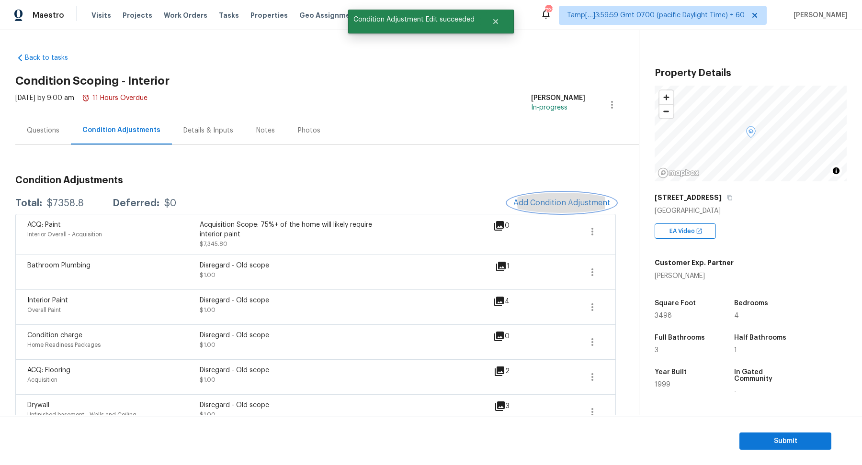
click at [549, 205] on span "Add Condition Adjustment" at bounding box center [561, 203] width 97 height 9
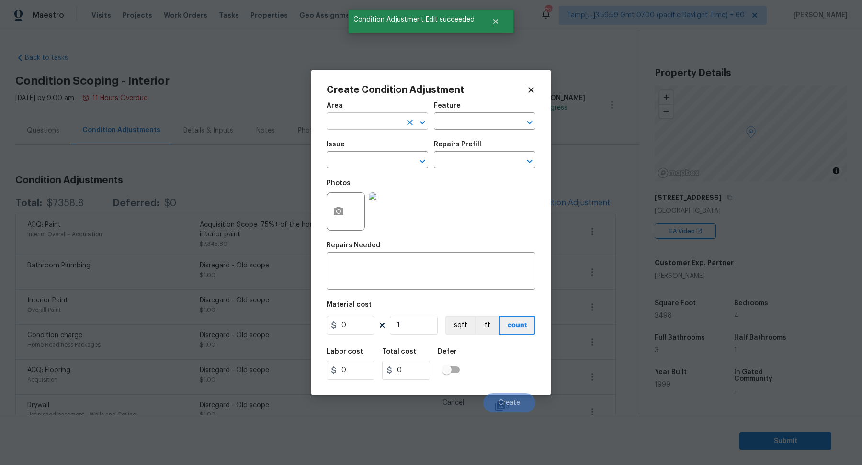
click at [358, 125] on input "text" at bounding box center [363, 122] width 75 height 15
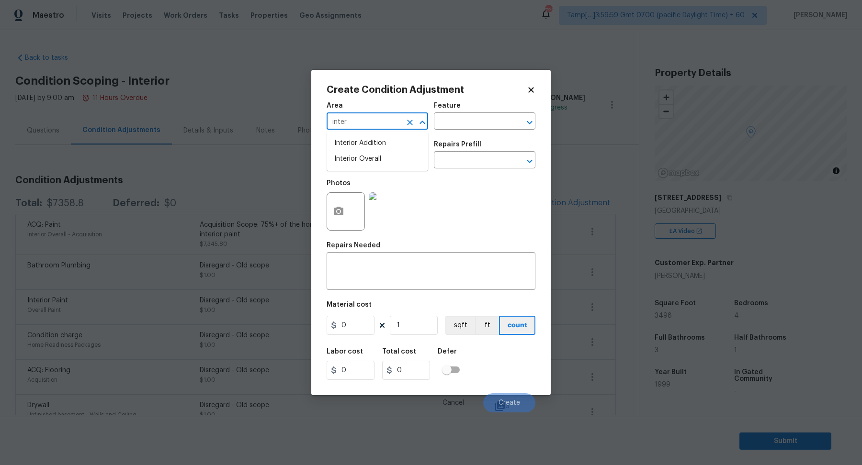
click at [344, 167] on ul "Interior Addition Interior Overall" at bounding box center [376, 151] width 101 height 39
click at [352, 166] on li "Interior Overall" at bounding box center [376, 159] width 101 height 16
type input "Interior Overall"
click at [352, 166] on input "text" at bounding box center [363, 161] width 75 height 15
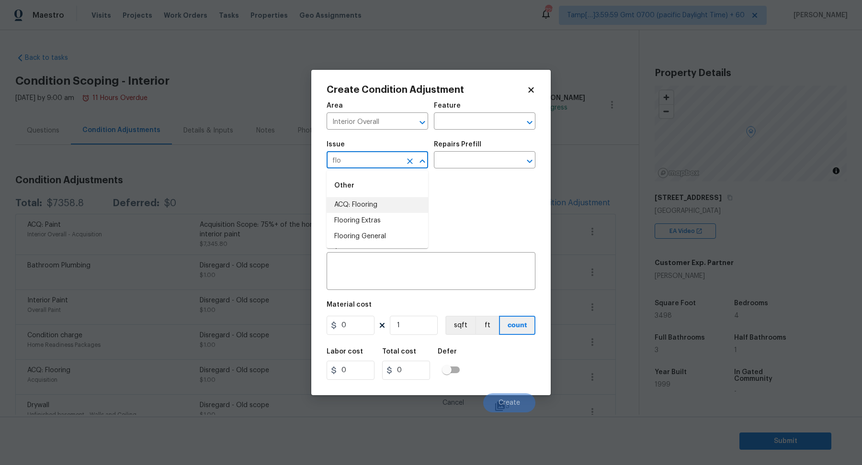
click at [381, 203] on li "ACQ: Flooring" at bounding box center [376, 205] width 101 height 16
type input "ACQ: Flooring"
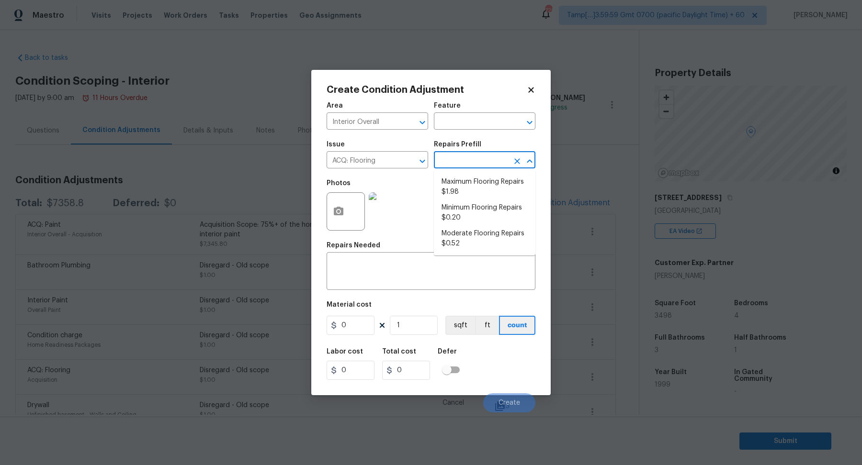
click at [499, 154] on input "text" at bounding box center [471, 161] width 75 height 15
click at [500, 183] on li "Maximum Flooring Repairs $1.98" at bounding box center [484, 187] width 101 height 26
type input "Acquisition"
type textarea "Acquisition Scope: Maximum flooring repairs"
type input "1.98"
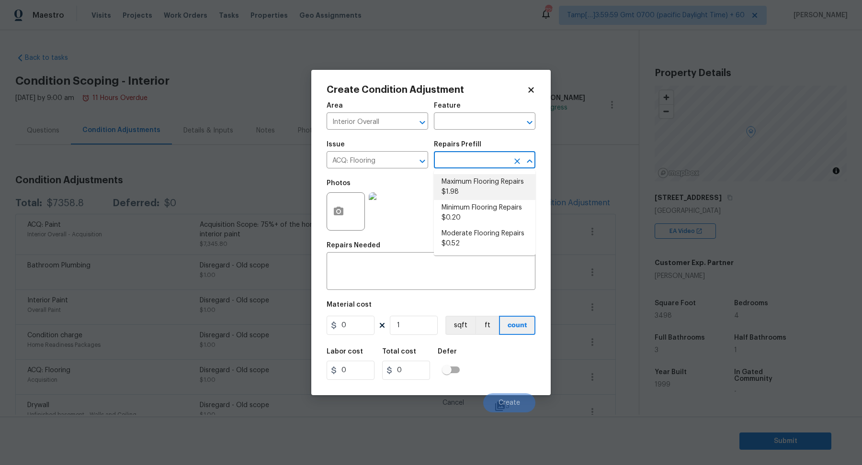
type input "1.98"
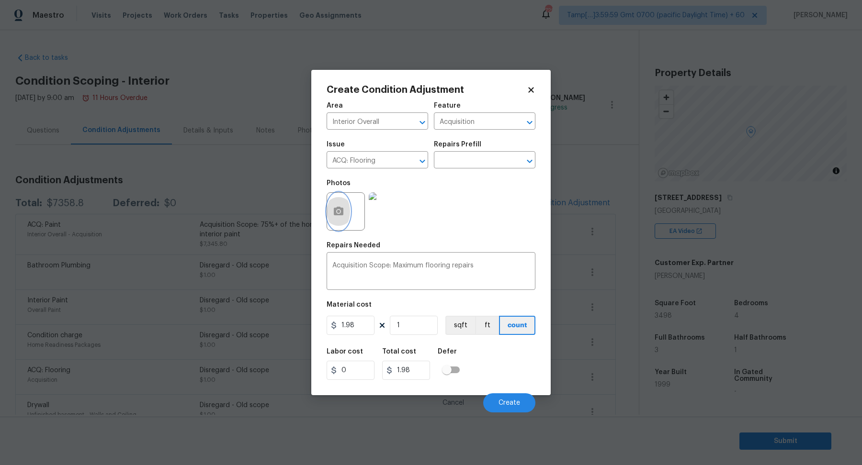
click at [338, 215] on icon "button" at bounding box center [339, 211] width 10 height 9
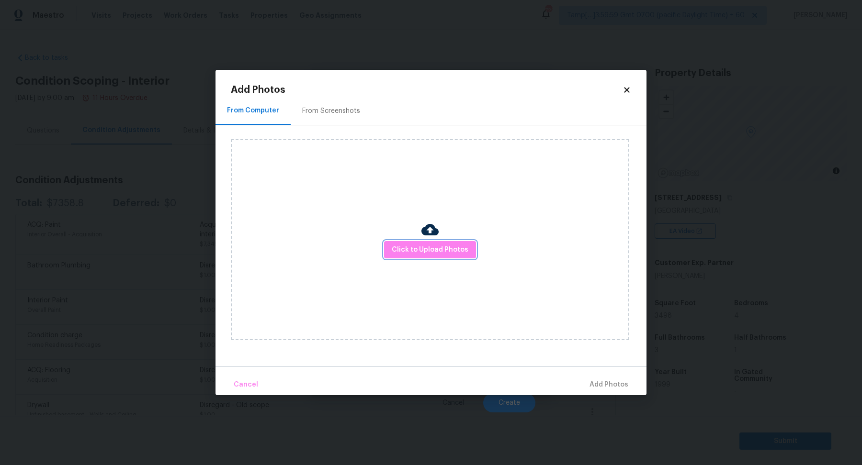
click at [396, 246] on span "Click to Upload Photos" at bounding box center [430, 250] width 77 height 12
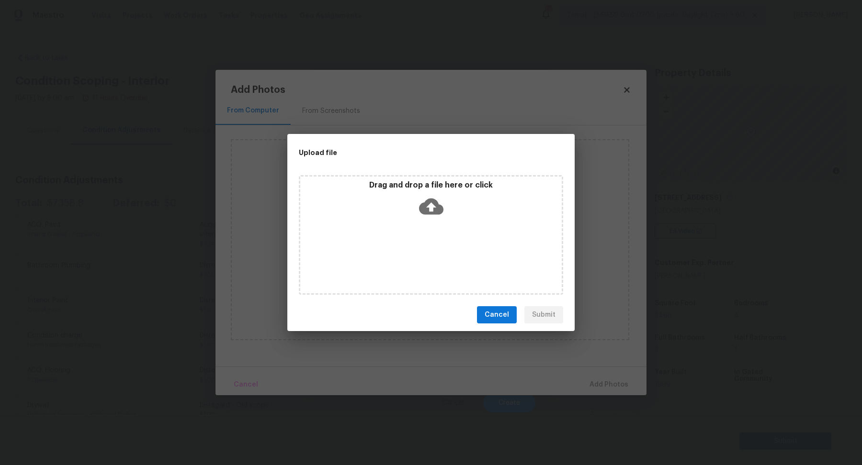
click at [444, 208] on div "Drag and drop a file here or click" at bounding box center [430, 200] width 261 height 41
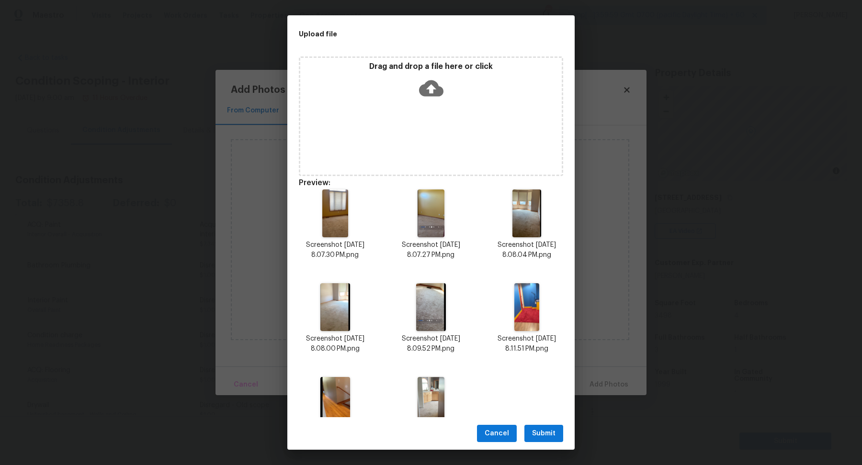
click at [545, 437] on span "Submit" at bounding box center [543, 434] width 23 height 12
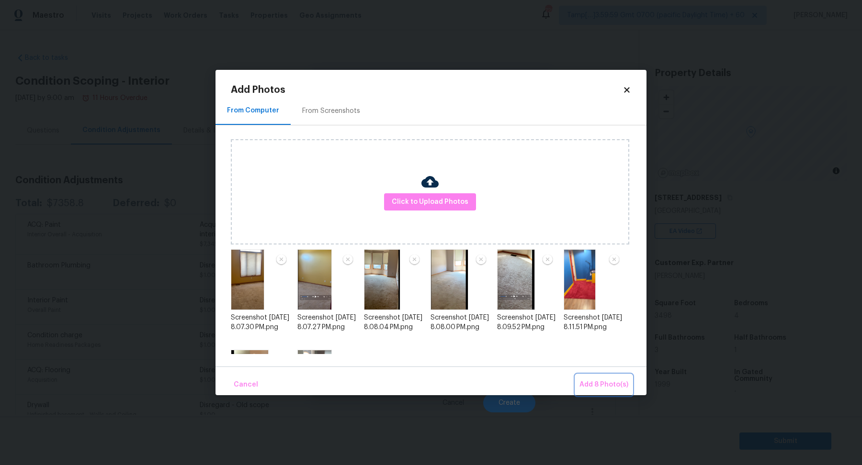
click at [583, 378] on button "Add 8 Photo(s)" at bounding box center [603, 385] width 56 height 21
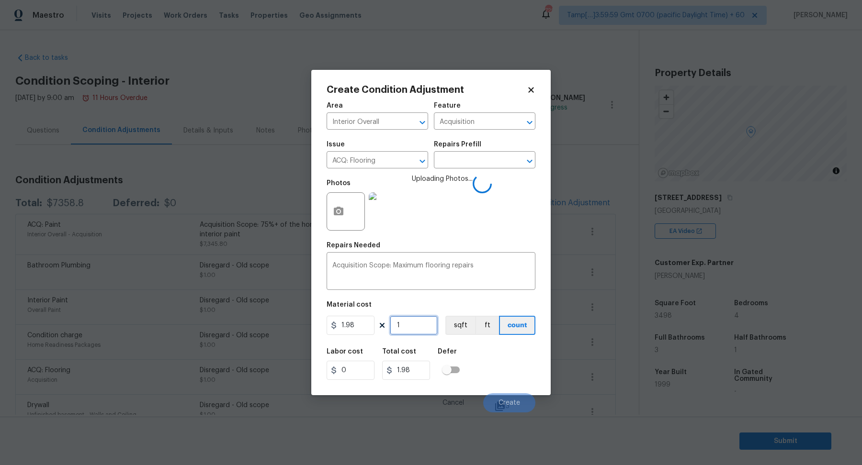
click at [420, 321] on input "1" at bounding box center [414, 325] width 48 height 19
type input "3"
type input "5.94"
type input "34"
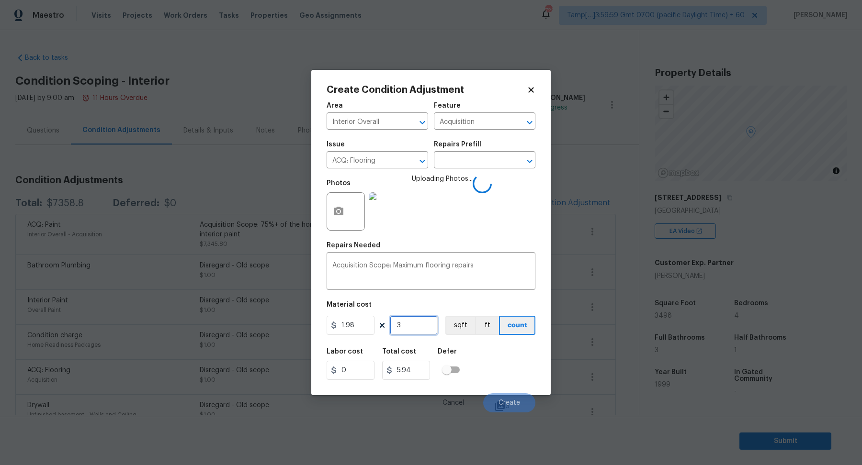
type input "67.32"
type input "349"
type input "691.02"
type input "3498"
type input "6926.04"
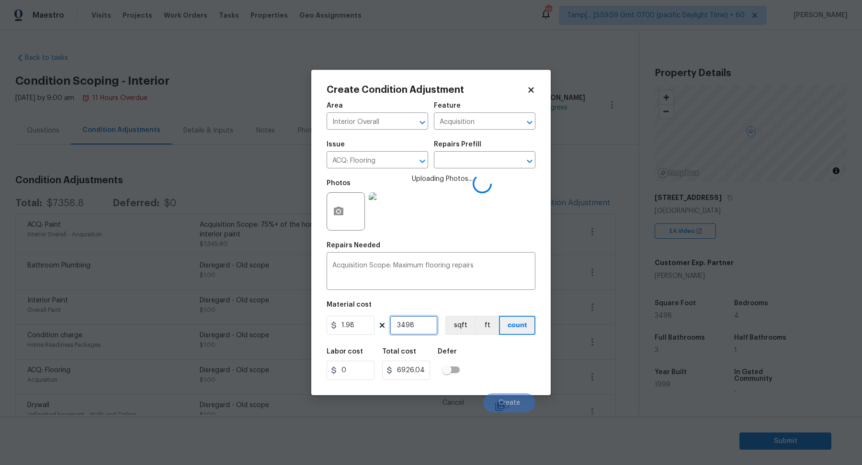
type input "3498"
click at [525, 364] on div "Labor cost 0 Total cost 6926.04 Defer" at bounding box center [430, 364] width 209 height 43
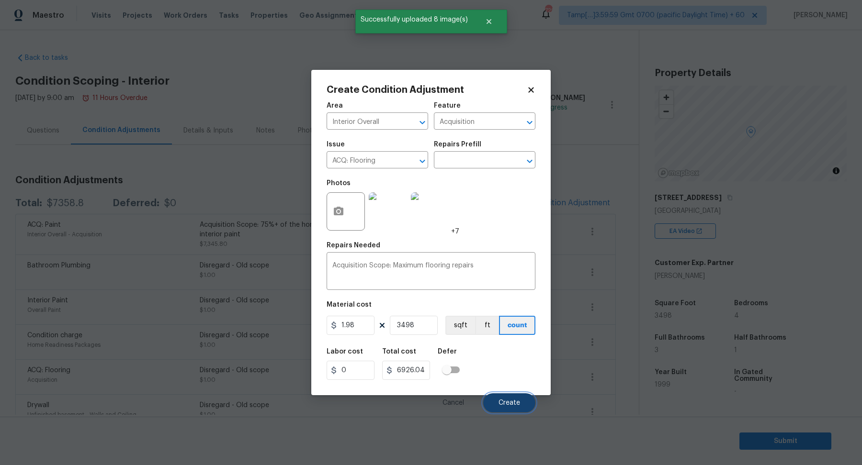
click at [518, 398] on button "Create" at bounding box center [509, 402] width 52 height 19
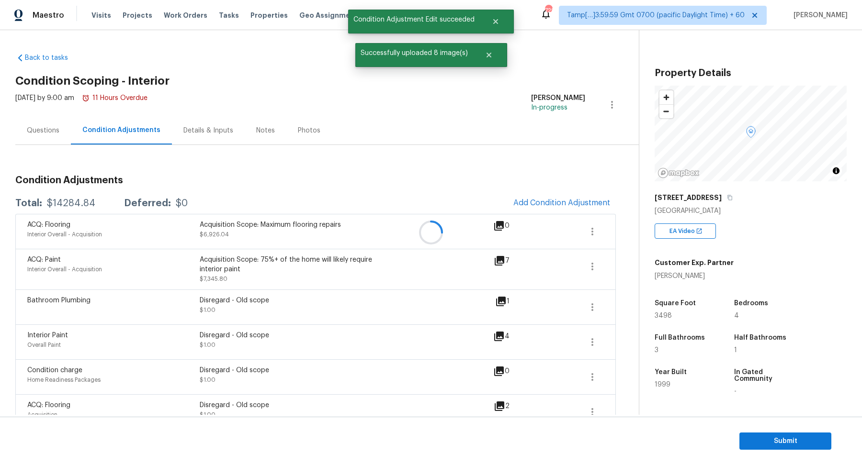
click at [551, 204] on div at bounding box center [431, 232] width 862 height 465
click at [551, 204] on span "Add Condition Adjustment" at bounding box center [561, 203] width 97 height 9
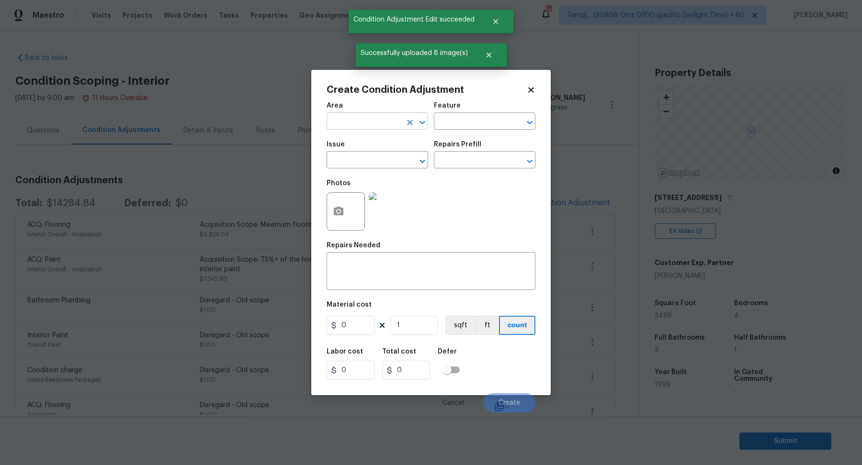
click at [361, 124] on input "text" at bounding box center [363, 122] width 75 height 15
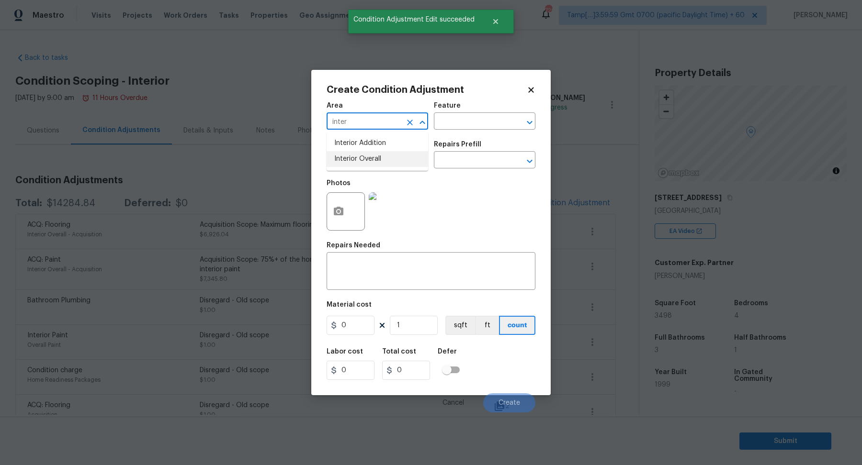
click at [367, 163] on li "Interior Overall" at bounding box center [376, 159] width 101 height 16
type input "Interior Overall"
click at [367, 163] on input "text" at bounding box center [363, 161] width 75 height 15
drag, startPoint x: 367, startPoint y: 163, endPoint x: 464, endPoint y: 180, distance: 98.7
click at [382, 166] on input "text" at bounding box center [363, 161] width 75 height 15
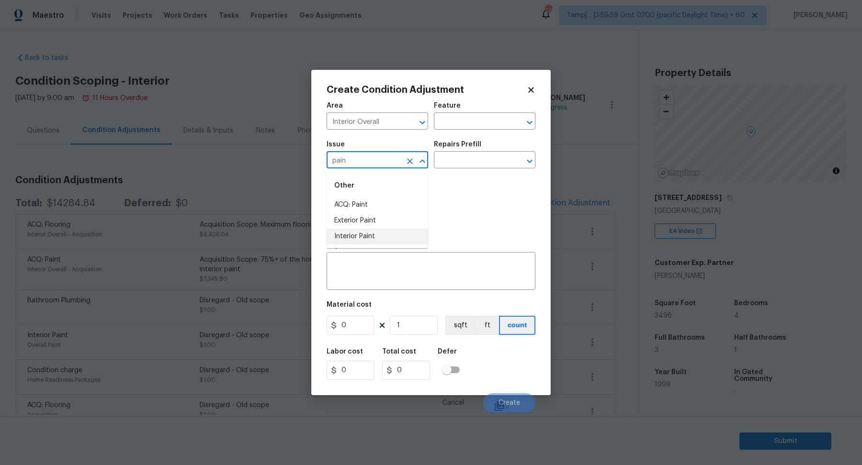
click at [366, 242] on li "Interior Paint" at bounding box center [376, 237] width 101 height 16
type input "Interior Paint"
click at [489, 150] on div "Repairs Prefill" at bounding box center [484, 147] width 101 height 12
click at [489, 151] on div "Repairs Prefill" at bounding box center [484, 147] width 101 height 12
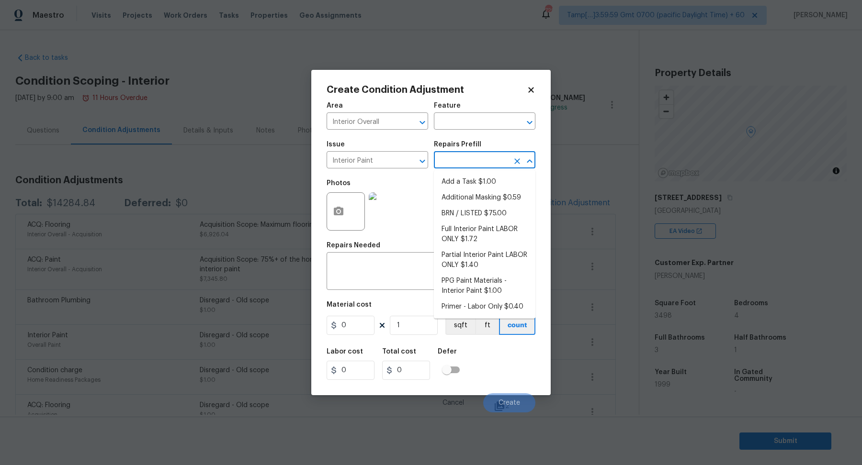
click at [489, 159] on input "text" at bounding box center [471, 161] width 75 height 15
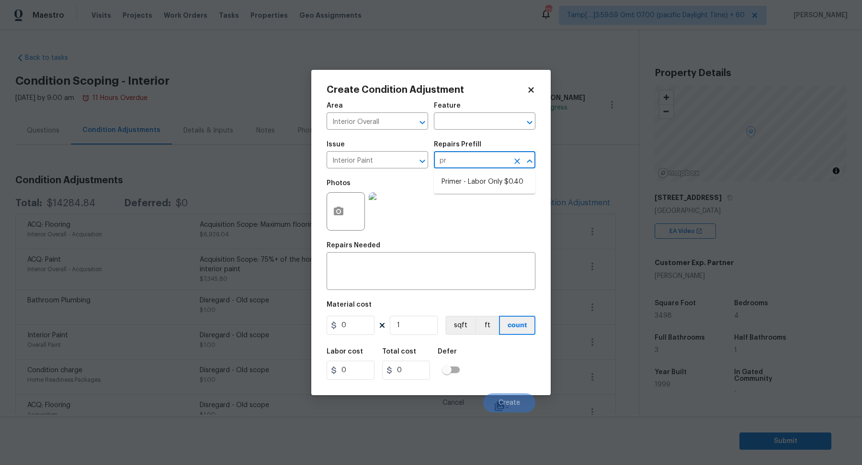
type input "pri"
click at [478, 191] on ul "Primer - Labor Only $0.40" at bounding box center [484, 181] width 101 height 23
click at [490, 185] on li "Primer - Labor Only $0.40" at bounding box center [484, 182] width 101 height 16
type input "Overall Paint"
type textarea "Interior primer - PRIMER PROVIDED BY OPENDOOR - All nails, screws, drywall anch…"
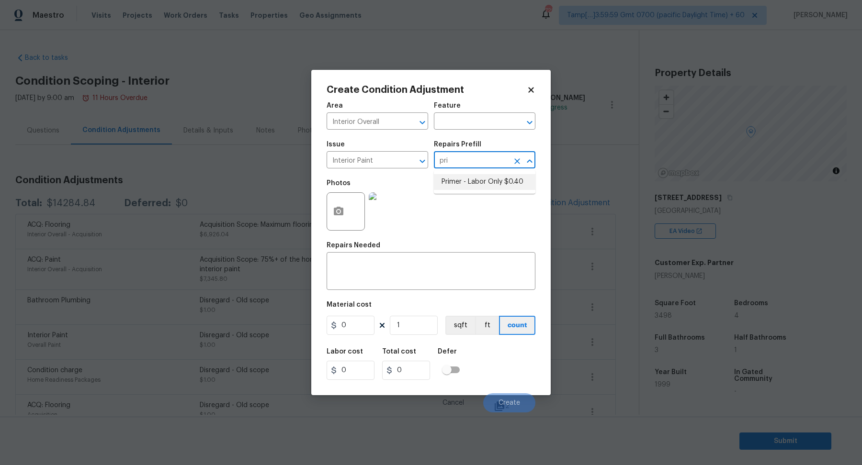
type input "0.4"
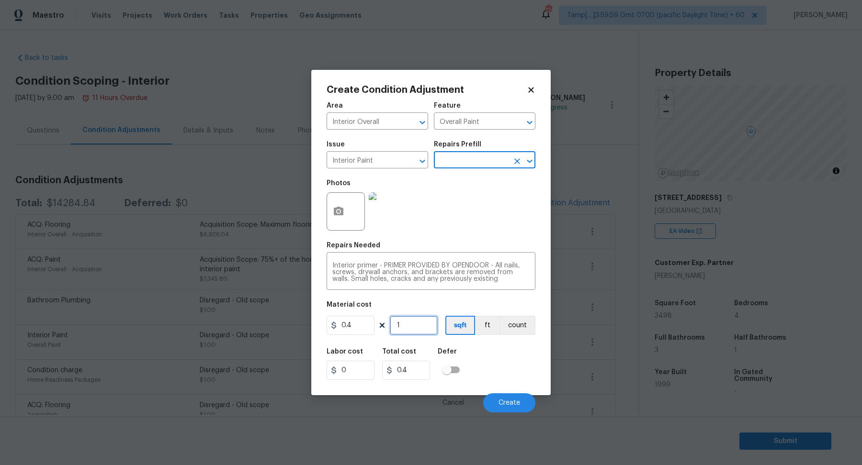
click at [422, 330] on input "1" at bounding box center [414, 325] width 48 height 19
click at [423, 329] on input "1" at bounding box center [414, 325] width 48 height 19
type input "15"
type input "6"
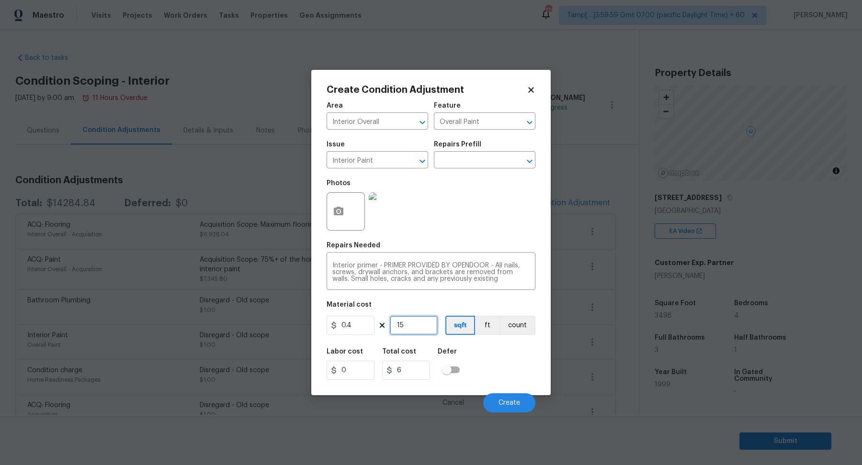
type input "150"
type input "60"
type input "1500"
type input "600"
type input "1500"
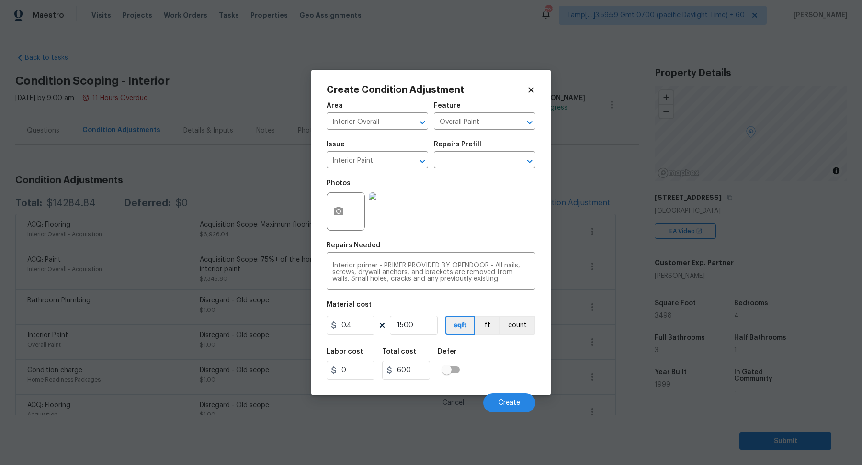
click at [536, 367] on div "Create Condition Adjustment Area Interior Overall ​ Feature Overall Paint ​ Iss…" at bounding box center [430, 232] width 239 height 325
click at [529, 396] on button "Create" at bounding box center [509, 402] width 52 height 19
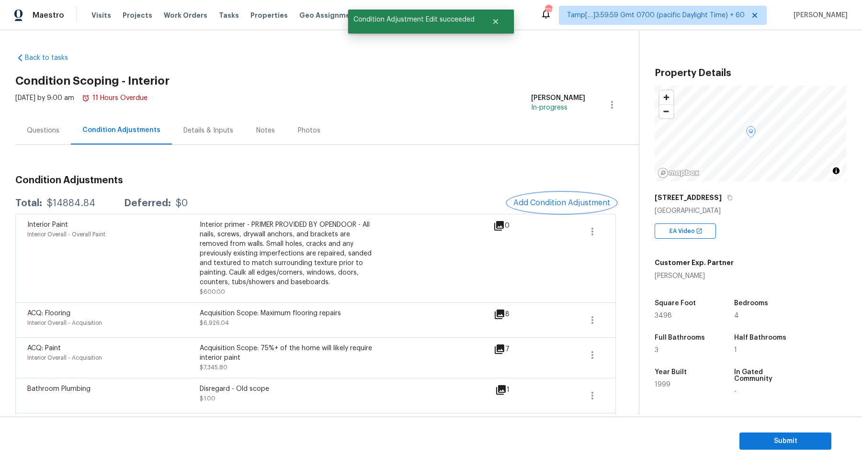
click at [537, 203] on span "Add Condition Adjustment" at bounding box center [561, 203] width 97 height 9
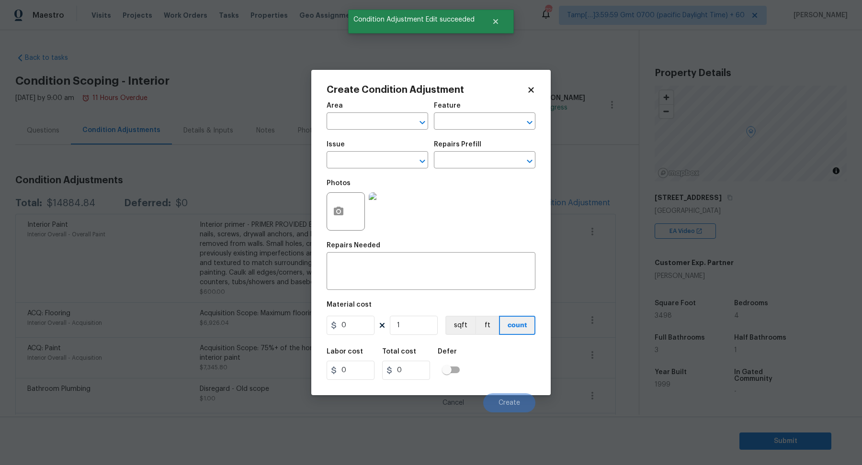
click at [367, 132] on span "Area ​" at bounding box center [376, 116] width 101 height 39
click at [367, 123] on input "text" at bounding box center [363, 122] width 75 height 15
click at [360, 125] on input "inbter" at bounding box center [363, 122] width 75 height 15
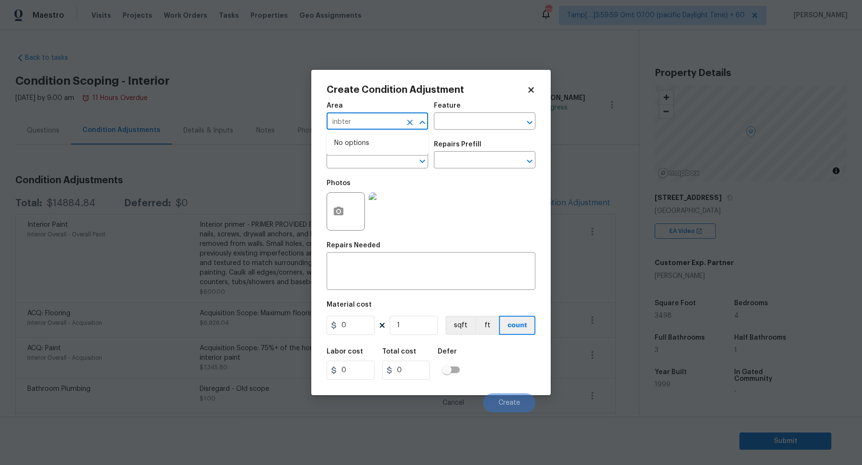
click at [360, 125] on input "inbter" at bounding box center [363, 122] width 75 height 15
click at [371, 164] on li "Interior Overall" at bounding box center [376, 159] width 101 height 16
type input "Interior Overall"
click at [371, 164] on input "text" at bounding box center [363, 161] width 75 height 15
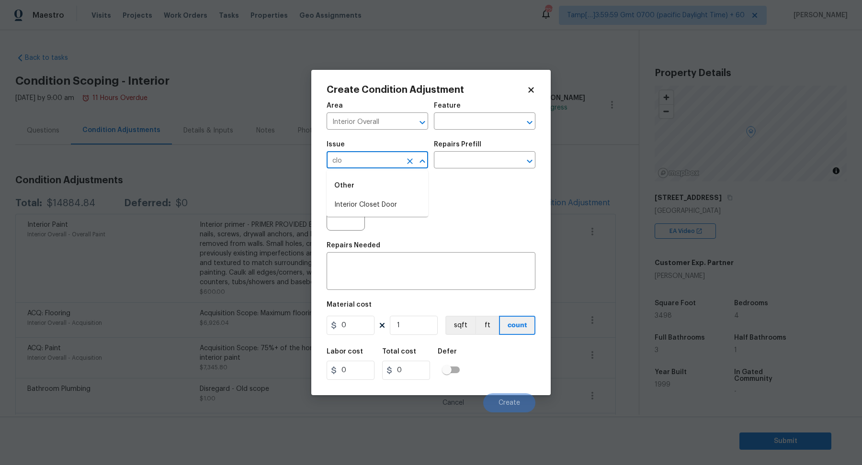
click at [399, 201] on li "Interior Closet Door" at bounding box center [376, 205] width 101 height 16
type input "Interior Closet Door"
click at [347, 208] on button "button" at bounding box center [338, 211] width 23 height 37
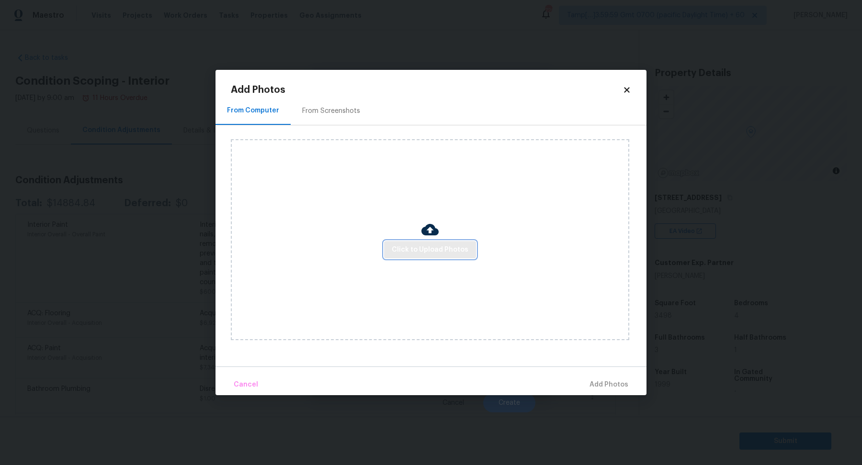
click at [399, 242] on button "Click to Upload Photos" at bounding box center [430, 250] width 92 height 18
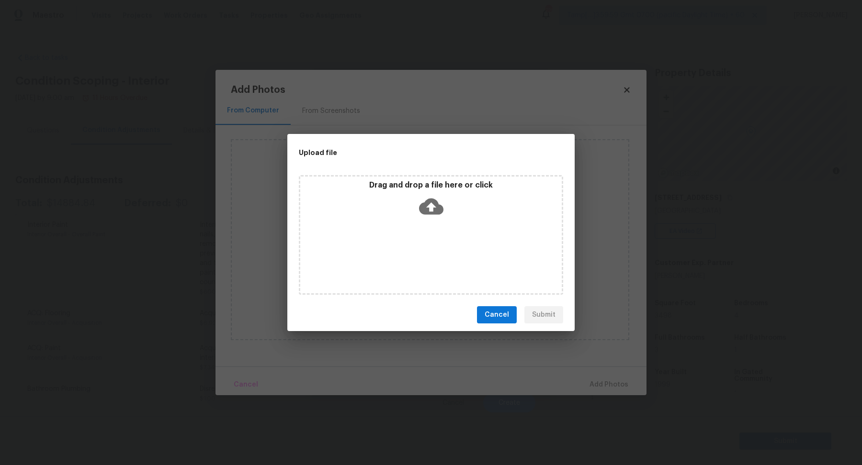
click at [442, 210] on icon at bounding box center [431, 207] width 24 height 16
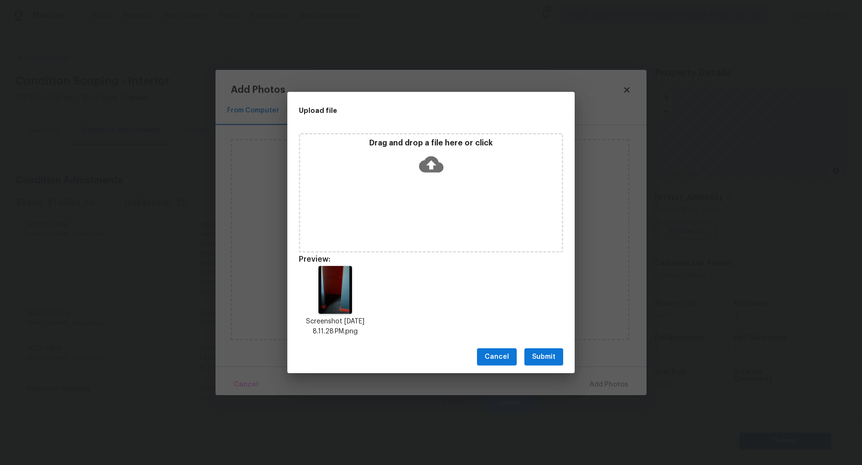
click at [556, 362] on button "Submit" at bounding box center [543, 357] width 39 height 18
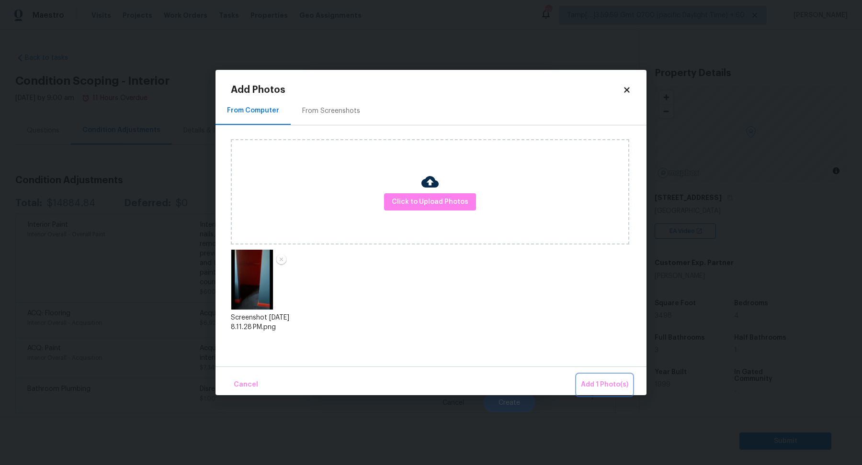
click at [600, 383] on span "Add 1 Photo(s)" at bounding box center [604, 385] width 47 height 12
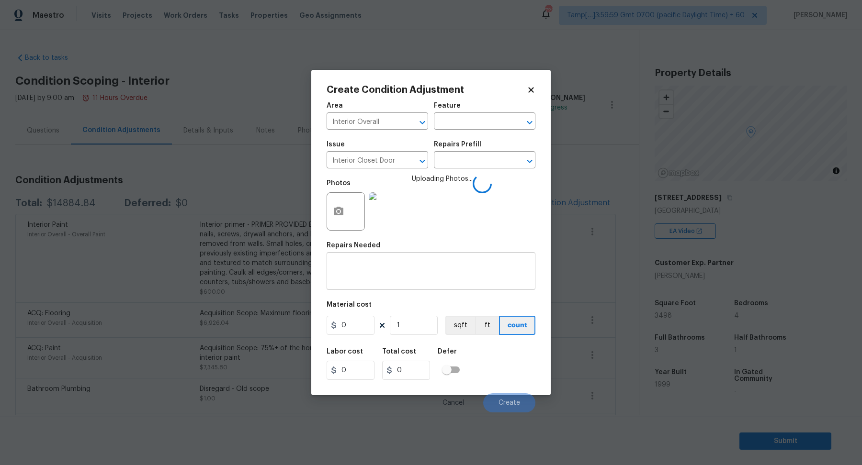
click at [399, 284] on div "x ​" at bounding box center [430, 272] width 209 height 35
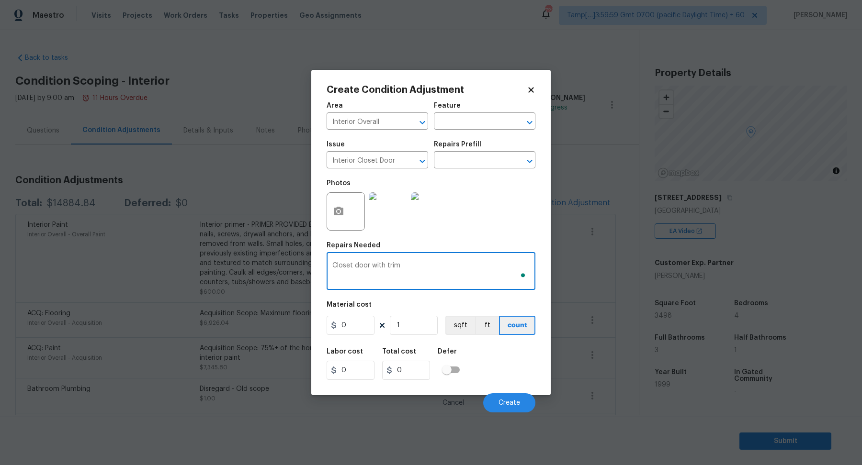
type textarea "Closet door with trim"
click at [355, 325] on input "0" at bounding box center [350, 325] width 48 height 19
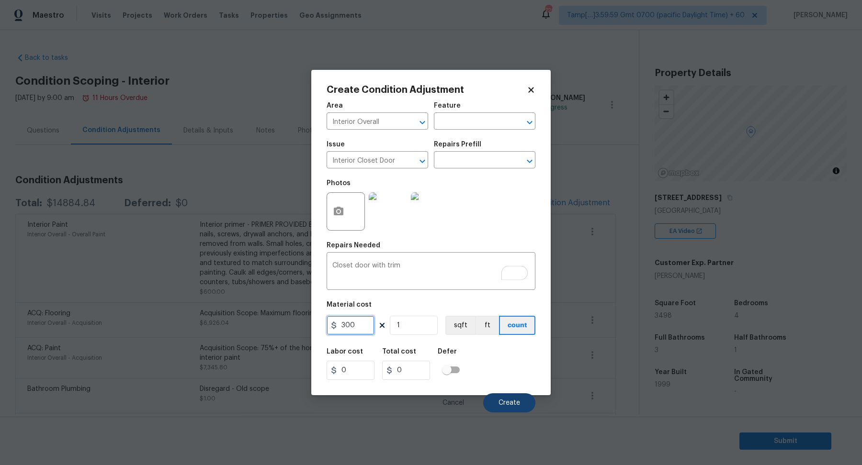
type input "300"
click at [510, 394] on button "Create" at bounding box center [509, 402] width 52 height 19
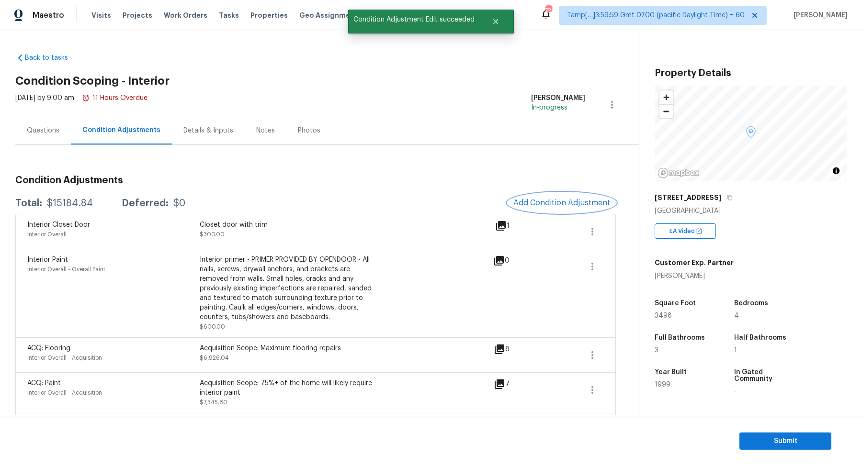
click at [517, 199] on span "Add Condition Adjustment" at bounding box center [561, 203] width 97 height 9
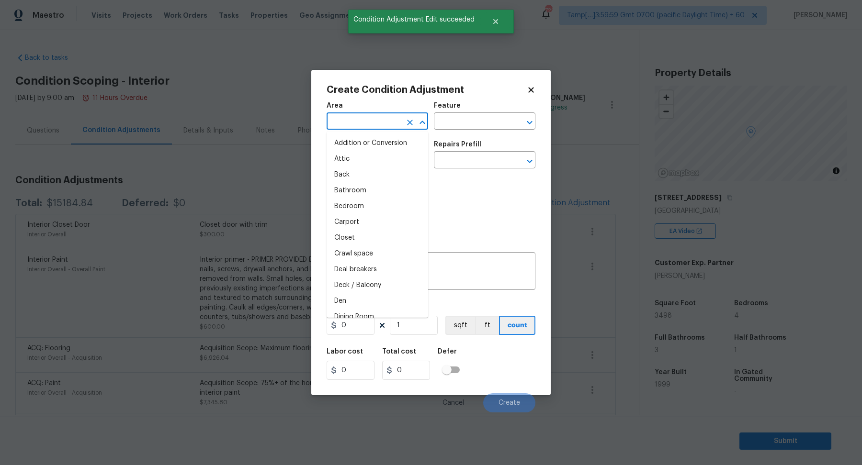
click at [363, 129] on body "Maestro Visits Projects Work Orders Tasks Properties Geo Assignments 729 Tamp[……" at bounding box center [431, 232] width 862 height 465
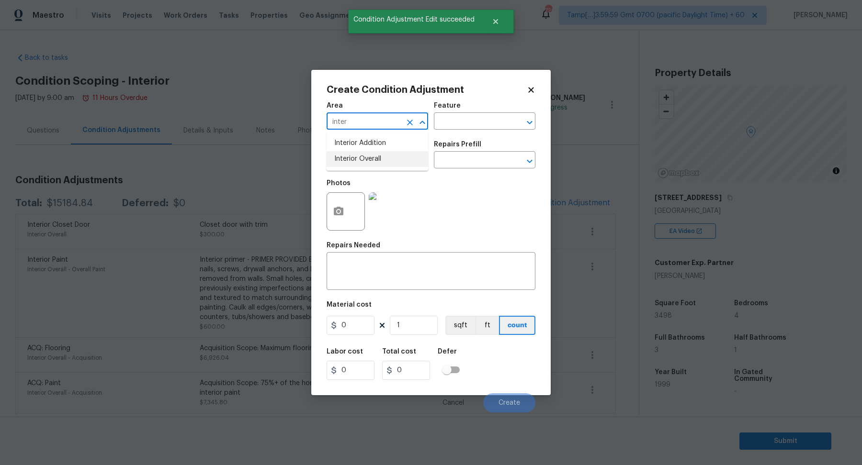
click at [372, 157] on li "Interior Overall" at bounding box center [376, 159] width 101 height 16
type input "Interior Overall"
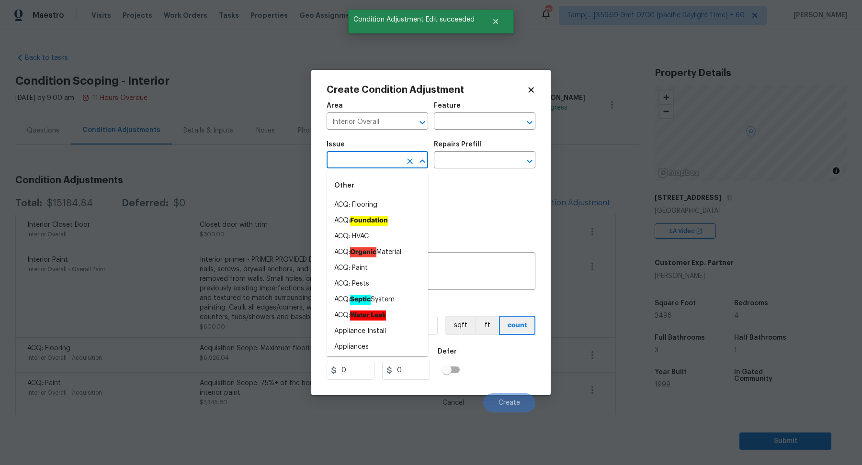
click at [372, 157] on input "text" at bounding box center [363, 161] width 75 height 15
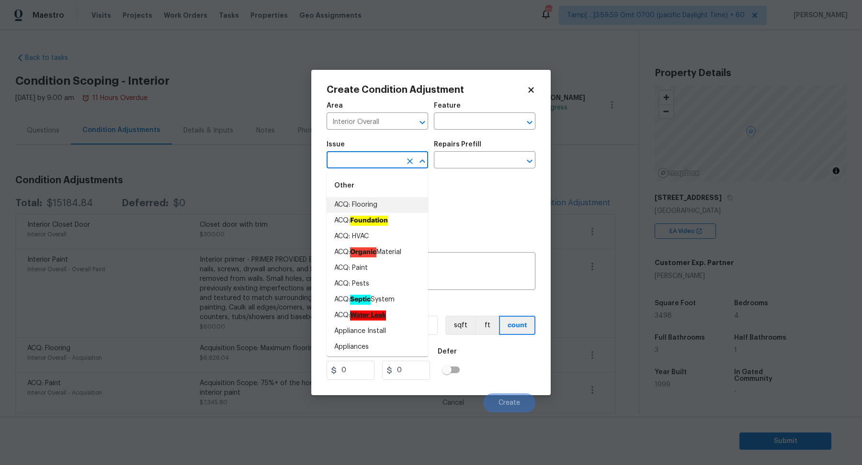
click at [450, 198] on div "Photos" at bounding box center [430, 205] width 209 height 62
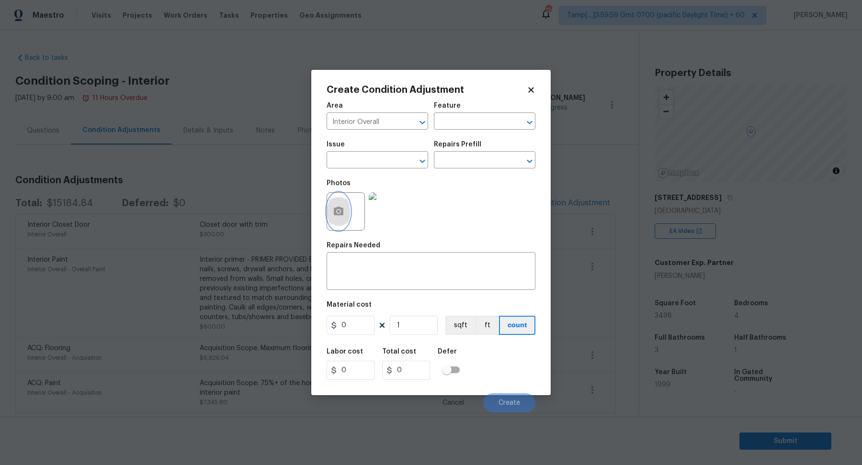
click at [336, 202] on button "button" at bounding box center [338, 211] width 23 height 37
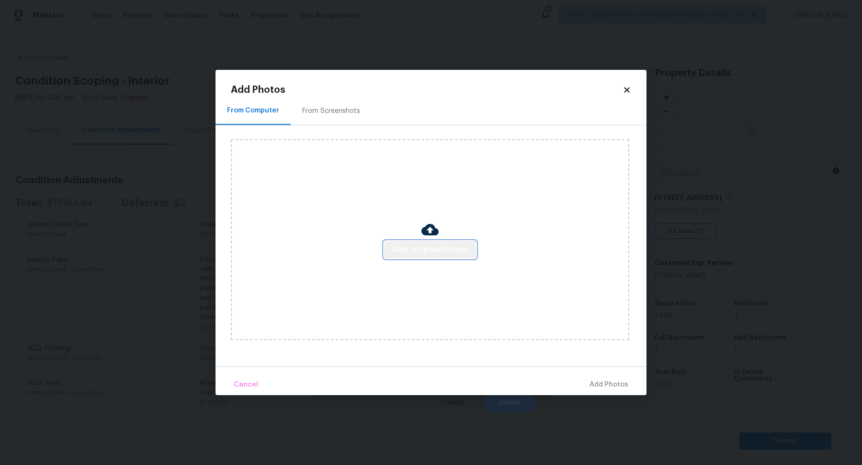
click at [432, 245] on span "Click to Upload Photos" at bounding box center [430, 250] width 77 height 12
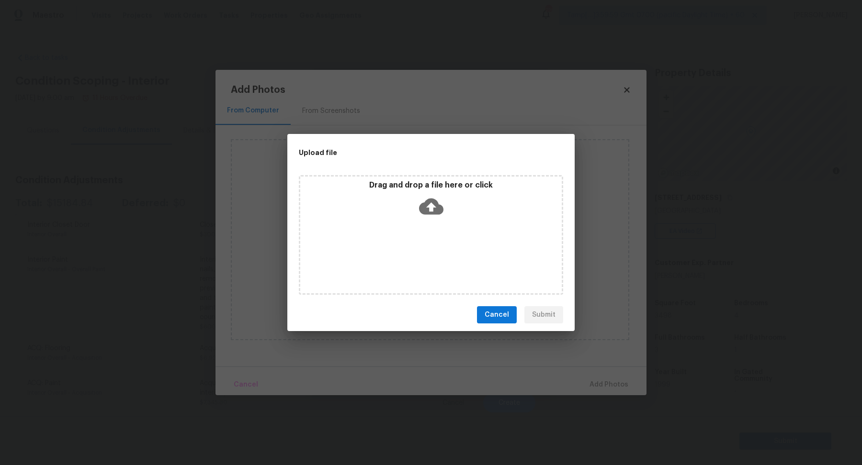
click at [452, 215] on div "Drag and drop a file here or click" at bounding box center [430, 200] width 261 height 41
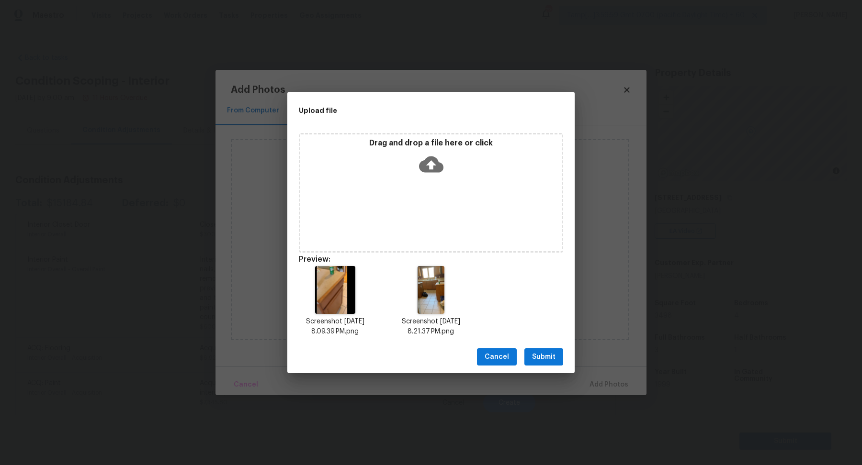
click at [554, 362] on span "Submit" at bounding box center [543, 357] width 23 height 12
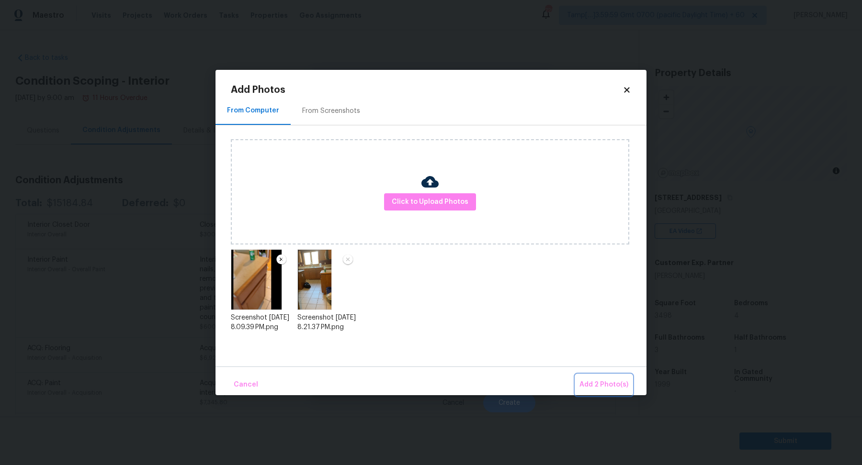
click at [610, 390] on span "Add 2 Photo(s)" at bounding box center [603, 385] width 49 height 12
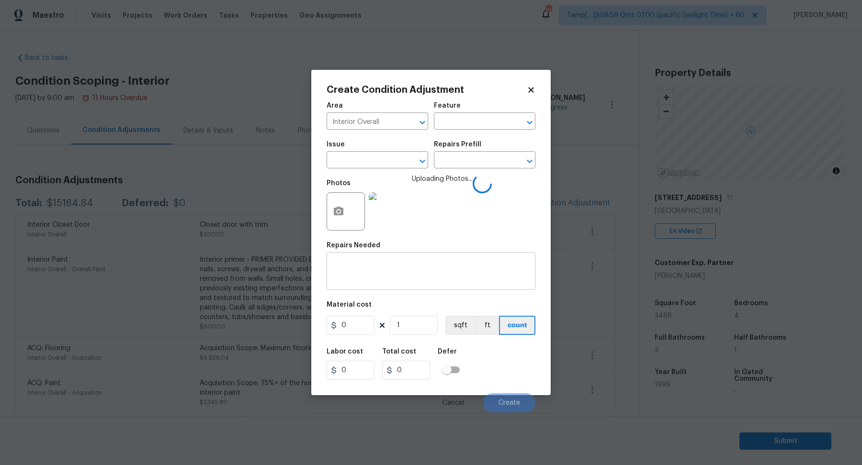
click at [402, 285] on div "x ​" at bounding box center [430, 272] width 209 height 35
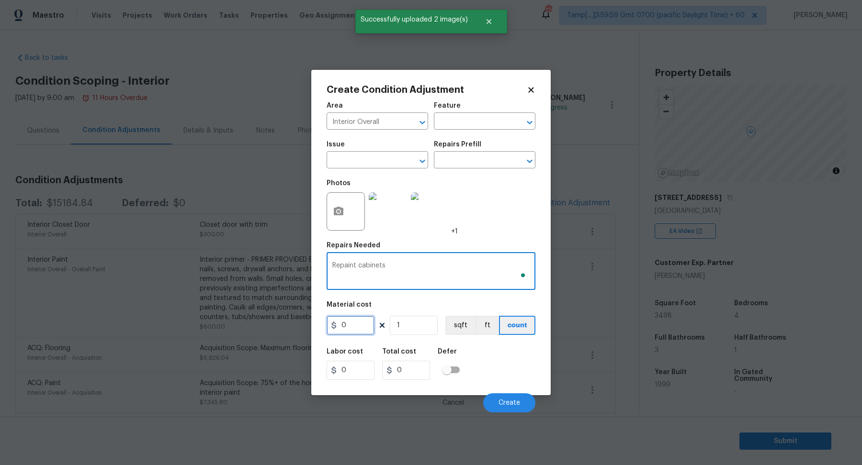
click at [363, 332] on input "0" at bounding box center [350, 325] width 48 height 19
click at [339, 264] on textarea "Repaint cabinets" at bounding box center [430, 272] width 197 height 20
click at [355, 269] on textarea "Touch up paint cabinets" at bounding box center [430, 272] width 197 height 20
type textarea "Touch-up paint cabinets"
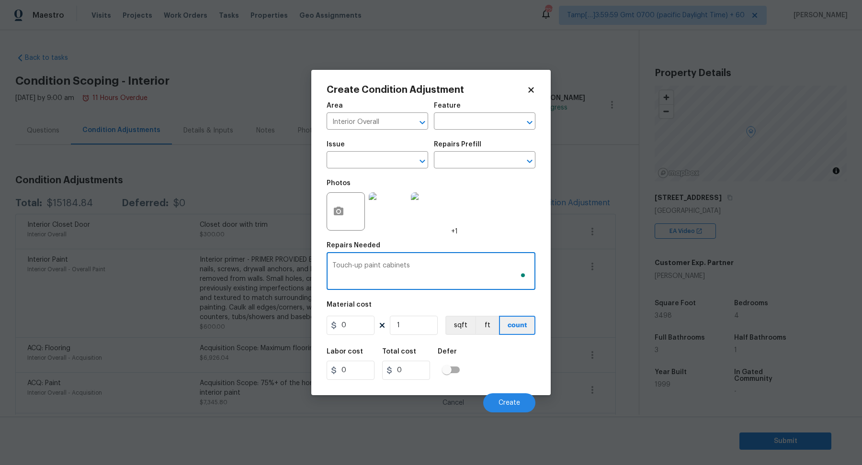
click at [462, 283] on div "Touch-up paint cabinets x ​" at bounding box center [430, 272] width 209 height 35
click at [357, 329] on input "0" at bounding box center [350, 325] width 48 height 19
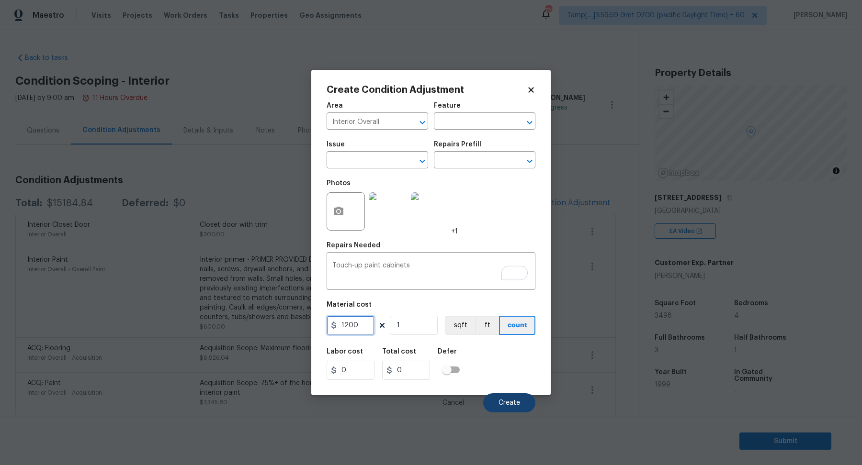
type input "1200"
click at [497, 401] on button "Create" at bounding box center [509, 402] width 52 height 19
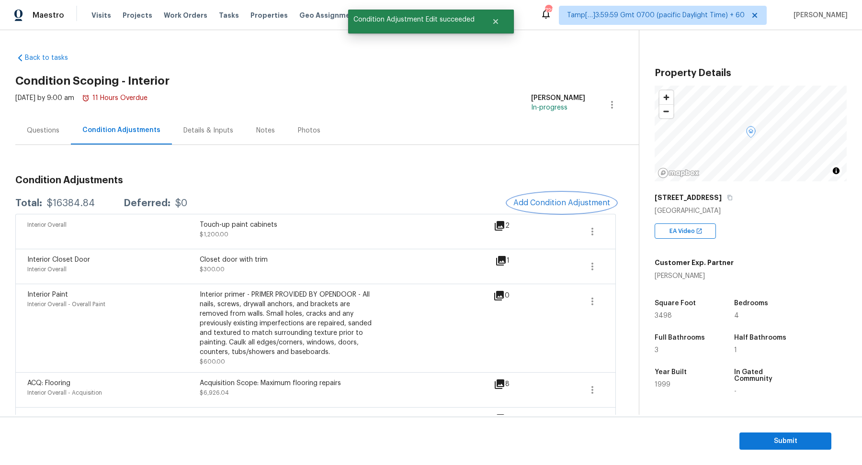
click at [539, 208] on button "Add Condition Adjustment" at bounding box center [561, 203] width 108 height 20
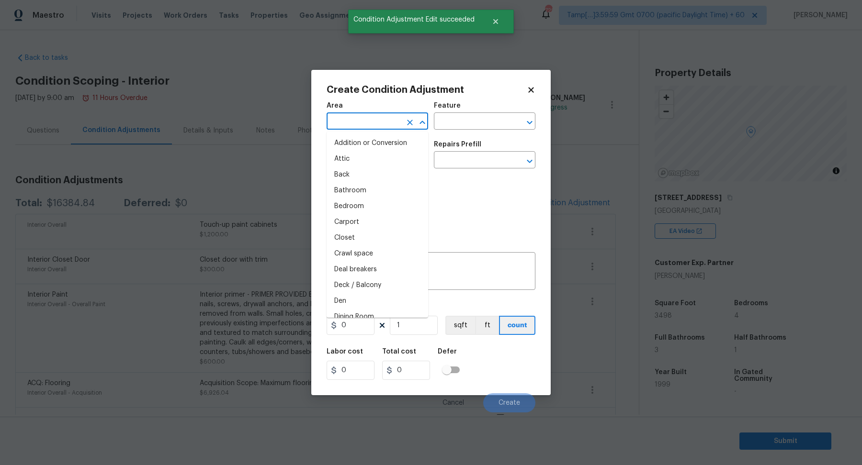
click at [356, 126] on input "text" at bounding box center [363, 122] width 75 height 15
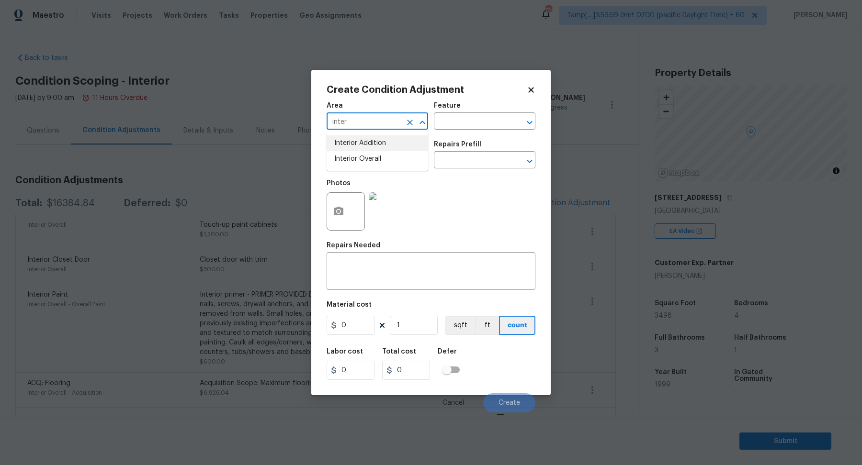
click at [379, 123] on input "inter" at bounding box center [363, 122] width 75 height 15
click at [350, 121] on input "bath" at bounding box center [363, 122] width 75 height 15
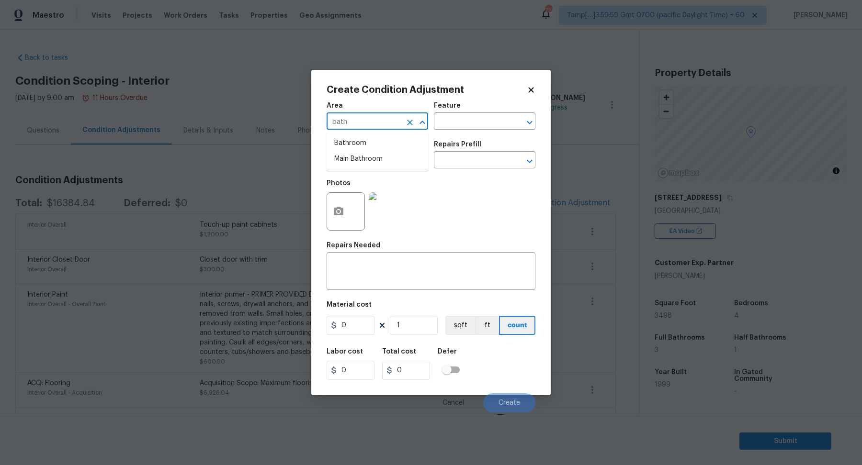
click at [350, 121] on input "bath" at bounding box center [363, 122] width 75 height 15
click at [341, 138] on li "Kitchen" at bounding box center [376, 143] width 101 height 16
type input "Kitchen"
click at [345, 158] on input "text" at bounding box center [363, 161] width 75 height 15
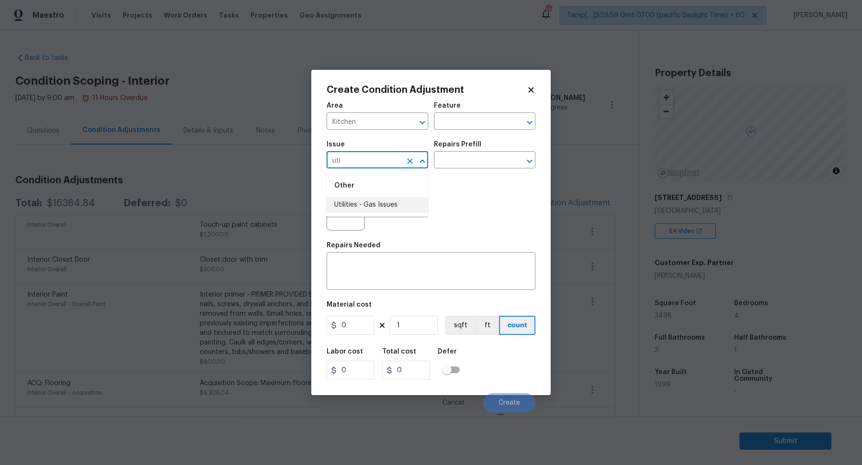
click at [378, 161] on input "uti" at bounding box center [363, 161] width 75 height 15
click at [358, 163] on input "sink" at bounding box center [363, 161] width 75 height 15
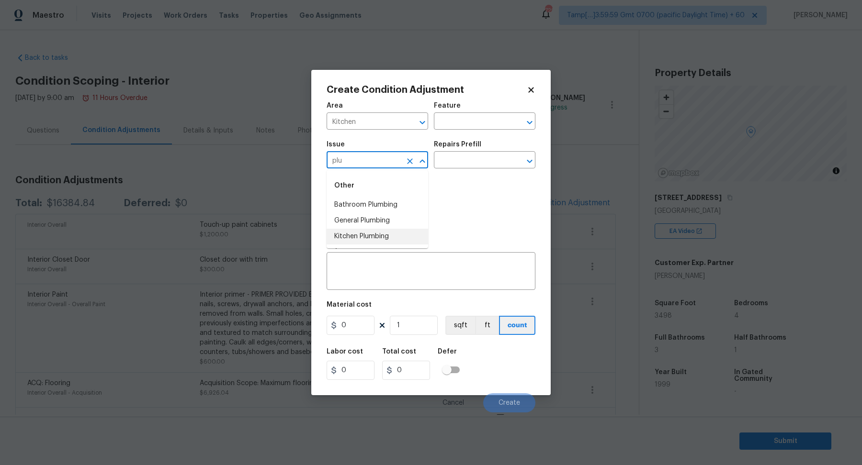
click at [359, 240] on li "Kitchen Plumbing" at bounding box center [376, 237] width 101 height 16
type input "Kitchen Plumbing"
click at [448, 168] on body "Maestro Visits Projects Work Orders Tasks Properties Geo Assignments 729 Tamp[……" at bounding box center [431, 232] width 862 height 465
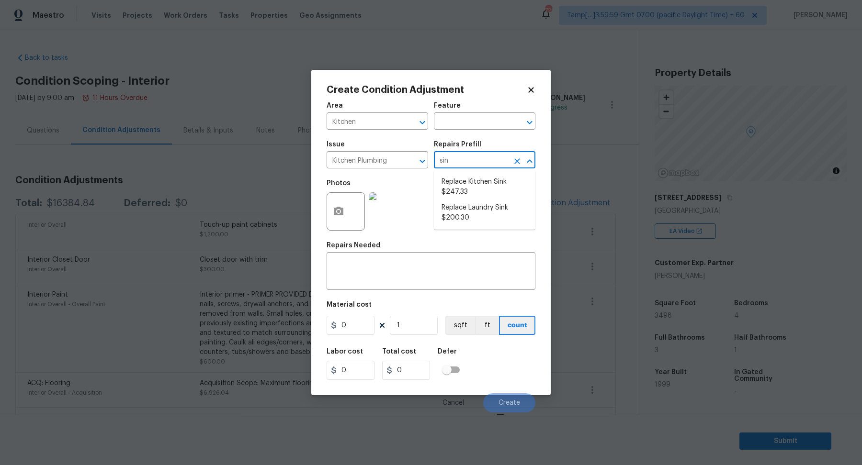
type input "sink"
click at [519, 188] on li "Replace Kitchen Sink $247.33" at bounding box center [484, 187] width 101 height 26
type input "Plumbing"
type textarea "Remove the existing kitchen sink and install a new single or double basin kitch…"
type input "247.33"
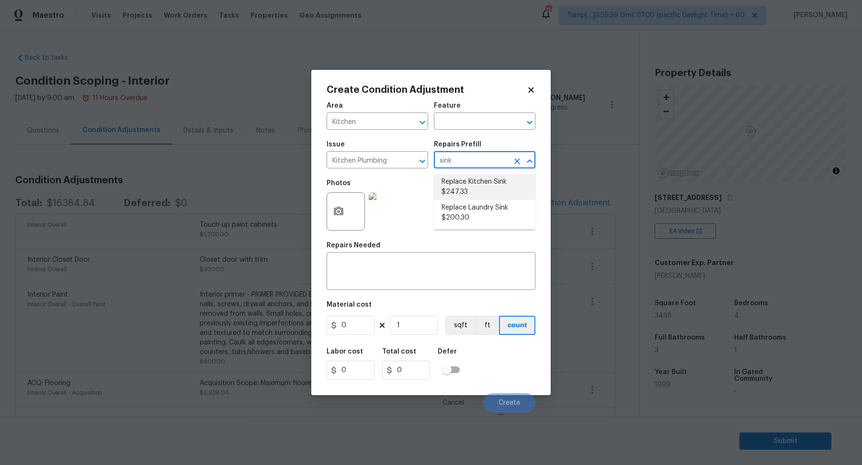
type input "247.33"
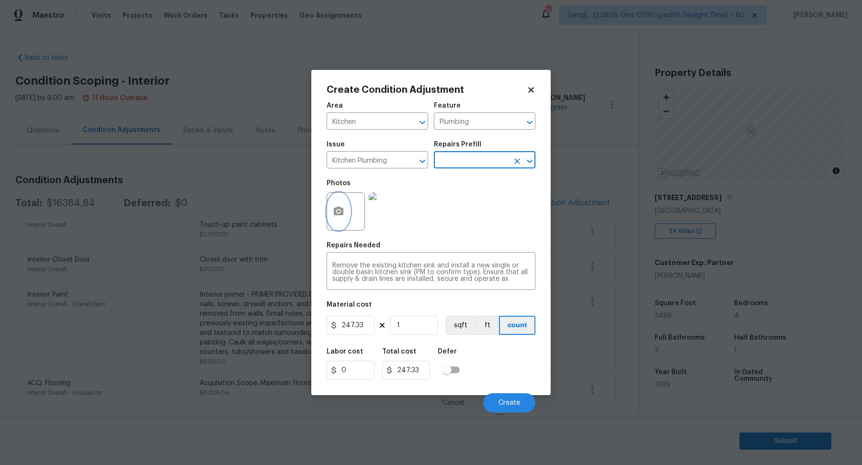
click at [340, 223] on button "button" at bounding box center [338, 211] width 23 height 37
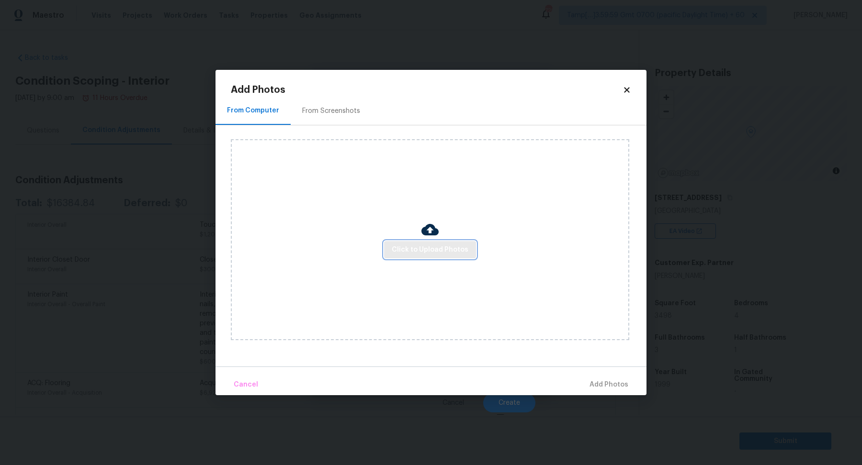
click at [411, 248] on span "Click to Upload Photos" at bounding box center [430, 250] width 77 height 12
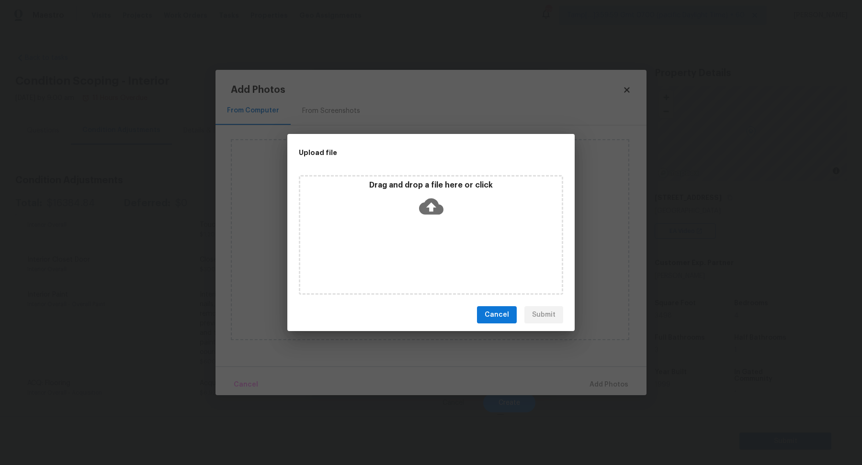
click at [453, 218] on div "Drag and drop a file here or click" at bounding box center [430, 200] width 261 height 41
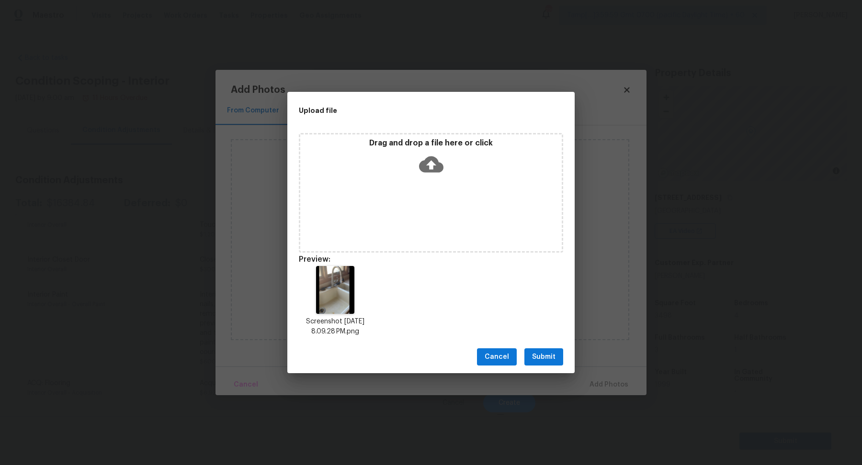
click at [537, 357] on span "Submit" at bounding box center [543, 357] width 23 height 12
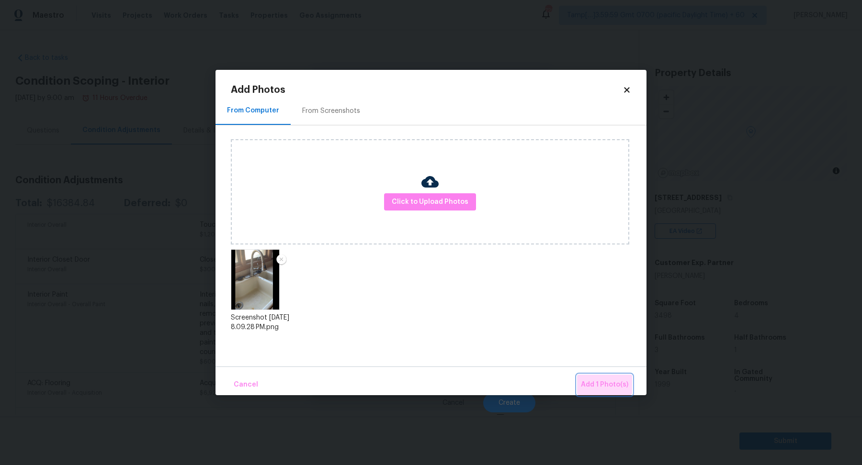
click at [603, 378] on button "Add 1 Photo(s)" at bounding box center [604, 385] width 55 height 21
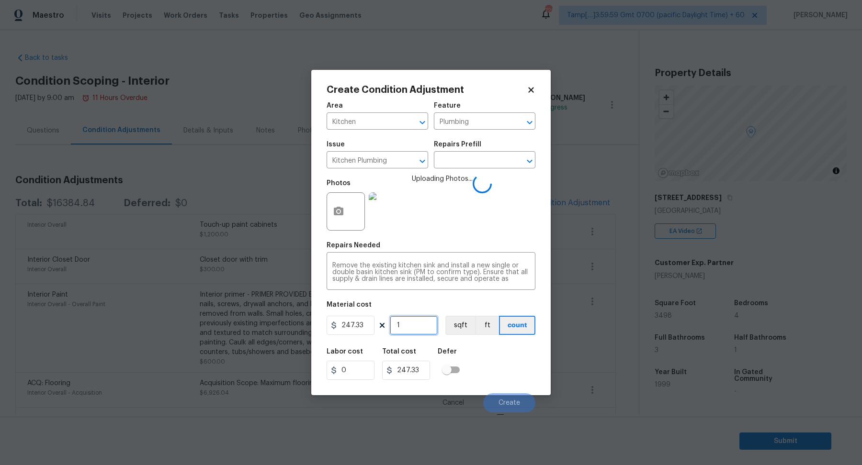
click at [416, 320] on input "1" at bounding box center [414, 325] width 48 height 19
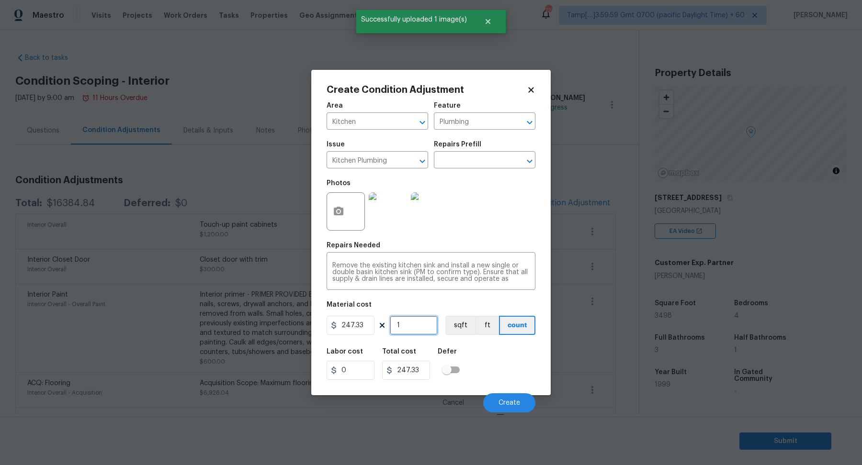
click at [404, 325] on input "1" at bounding box center [414, 325] width 48 height 19
type input "2"
type input "494.66"
type input "2"
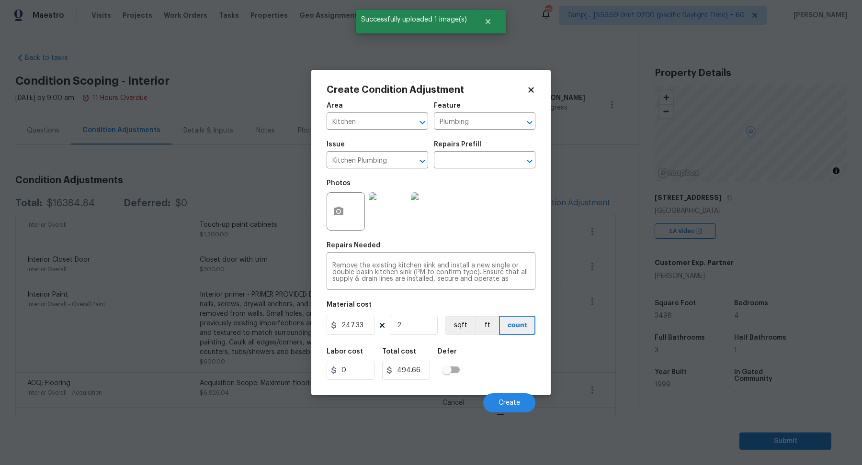
click at [483, 339] on div "Area Kitchen ​ Feature Plumbing ​ Issue Kitchen Plumbing ​ Repairs Prefill ​ Ph…" at bounding box center [430, 255] width 209 height 316
click at [407, 327] on input "2" at bounding box center [414, 325] width 48 height 19
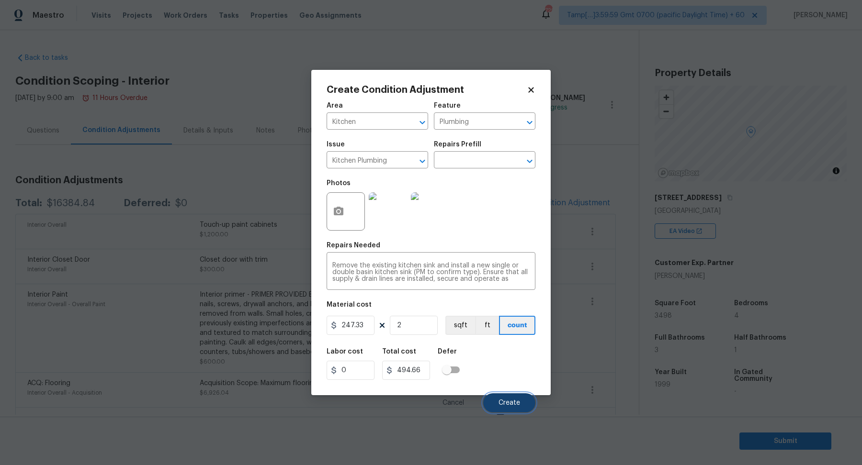
click at [510, 397] on button "Create" at bounding box center [509, 402] width 52 height 19
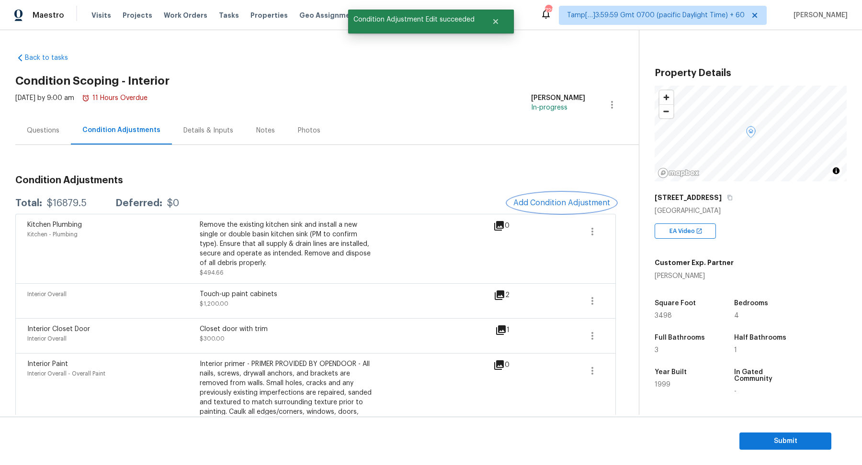
click at [537, 201] on span "Add Condition Adjustment" at bounding box center [561, 203] width 97 height 9
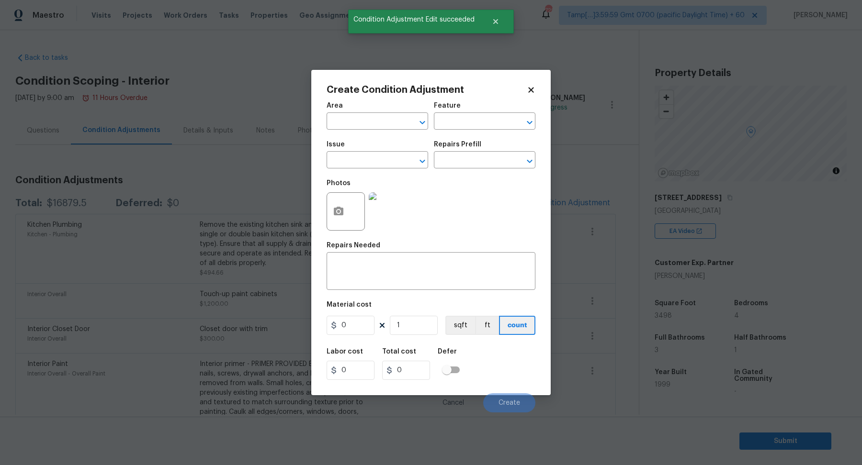
click at [365, 135] on span "Area ​" at bounding box center [376, 116] width 101 height 39
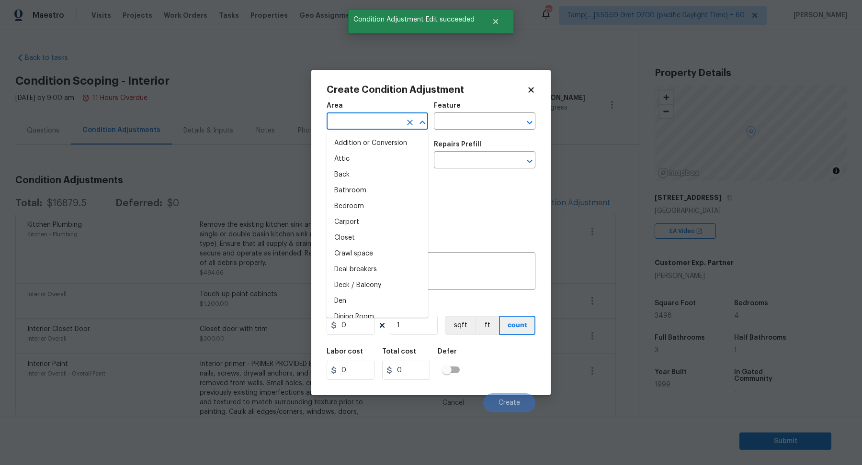
click at [365, 127] on input "text" at bounding box center [363, 122] width 75 height 15
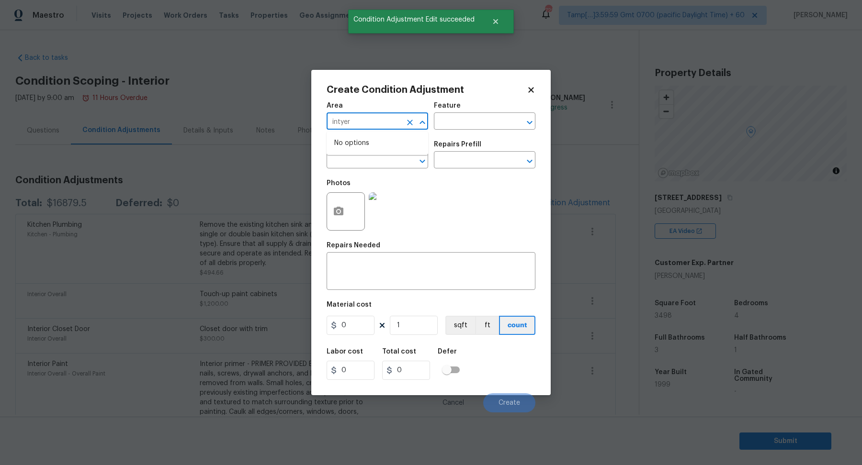
click at [369, 119] on input "intyer" at bounding box center [363, 122] width 75 height 15
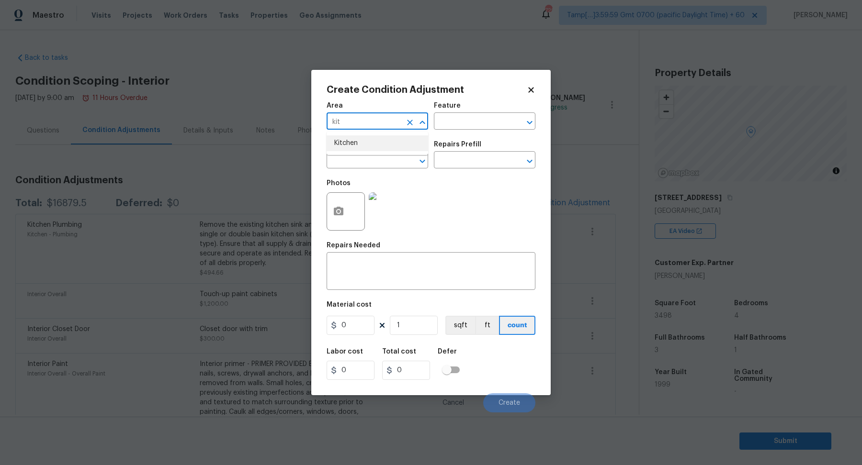
click at [403, 120] on div at bounding box center [415, 122] width 25 height 13
click at [402, 120] on div "kit ​" at bounding box center [376, 122] width 101 height 15
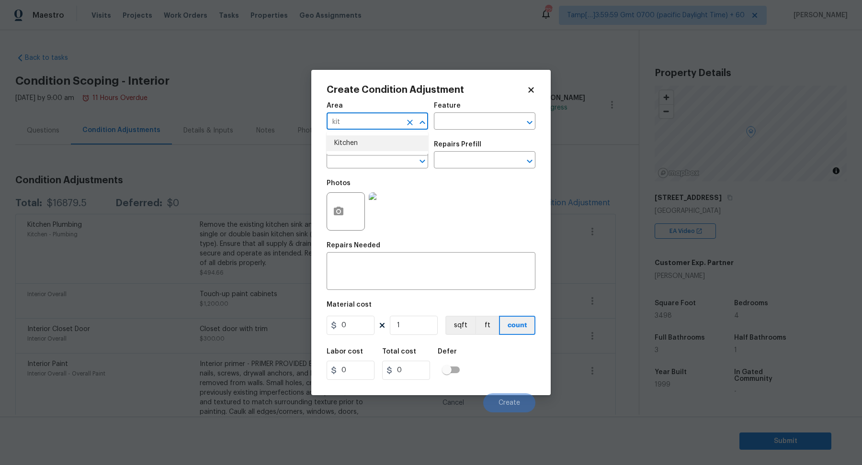
click at [402, 120] on div "kit ​" at bounding box center [376, 122] width 101 height 15
click at [401, 121] on input "kit" at bounding box center [363, 122] width 75 height 15
click at [396, 122] on input "kit" at bounding box center [363, 122] width 75 height 15
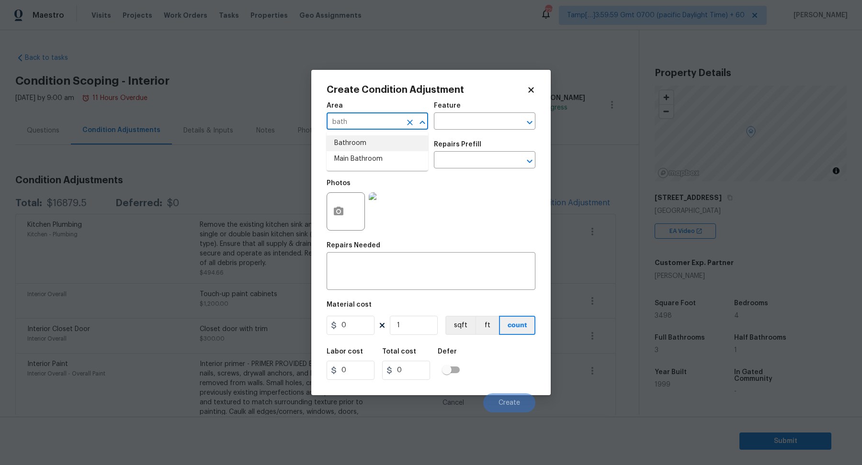
click at [377, 137] on li "Bathroom" at bounding box center [376, 143] width 101 height 16
type input "Bathroom"
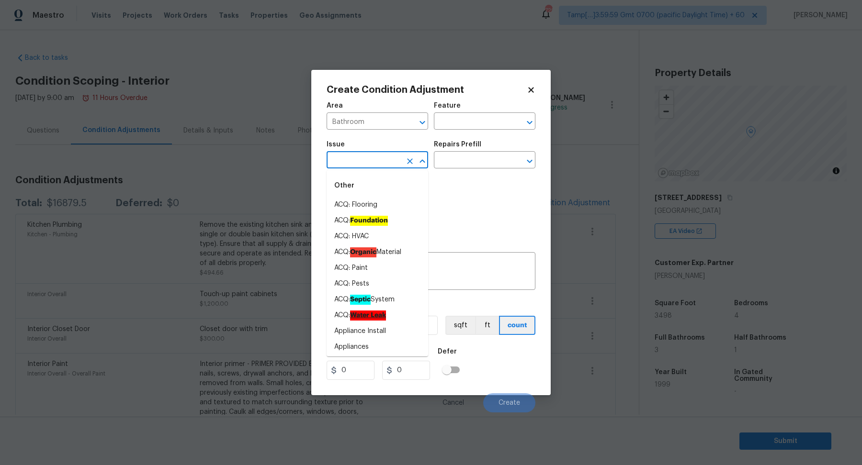
click at [370, 166] on input "text" at bounding box center [363, 161] width 75 height 15
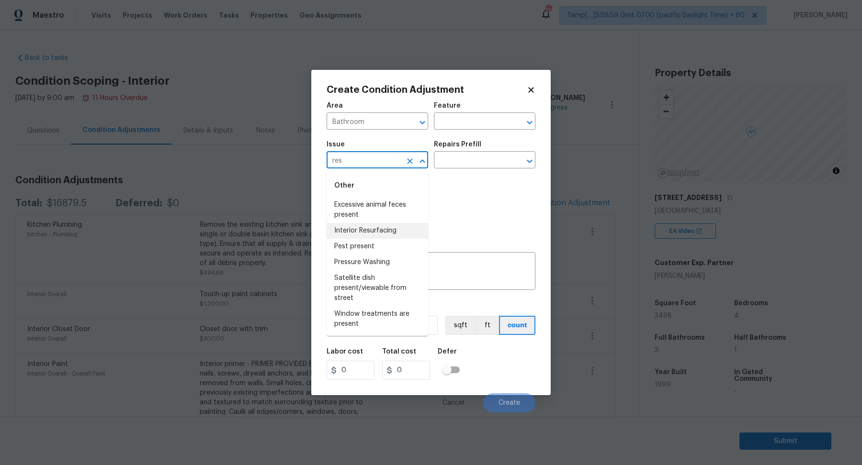
click at [381, 231] on li "Interior Resurfacing" at bounding box center [376, 231] width 101 height 16
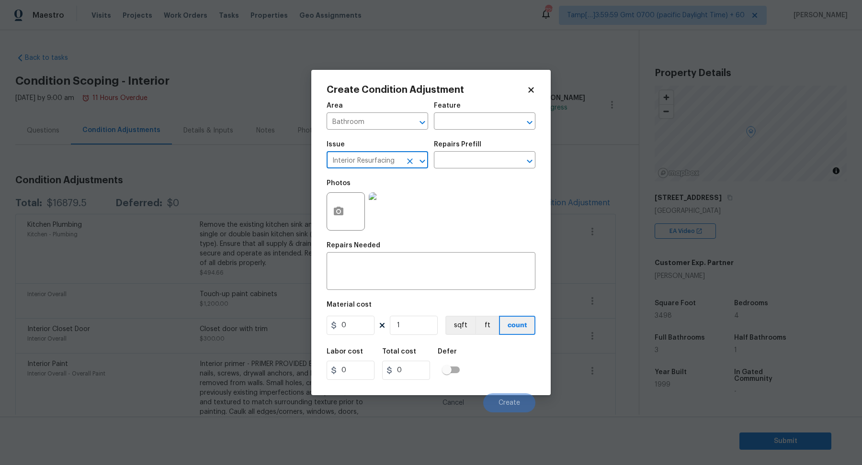
type input "Interior Resurfacing"
click at [335, 210] on icon "button" at bounding box center [339, 211] width 10 height 9
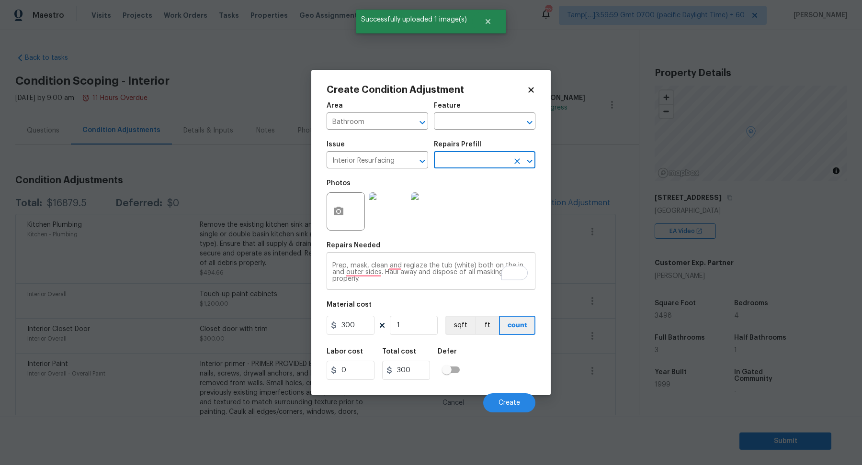
click at [423, 281] on textarea "Prep, mask, clean and reglaze the tub (white) both on the in and outer sides. H…" at bounding box center [430, 272] width 197 height 20
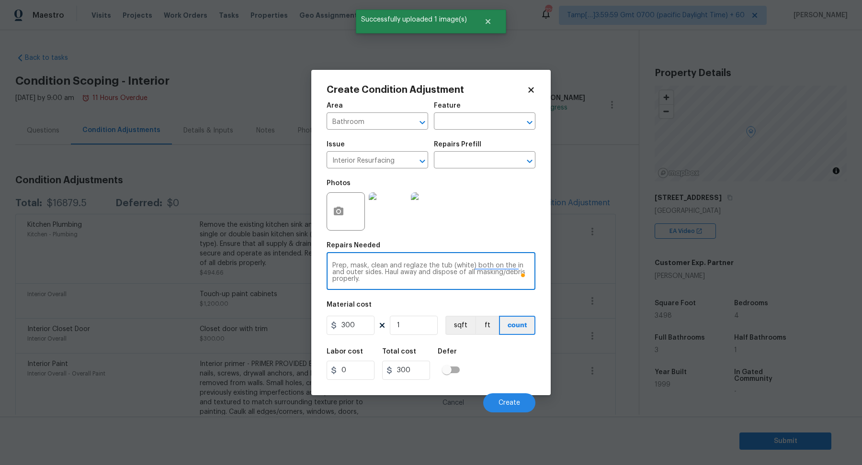
click at [423, 281] on textarea "Prep, mask, clean and reglaze the tub (white) both on the in and outer sides. H…" at bounding box center [430, 272] width 197 height 20
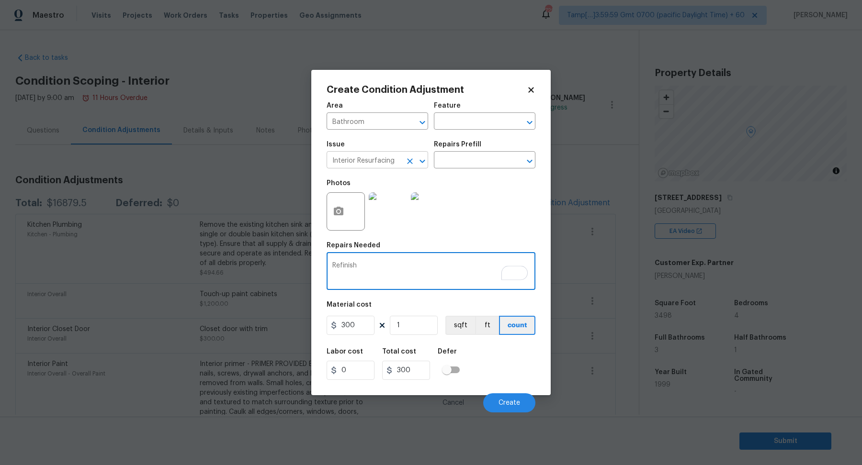
click at [361, 161] on input "Interior Resurfacing" at bounding box center [363, 161] width 75 height 15
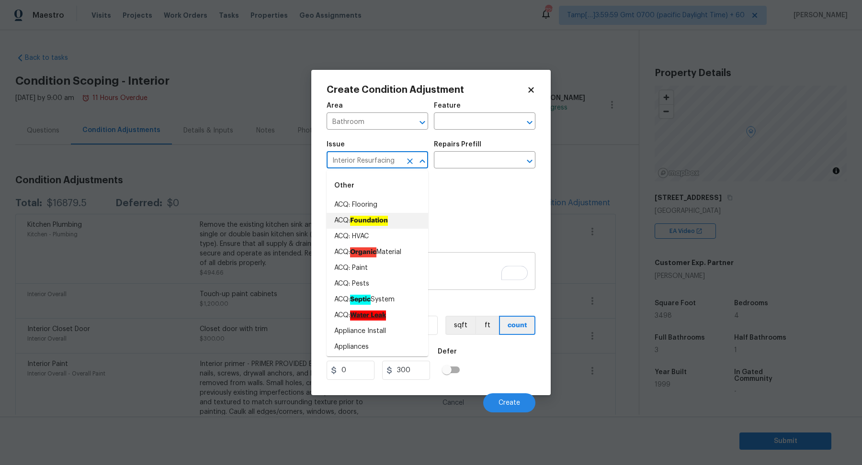
click at [474, 263] on textarea "Refinish" at bounding box center [430, 272] width 197 height 20
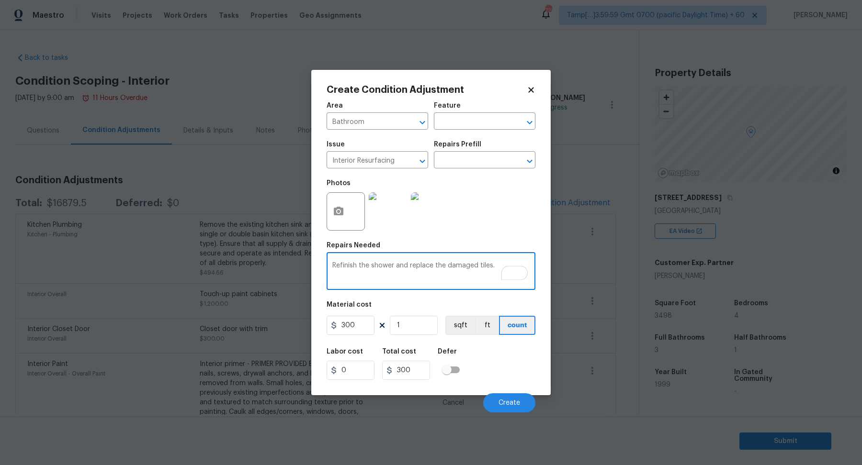
type textarea "Refinish the shower and replace the damaged tiles."
click at [364, 331] on input "300" at bounding box center [350, 325] width 48 height 19
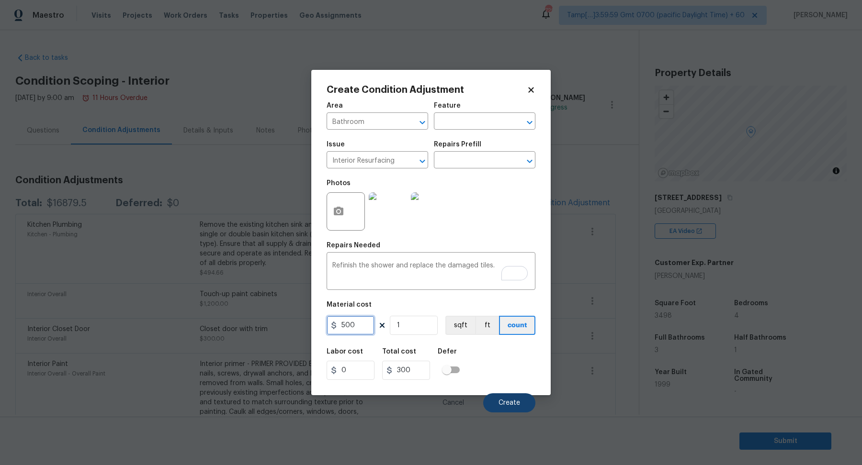
type input "500"
click at [492, 399] on button "Create" at bounding box center [509, 402] width 52 height 19
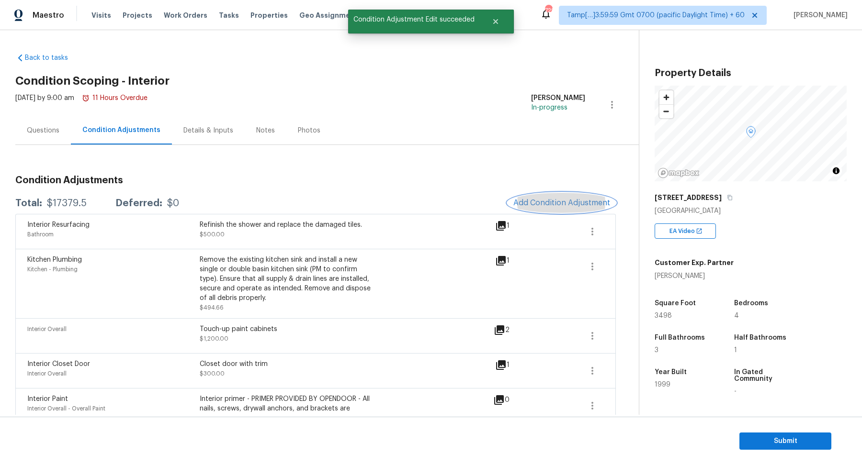
click at [545, 208] on button "Add Condition Adjustment" at bounding box center [561, 203] width 108 height 20
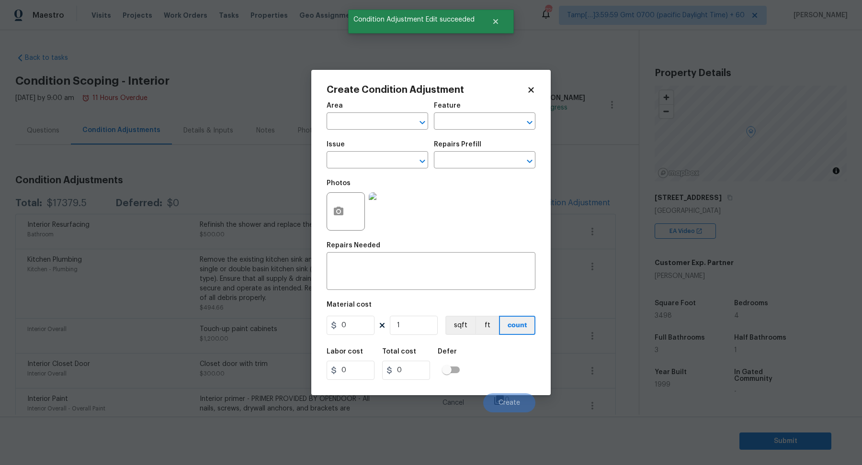
click at [342, 130] on span "Area ​" at bounding box center [376, 116] width 101 height 39
click at [354, 126] on input "text" at bounding box center [363, 122] width 75 height 15
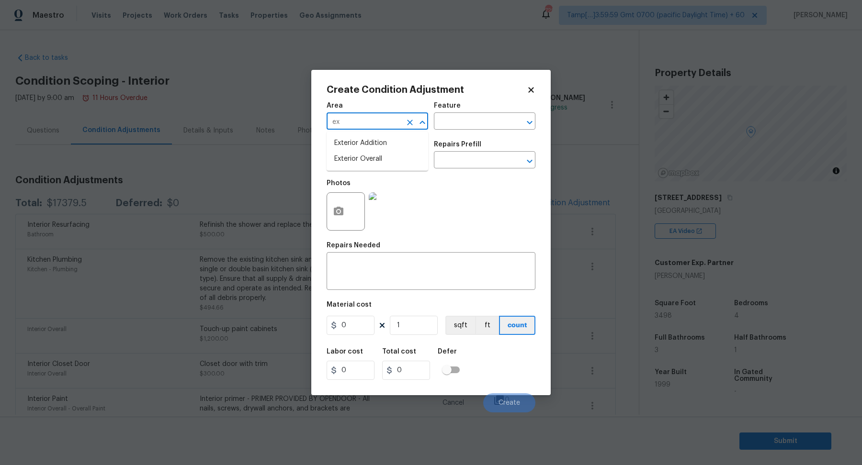
type input "e"
click at [365, 164] on li "Interior Overall" at bounding box center [376, 159] width 101 height 16
type input "Interior Overall"
click at [365, 164] on input "text" at bounding box center [363, 161] width 75 height 15
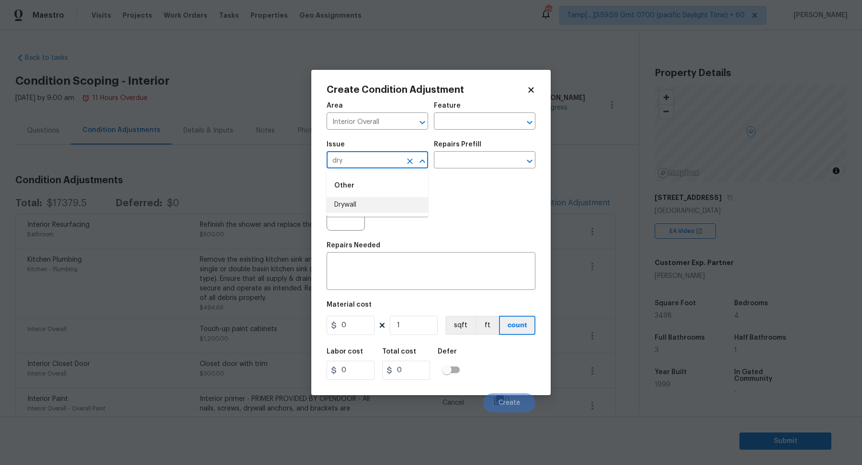
click at [379, 206] on li "Drywall" at bounding box center [376, 205] width 101 height 16
type input "Drywall"
click at [345, 210] on button "button" at bounding box center [338, 211] width 23 height 37
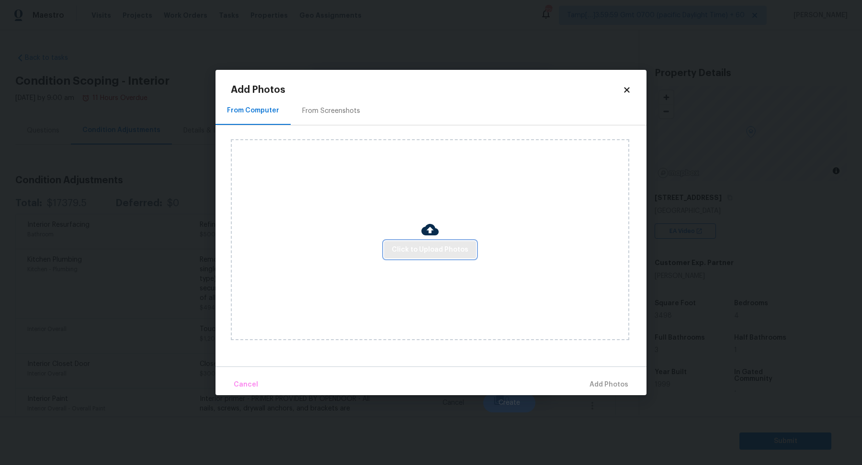
click at [432, 250] on span "Click to Upload Photos" at bounding box center [430, 250] width 77 height 12
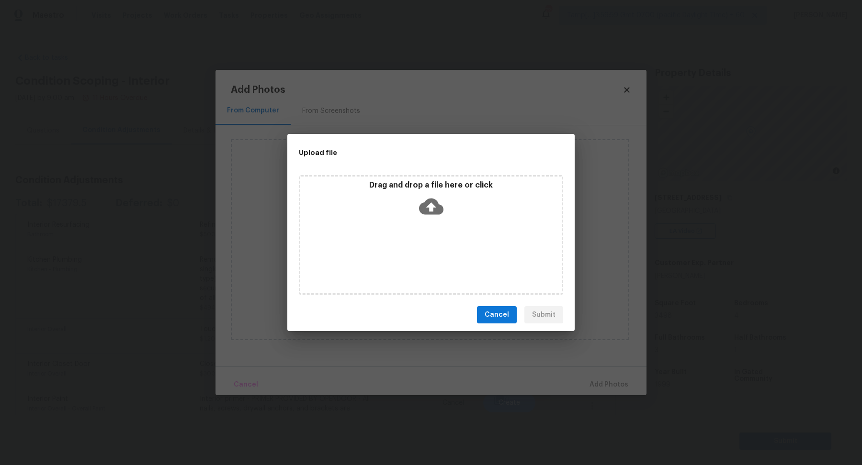
click at [446, 205] on div "Drag and drop a file here or click" at bounding box center [430, 200] width 261 height 41
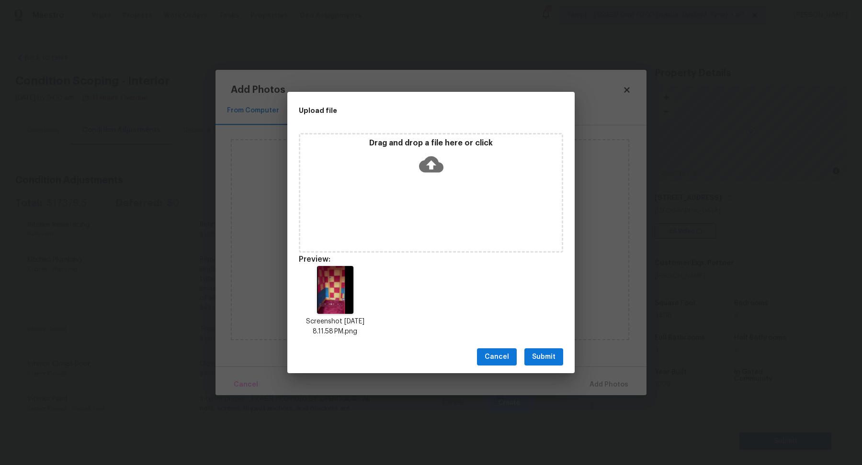
click at [532, 353] on span "Submit" at bounding box center [543, 357] width 23 height 12
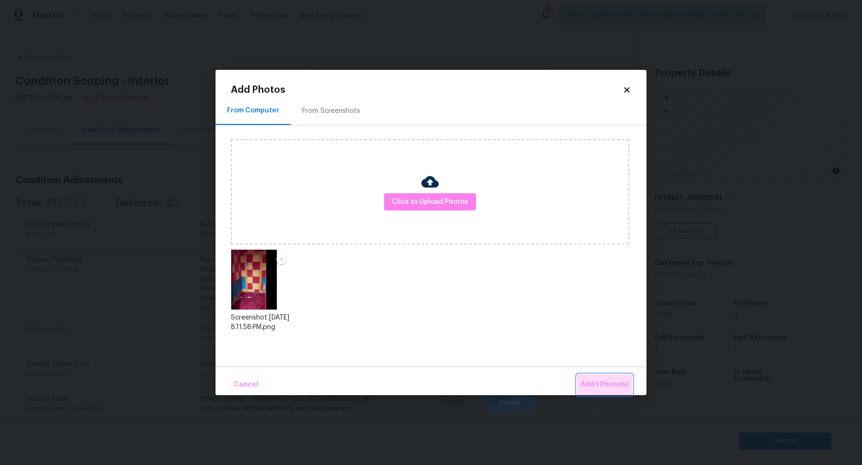
click at [608, 389] on span "Add 1 Photo(s)" at bounding box center [604, 385] width 47 height 12
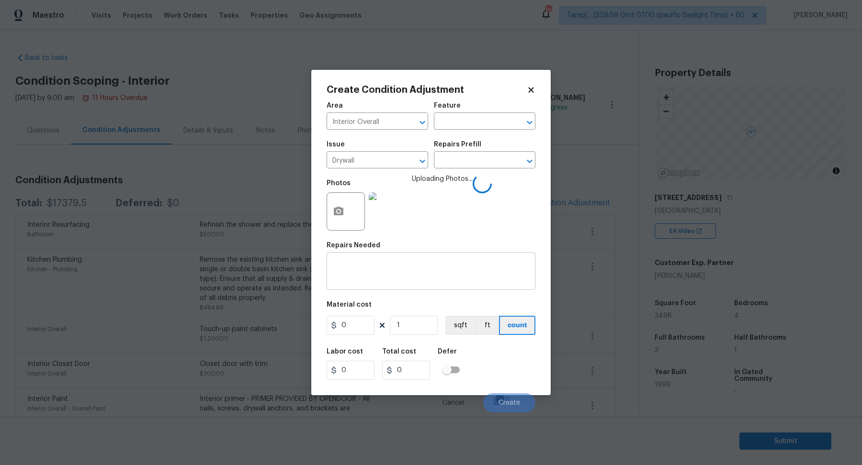
click at [370, 285] on div "x ​" at bounding box center [430, 272] width 209 height 35
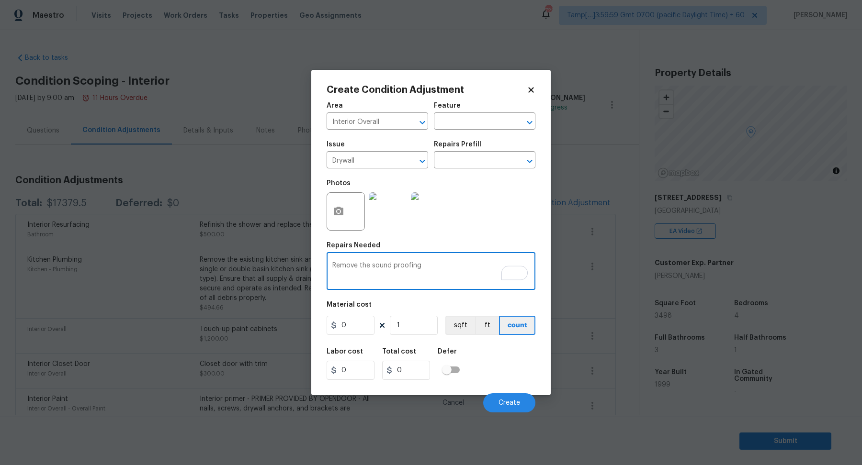
type textarea "Remove the sound proofing"
click at [368, 332] on input "0" at bounding box center [350, 325] width 48 height 19
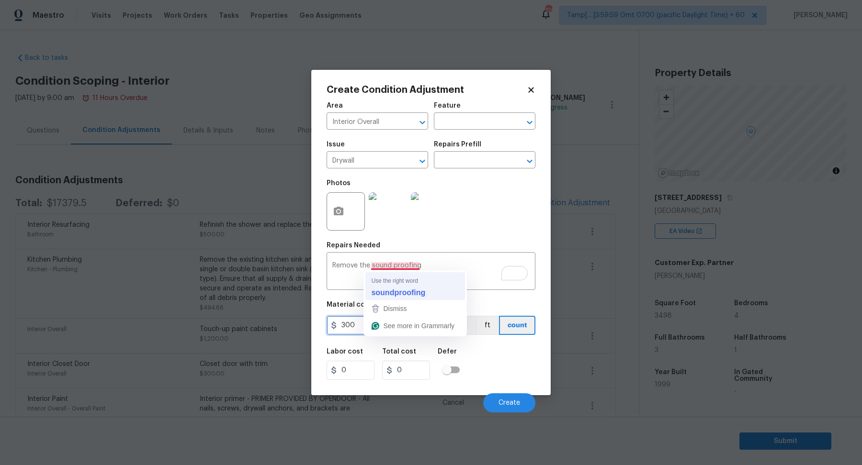
type input "300"
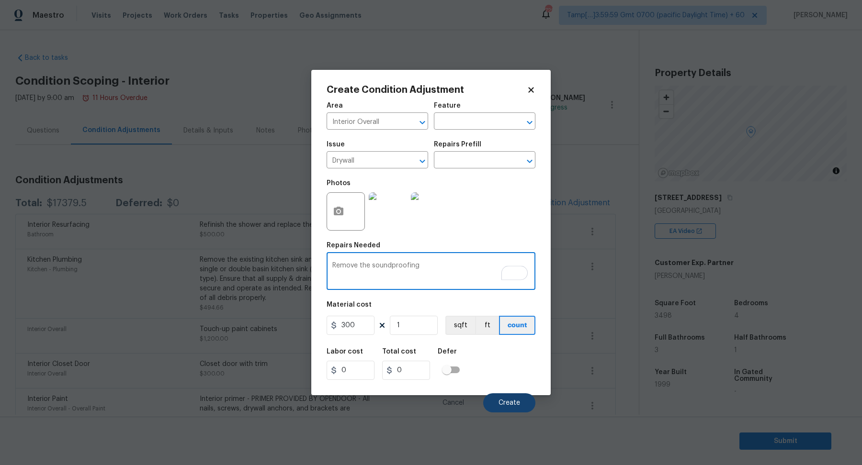
type textarea "Remove the soundproofing"
click at [494, 395] on button "Create" at bounding box center [509, 402] width 52 height 19
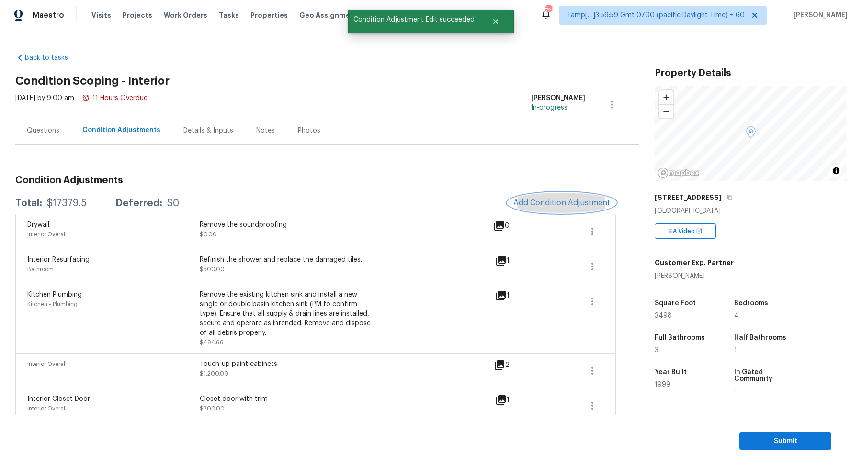
click at [554, 199] on span "Add Condition Adjustment" at bounding box center [561, 203] width 97 height 9
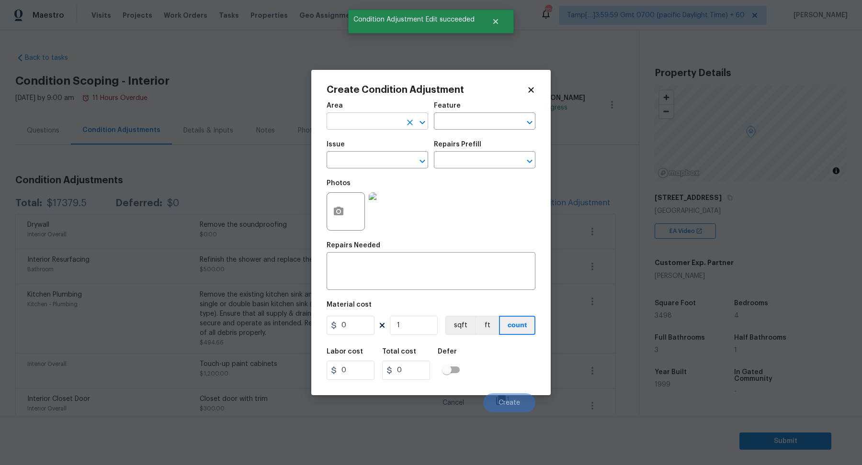
click at [354, 122] on input "text" at bounding box center [363, 122] width 75 height 15
click at [361, 169] on ul "Interior Addition Interior Overall" at bounding box center [376, 151] width 101 height 39
click at [376, 158] on li "Interior Overall" at bounding box center [376, 159] width 101 height 16
type input "Interior Overall"
click at [376, 158] on input "text" at bounding box center [363, 161] width 75 height 15
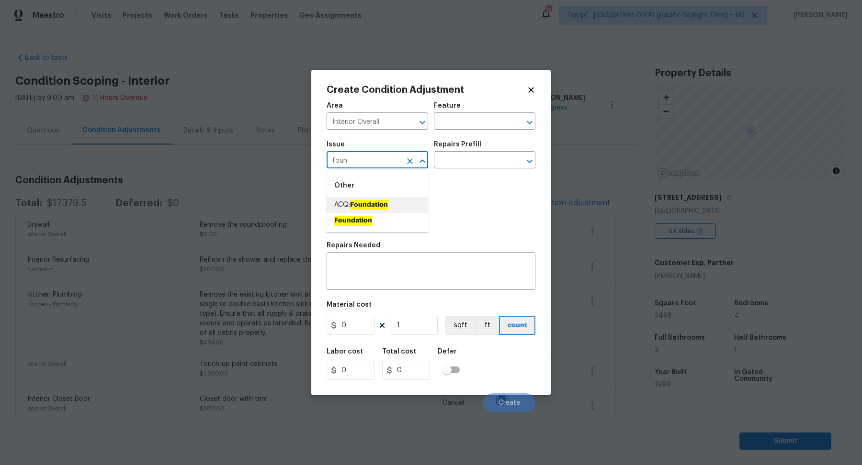
click at [410, 212] on li "ACQ: Foundation" at bounding box center [376, 205] width 101 height 16
type input "ACQ: Foundation"
click at [496, 148] on div "Repairs Prefill" at bounding box center [484, 147] width 101 height 12
click at [495, 153] on div "Repairs Prefill" at bounding box center [484, 147] width 101 height 12
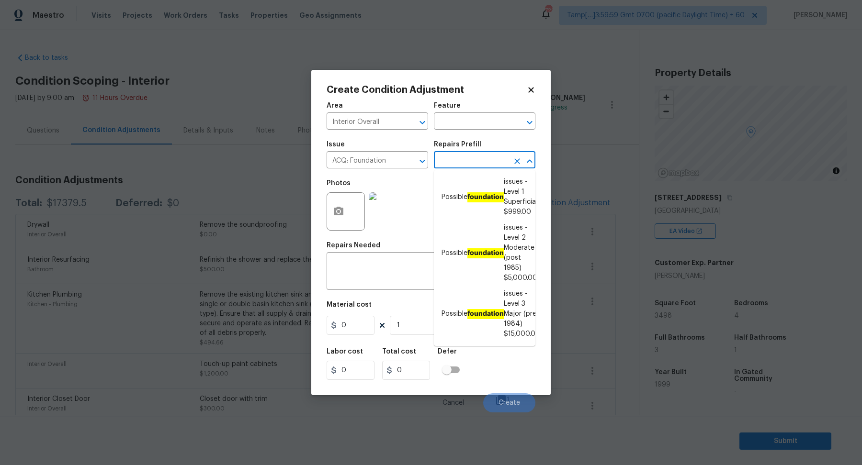
click at [495, 160] on input "text" at bounding box center [471, 161] width 75 height 15
click at [485, 251] on ah_el_jm_1744356462066 "foundation" at bounding box center [485, 253] width 36 height 10
type input "Acquisition"
type textarea "Possible foundation issues - Level 2 Moderate: Disclaimer: This is NOT a techni…"
type input "5000"
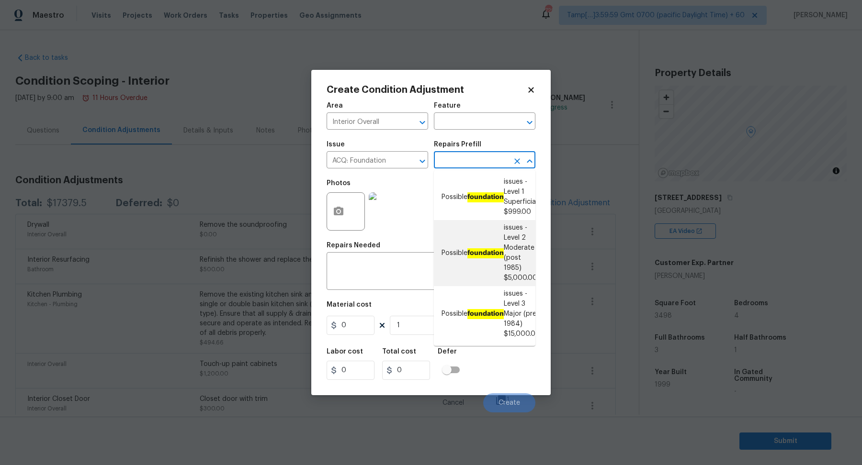
type input "5000"
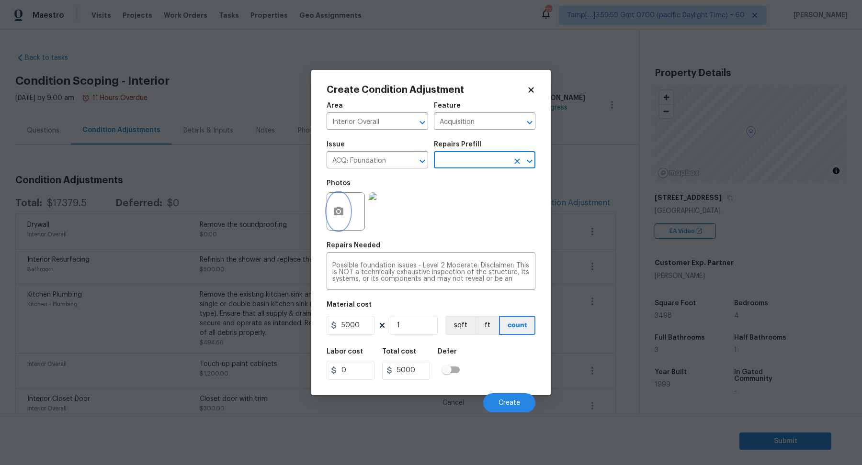
click at [337, 220] on button "button" at bounding box center [338, 211] width 23 height 37
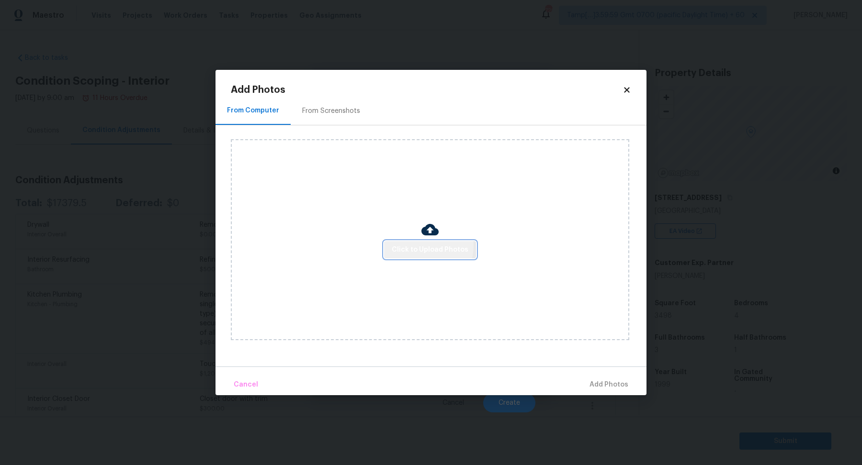
click at [428, 246] on span "Click to Upload Photos" at bounding box center [430, 250] width 77 height 12
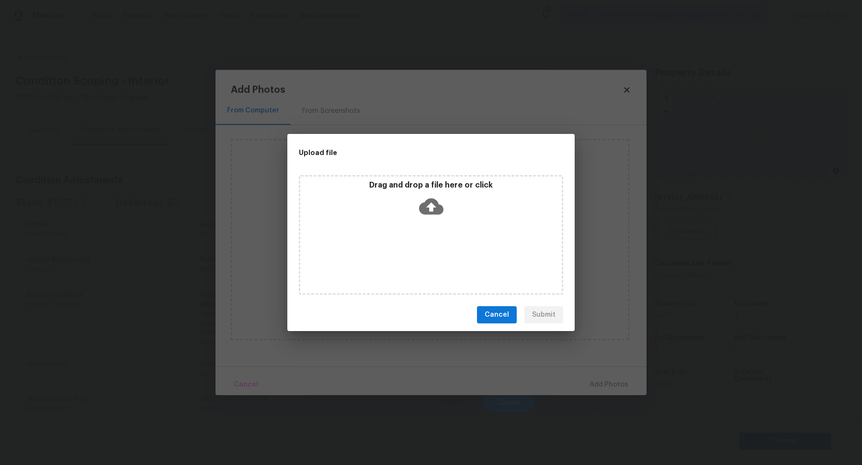
click at [471, 176] on div "Drag and drop a file here or click" at bounding box center [431, 235] width 264 height 120
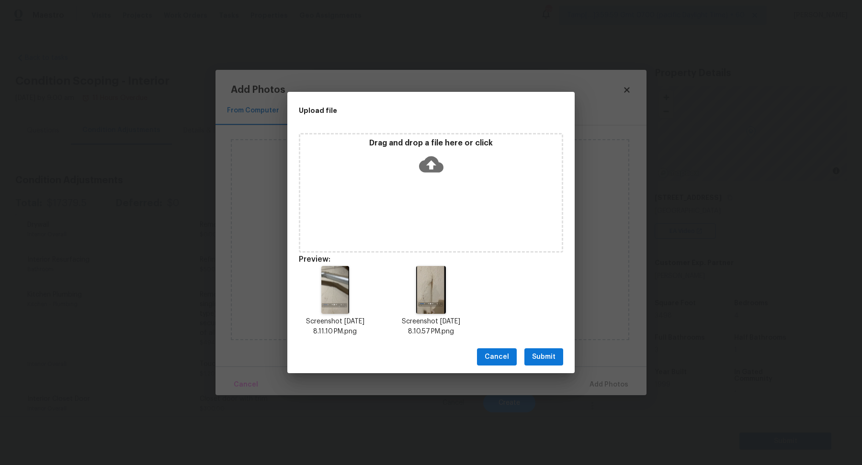
click at [551, 355] on span "Submit" at bounding box center [543, 357] width 23 height 12
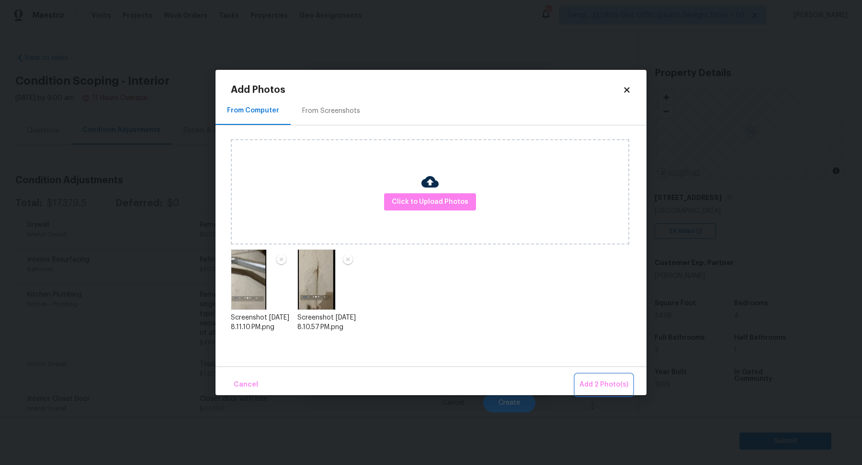
click at [595, 381] on span "Add 2 Photo(s)" at bounding box center [603, 385] width 49 height 12
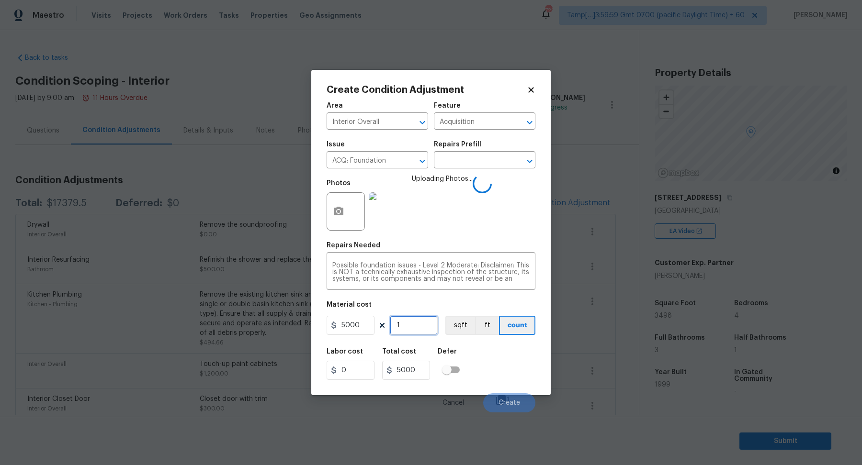
click at [408, 330] on input "1" at bounding box center [414, 325] width 48 height 19
click at [505, 368] on div "Labor cost 0 Total cost 5000 Defer" at bounding box center [430, 364] width 209 height 43
click at [504, 400] on span "Create" at bounding box center [509, 403] width 22 height 7
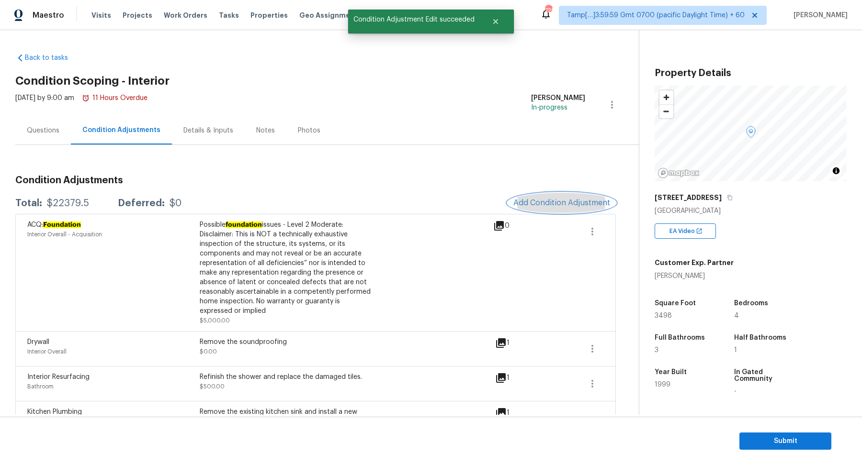
click at [551, 205] on span "Add Condition Adjustment" at bounding box center [561, 203] width 97 height 9
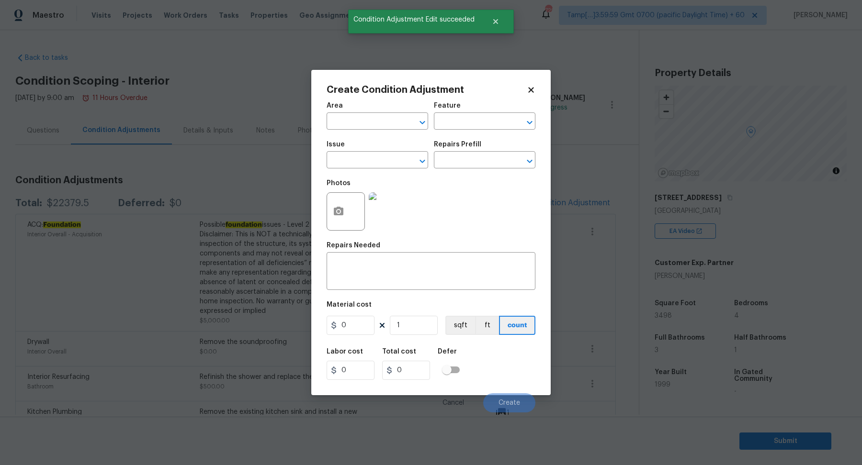
click at [358, 131] on span "Area ​" at bounding box center [376, 116] width 101 height 39
click at [365, 121] on input "text" at bounding box center [363, 122] width 75 height 15
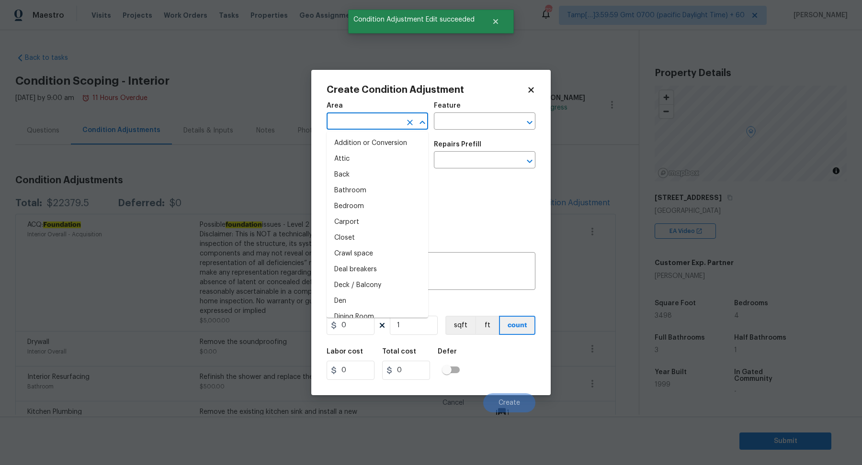
type input "e"
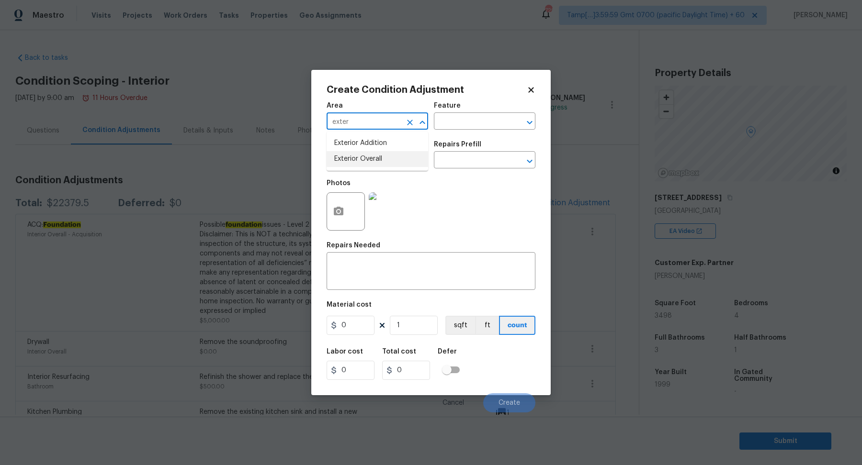
click at [359, 164] on li "Exterior Overall" at bounding box center [376, 159] width 101 height 16
type input "Exterior Overall"
click at [359, 164] on input "text" at bounding box center [363, 161] width 75 height 15
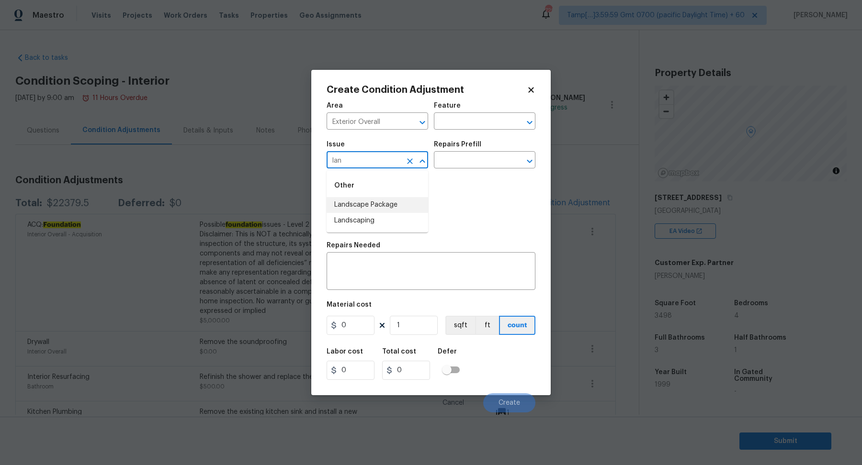
click at [380, 202] on li "Landscape Package" at bounding box center [376, 205] width 101 height 16
type input "Landscape Package"
click at [337, 215] on icon "button" at bounding box center [339, 211] width 10 height 9
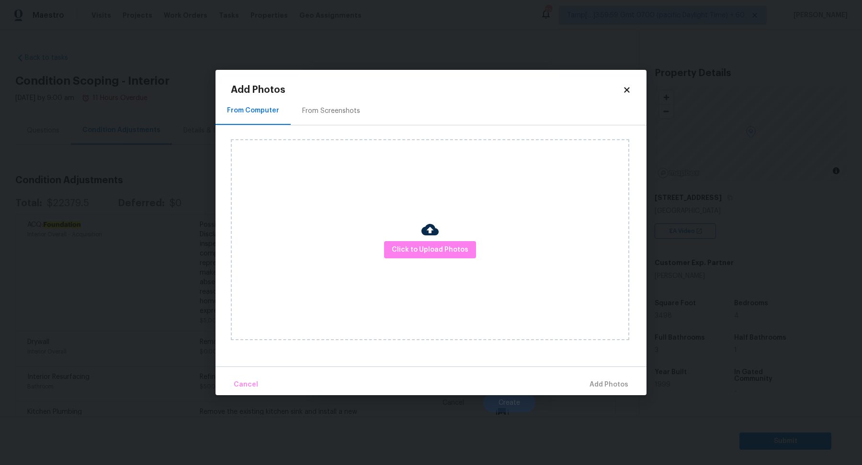
click at [418, 259] on div "Click to Upload Photos" at bounding box center [430, 239] width 398 height 201
click at [426, 247] on span "Click to Upload Photos" at bounding box center [430, 250] width 77 height 12
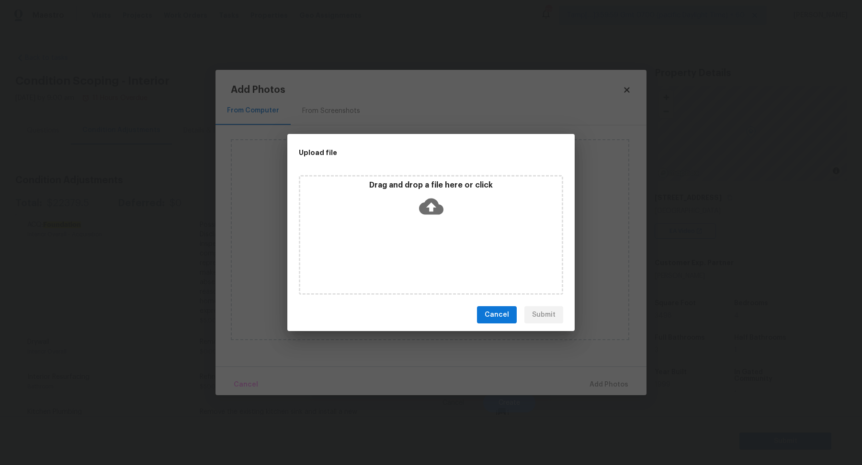
click at [439, 234] on div "Drag and drop a file here or click" at bounding box center [431, 235] width 264 height 120
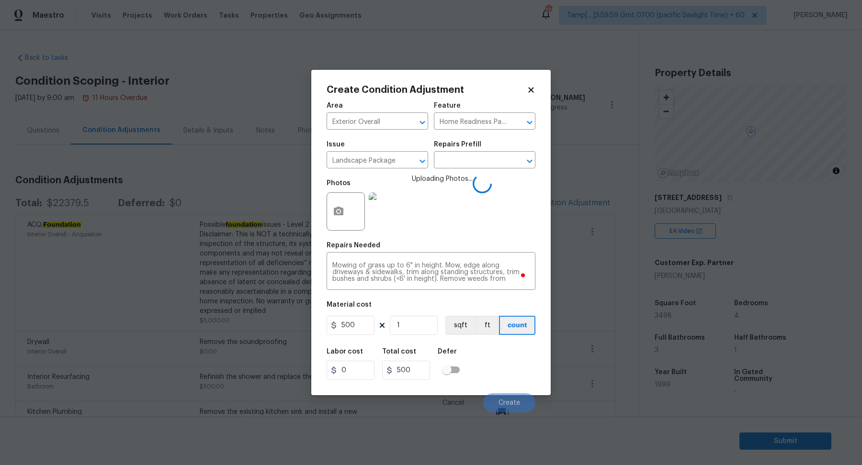
click at [496, 359] on div "Labor cost 0 Total cost 500 Defer" at bounding box center [430, 364] width 209 height 43
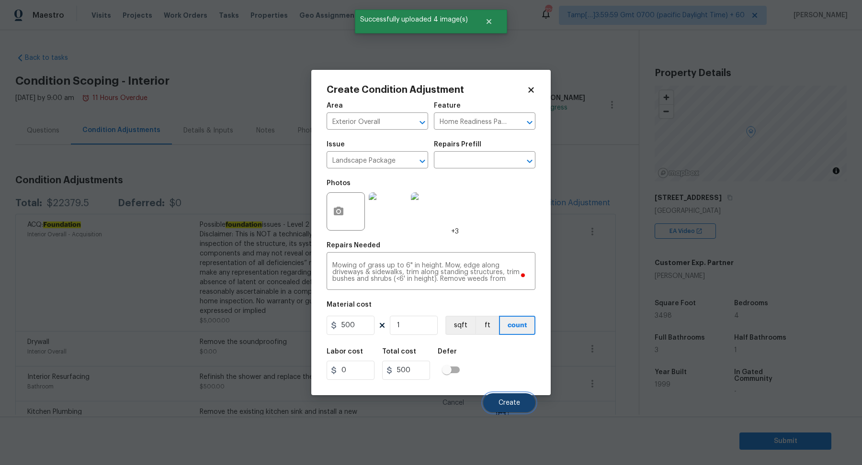
click at [507, 395] on button "Create" at bounding box center [509, 402] width 52 height 19
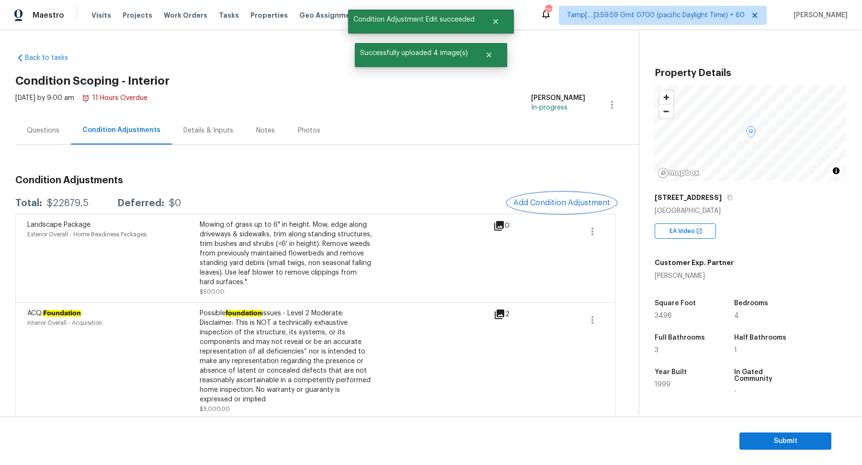
click at [539, 198] on button "Add Condition Adjustment" at bounding box center [561, 203] width 108 height 20
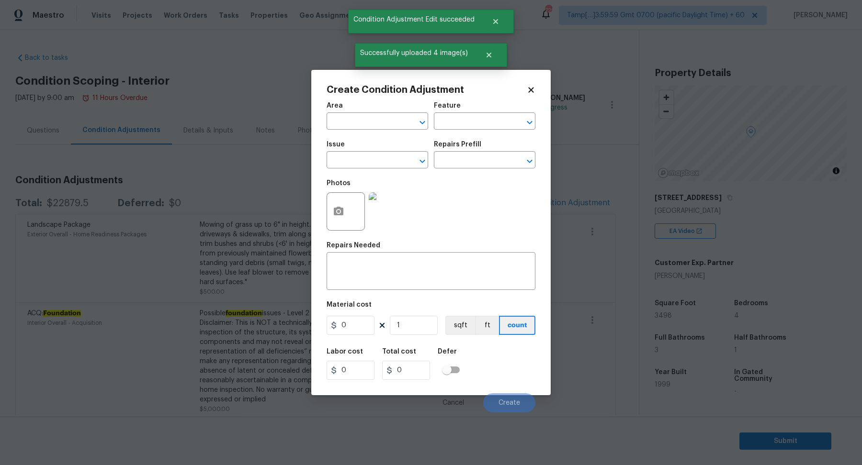
click at [356, 131] on span "Area ​" at bounding box center [376, 116] width 101 height 39
click at [356, 130] on span "Area ​" at bounding box center [376, 116] width 101 height 39
click at [356, 117] on input "text" at bounding box center [363, 122] width 75 height 15
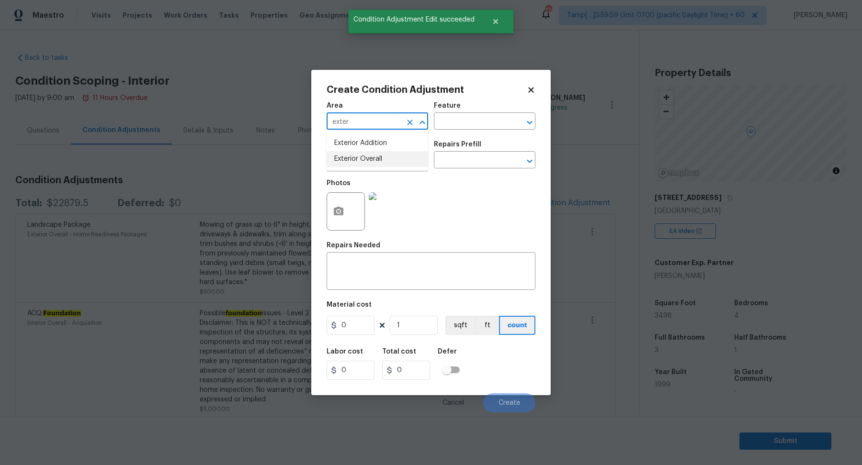
click at [375, 166] on li "Exterior Overall" at bounding box center [376, 159] width 101 height 16
type input "Exterior Overall"
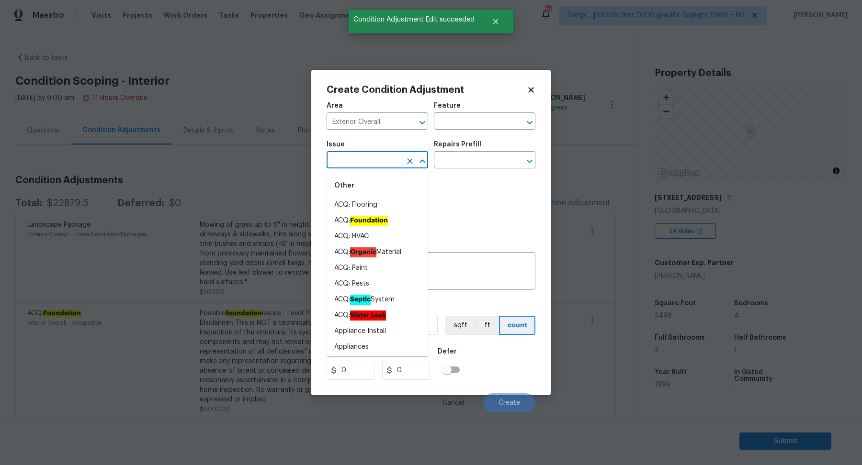
click at [375, 166] on input "text" at bounding box center [363, 161] width 75 height 15
drag, startPoint x: 375, startPoint y: 166, endPoint x: 419, endPoint y: 171, distance: 44.3
click at [396, 170] on span "Issue ​" at bounding box center [376, 154] width 101 height 39
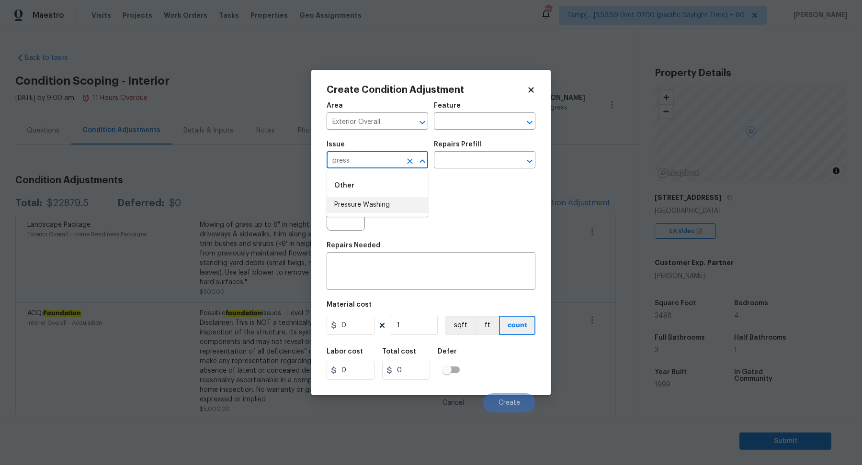
click at [352, 201] on li "Pressure Washing" at bounding box center [376, 205] width 101 height 16
click at [370, 160] on input "Pressure Washing" at bounding box center [363, 161] width 75 height 15
type input "Pressure Washing"
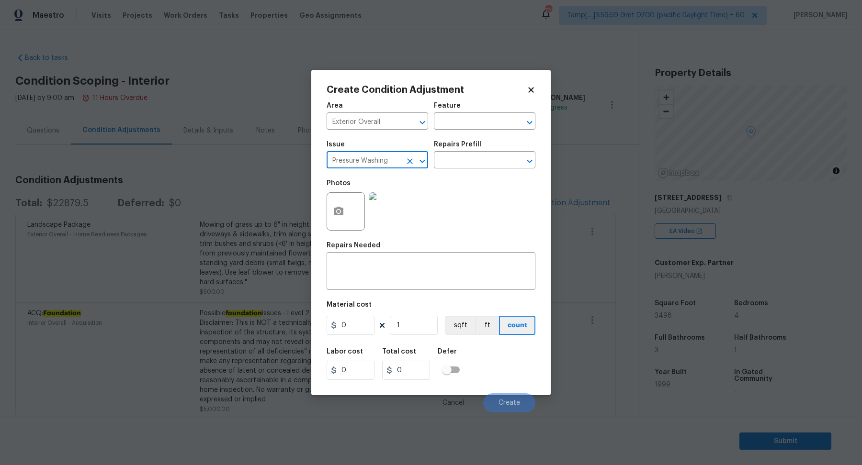
click at [447, 304] on div "Material cost" at bounding box center [430, 308] width 209 height 12
click at [458, 291] on div "Area Exterior Overall ​ Feature ​ Issue Pressure Washing ​ Repairs Prefill ​ Ph…" at bounding box center [430, 255] width 209 height 316
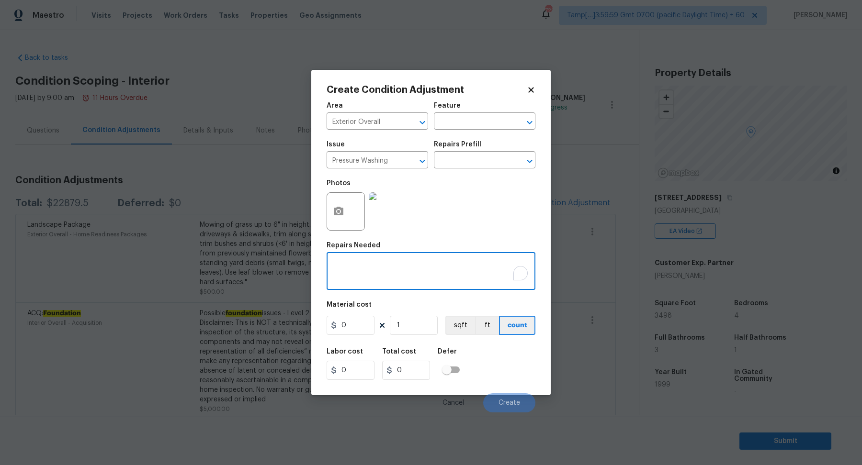
click at [428, 281] on textarea "To enrich screen reader interactions, please activate Accessibility in Grammarl…" at bounding box center [430, 272] width 197 height 20
paste textarea "Pressure Washing"
type textarea "Pressure Washing"
click at [373, 318] on input "0" at bounding box center [350, 325] width 48 height 19
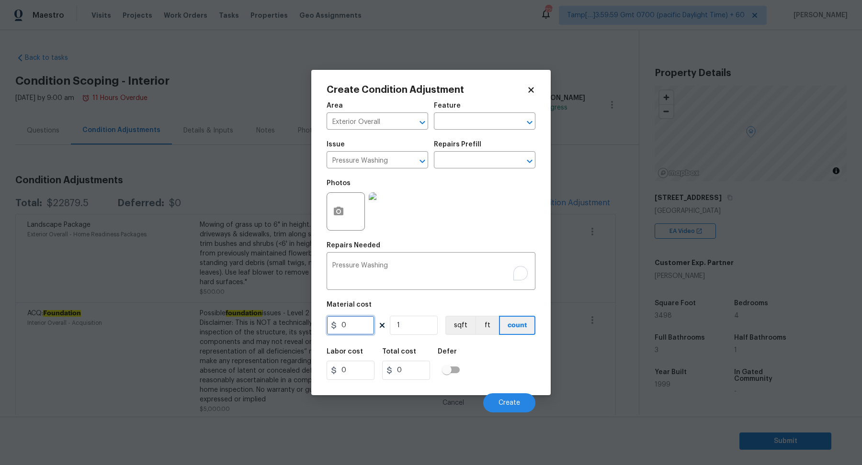
click at [373, 318] on input "0" at bounding box center [350, 325] width 48 height 19
type input "200"
click at [500, 402] on span "Create" at bounding box center [509, 403] width 22 height 7
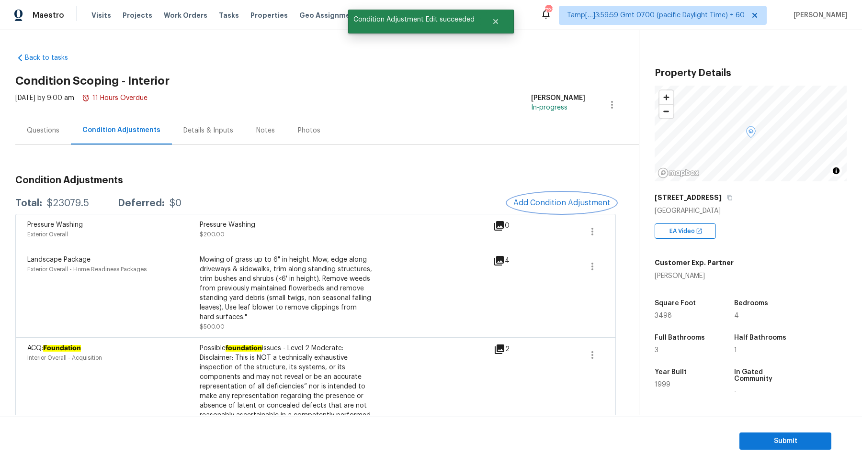
click at [538, 204] on span "Add Condition Adjustment" at bounding box center [561, 203] width 97 height 9
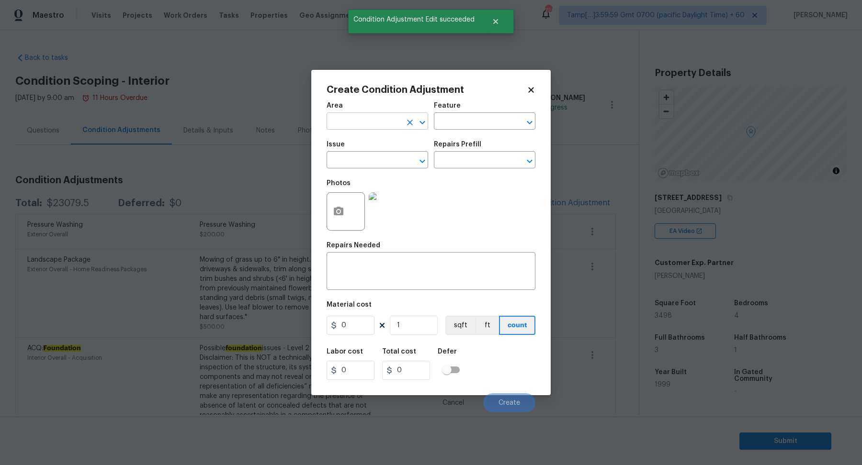
click at [347, 125] on input "text" at bounding box center [363, 122] width 75 height 15
click at [398, 161] on li "Exterior Overall" at bounding box center [376, 159] width 101 height 16
type input "Exterior Overall"
click at [398, 161] on input "text" at bounding box center [363, 161] width 75 height 15
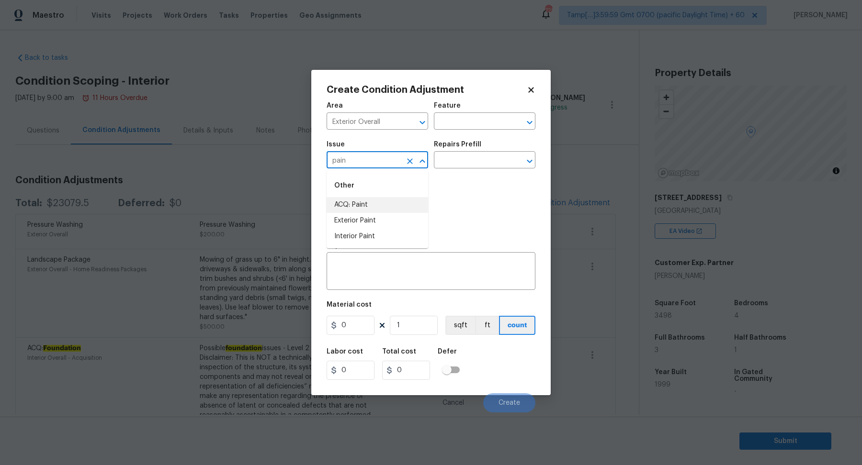
click at [412, 179] on div "Other" at bounding box center [376, 185] width 101 height 23
type input "pain"
click at [463, 209] on div "Photos" at bounding box center [430, 205] width 209 height 62
click at [345, 172] on span "Issue ​" at bounding box center [376, 154] width 101 height 39
click at [376, 160] on input "text" at bounding box center [363, 161] width 75 height 15
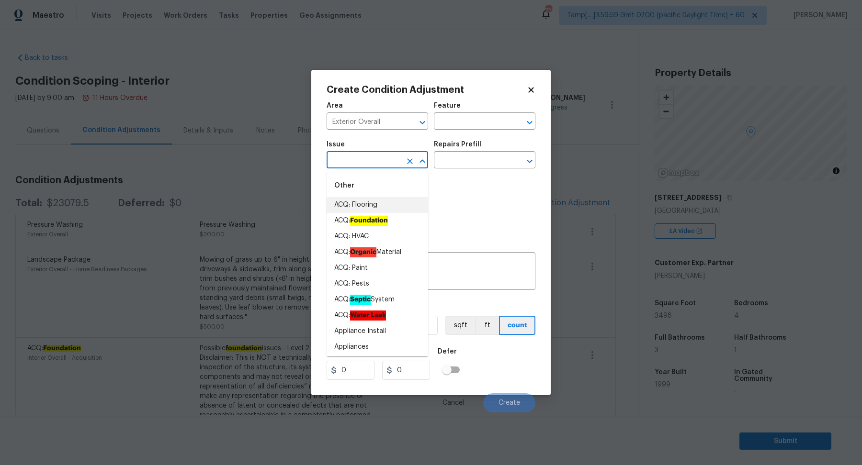
click at [448, 184] on div "Photos" at bounding box center [430, 205] width 209 height 62
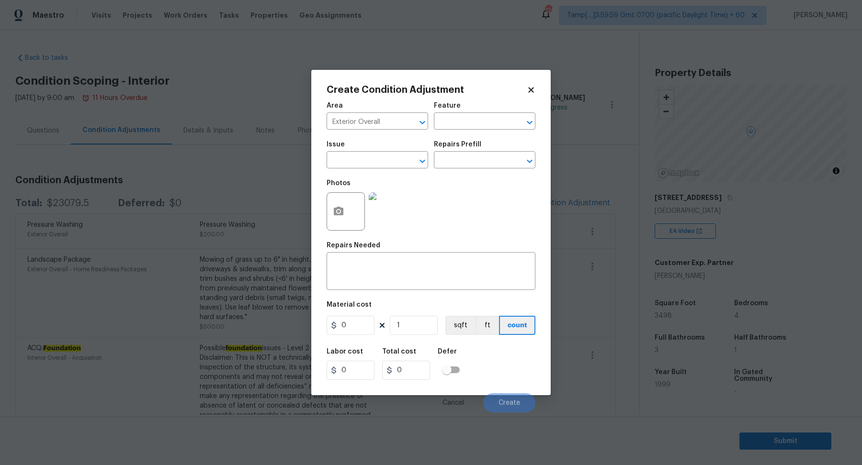
click at [315, 213] on div "Create Condition Adjustment Area Exterior Overall ​ Feature ​ Issue ​ Repairs P…" at bounding box center [430, 232] width 239 height 325
click at [324, 213] on div "Create Condition Adjustment Area Exterior Overall ​ Feature ​ Issue ​ Repairs P…" at bounding box center [430, 232] width 239 height 325
click at [333, 213] on icon "button" at bounding box center [338, 211] width 11 height 11
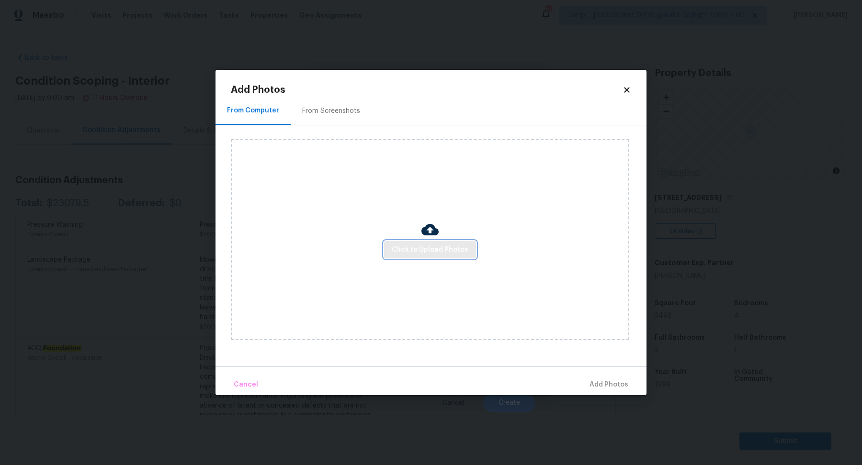
click at [409, 249] on span "Click to Upload Photos" at bounding box center [430, 250] width 77 height 12
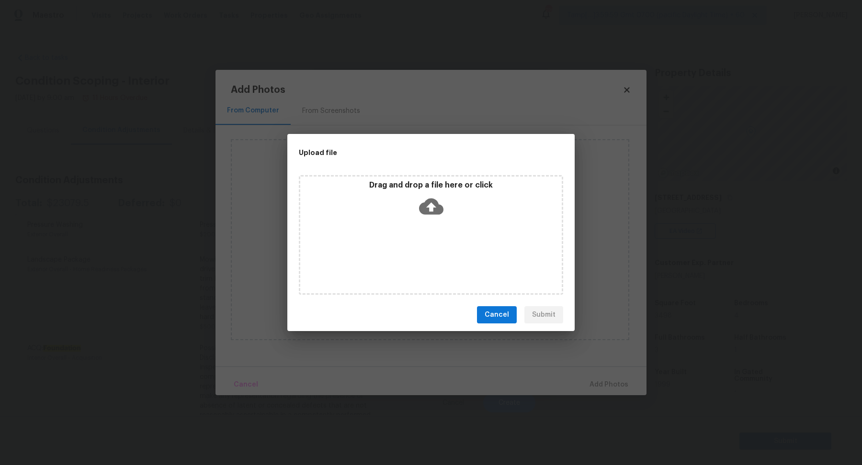
click at [435, 219] on div "Drag and drop a file here or click" at bounding box center [430, 200] width 261 height 41
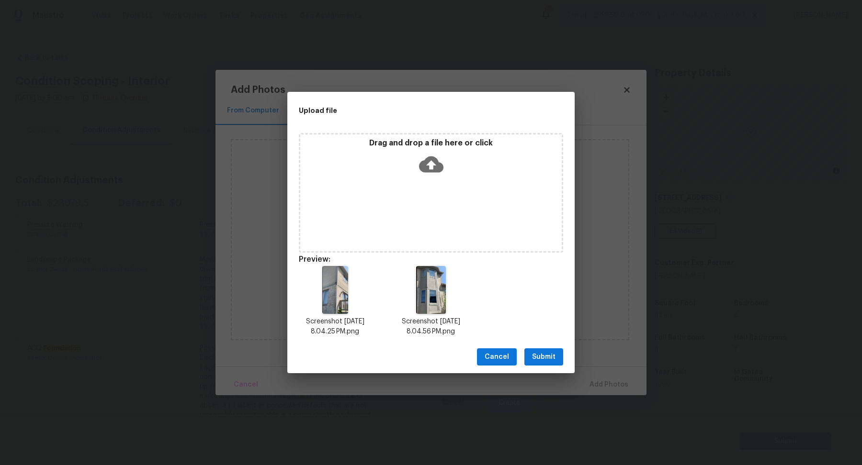
click at [541, 359] on span "Submit" at bounding box center [543, 357] width 23 height 12
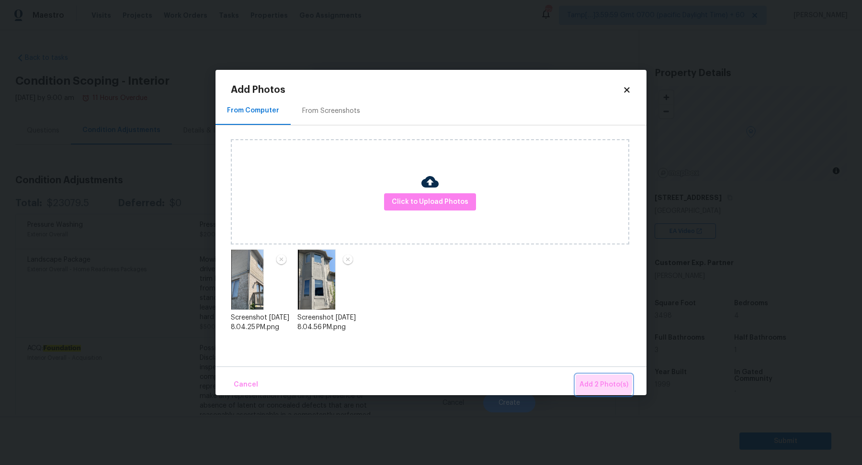
click at [592, 381] on span "Add 2 Photo(s)" at bounding box center [603, 385] width 49 height 12
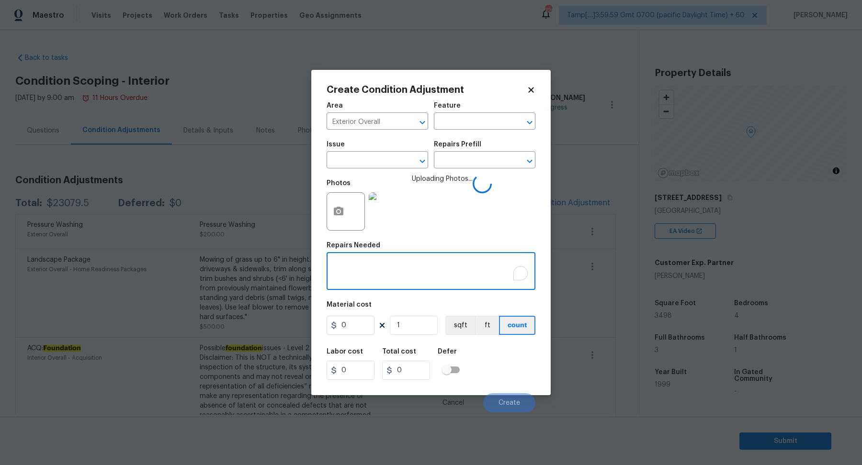
click at [413, 282] on textarea "To enrich screen reader interactions, please activate Accessibility in Grammarl…" at bounding box center [430, 272] width 197 height 20
click at [366, 266] on textarea "Repair the trim" at bounding box center [430, 272] width 197 height 20
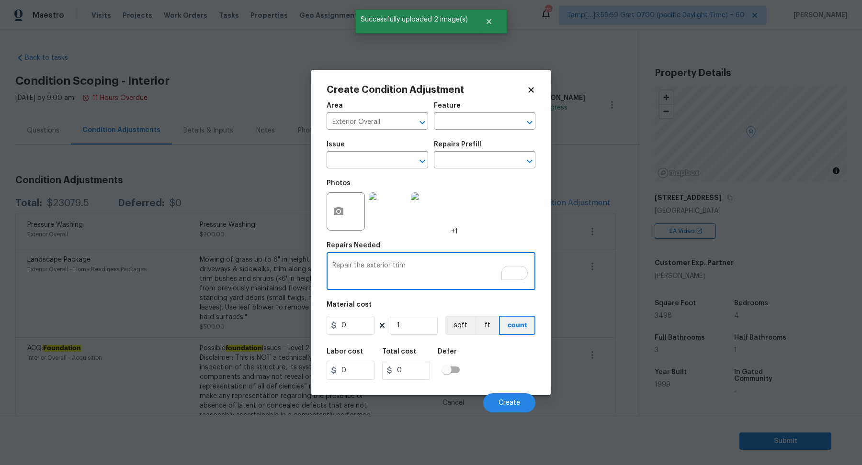
type textarea "Repair the exterior trim"
click at [356, 327] on input "0" at bounding box center [350, 325] width 48 height 19
click at [366, 329] on input "500" at bounding box center [350, 325] width 48 height 19
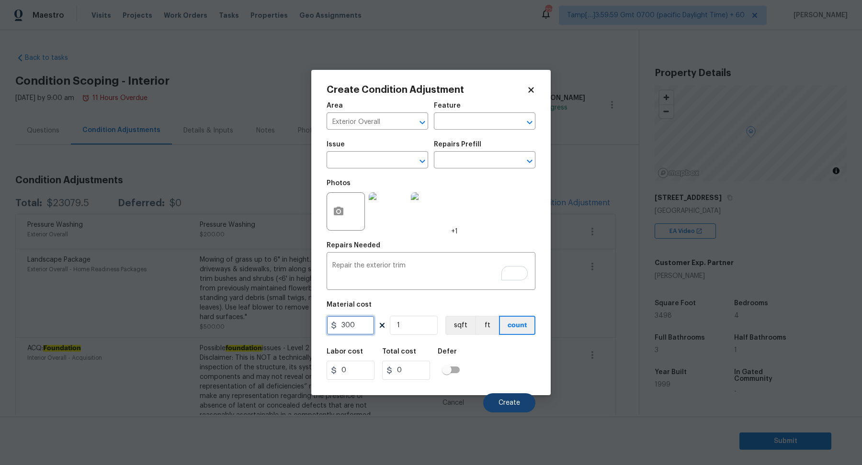
type input "300"
click at [502, 406] on span "Create" at bounding box center [509, 403] width 22 height 7
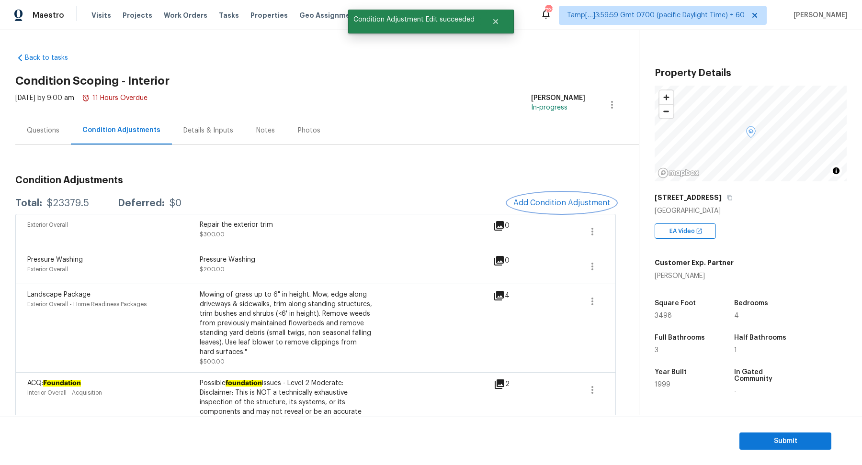
click at [549, 197] on button "Add Condition Adjustment" at bounding box center [561, 203] width 108 height 20
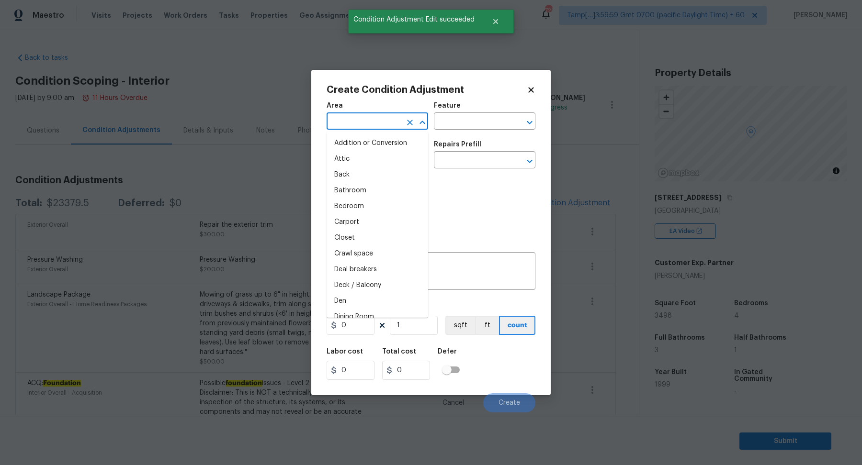
click at [374, 117] on input "text" at bounding box center [363, 122] width 75 height 15
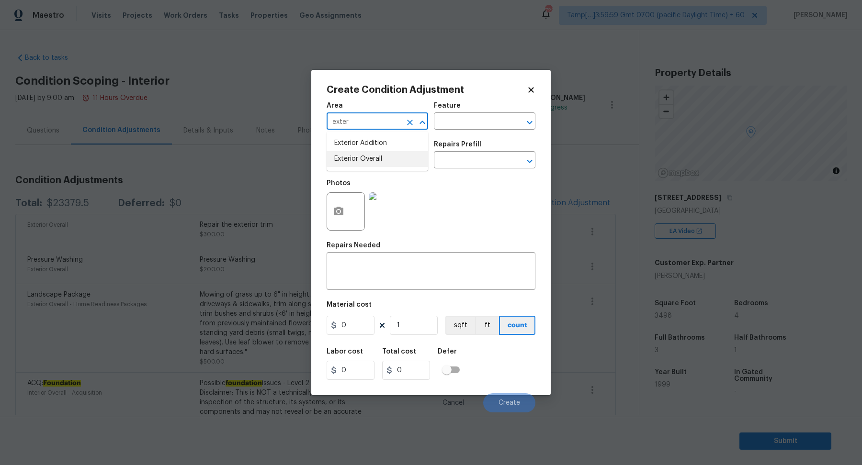
click at [388, 158] on li "Exterior Overall" at bounding box center [376, 159] width 101 height 16
type input "Exterior Overall"
click at [388, 158] on input "text" at bounding box center [363, 161] width 75 height 15
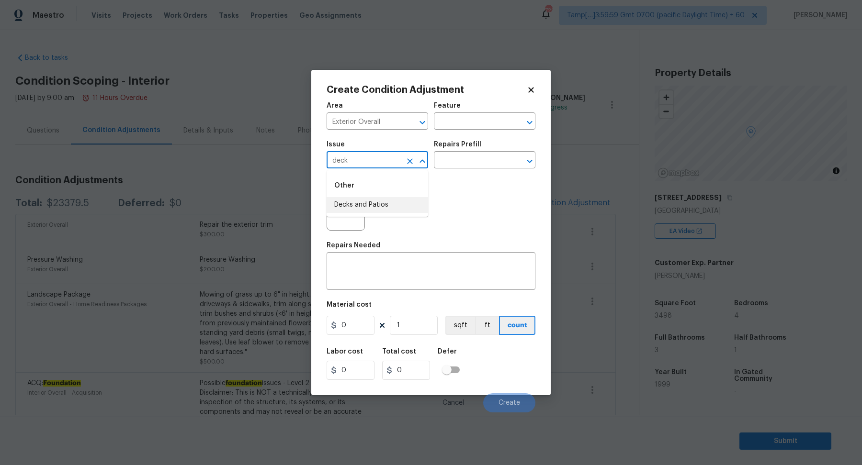
click at [368, 206] on li "Decks and Patios" at bounding box center [376, 205] width 101 height 16
type input "Decks and Patios"
click at [342, 215] on icon "button" at bounding box center [339, 211] width 10 height 9
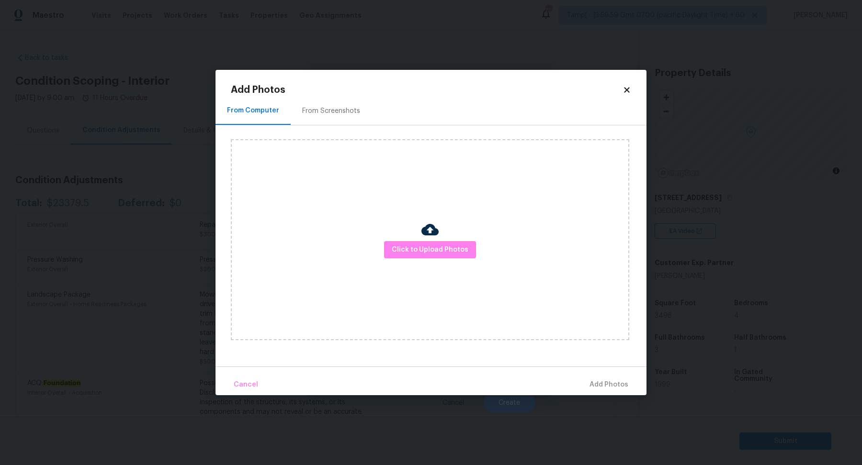
click at [421, 240] on div "Click to Upload Photos" at bounding box center [430, 239] width 398 height 201
click at [421, 248] on span "Click to Upload Photos" at bounding box center [430, 250] width 77 height 12
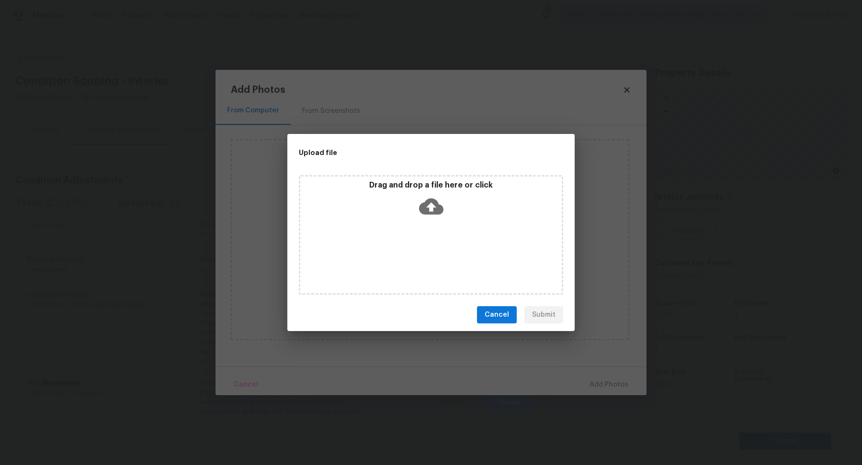
click at [442, 219] on div "Drag and drop a file here or click" at bounding box center [430, 200] width 261 height 41
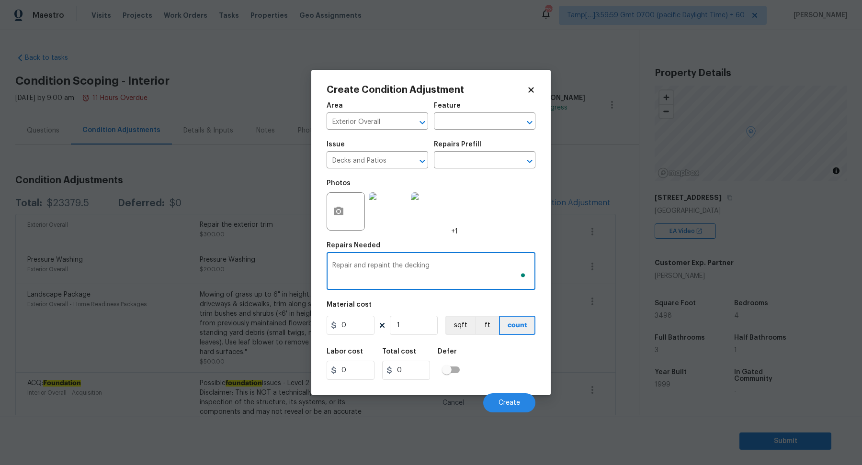
type textarea "Repair and repaint the decking"
click at [369, 320] on input "0" at bounding box center [350, 325] width 48 height 19
click at [358, 326] on input "1200" at bounding box center [350, 325] width 48 height 19
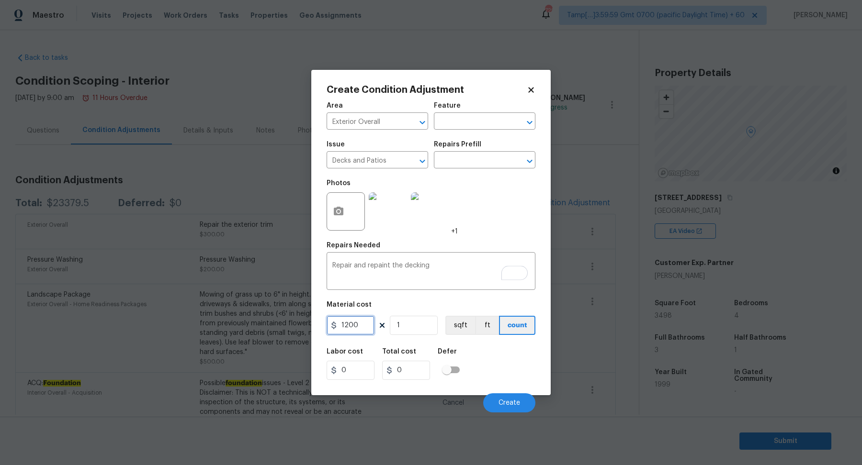
click at [358, 326] on input "1200" at bounding box center [350, 325] width 48 height 19
type input "1500"
click at [518, 406] on button "Create" at bounding box center [509, 402] width 52 height 19
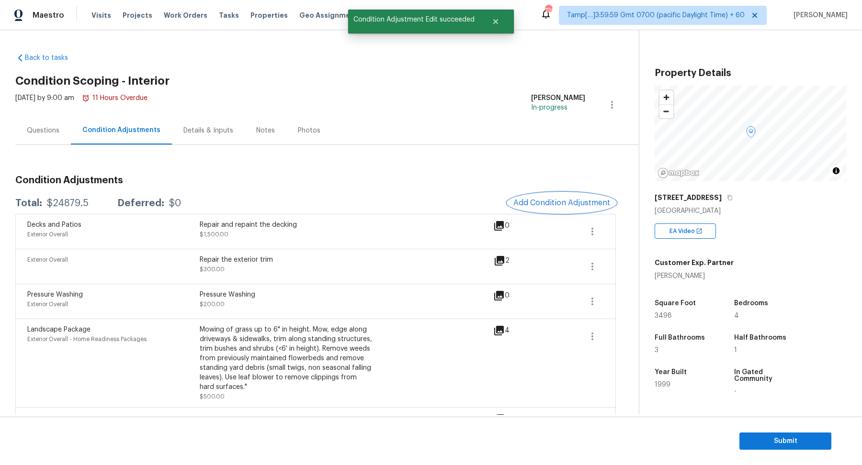
click at [563, 201] on span "Add Condition Adjustment" at bounding box center [561, 203] width 97 height 9
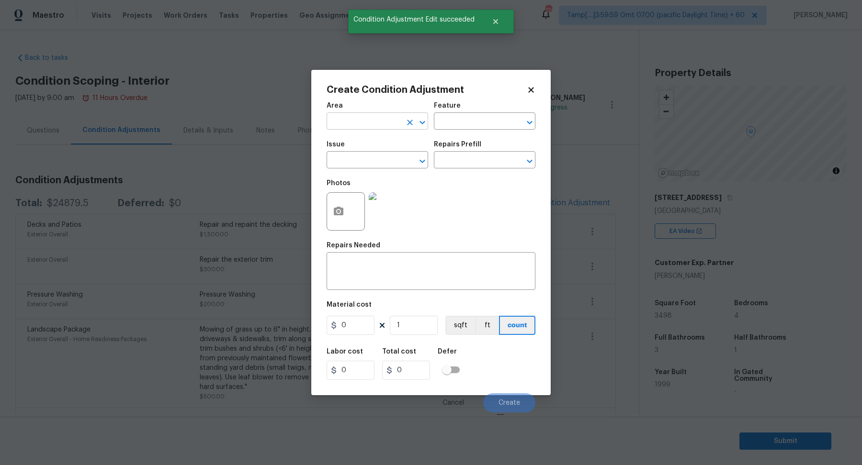
click at [368, 120] on input "text" at bounding box center [363, 122] width 75 height 15
type input "exter"
click at [518, 189] on div "Photos" at bounding box center [430, 205] width 209 height 62
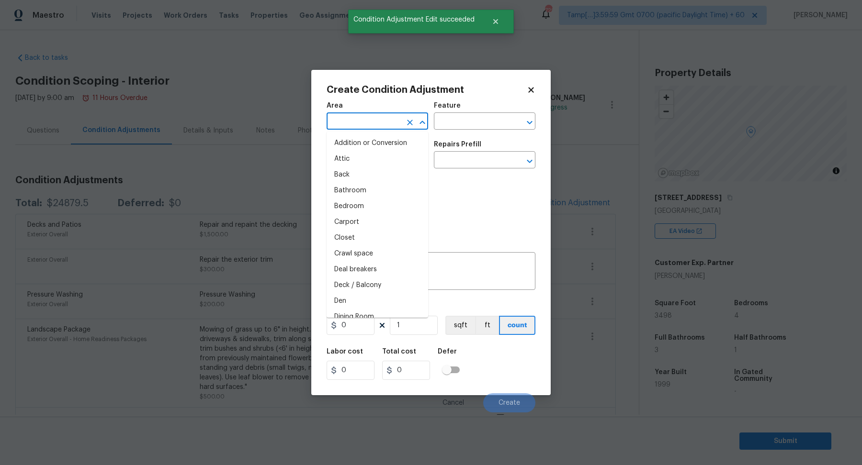
click at [358, 128] on input "text" at bounding box center [363, 122] width 75 height 15
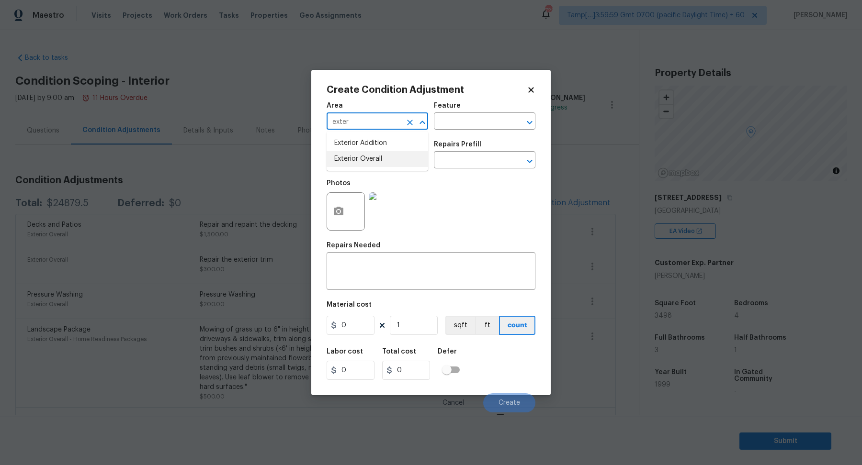
click at [410, 165] on li "Exterior Overall" at bounding box center [376, 159] width 101 height 16
click at [349, 166] on input "text" at bounding box center [363, 161] width 75 height 15
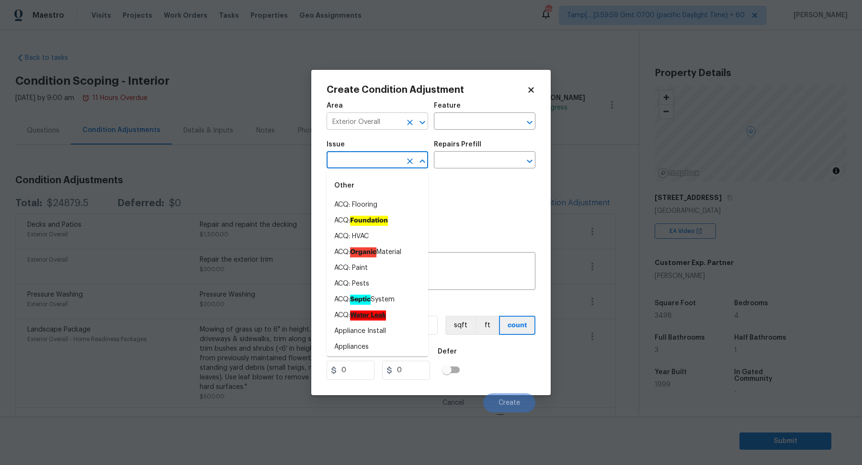
click at [381, 125] on input "Exterior Overall" at bounding box center [363, 122] width 75 height 15
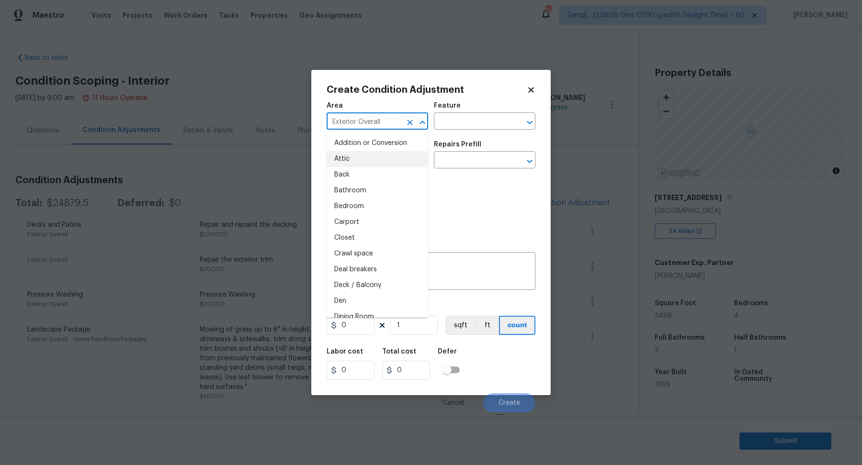
click at [381, 125] on input "Exterior Overall" at bounding box center [363, 122] width 75 height 15
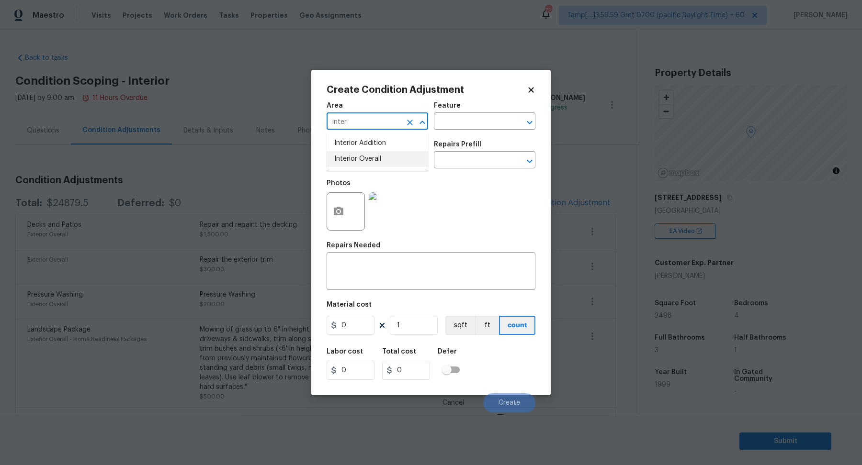
click at [377, 161] on li "Interior Overall" at bounding box center [376, 159] width 101 height 16
click at [465, 129] on input "text" at bounding box center [471, 122] width 75 height 15
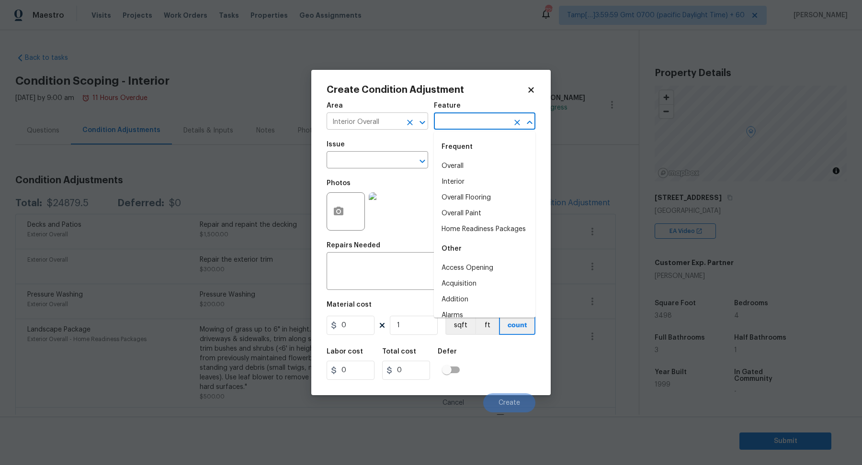
click at [386, 116] on input "Interior Overall" at bounding box center [363, 122] width 75 height 15
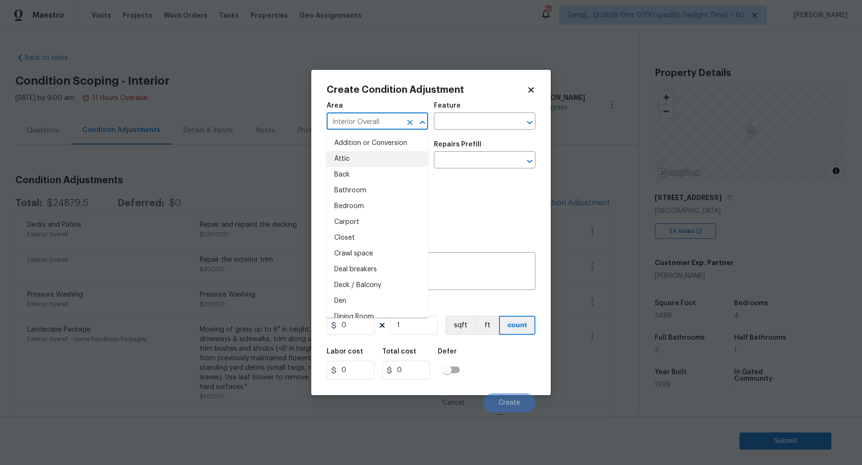
click at [386, 116] on input "Interior Overall" at bounding box center [363, 122] width 75 height 15
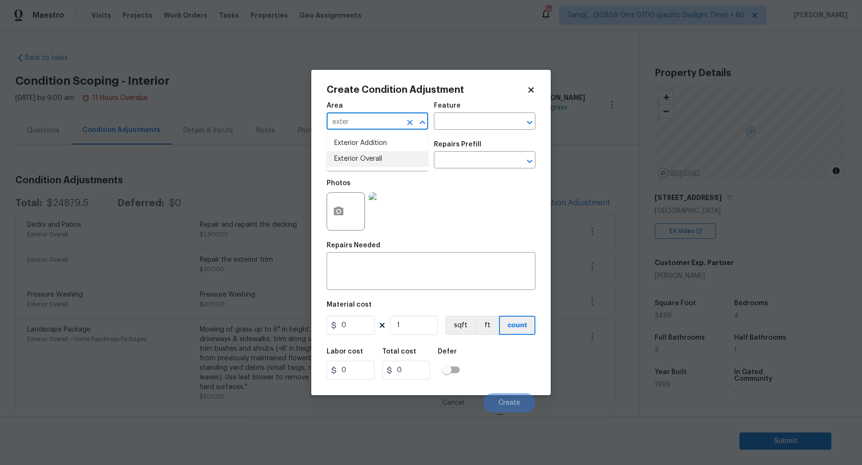
click at [350, 164] on li "Exterior Overall" at bounding box center [376, 159] width 101 height 16
type input "Exterior Overall"
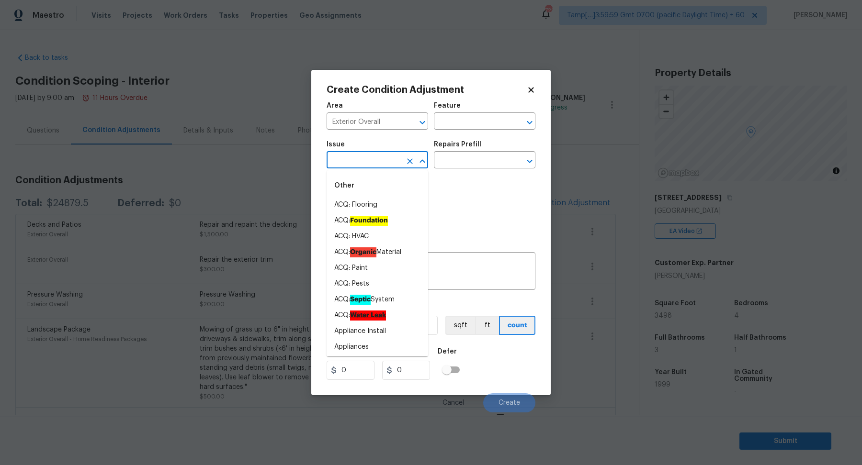
click at [350, 164] on input "text" at bounding box center [363, 161] width 75 height 15
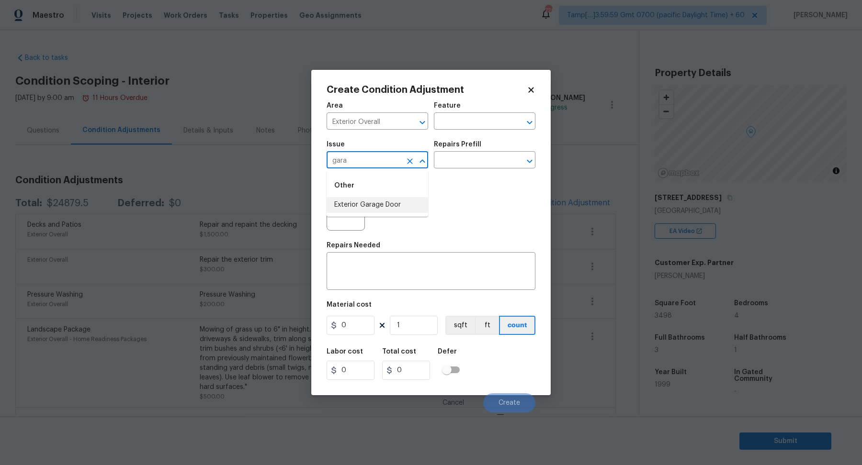
click at [397, 202] on li "Exterior Garage Door" at bounding box center [376, 205] width 101 height 16
type input "Exterior Garage Door"
click at [485, 148] on div "Repairs Prefill" at bounding box center [484, 147] width 101 height 12
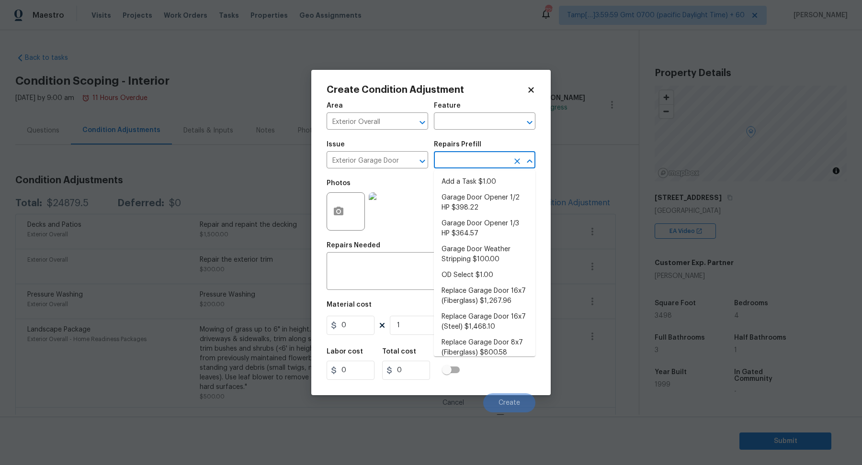
click at [485, 157] on input "text" at bounding box center [471, 161] width 75 height 15
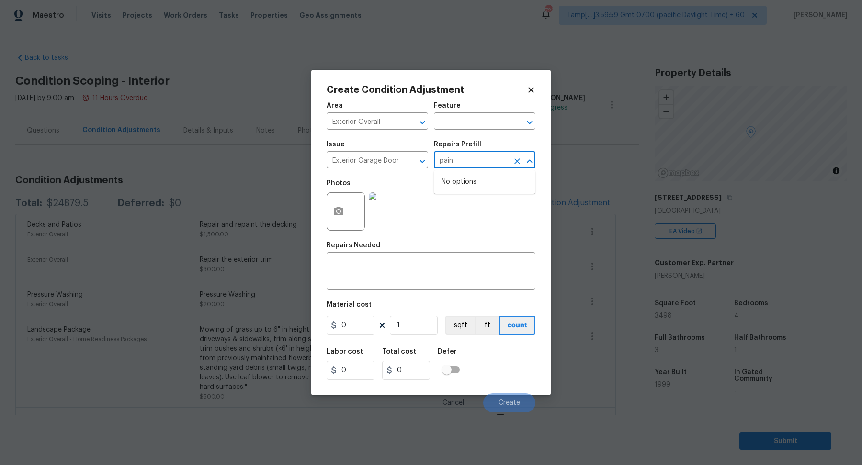
type input "pain"
click at [319, 209] on div "Create Condition Adjustment Area Exterior Overall ​ Feature ​ Issue Exterior Ga…" at bounding box center [430, 232] width 239 height 325
click at [335, 218] on button "button" at bounding box center [338, 211] width 23 height 37
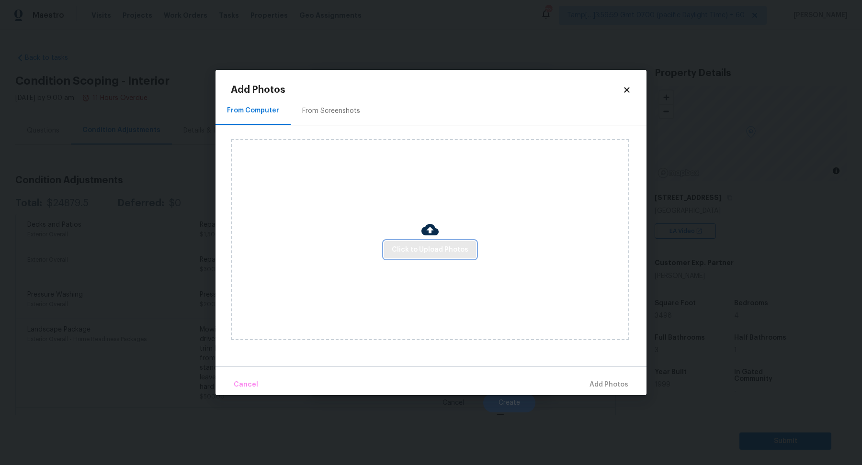
click at [421, 246] on span "Click to Upload Photos" at bounding box center [430, 250] width 77 height 12
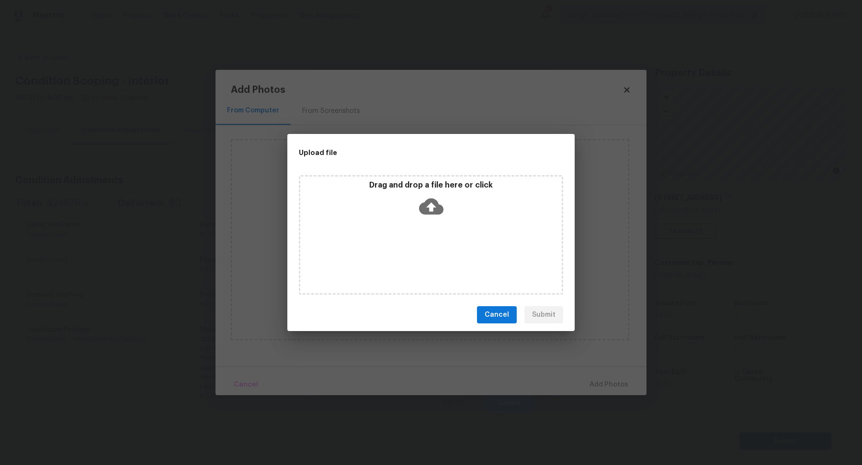
click at [435, 222] on div "Drag and drop a file here or click" at bounding box center [431, 235] width 264 height 120
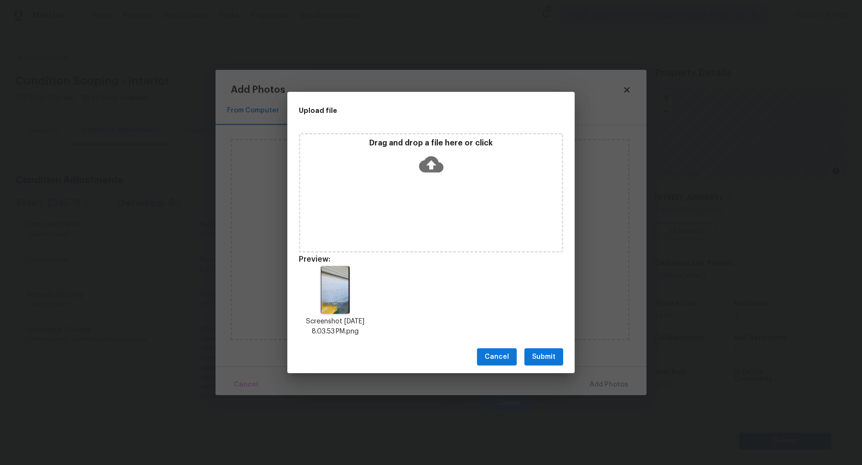
click at [551, 363] on button "Submit" at bounding box center [543, 357] width 39 height 18
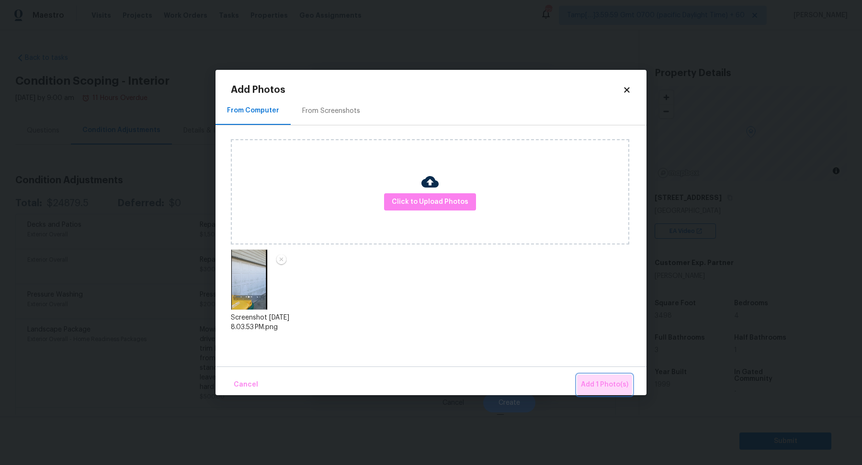
click at [605, 390] on span "Add 1 Photo(s)" at bounding box center [604, 385] width 47 height 12
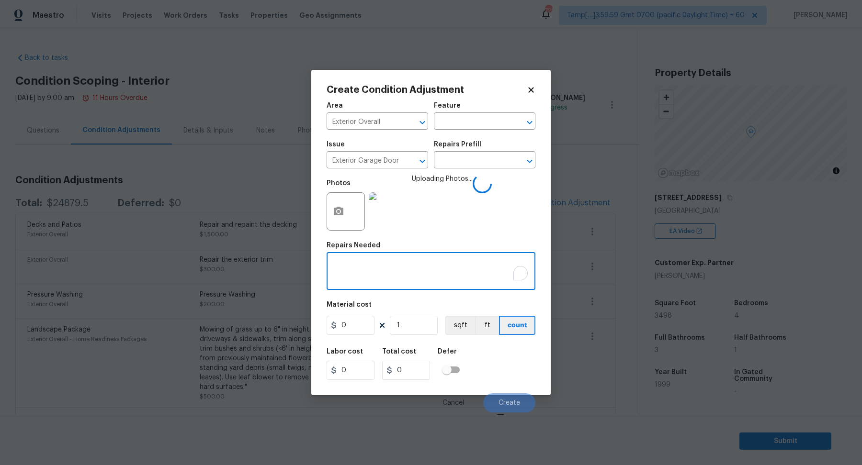
click at [368, 277] on textarea "To enrich screen reader interactions, please activate Accessibility in Grammarl…" at bounding box center [430, 272] width 197 height 20
type textarea "Repaint the garage door"
click at [367, 324] on input "0" at bounding box center [350, 325] width 48 height 19
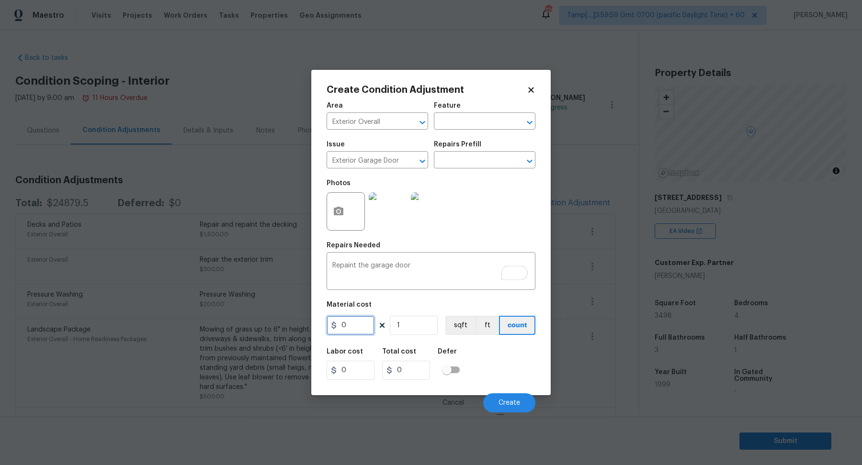
click at [367, 324] on input "0" at bounding box center [350, 325] width 48 height 19
type input "200"
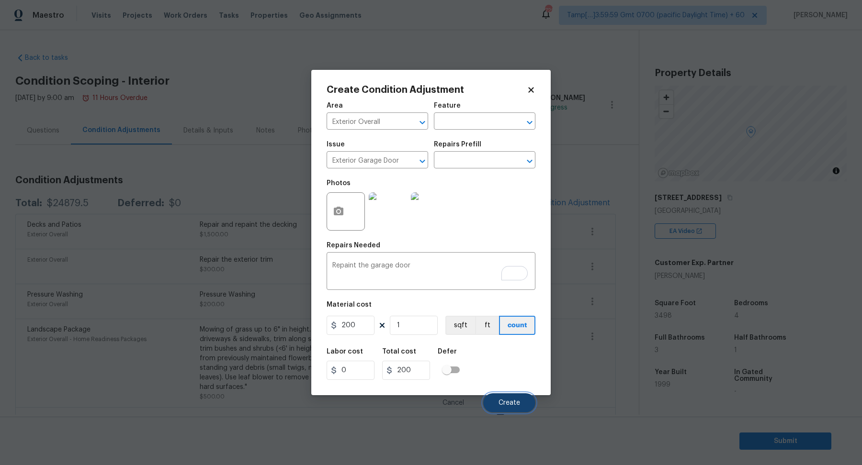
click at [499, 398] on button "Create" at bounding box center [509, 402] width 52 height 19
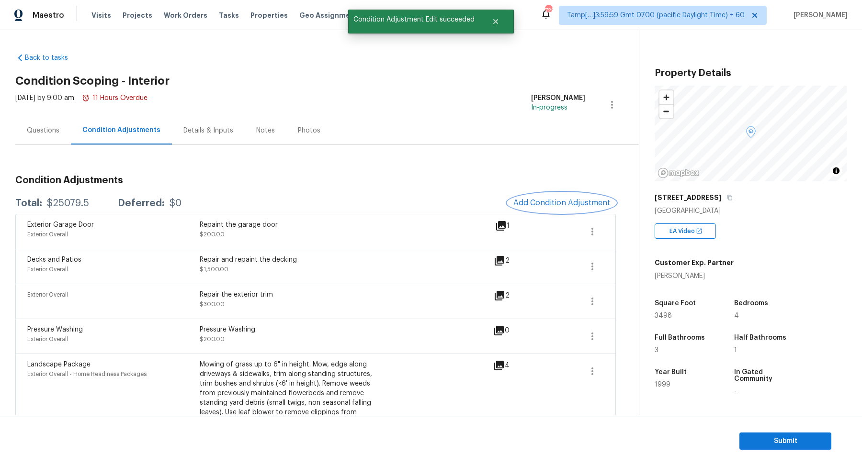
click at [593, 207] on button "Add Condition Adjustment" at bounding box center [561, 203] width 108 height 20
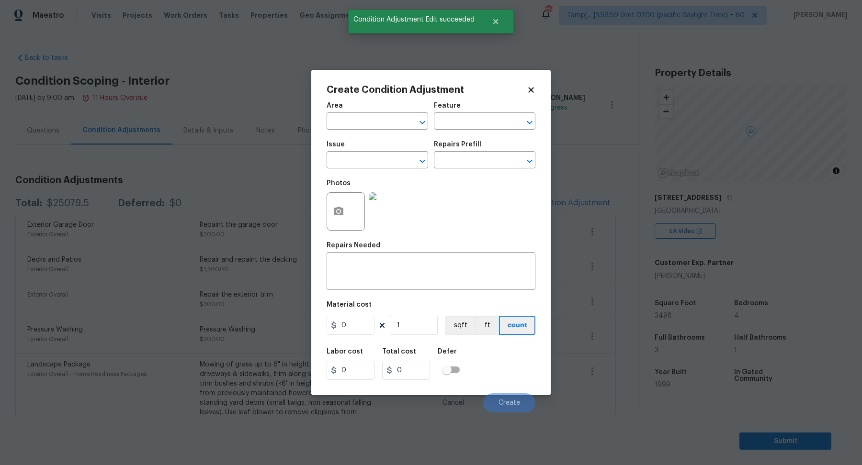
click at [338, 130] on span "Area ​" at bounding box center [376, 116] width 101 height 39
click at [358, 126] on input "text" at bounding box center [363, 122] width 75 height 15
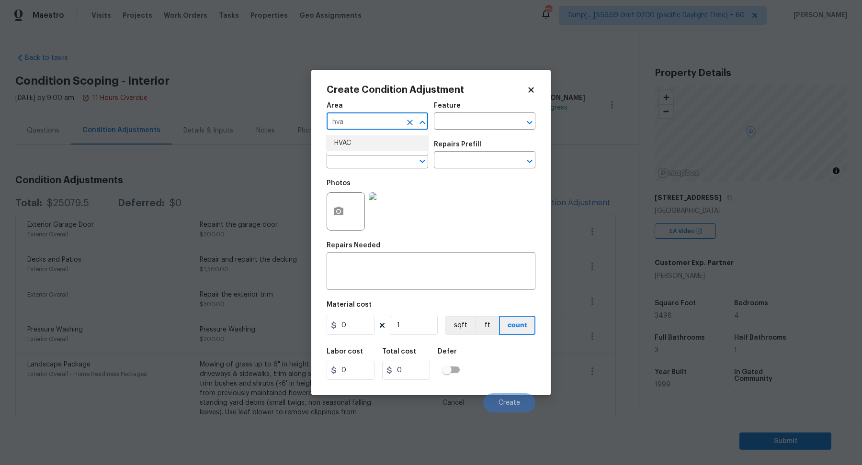
click at [344, 139] on li "HVAC" at bounding box center [376, 143] width 101 height 16
type input "HVAC"
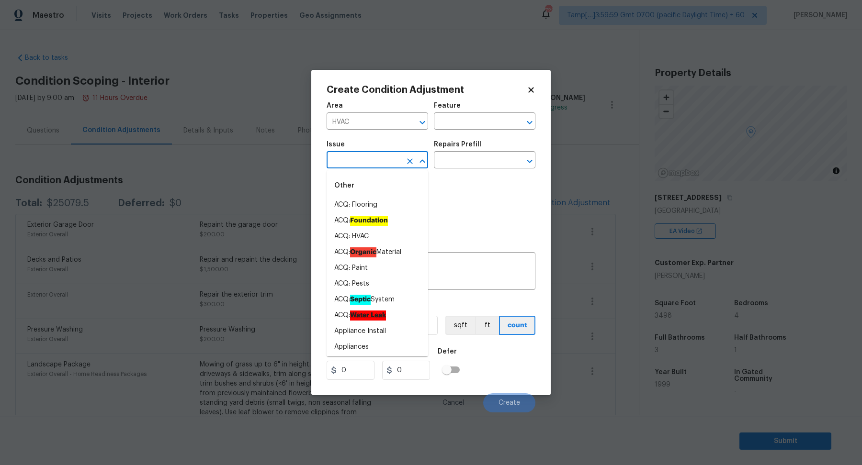
click at [350, 156] on input "text" at bounding box center [363, 161] width 75 height 15
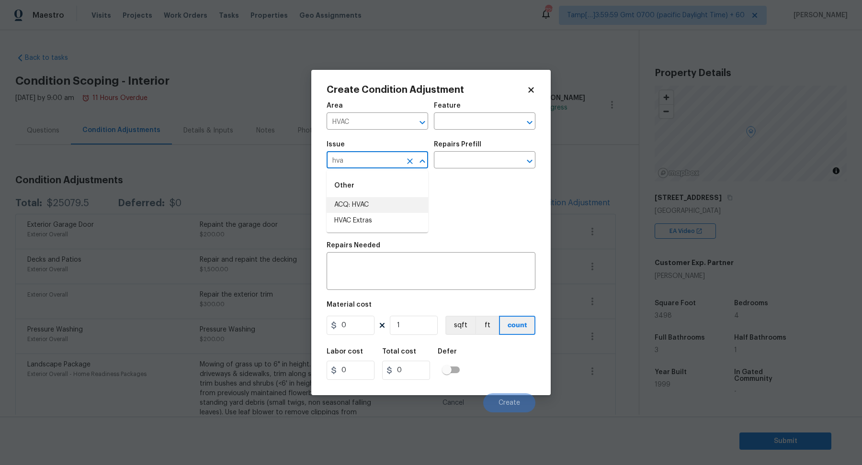
click at [378, 202] on li "ACQ: HVAC" at bounding box center [376, 205] width 101 height 16
type input "ACQ: HVAC"
click at [461, 167] on input "text" at bounding box center [471, 161] width 75 height 15
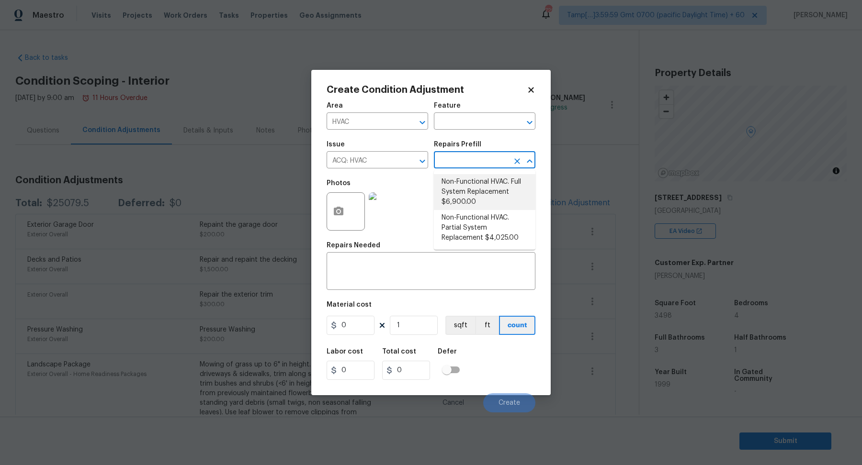
click at [476, 202] on li "Non-Functional HVAC. Full System Replacement $6,900.00" at bounding box center [484, 192] width 101 height 36
type input "Acquisition"
type textarea "Acquisition Scope: Full System Replacement"
type input "6900"
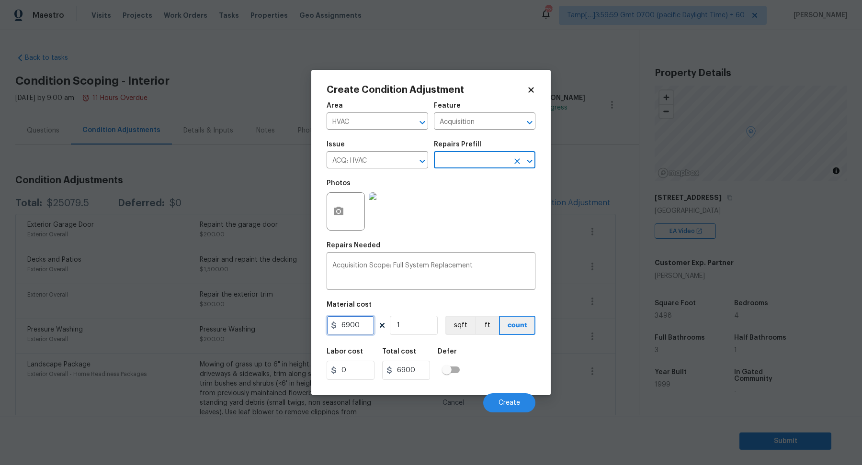
click at [360, 325] on input "6900" at bounding box center [350, 325] width 48 height 19
type input "3450"
click at [501, 401] on span "Create" at bounding box center [509, 403] width 22 height 7
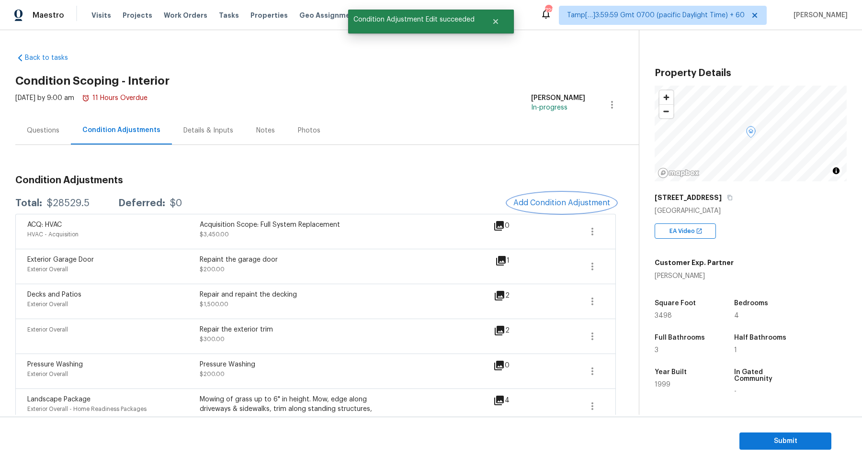
click at [540, 200] on span "Add Condition Adjustment" at bounding box center [561, 203] width 97 height 9
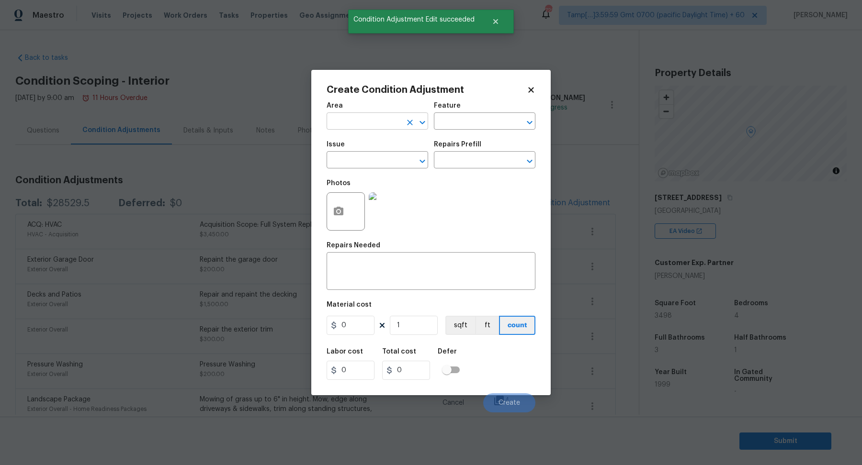
click at [347, 125] on input "text" at bounding box center [363, 122] width 75 height 15
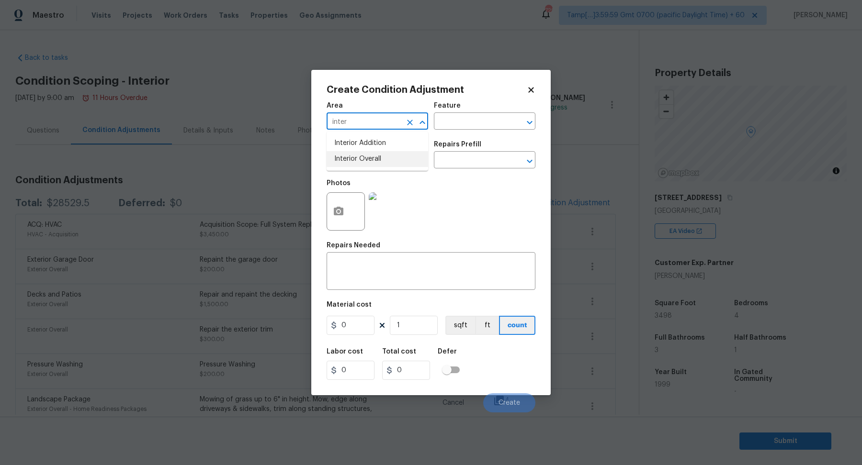
click at [362, 162] on li "Interior Overall" at bounding box center [376, 159] width 101 height 16
click at [383, 126] on input "Interior Overall" at bounding box center [363, 122] width 75 height 15
click at [382, 124] on input "Interior Overall" at bounding box center [363, 122] width 75 height 15
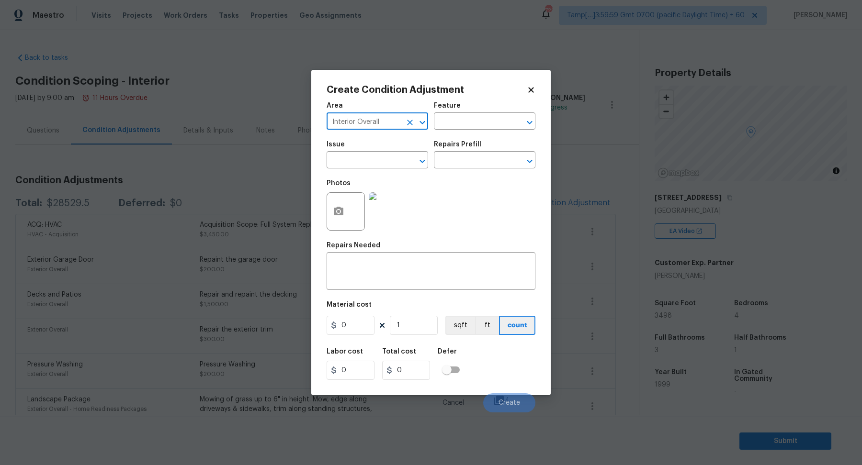
click at [382, 124] on input "Interior Overall" at bounding box center [363, 122] width 75 height 15
click at [335, 143] on li "Plumbing" at bounding box center [376, 143] width 101 height 16
type input "Plumbing"
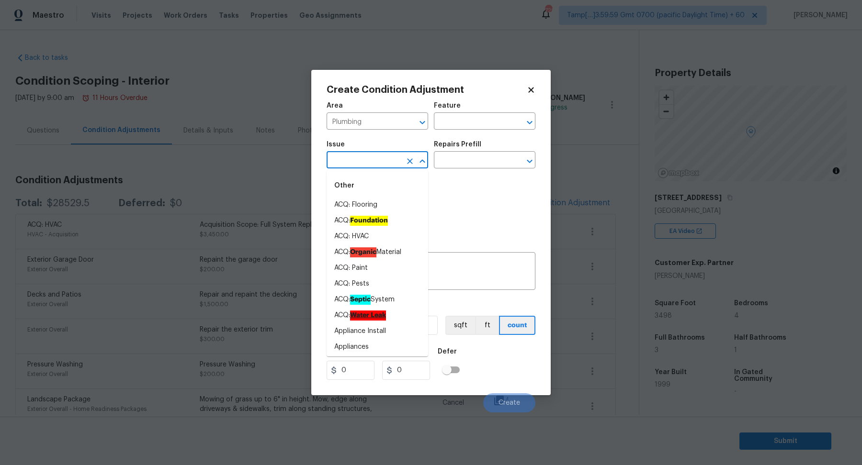
click at [349, 154] on input "text" at bounding box center [363, 161] width 75 height 15
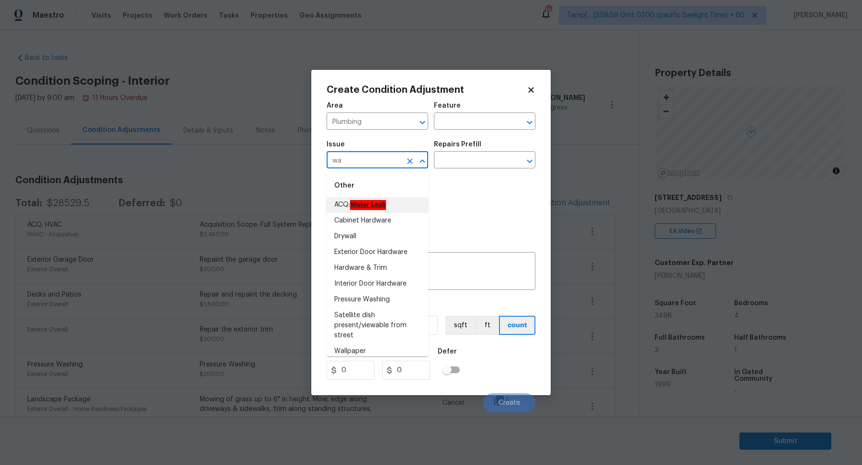
click at [378, 159] on input "wa" at bounding box center [363, 161] width 75 height 15
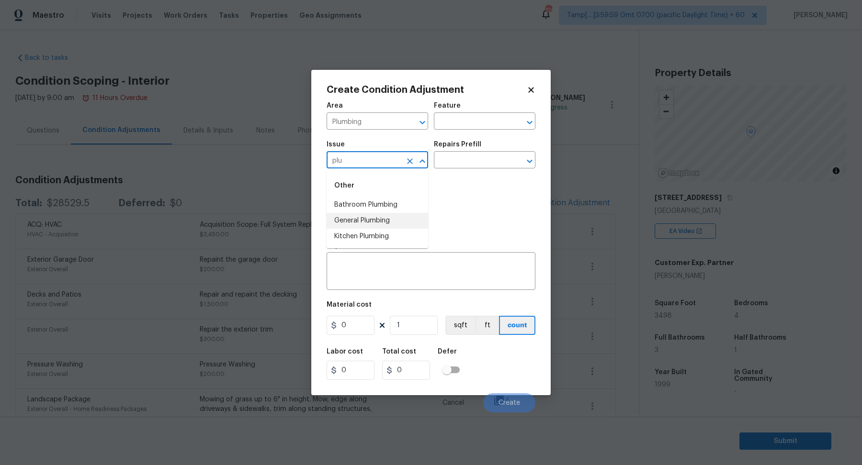
click at [346, 221] on li "General Plumbing" at bounding box center [376, 221] width 101 height 16
type input "General Plumbing"
click at [485, 161] on input "text" at bounding box center [471, 161] width 75 height 15
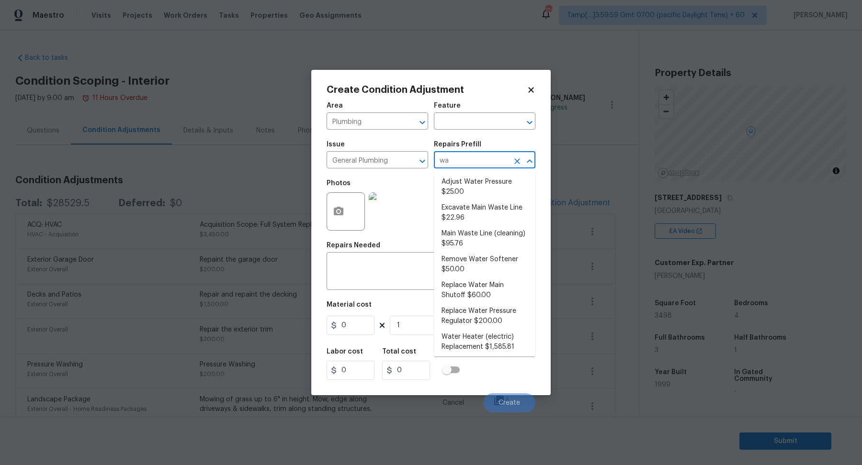
type input "wat"
click at [472, 284] on li "Water Heater (electric) Replacement $1,585.81" at bounding box center [484, 291] width 101 height 26
type input "Plumbing"
type textarea "Remove the existing electric water heater and install a new 40 gallon electric …"
type input "1585.81"
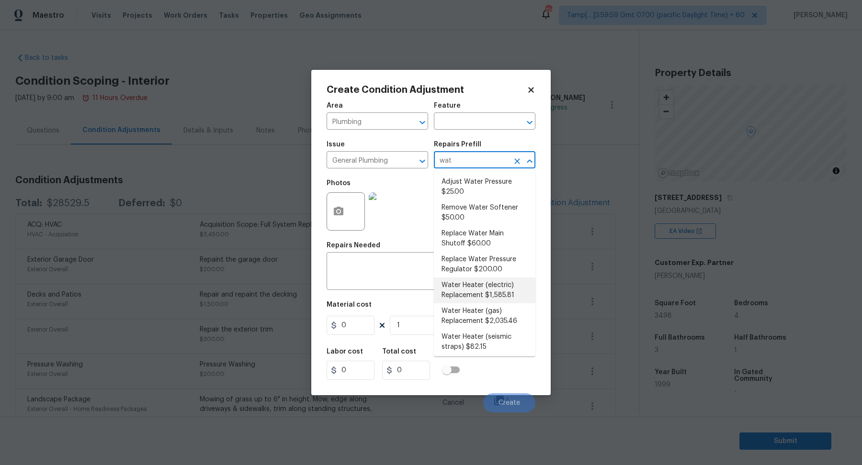
type input "1585.81"
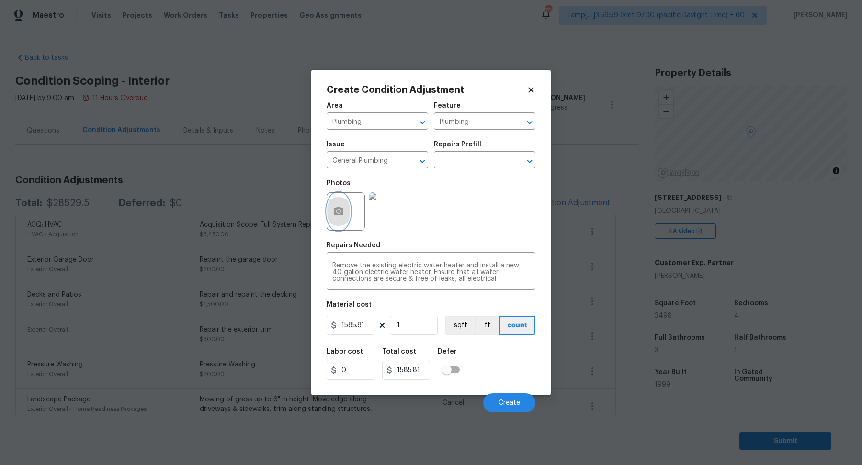
click at [345, 221] on button "button" at bounding box center [338, 211] width 23 height 37
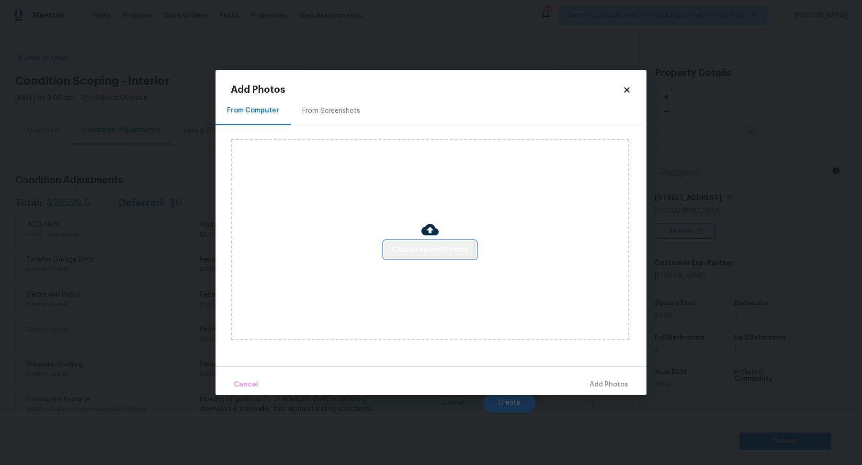
click at [411, 247] on span "Click to Upload Photos" at bounding box center [430, 250] width 77 height 12
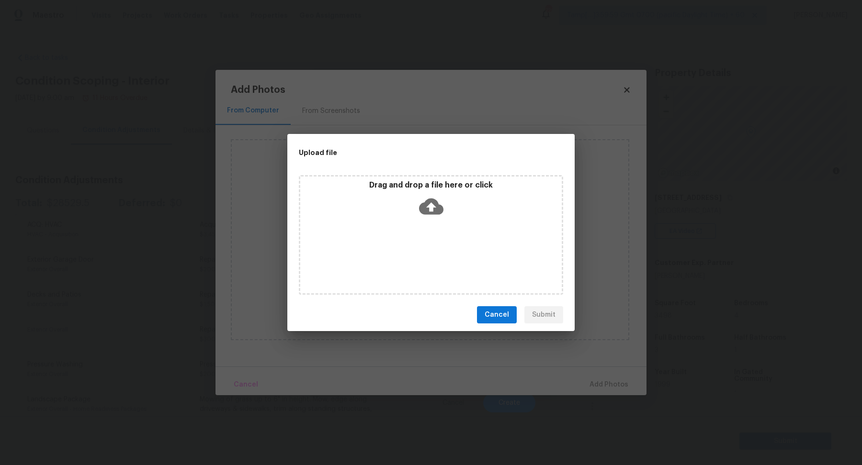
click at [443, 211] on div "Drag and drop a file here or click" at bounding box center [430, 200] width 261 height 41
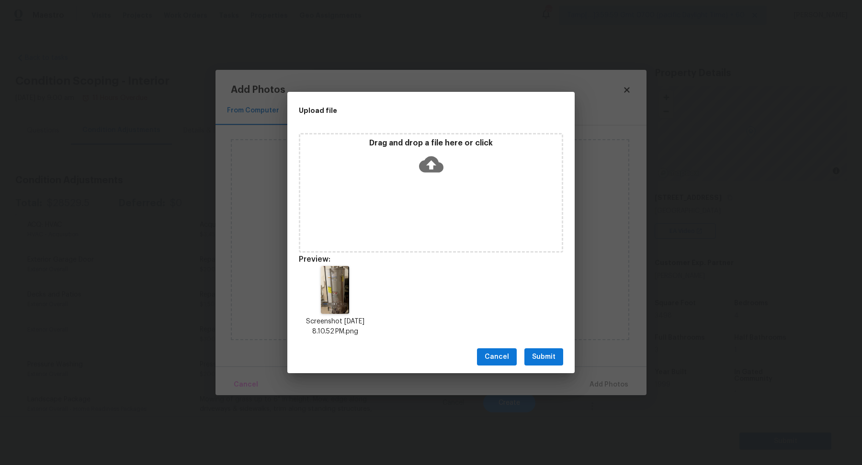
click at [559, 356] on button "Submit" at bounding box center [543, 357] width 39 height 18
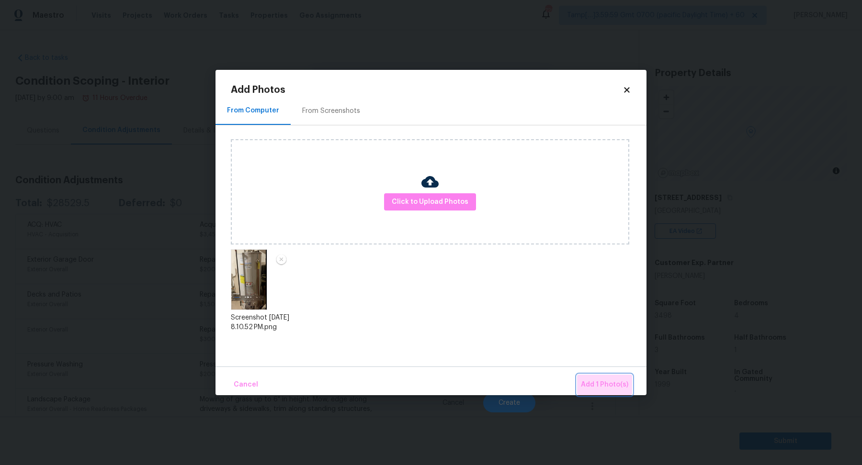
click at [610, 383] on span "Add 1 Photo(s)" at bounding box center [604, 385] width 47 height 12
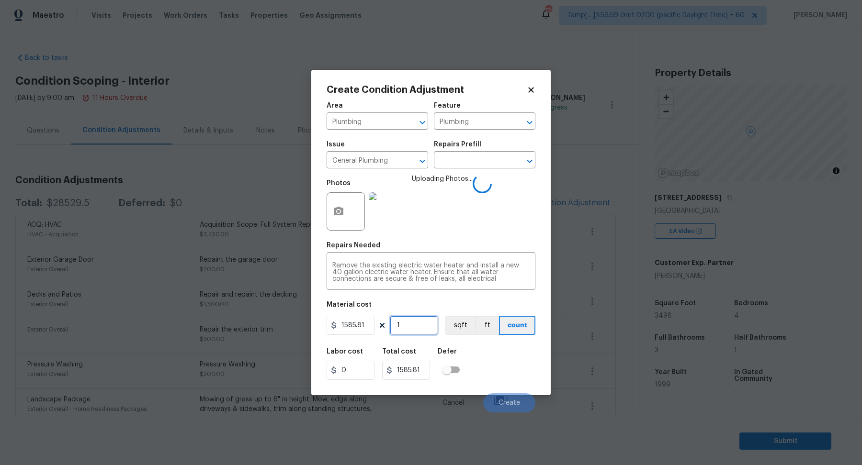
click at [429, 318] on input "1" at bounding box center [414, 325] width 48 height 19
click at [518, 371] on div "Labor cost 0 Total cost 1585.81 Defer" at bounding box center [430, 364] width 209 height 43
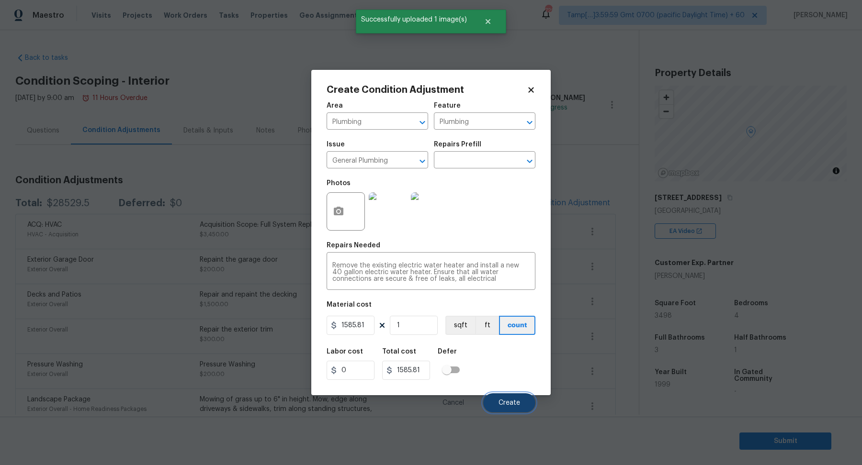
click at [511, 404] on span "Create" at bounding box center [509, 403] width 22 height 7
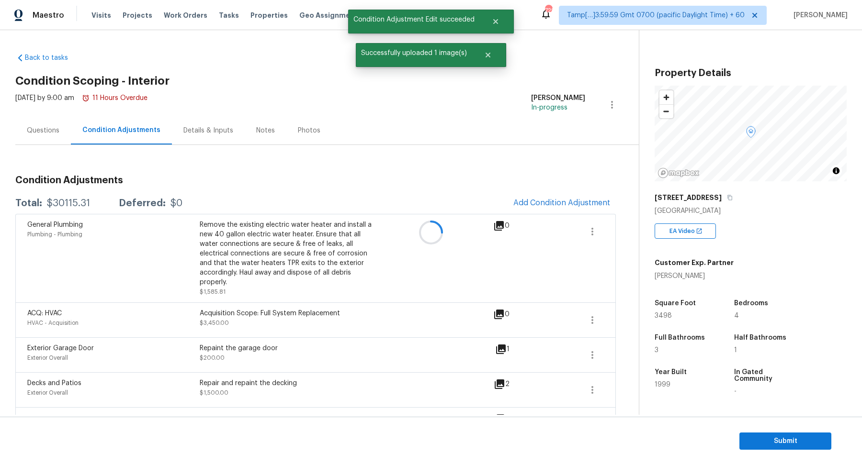
click at [65, 208] on div "$30115.31" at bounding box center [68, 204] width 43 height 10
copy div "$30115.31"
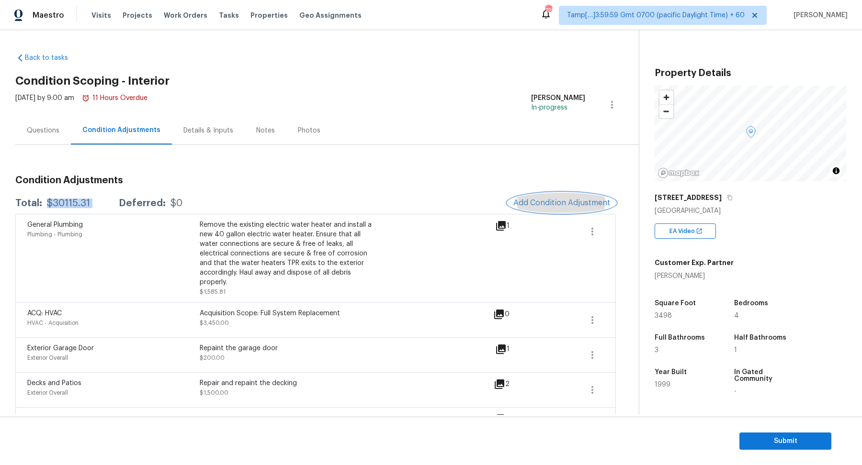
click at [543, 199] on span "Add Condition Adjustment" at bounding box center [561, 203] width 97 height 9
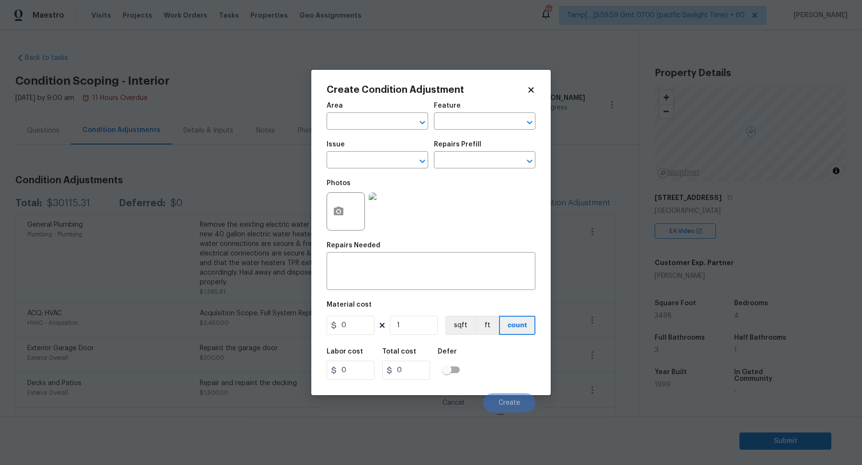
click at [381, 134] on span "Area ​" at bounding box center [376, 116] width 101 height 39
click at [365, 121] on input "text" at bounding box center [363, 122] width 75 height 15
click at [410, 162] on li "Exterior Overall" at bounding box center [376, 159] width 101 height 16
type input "Exterior Overall"
click at [470, 114] on div "Feature" at bounding box center [484, 108] width 101 height 12
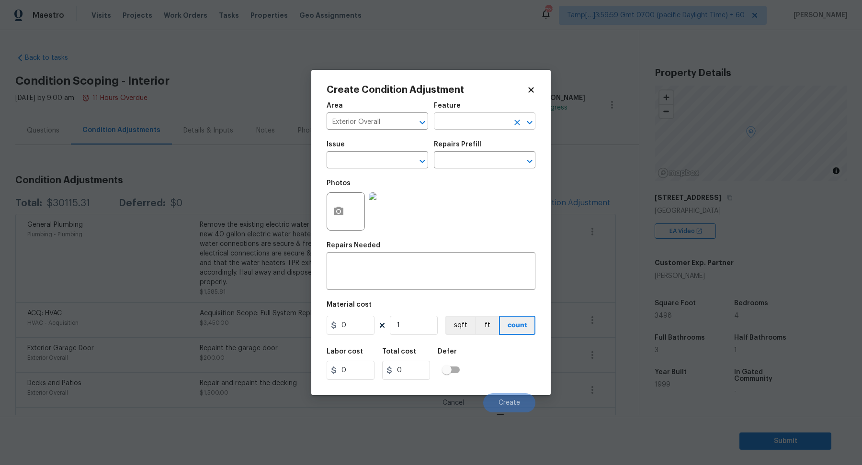
click at [482, 120] on input "text" at bounding box center [471, 122] width 75 height 15
click at [484, 170] on li "Driveway" at bounding box center [484, 166] width 101 height 16
type input "Driveway"
click at [336, 206] on icon "button" at bounding box center [338, 211] width 11 height 11
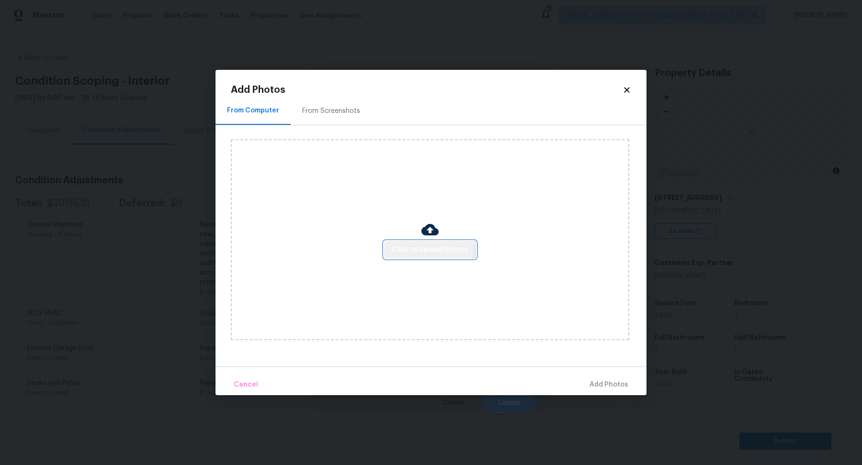
click at [423, 244] on span "Click to Upload Photos" at bounding box center [430, 250] width 77 height 12
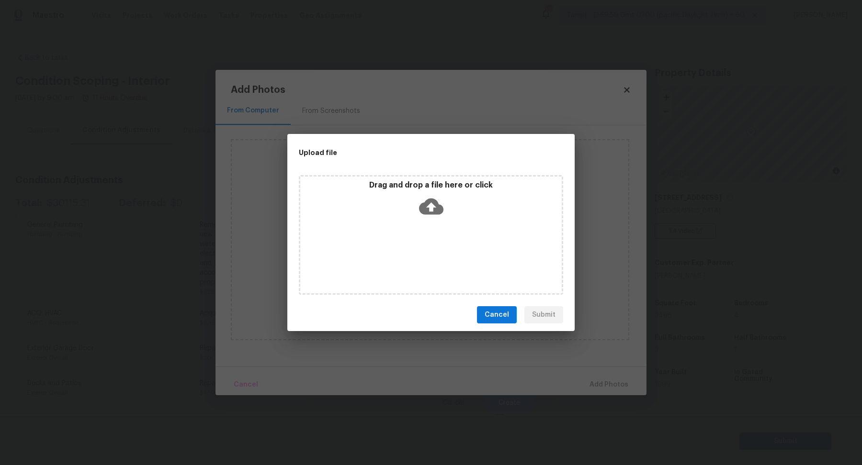
click at [465, 213] on div "Drag and drop a file here or click" at bounding box center [430, 200] width 261 height 41
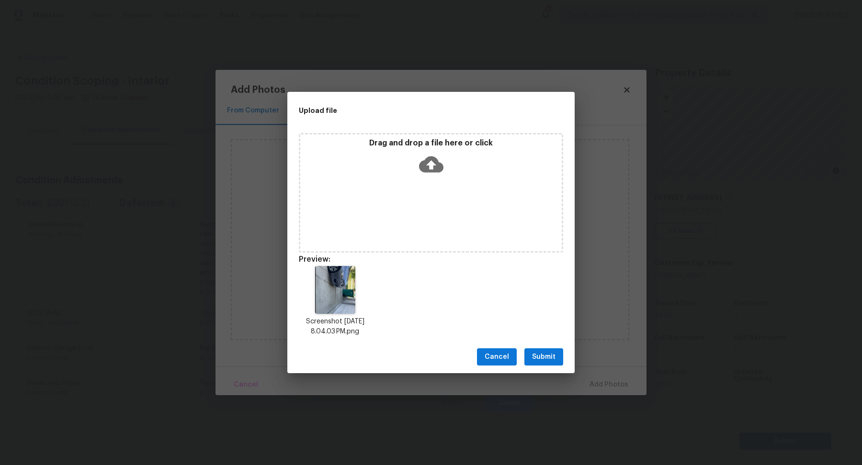
click at [555, 356] on button "Submit" at bounding box center [543, 357] width 39 height 18
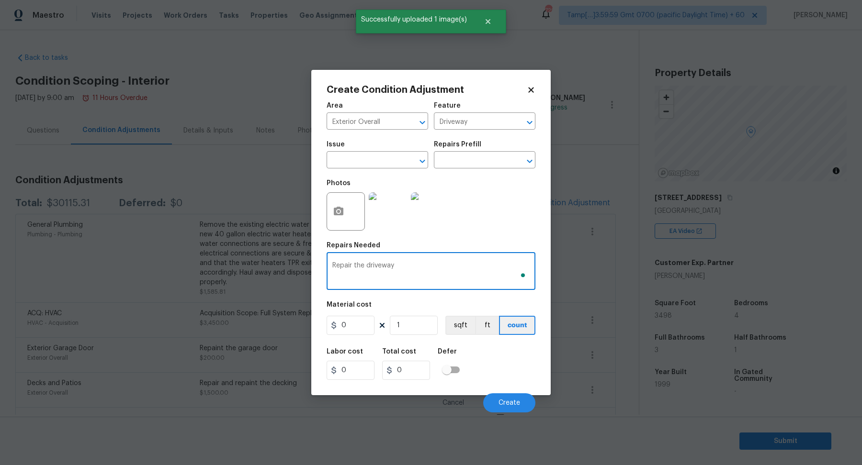
type textarea "Repair the driveway"
click at [365, 333] on input "0" at bounding box center [350, 325] width 48 height 19
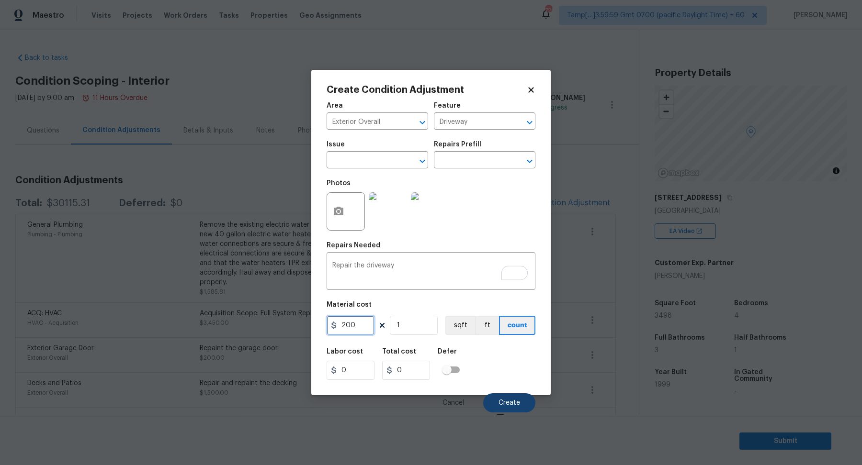
type input "200"
click at [494, 397] on button "Create" at bounding box center [509, 402] width 52 height 19
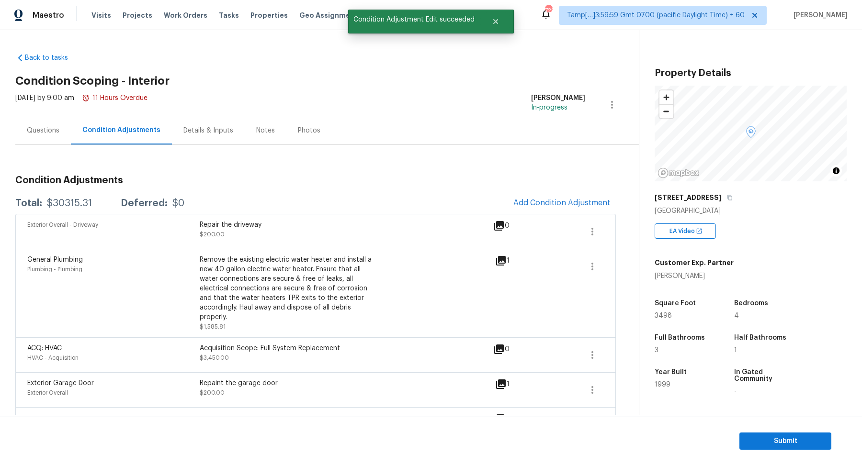
click at [56, 206] on div "$30315.31" at bounding box center [69, 204] width 45 height 10
copy div "$30315.31"
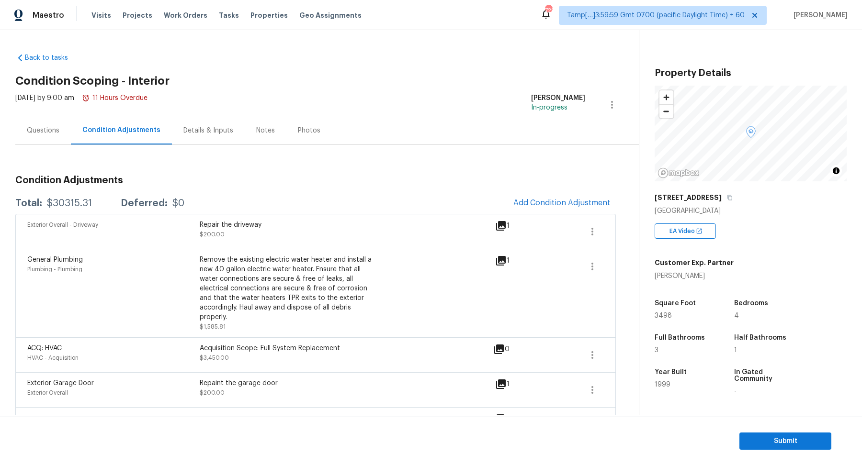
click at [54, 141] on div "Questions" at bounding box center [43, 130] width 56 height 28
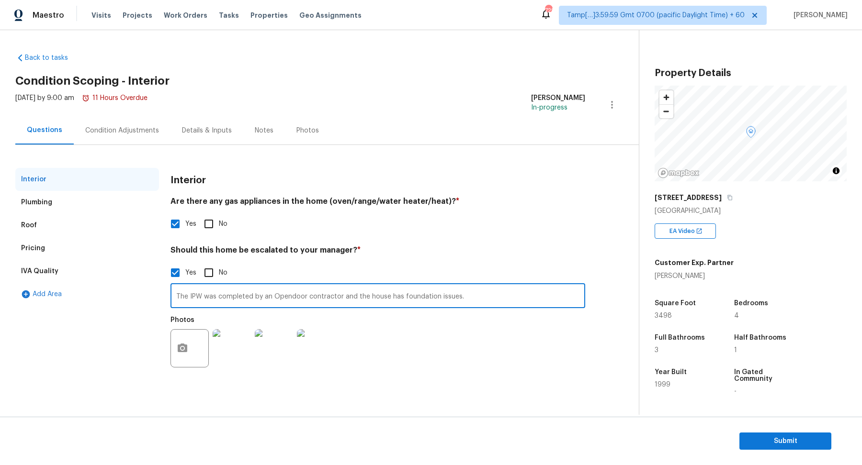
drag, startPoint x: 188, startPoint y: 296, endPoint x: 437, endPoint y: 312, distance: 249.4
click at [437, 312] on div "The IPW was completed by an Opendoor contractor and the house has foundation is…" at bounding box center [377, 328] width 414 height 90
click at [146, 117] on div "Condition Adjustments" at bounding box center [122, 130] width 97 height 28
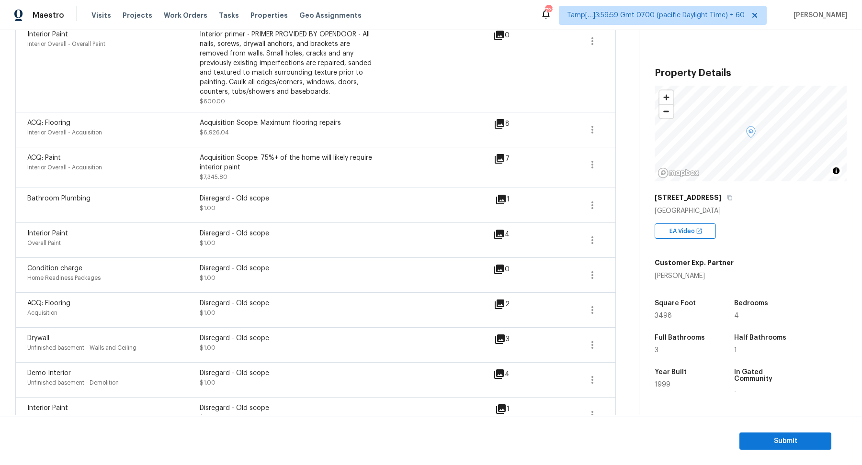
scroll to position [852, 0]
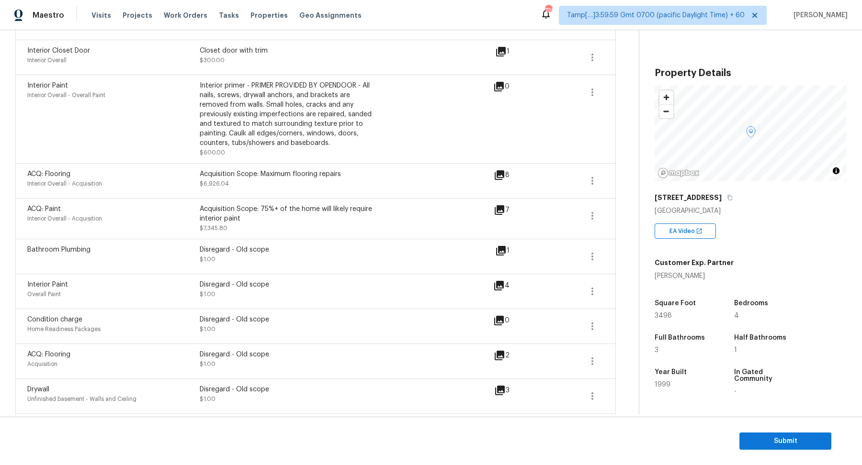
drag, startPoint x: 279, startPoint y: 218, endPoint x: 361, endPoint y: 215, distance: 82.9
click at [359, 214] on div "Acquisition Scope: 75%+ of the home will likely require interior paint" at bounding box center [286, 213] width 172 height 19
drag, startPoint x: 347, startPoint y: 210, endPoint x: 417, endPoint y: 210, distance: 70.8
click at [417, 210] on div "ACQ: Paint Interior Overall - Acquisition Acquisition Scope: 75%+ of the home w…" at bounding box center [260, 218] width 466 height 29
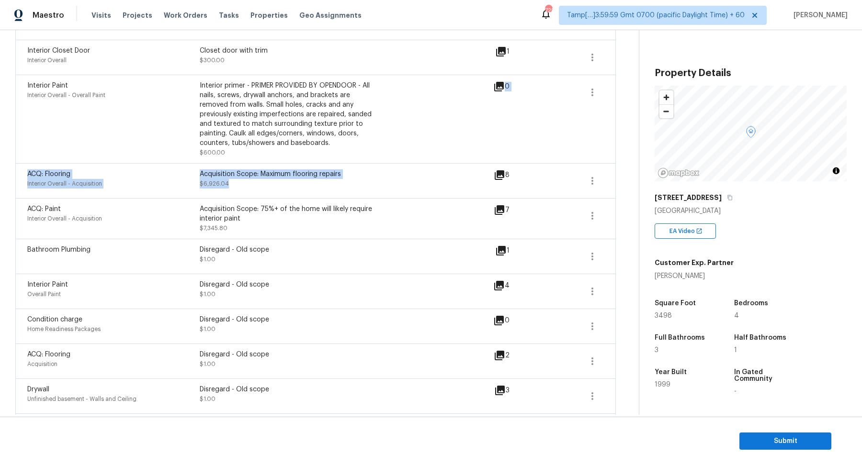
drag, startPoint x: 267, startPoint y: 159, endPoint x: 422, endPoint y: 186, distance: 156.9
click at [416, 186] on div "Exterior Overall - Driveway Repair the driveway $200.00 1 General Plumbing Plum…" at bounding box center [315, 28] width 600 height 1332
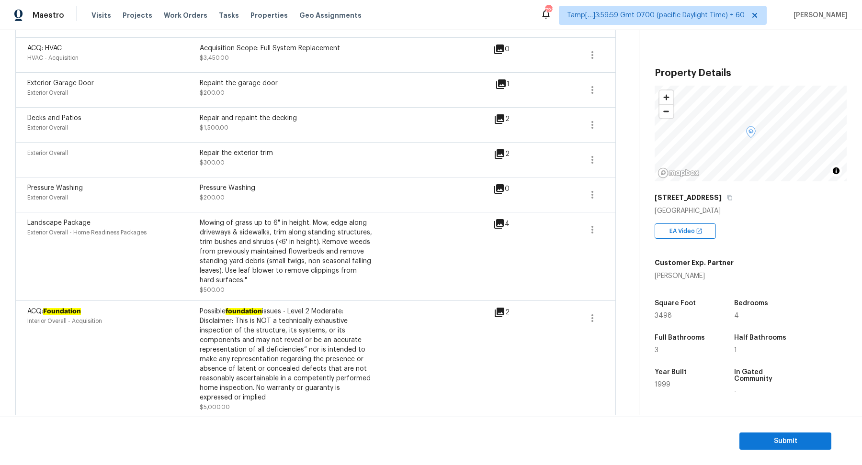
scroll to position [230, 0]
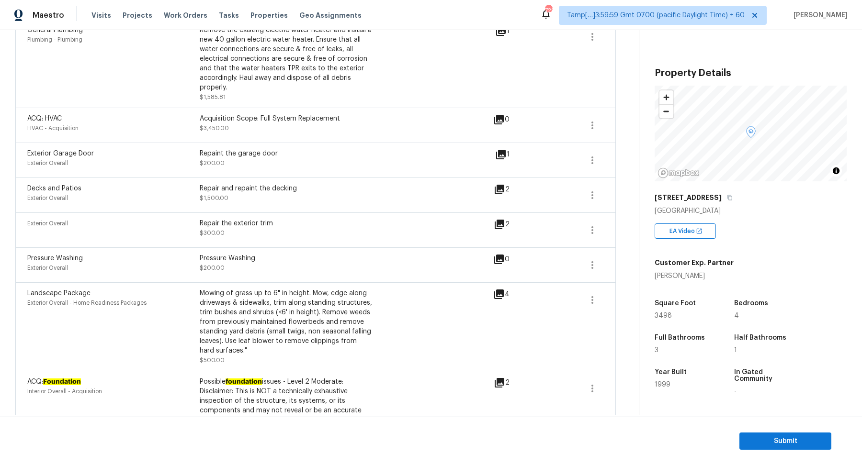
click at [742, 431] on section "Submit" at bounding box center [431, 441] width 862 height 49
click at [750, 439] on span "Submit" at bounding box center [785, 442] width 77 height 12
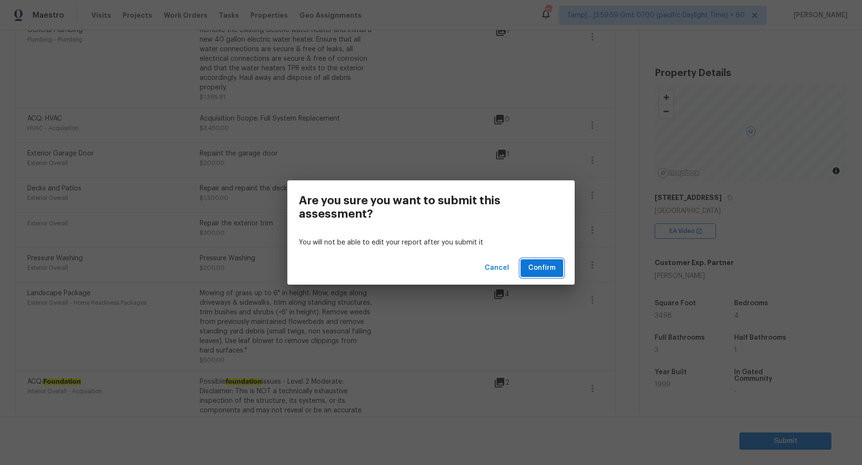
click at [546, 266] on span "Confirm" at bounding box center [541, 268] width 27 height 12
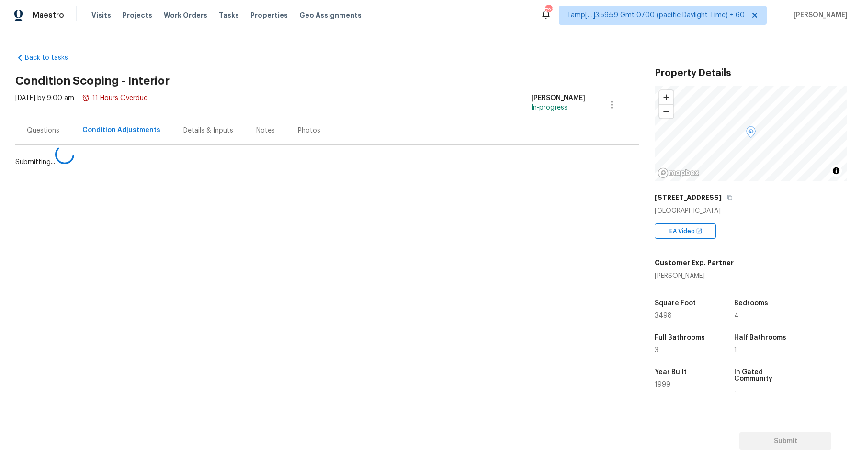
scroll to position [0, 0]
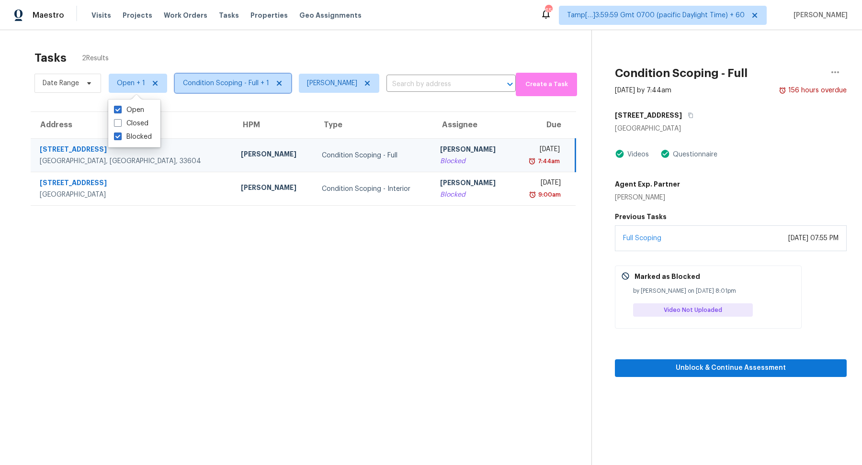
click at [195, 89] on span "Condition Scoping - Full + 1" at bounding box center [233, 83] width 116 height 19
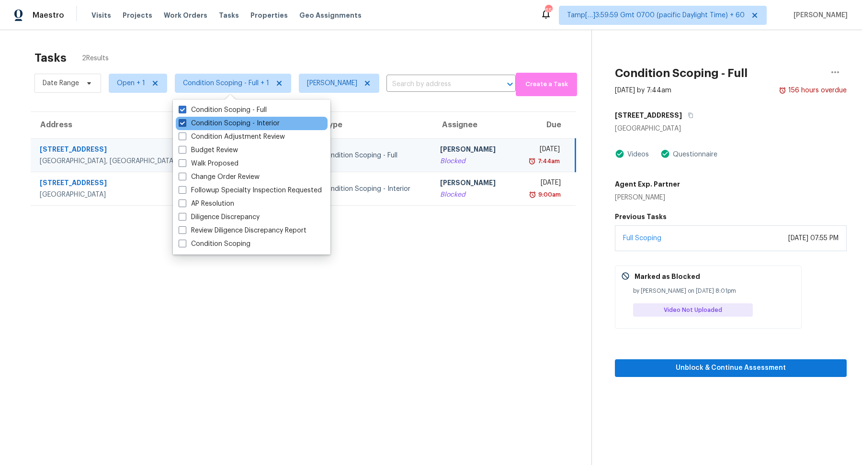
click at [208, 126] on label "Condition Scoping - Interior" at bounding box center [229, 124] width 101 height 10
click at [185, 125] on input "Condition Scoping - Interior" at bounding box center [182, 122] width 6 height 6
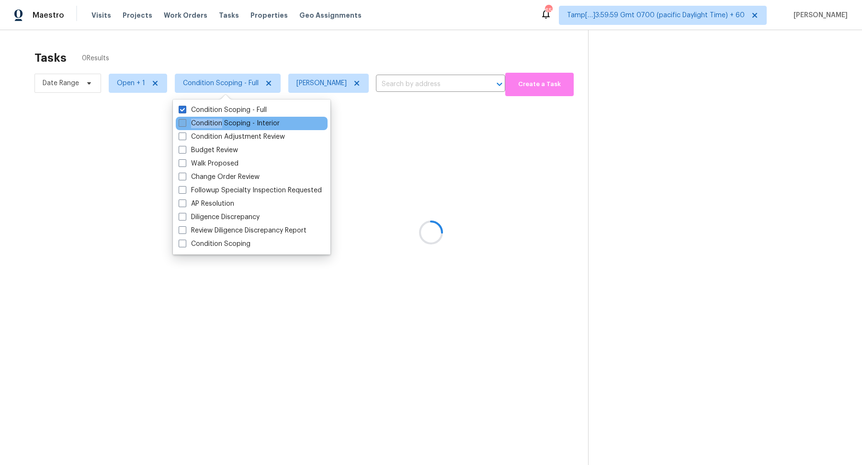
click at [208, 126] on label "Condition Scoping - Interior" at bounding box center [229, 124] width 101 height 10
click at [185, 125] on input "Condition Scoping - Interior" at bounding box center [182, 122] width 6 height 6
checkbox input "true"
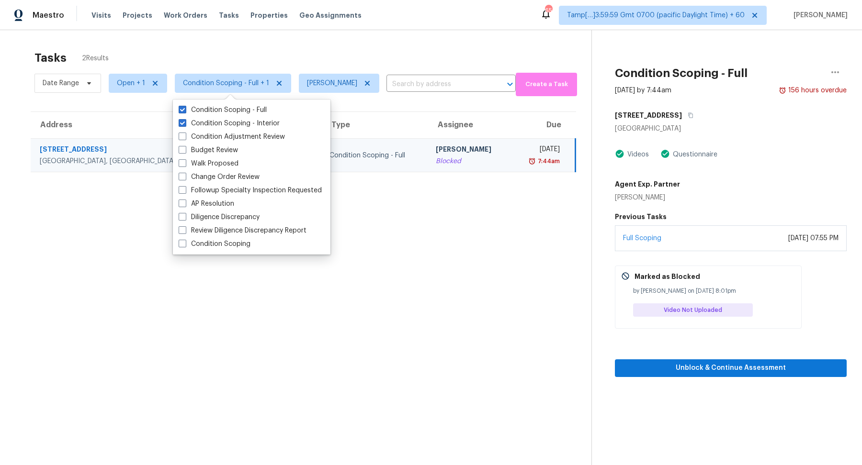
click at [511, 161] on td "[DATE] 7:44am" at bounding box center [543, 156] width 64 height 34
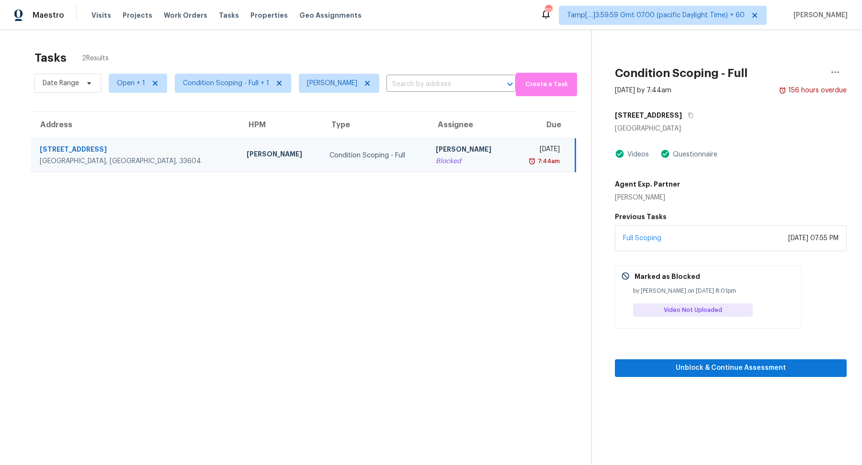
click at [681, 113] on div "[STREET_ADDRESS]" at bounding box center [731, 115] width 232 height 17
click at [687, 114] on icon "button" at bounding box center [690, 115] width 6 height 6
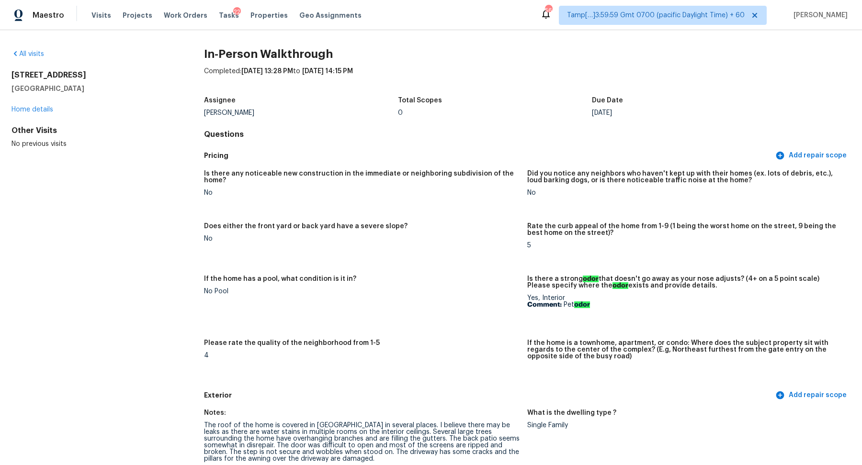
scroll to position [31, 0]
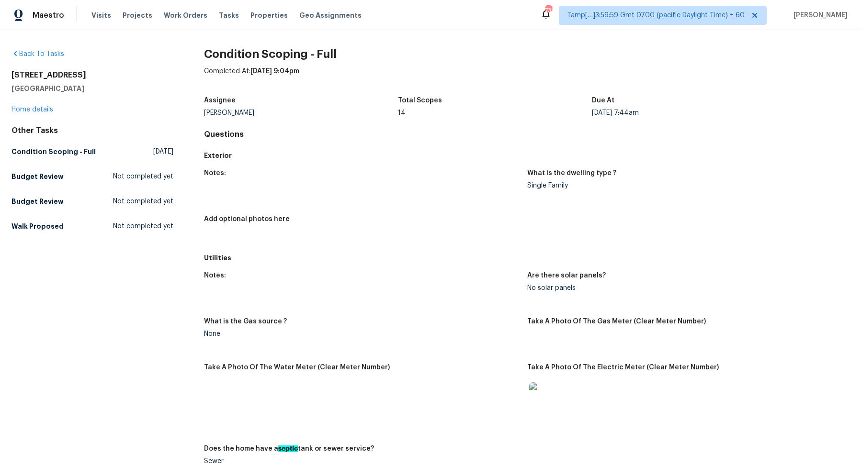
click at [312, 226] on div "Add optional photos here" at bounding box center [361, 222] width 315 height 12
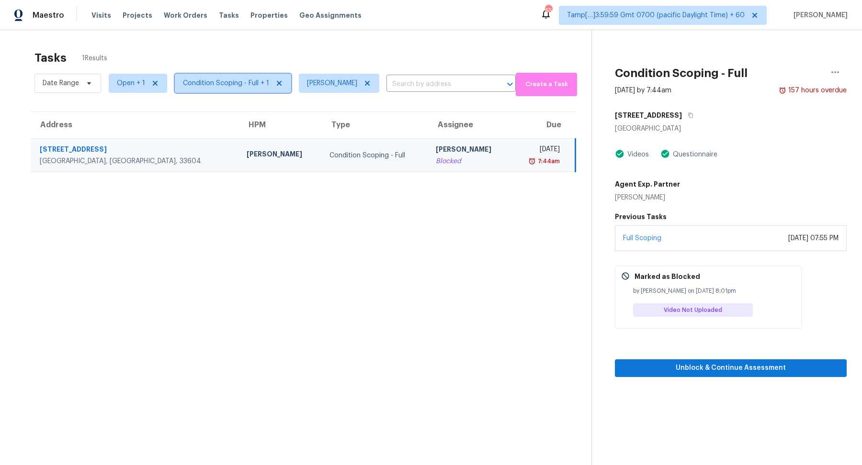
click at [247, 78] on span "Condition Scoping - Full + 1" at bounding box center [226, 83] width 86 height 10
click at [138, 87] on span "Open + 1" at bounding box center [131, 83] width 28 height 10
click at [142, 112] on label "Blocked" at bounding box center [133, 110] width 38 height 10
click at [120, 112] on input "Blocked" at bounding box center [117, 108] width 6 height 6
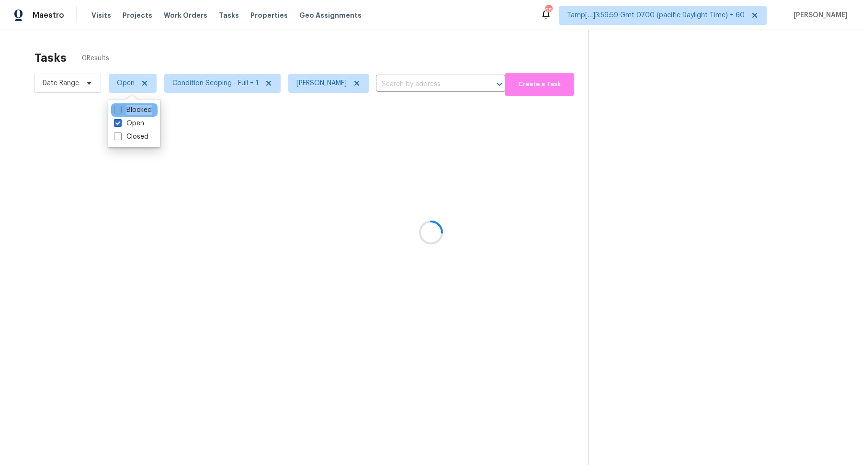
click at [142, 112] on label "Blocked" at bounding box center [133, 110] width 38 height 10
click at [120, 112] on input "Blocked" at bounding box center [117, 108] width 6 height 6
checkbox input "true"
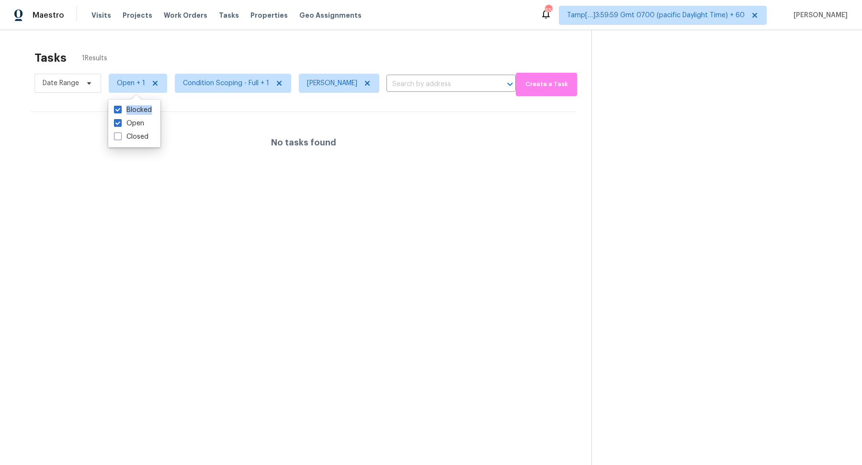
click at [298, 45] on div "Tasks 1 Results Date Range Open + 1 Condition Scoping - Full + 1 [PERSON_NAME] …" at bounding box center [431, 262] width 862 height 465
click at [136, 85] on span "Open + 1" at bounding box center [131, 83] width 28 height 10
click at [262, 35] on div "Tasks 1 Results Date Range Open + 1 Condition Scoping - Full + 1 Hariharan GV ​…" at bounding box center [431, 262] width 862 height 465
